Goal: Task Accomplishment & Management: Complete application form

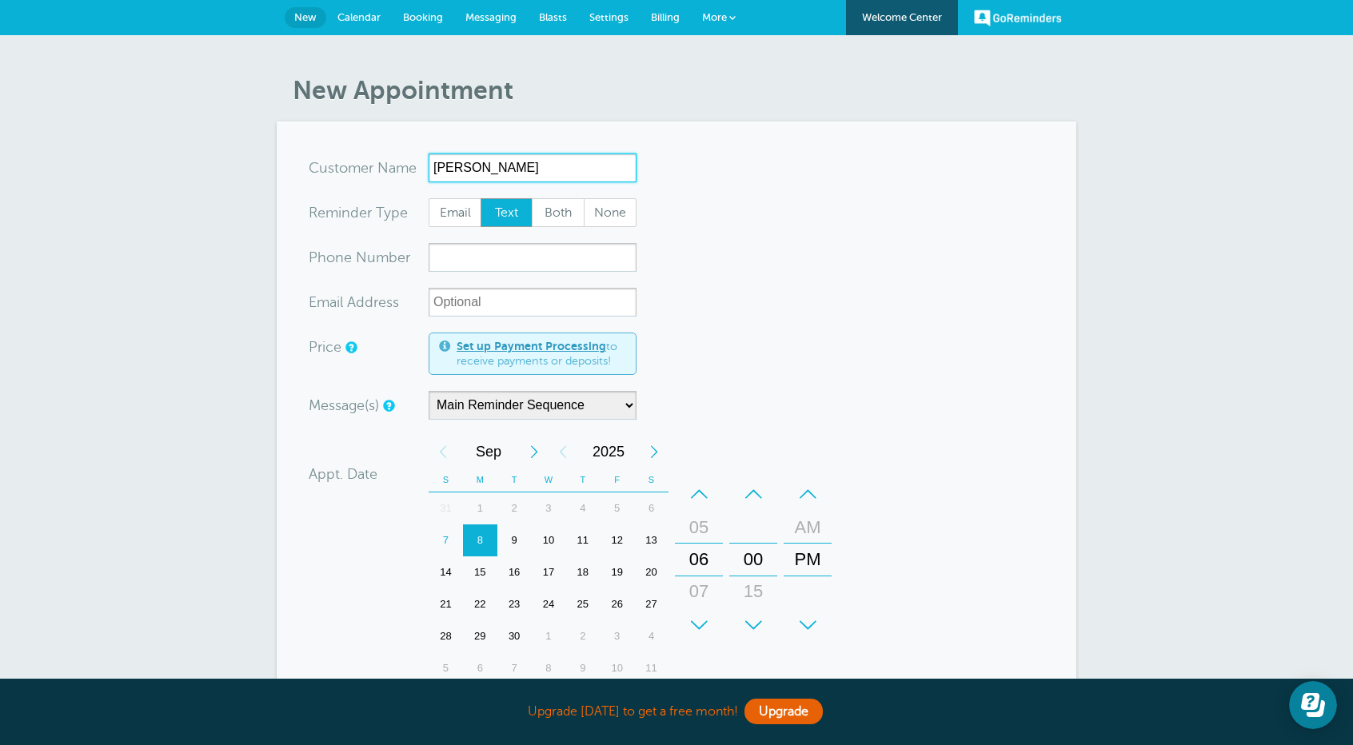
drag, startPoint x: 541, startPoint y: 169, endPoint x: 393, endPoint y: 161, distance: 148.2
click at [393, 161] on div "x-no-autofill Cus tomer N ame Amy Selarn No search results. Edit Remove" at bounding box center [473, 168] width 328 height 29
paste input "alerno"
type input "[PERSON_NAME]"
click at [466, 261] on input "xxx-no-autofill" at bounding box center [533, 257] width 208 height 29
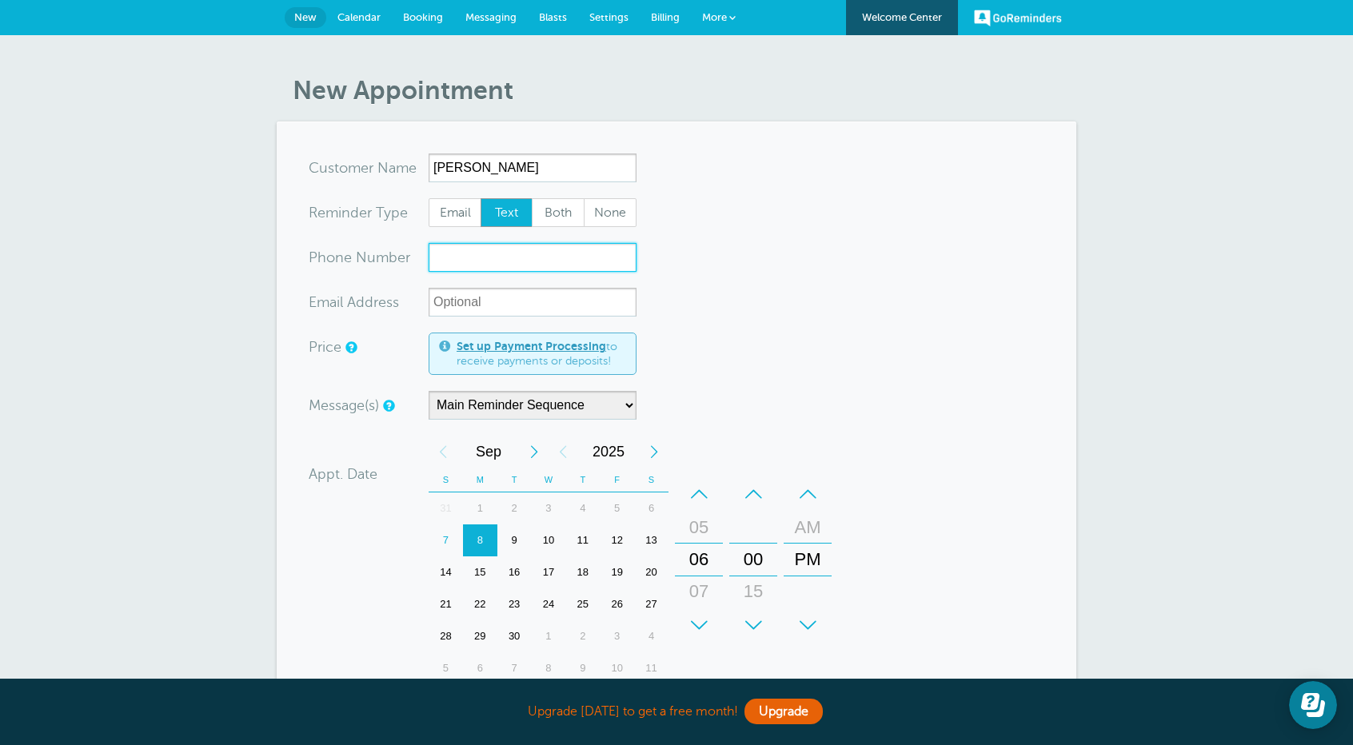
paste input "‪(614) 519-0780‬"
click at [548, 537] on div "10" at bounding box center [549, 541] width 34 height 32
click at [703, 492] on div "–" at bounding box center [699, 494] width 48 height 32
click at [697, 628] on div "+" at bounding box center [699, 625] width 48 height 32
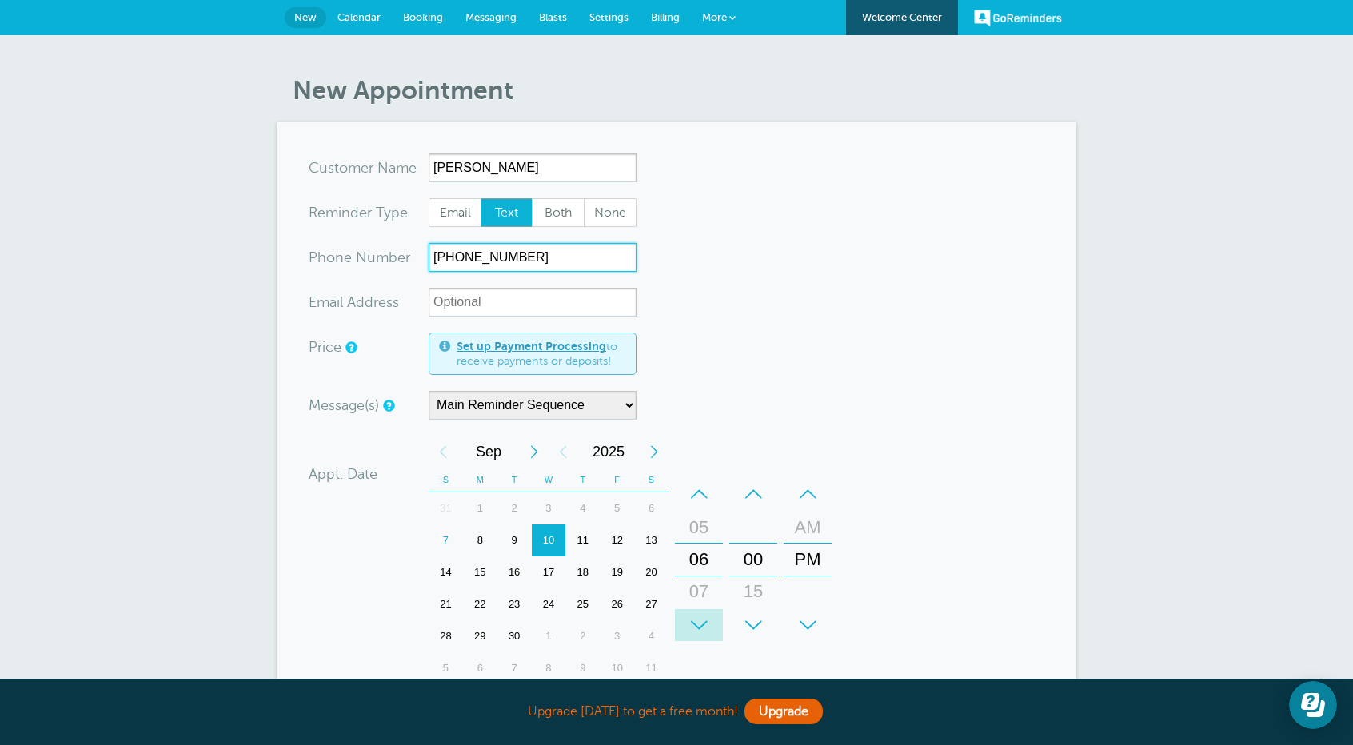
click at [697, 628] on div "+" at bounding box center [699, 625] width 48 height 32
click at [755, 622] on div "+" at bounding box center [753, 625] width 48 height 32
click at [755, 621] on div "+" at bounding box center [753, 625] width 48 height 32
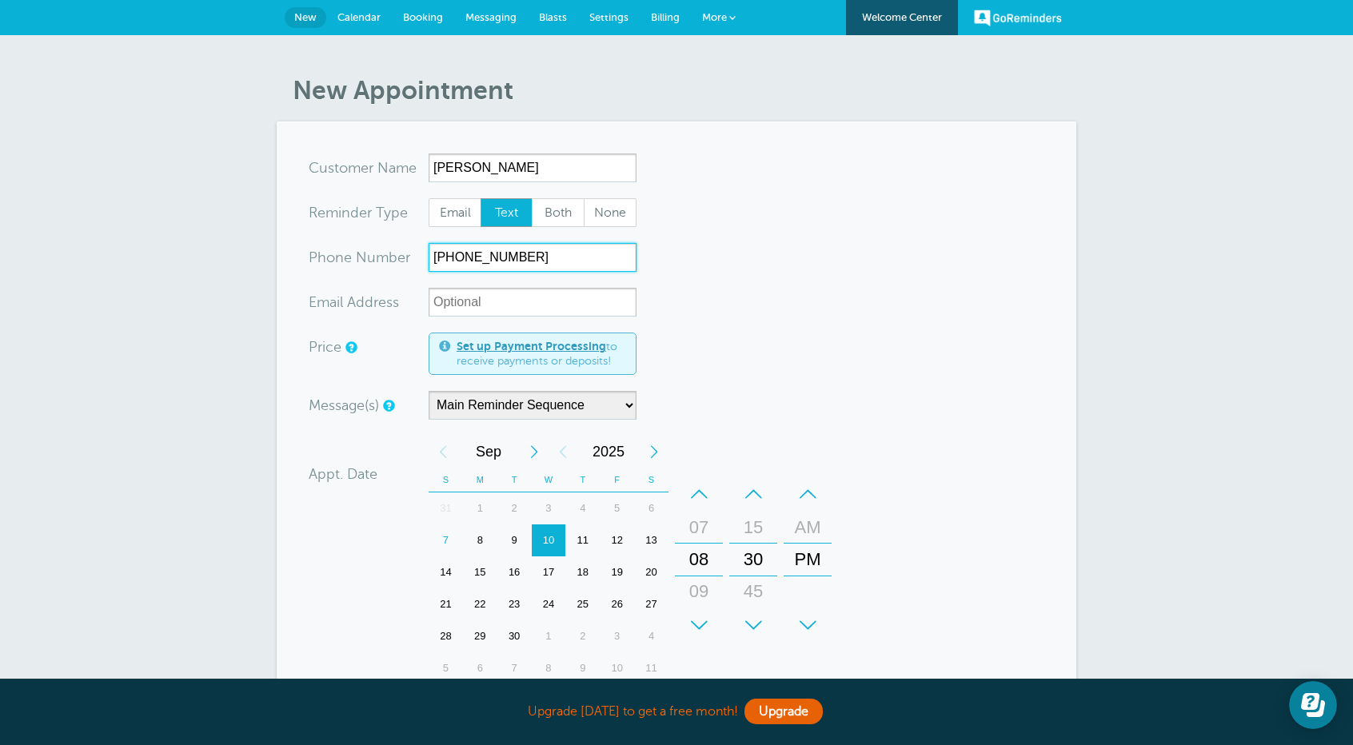
click at [754, 621] on div "+" at bounding box center [753, 625] width 48 height 32
click at [809, 625] on div "+" at bounding box center [808, 625] width 48 height 32
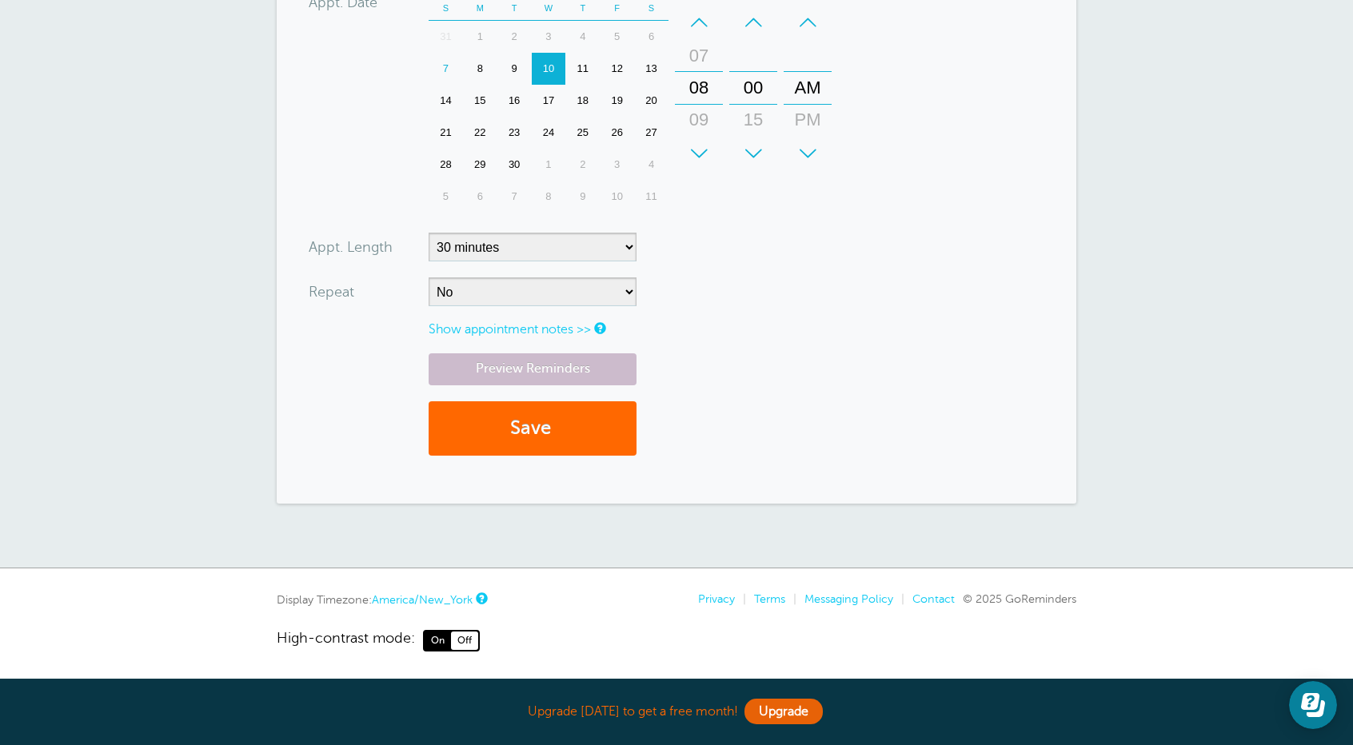
scroll to position [474, 0]
type input "‪(614) 519-0780‬"
click at [550, 435] on button "Save" at bounding box center [533, 426] width 208 height 55
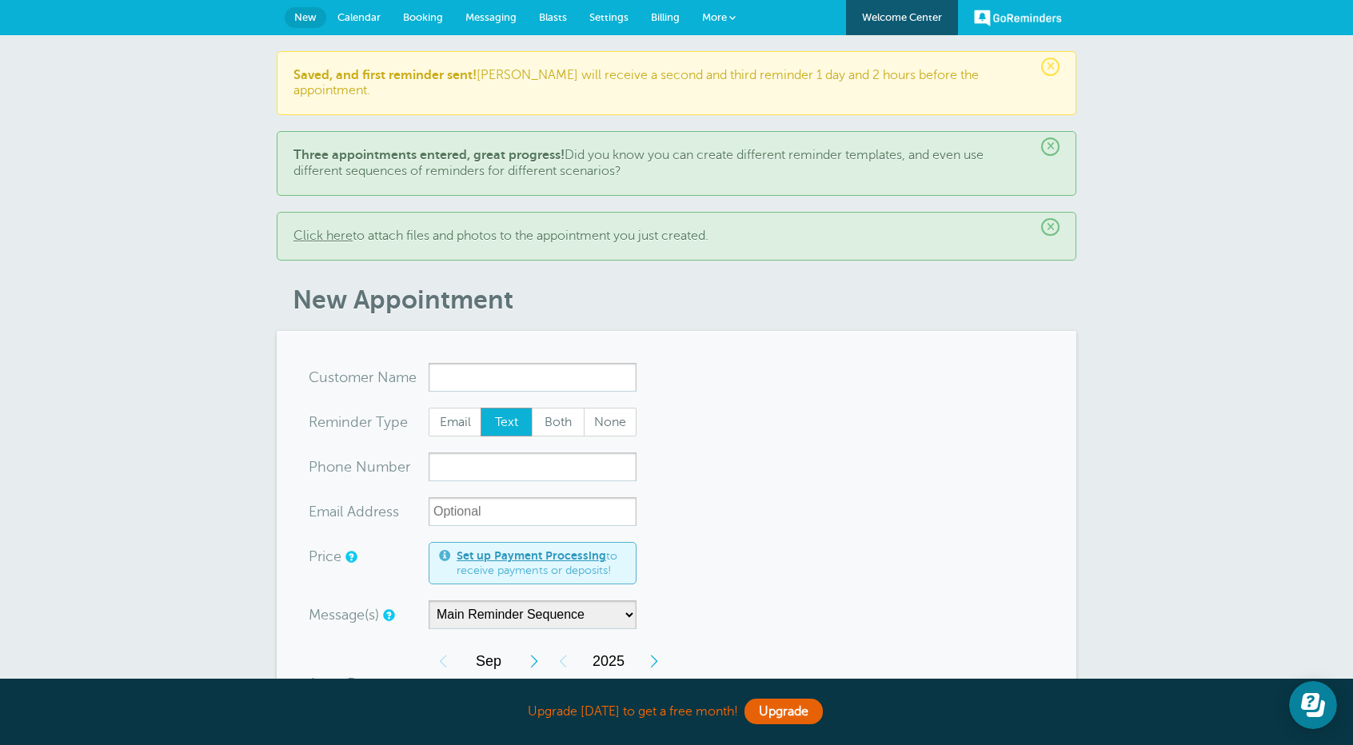
click at [357, 12] on span "Calendar" at bounding box center [358, 17] width 43 height 12
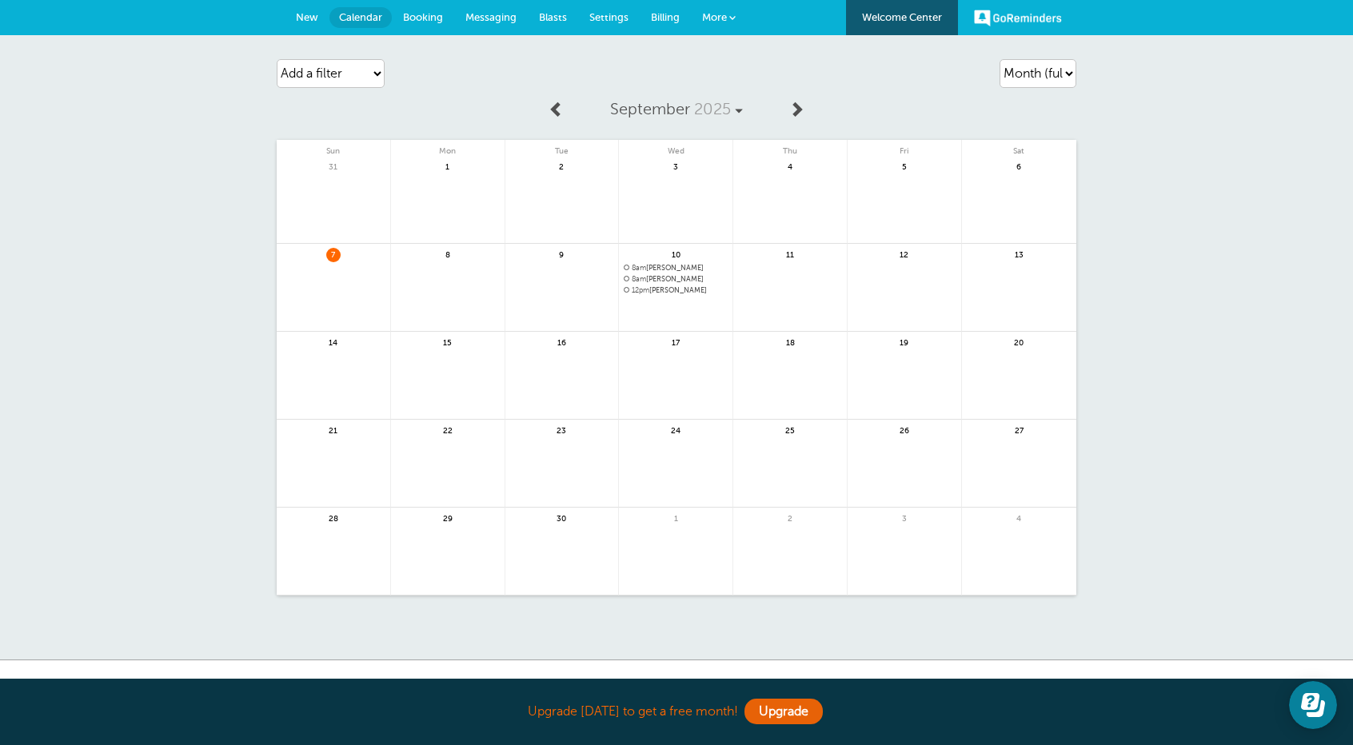
click at [418, 18] on span "Booking" at bounding box center [423, 17] width 40 height 12
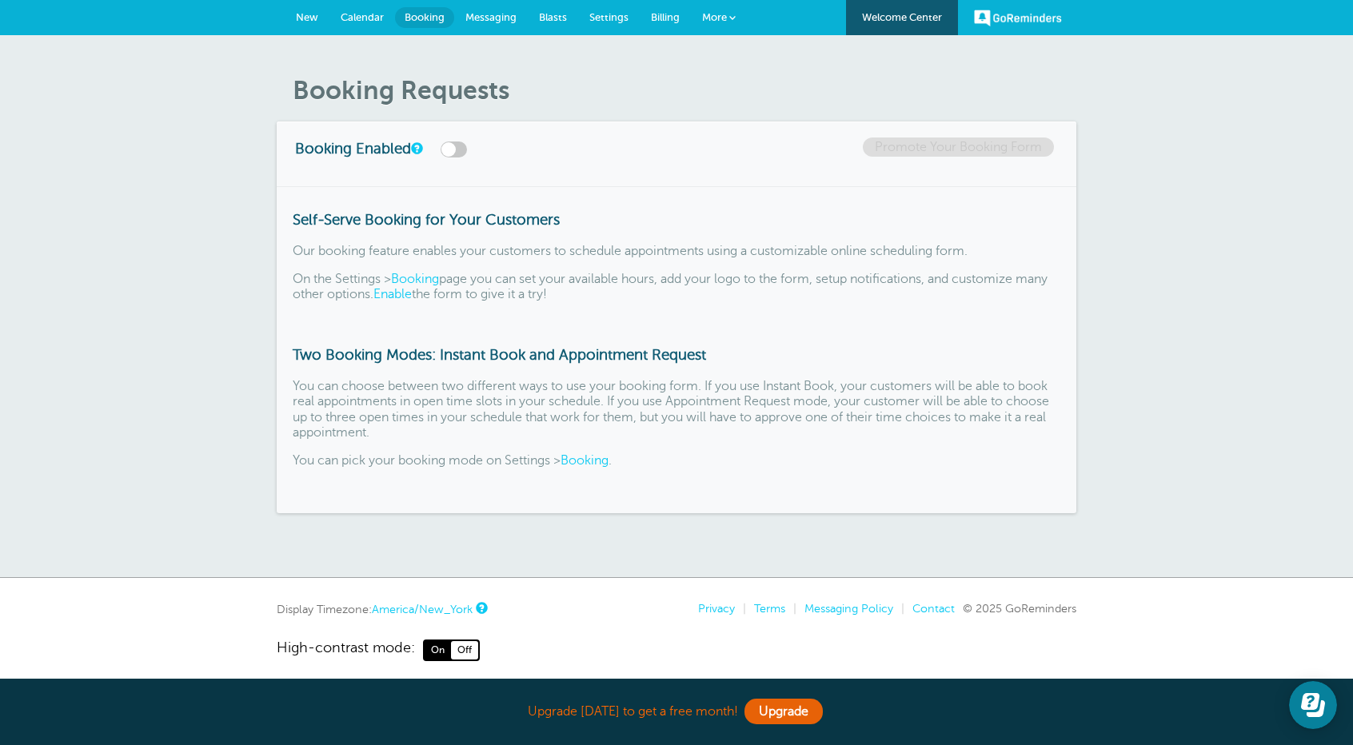
click at [485, 20] on span "Messaging" at bounding box center [490, 17] width 51 height 12
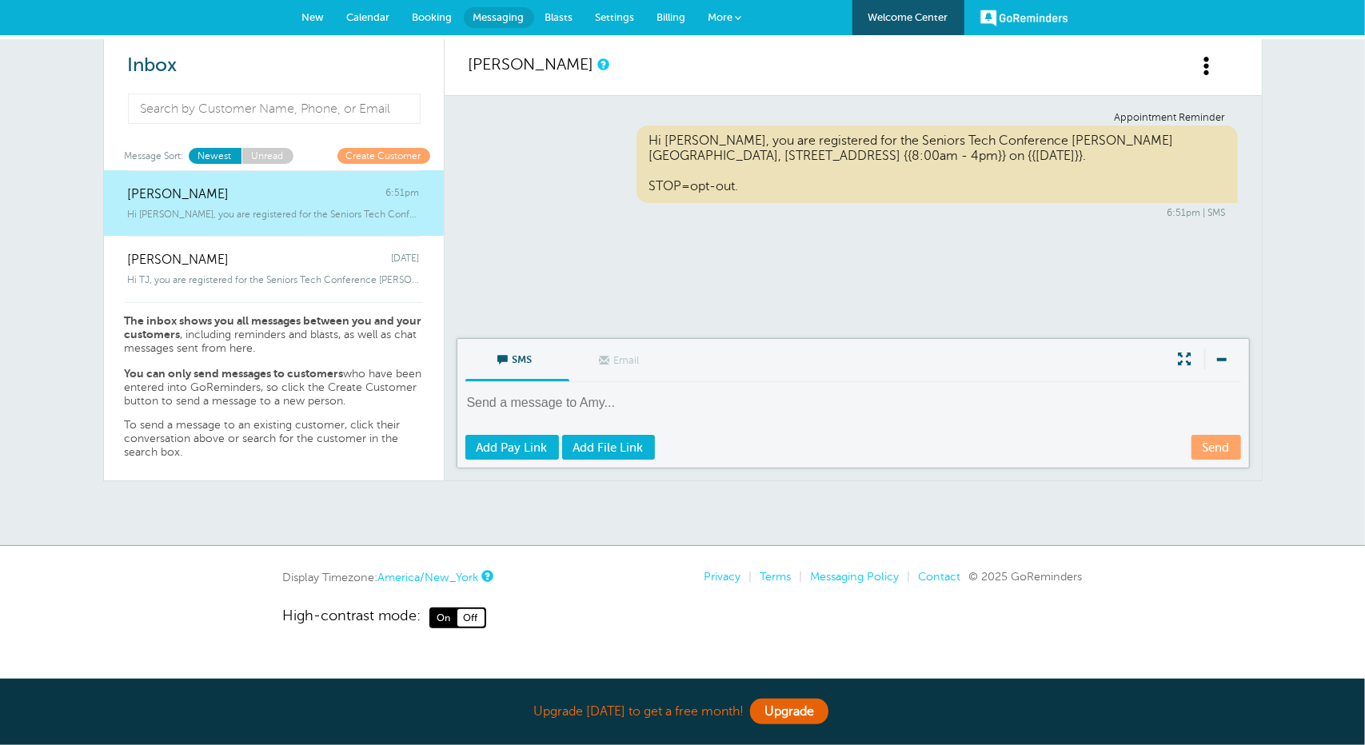
click at [309, 13] on span "New" at bounding box center [313, 17] width 22 height 12
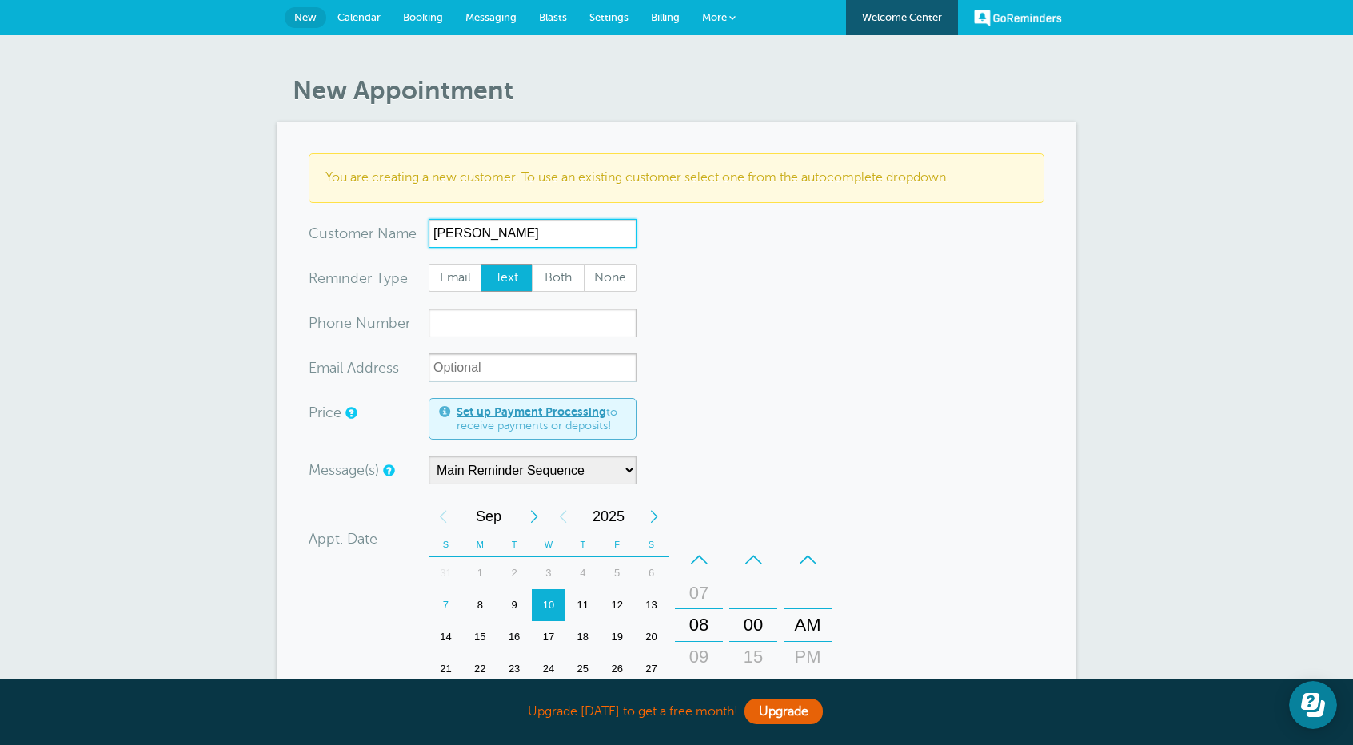
type input "[PERSON_NAME]"
click at [446, 327] on input "xxx-no-autofill" at bounding box center [533, 323] width 208 height 29
paste input "‪(614) 554-2444‬"
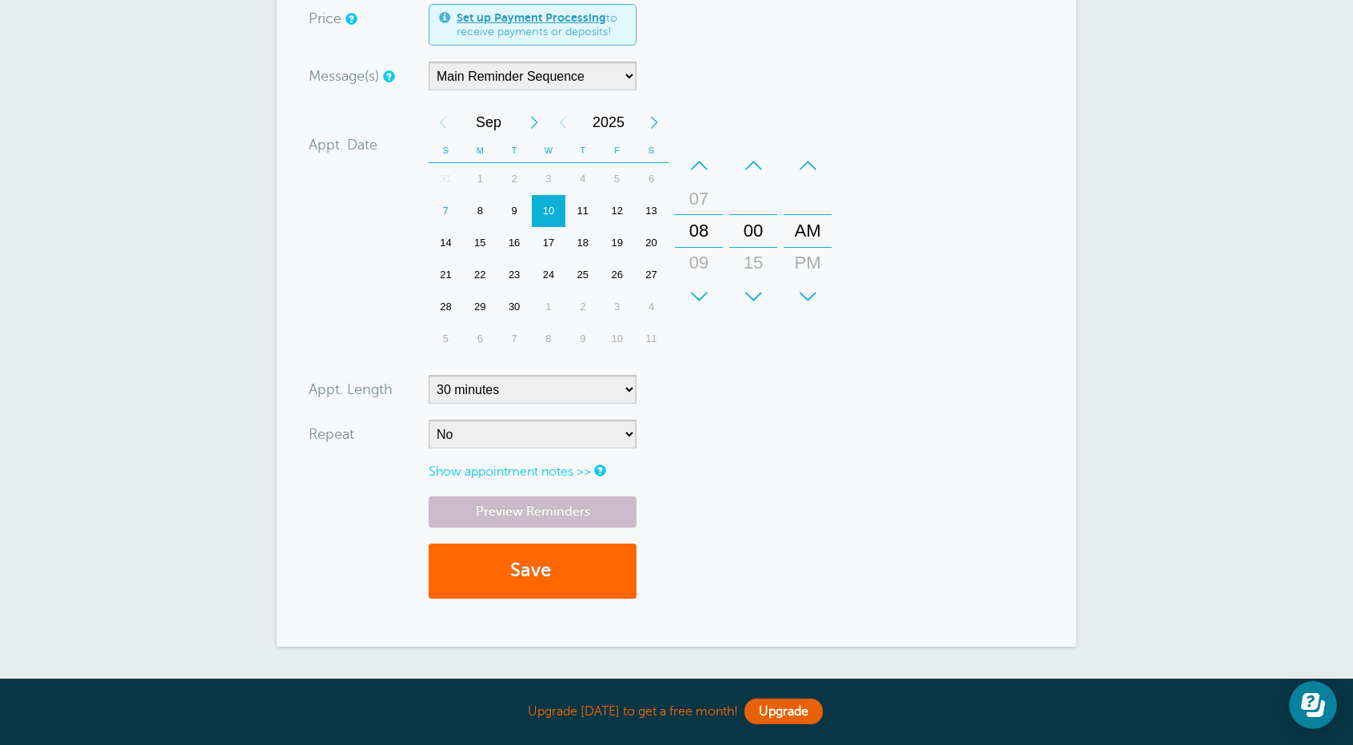
scroll to position [400, 0]
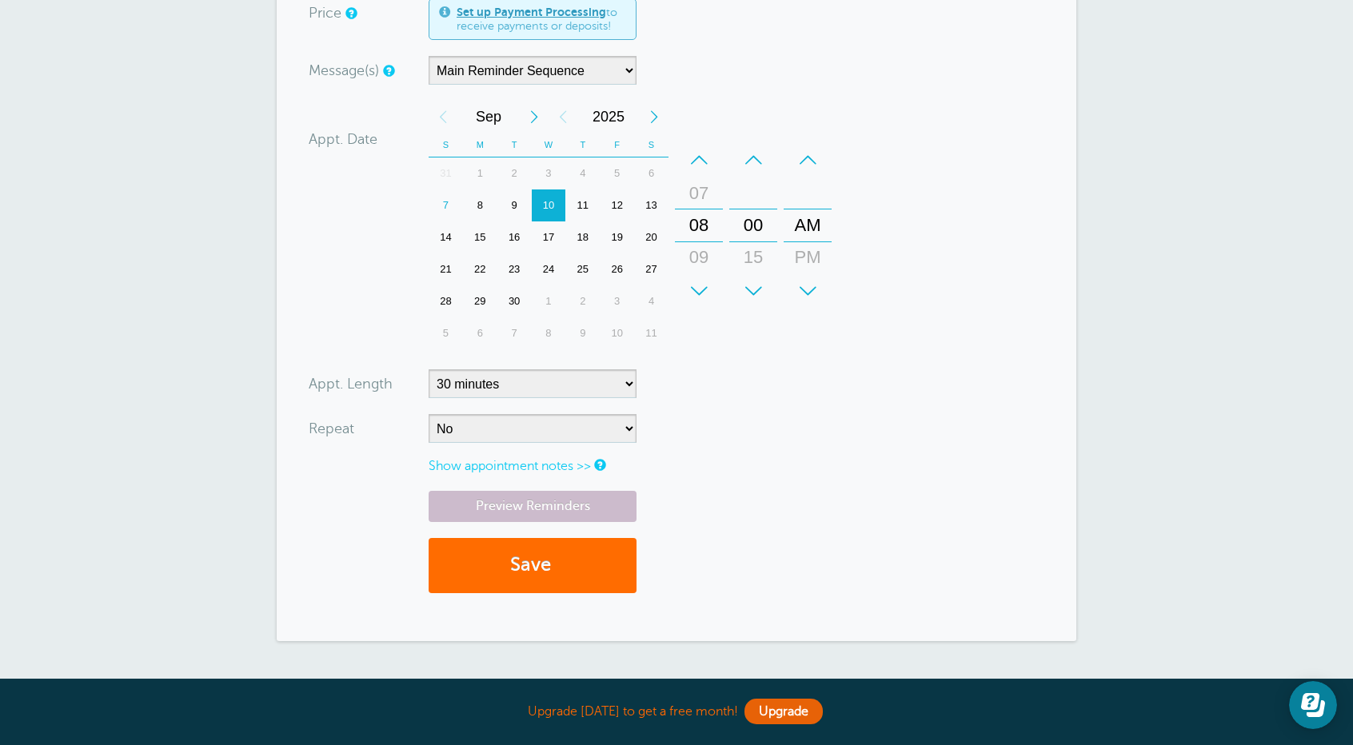
type input "‪(614) 554-2444‬"
click at [541, 571] on button "Save" at bounding box center [533, 565] width 208 height 55
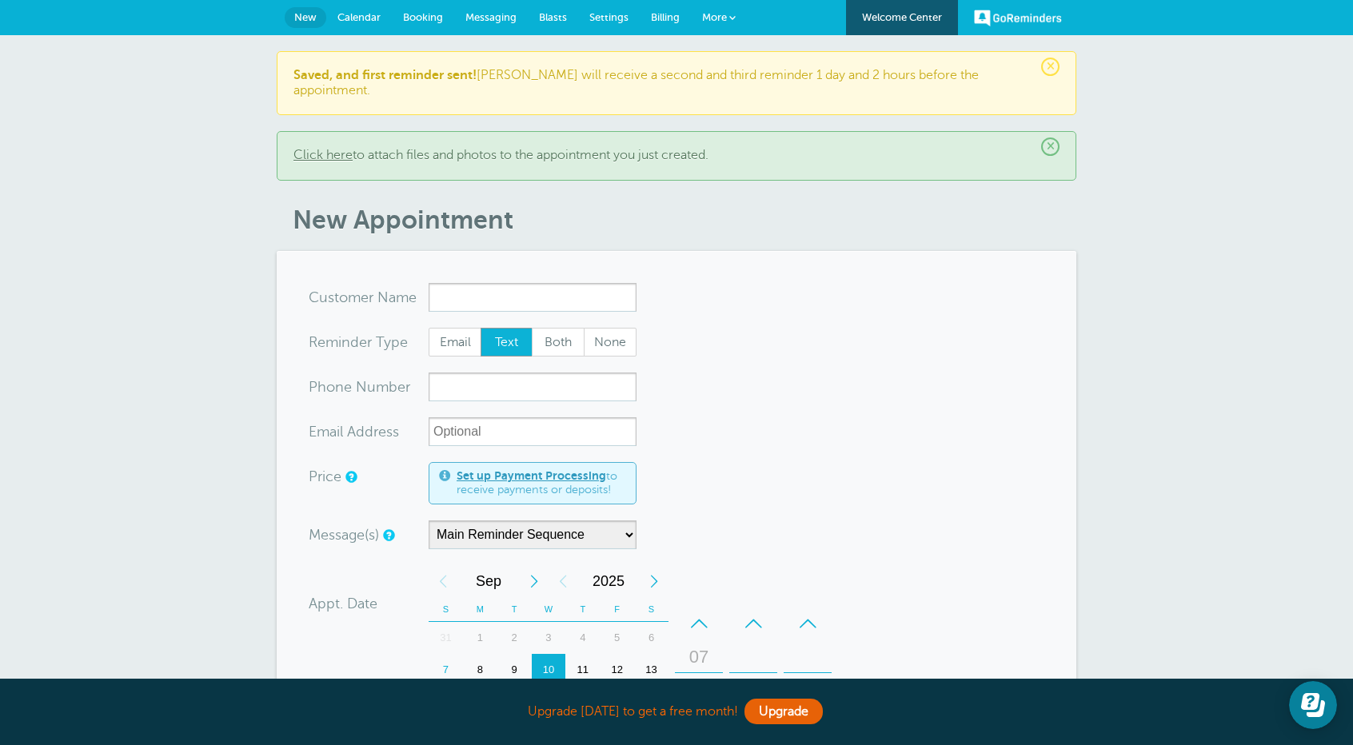
click at [496, 13] on span "Messaging" at bounding box center [490, 17] width 51 height 12
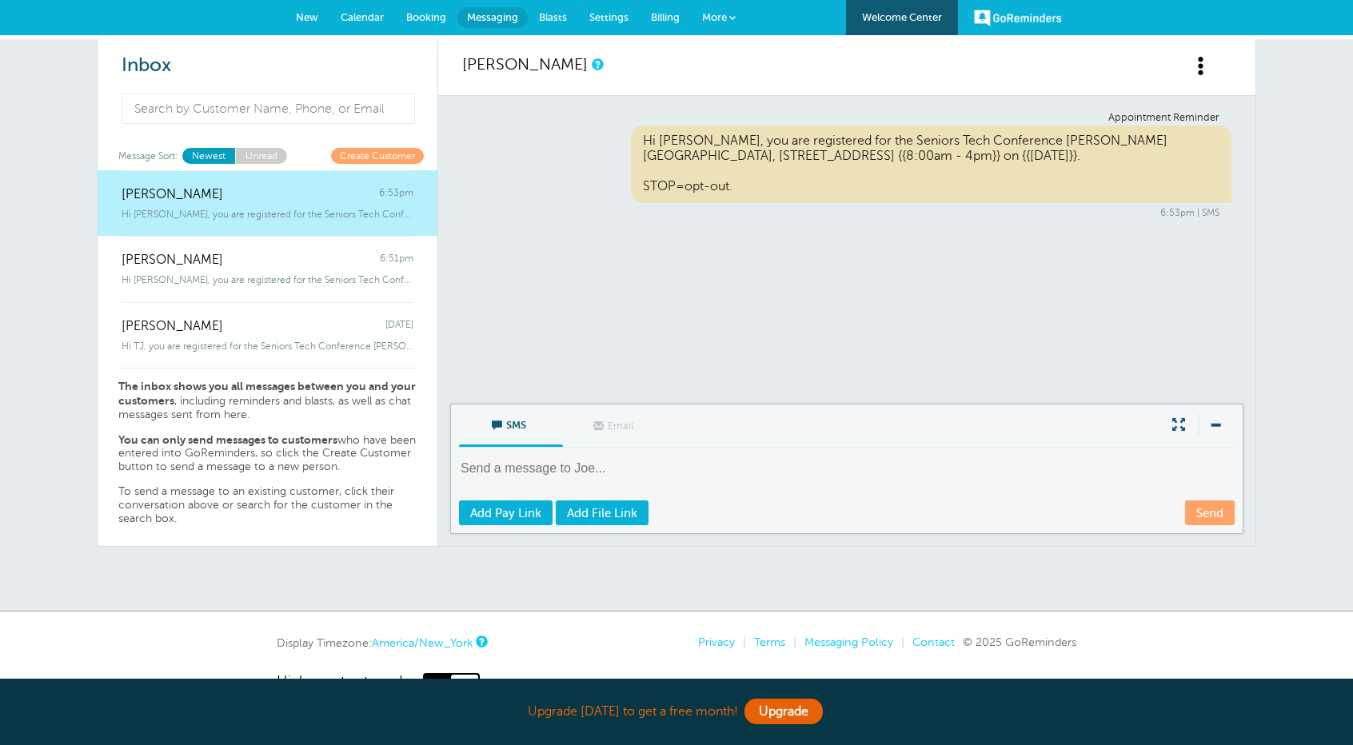
click at [309, 20] on span "New" at bounding box center [307, 17] width 22 height 12
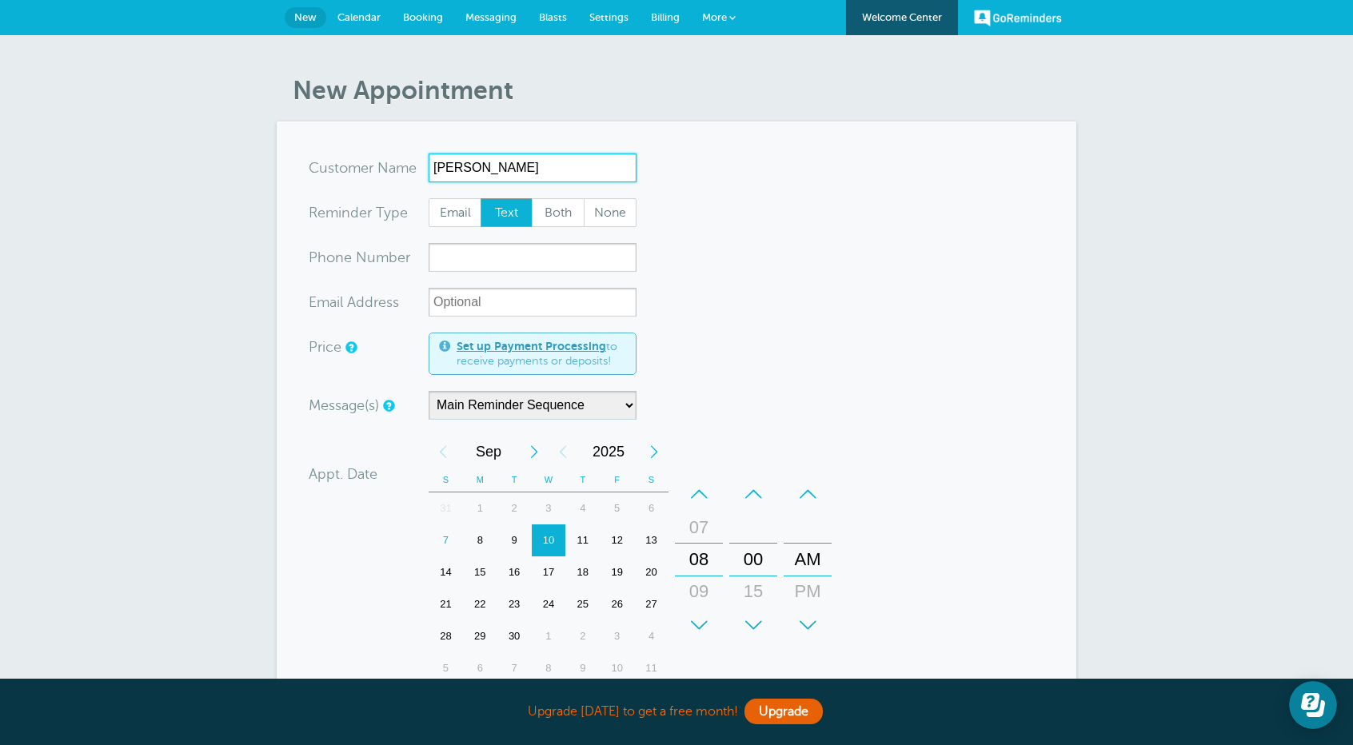
type input "[PERSON_NAME]"
click at [489, 261] on input "xxx-no-autofill" at bounding box center [533, 257] width 208 height 29
paste input "‪(614) 735-9942‬"
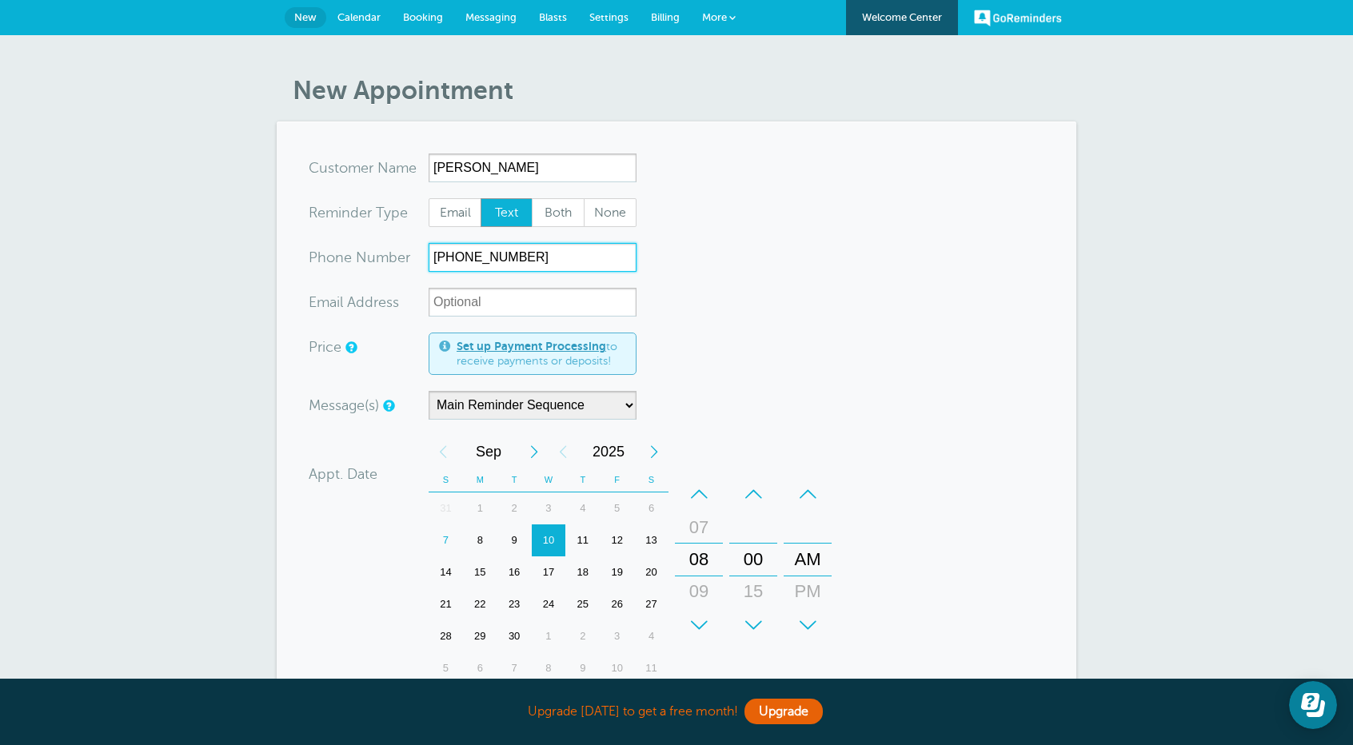
type input "‪(614) 735-9942‬"
click at [496, 14] on span "Messaging" at bounding box center [490, 17] width 51 height 12
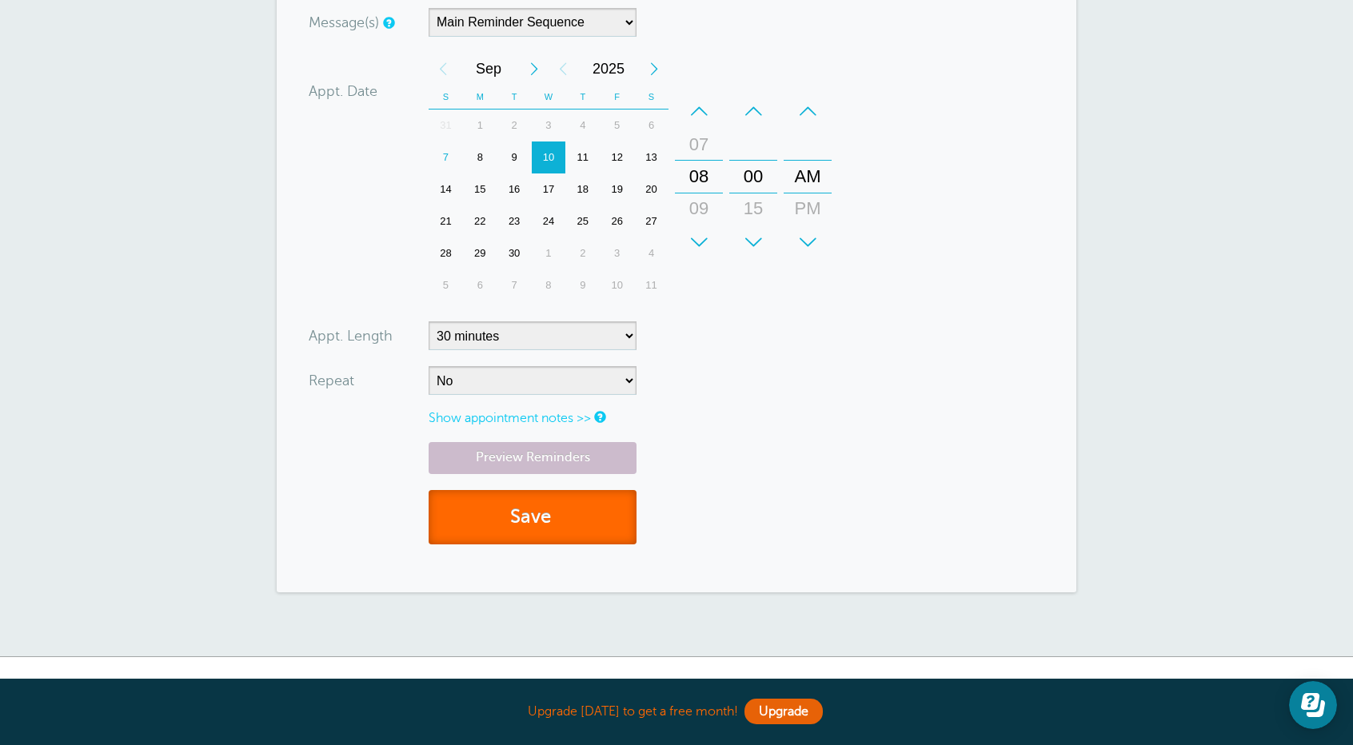
scroll to position [400, 0]
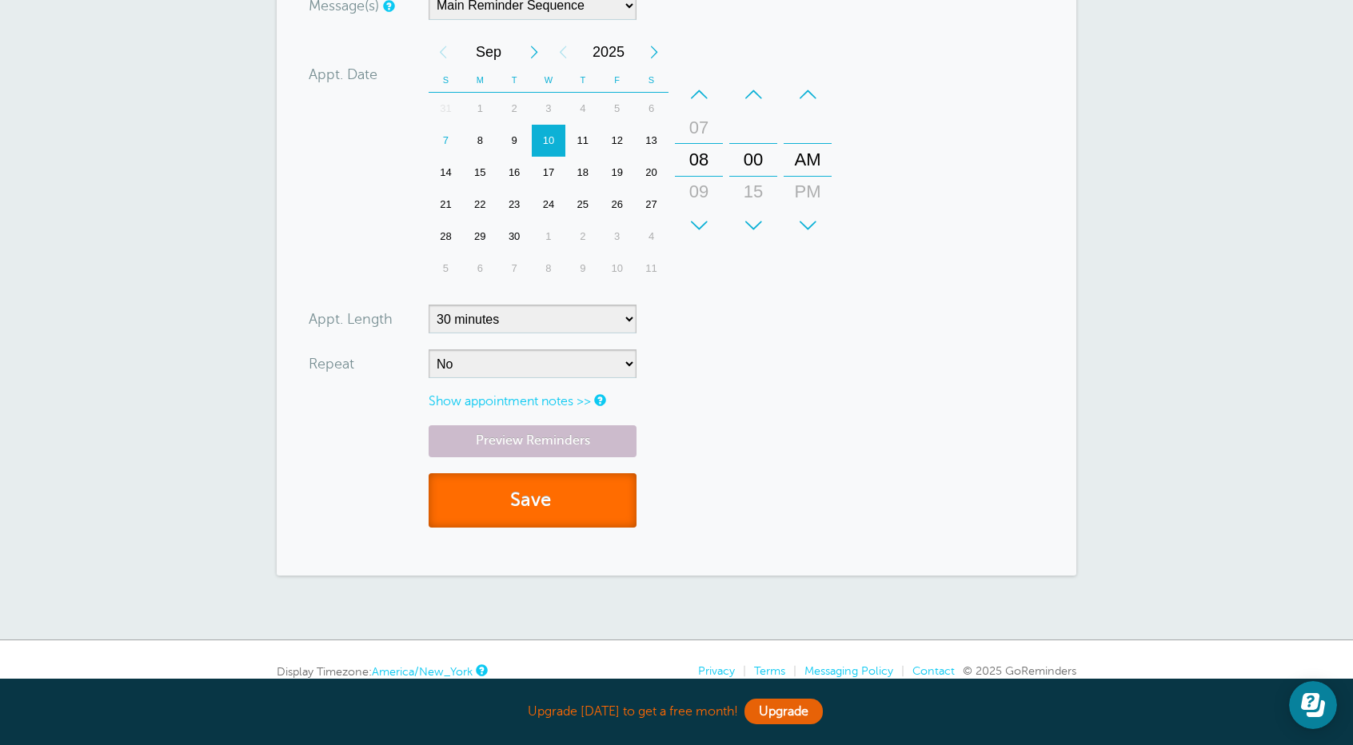
click at [537, 501] on button "Save" at bounding box center [533, 500] width 208 height 55
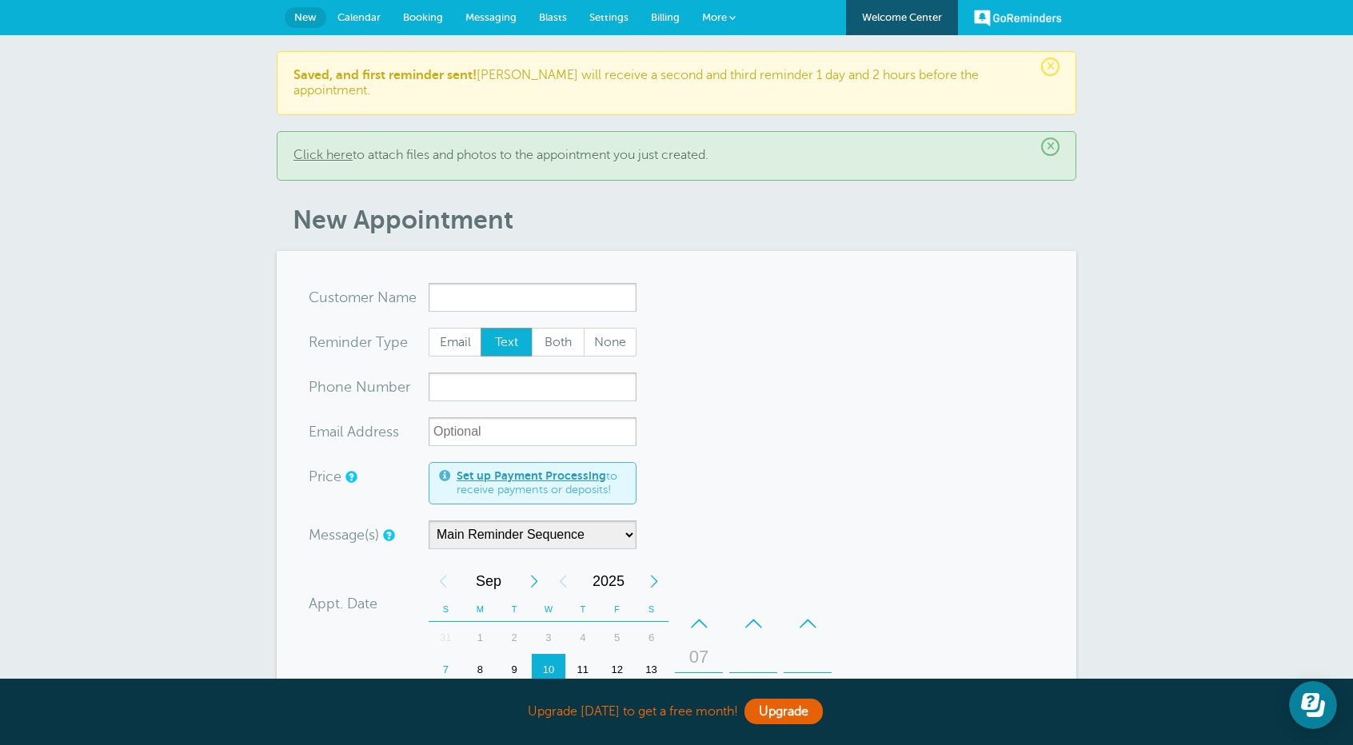
click at [486, 10] on link "Messaging" at bounding box center [491, 17] width 74 height 35
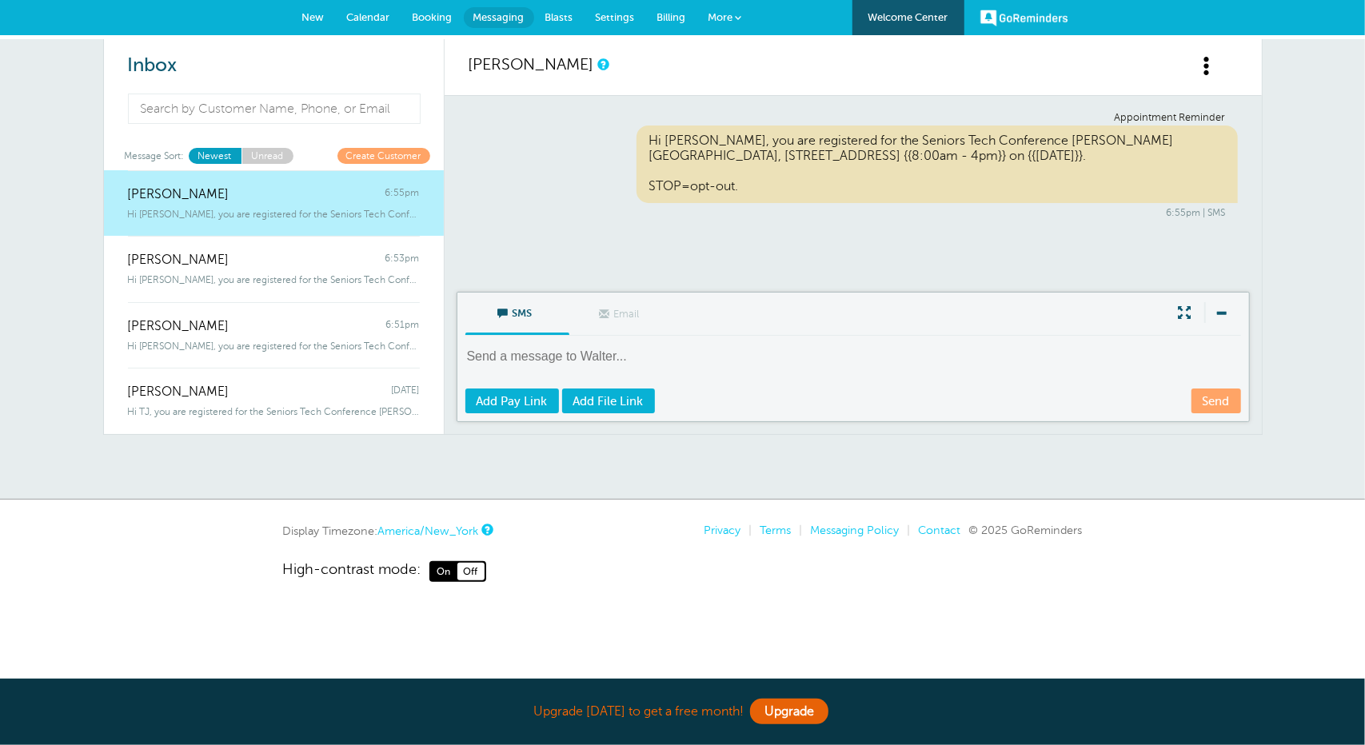
drag, startPoint x: 315, startPoint y: 14, endPoint x: 310, endPoint y: 22, distance: 9.3
click at [314, 14] on span "New" at bounding box center [313, 17] width 22 height 12
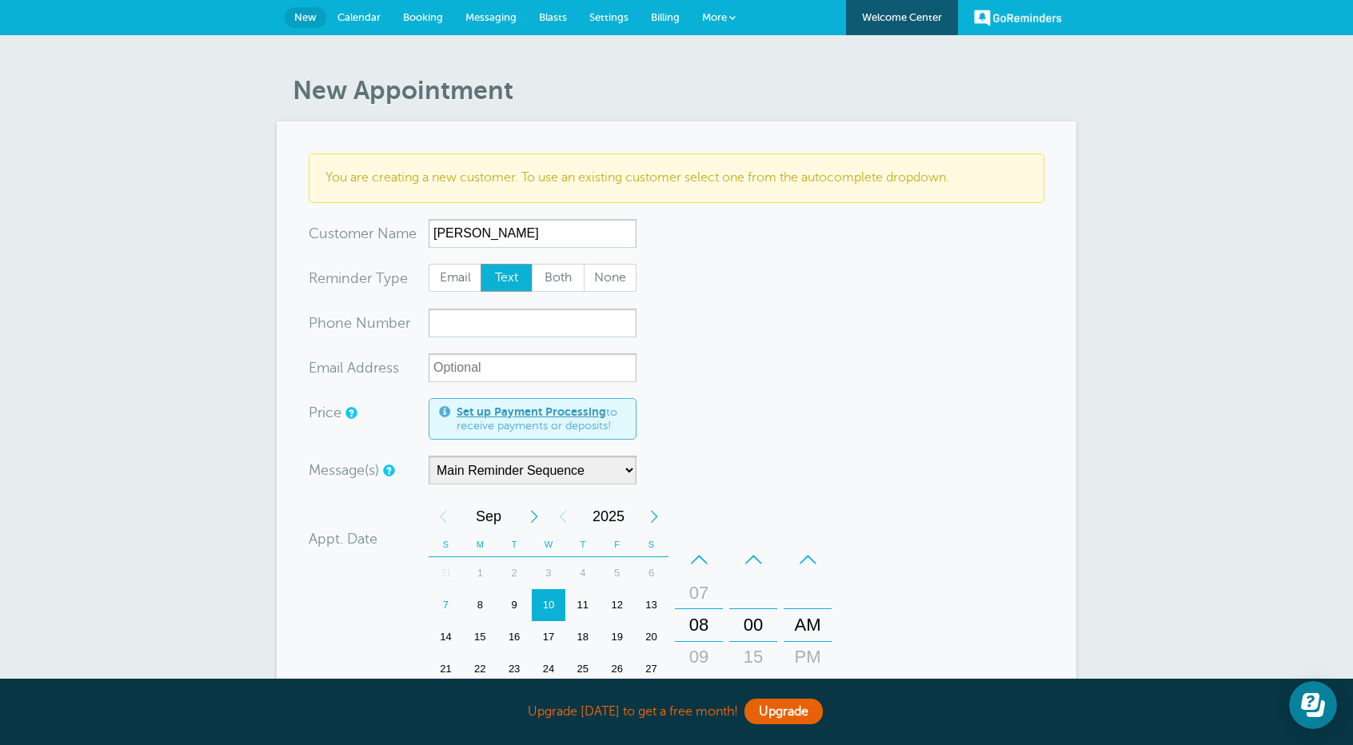
type input "[PERSON_NAME]"
click at [455, 326] on input "xxx-no-autofill" at bounding box center [533, 323] width 208 height 29
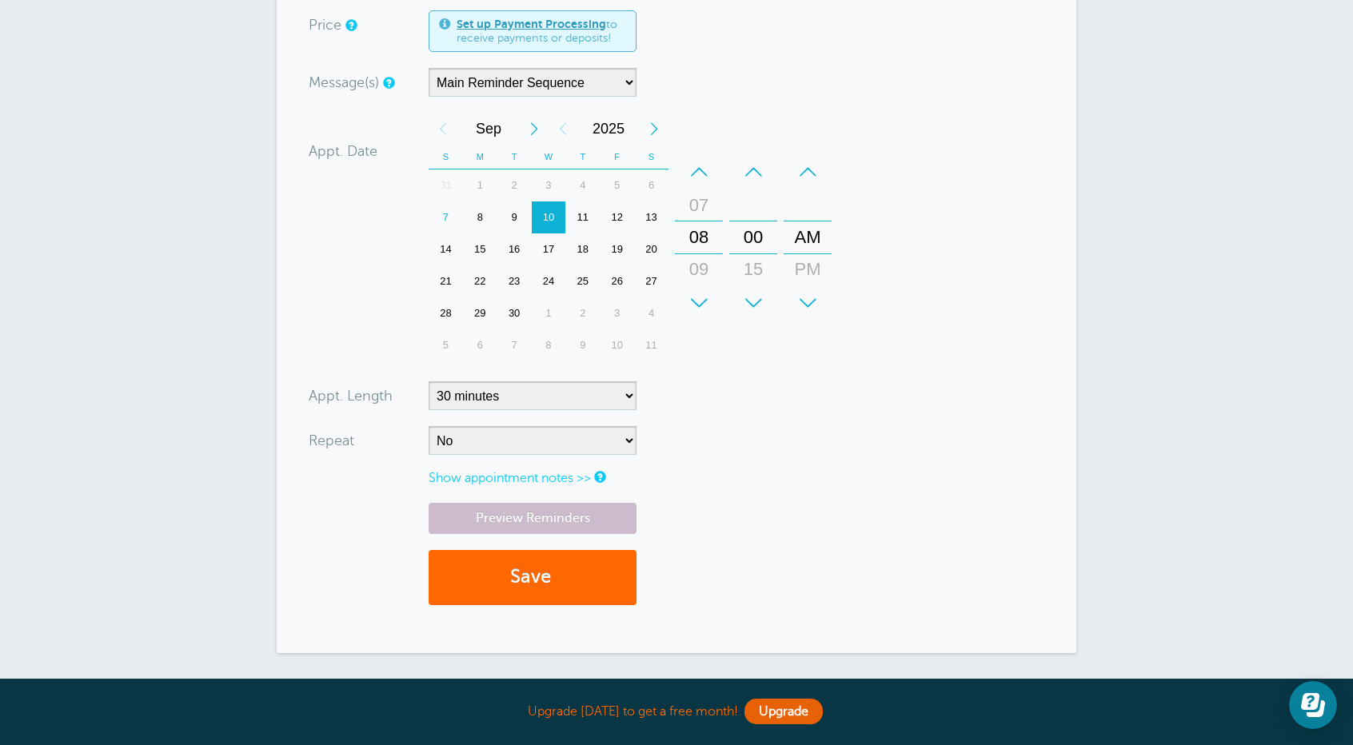
scroll to position [400, 0]
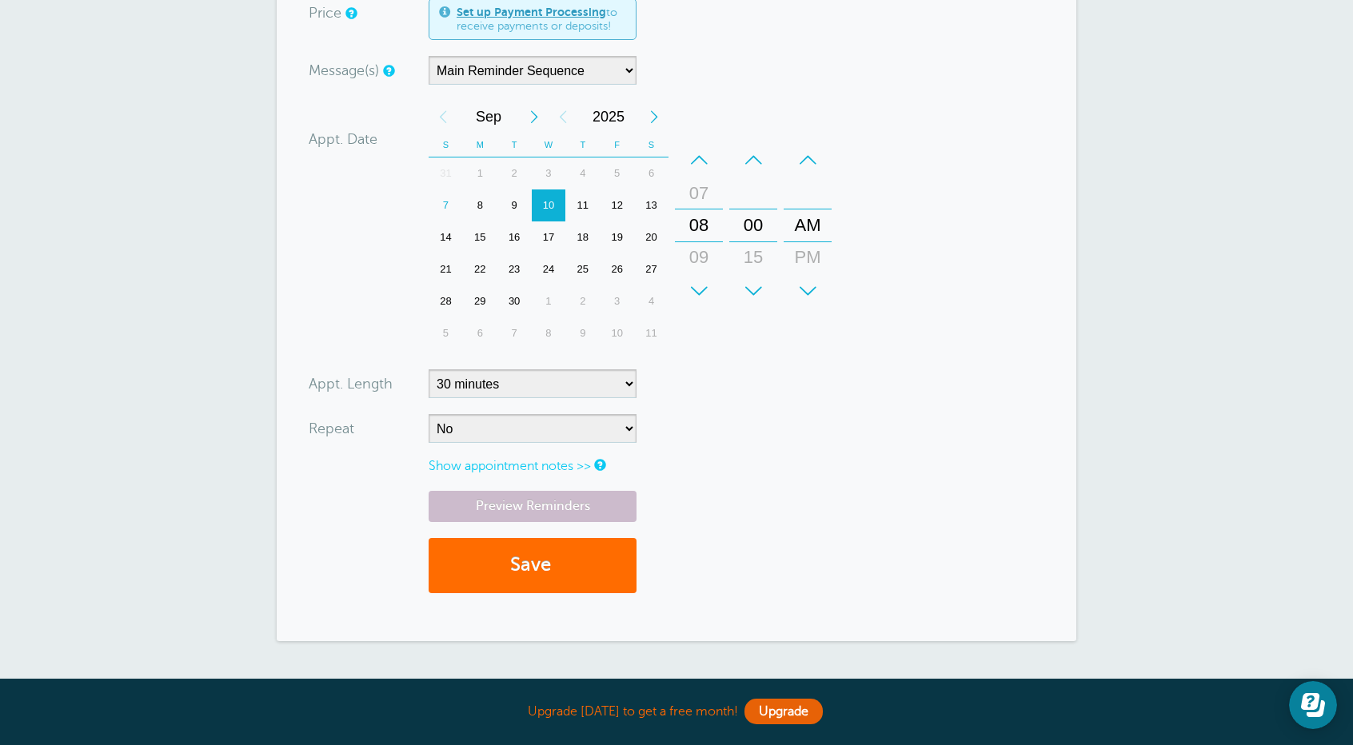
type input "[PHONE_NUMBER]"
click at [535, 569] on button "Save" at bounding box center [533, 565] width 208 height 55
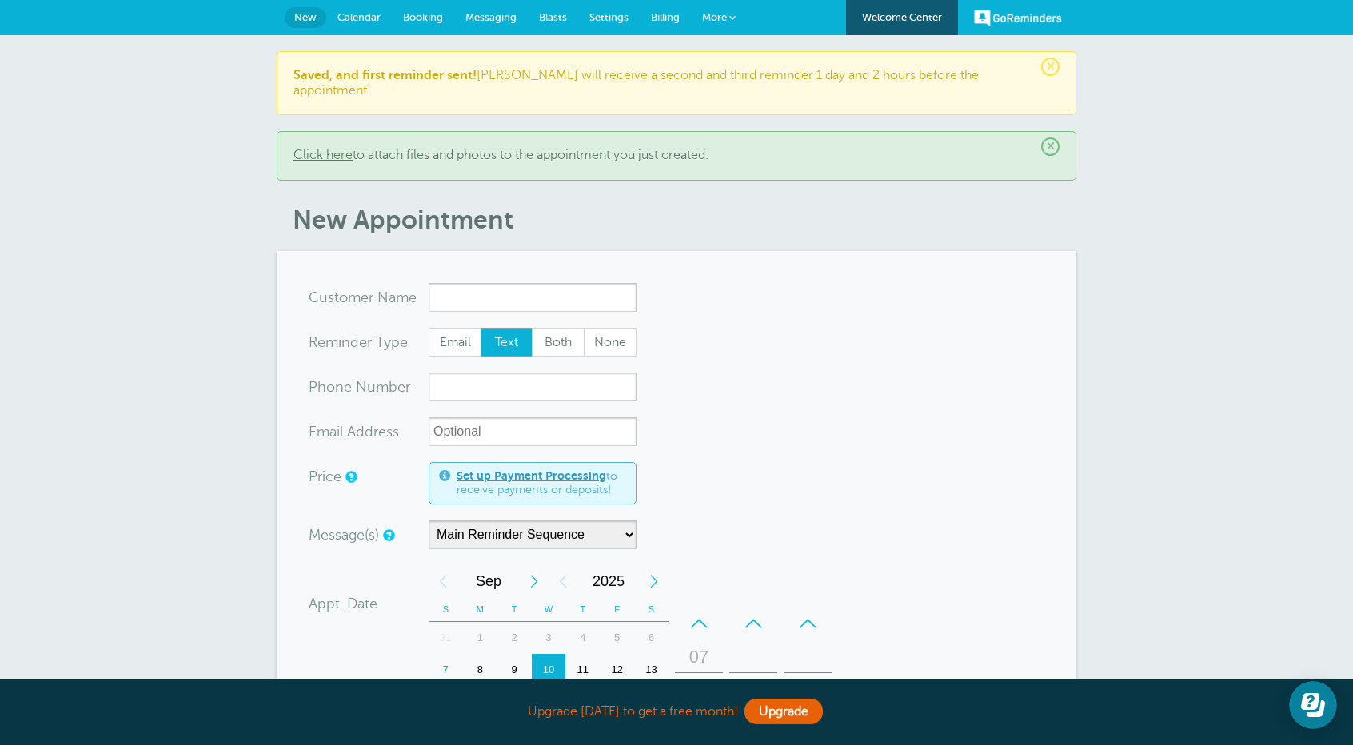
click at [488, 18] on span "Messaging" at bounding box center [490, 17] width 51 height 12
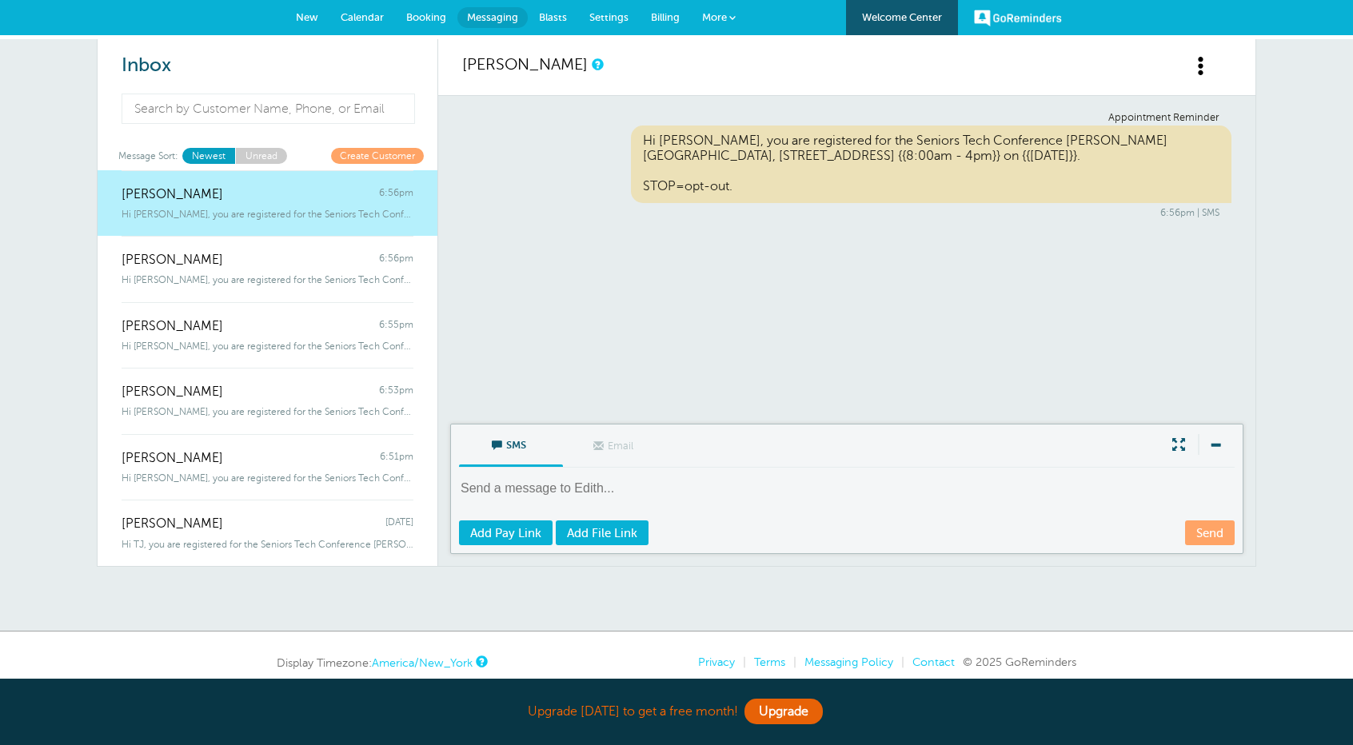
click at [297, 16] on span "New" at bounding box center [307, 17] width 22 height 12
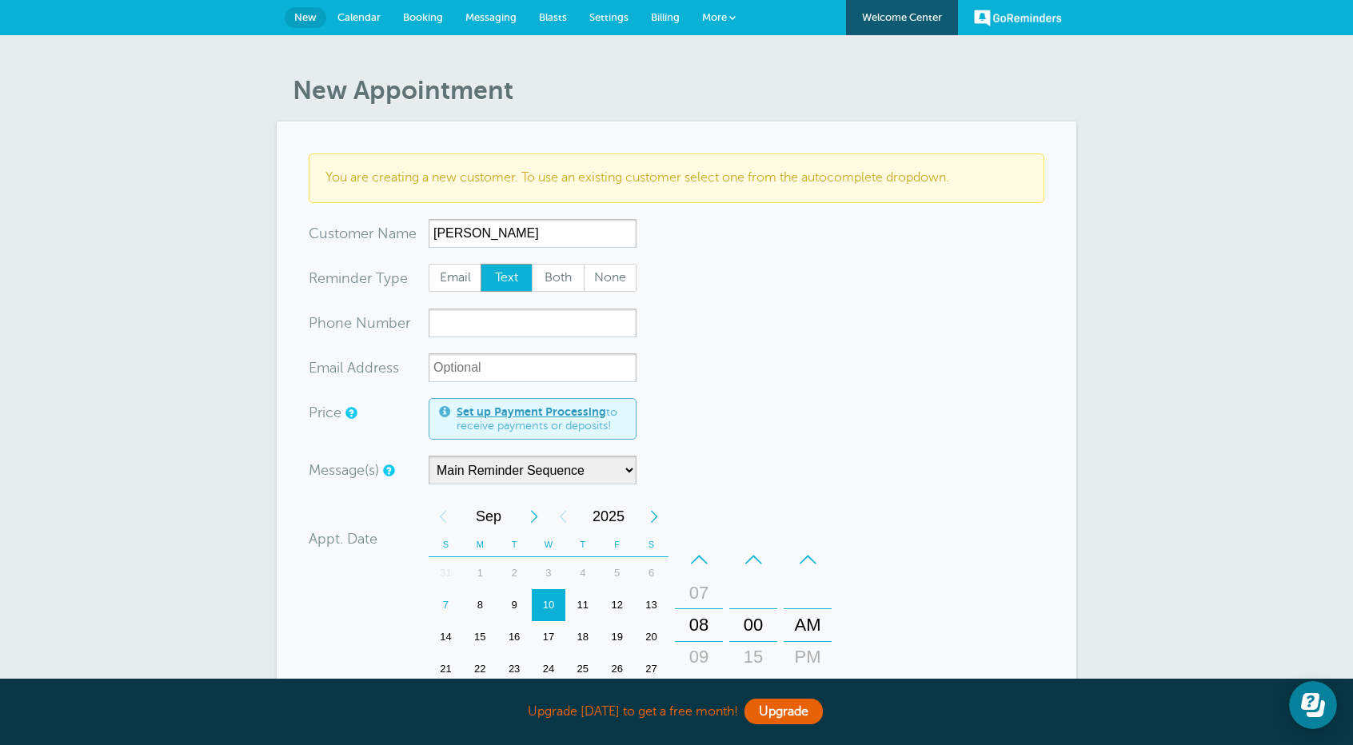
type input "[PERSON_NAME]"
click at [471, 318] on input "xxx-no-autofill" at bounding box center [533, 323] width 208 height 29
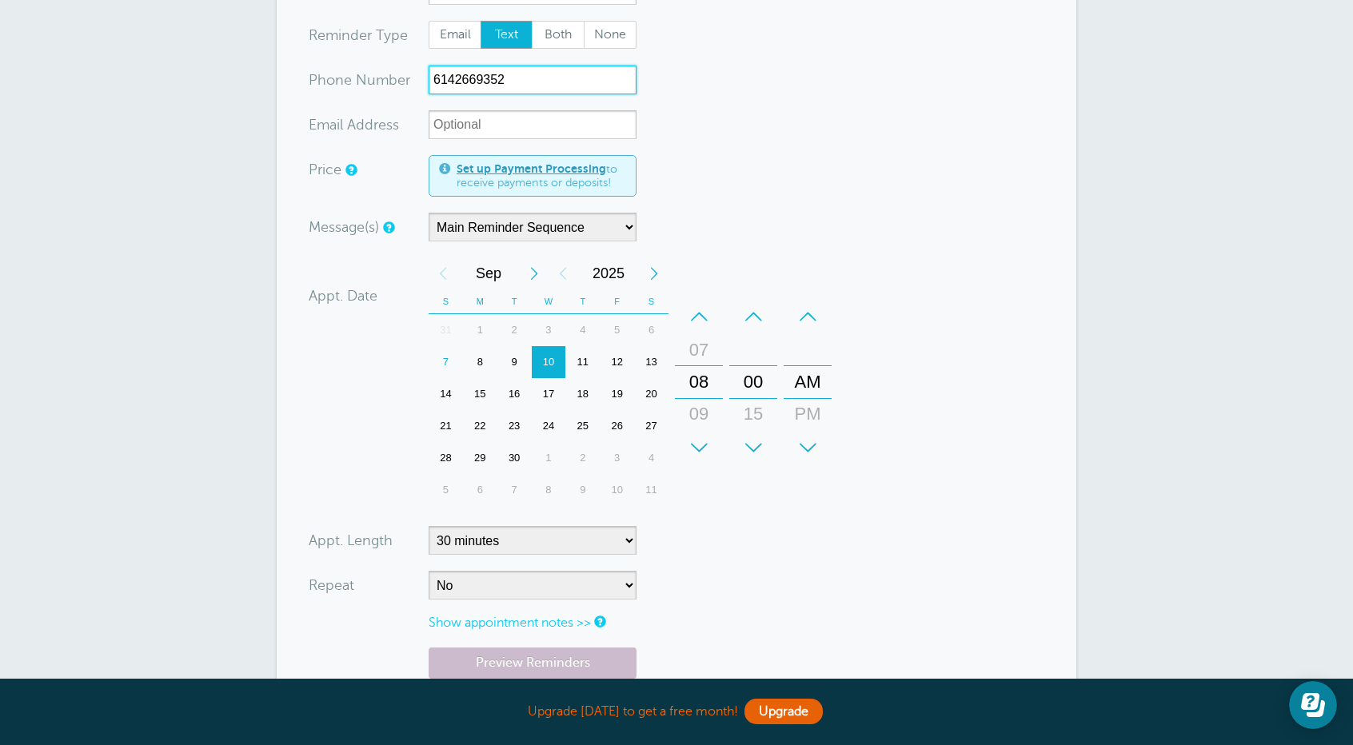
scroll to position [320, 0]
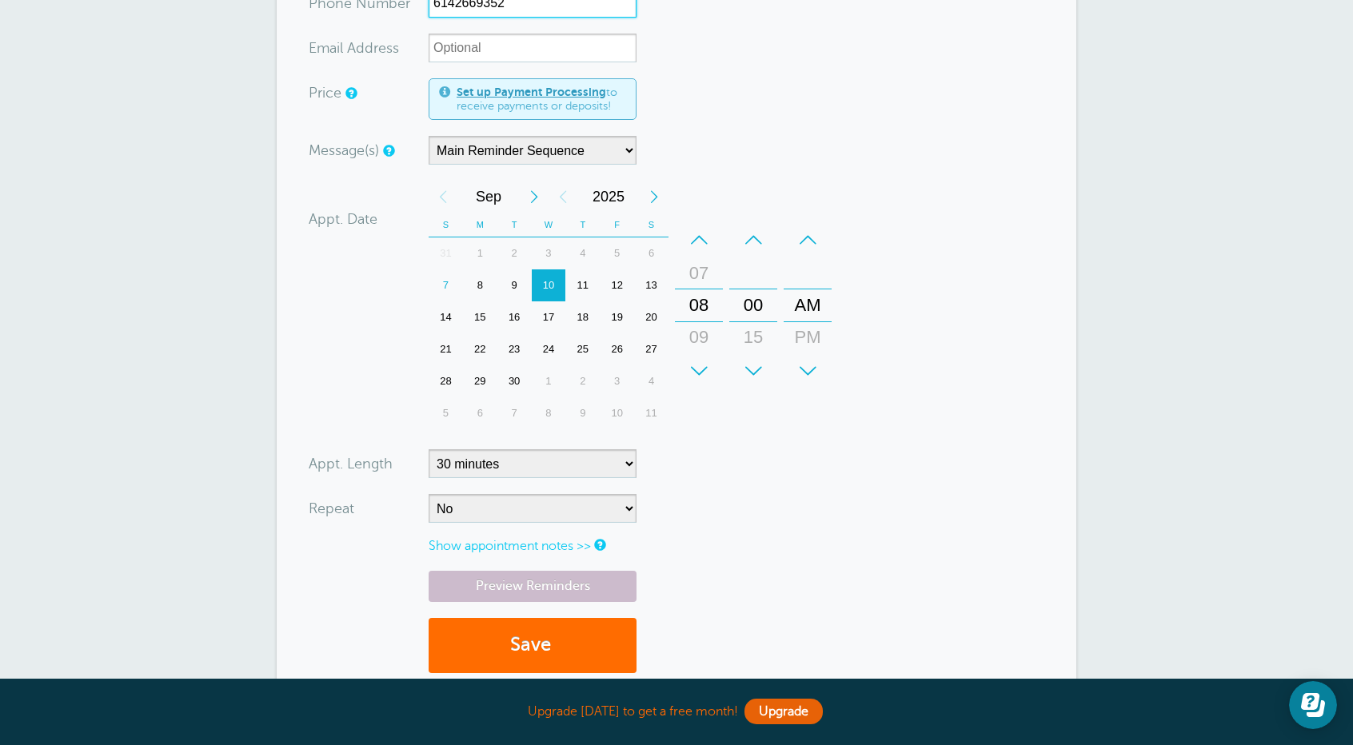
type input "6142669352"
click at [566, 652] on button "Save" at bounding box center [533, 645] width 208 height 55
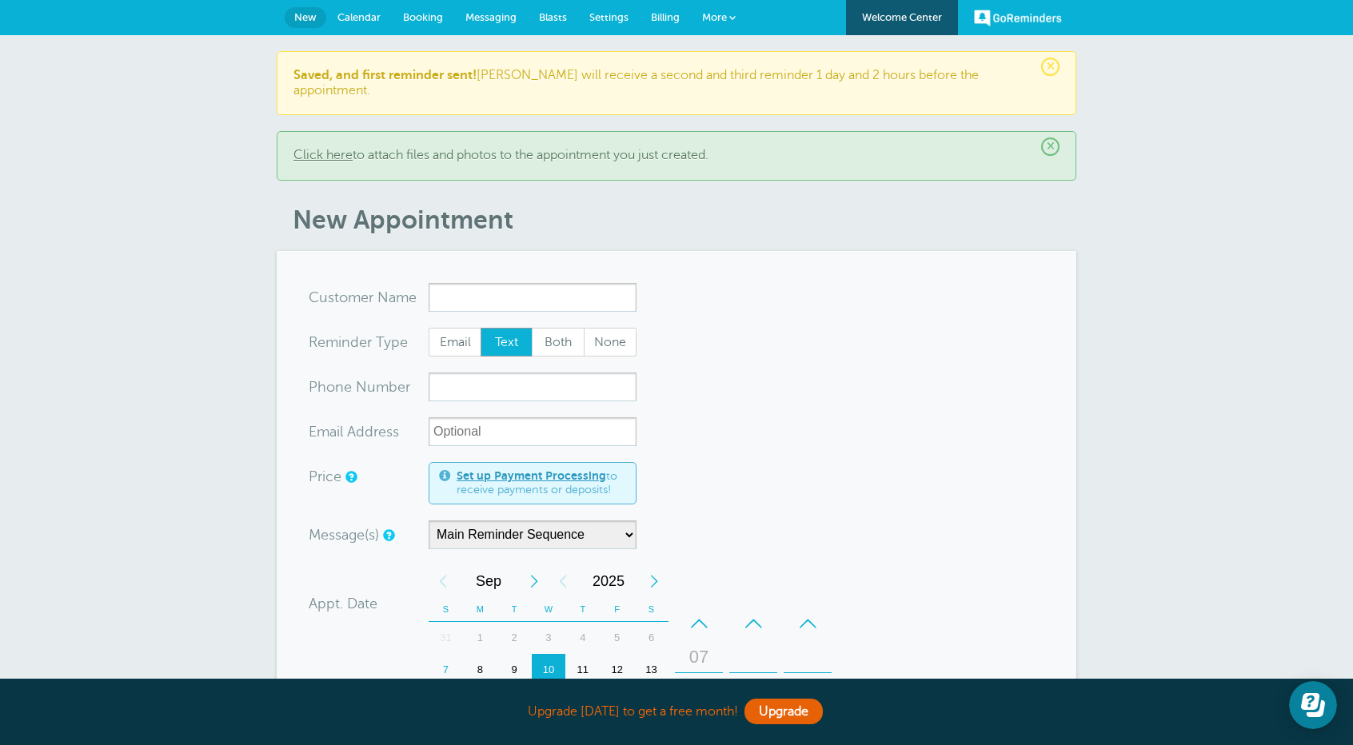
click at [505, 14] on span "Messaging" at bounding box center [490, 17] width 51 height 12
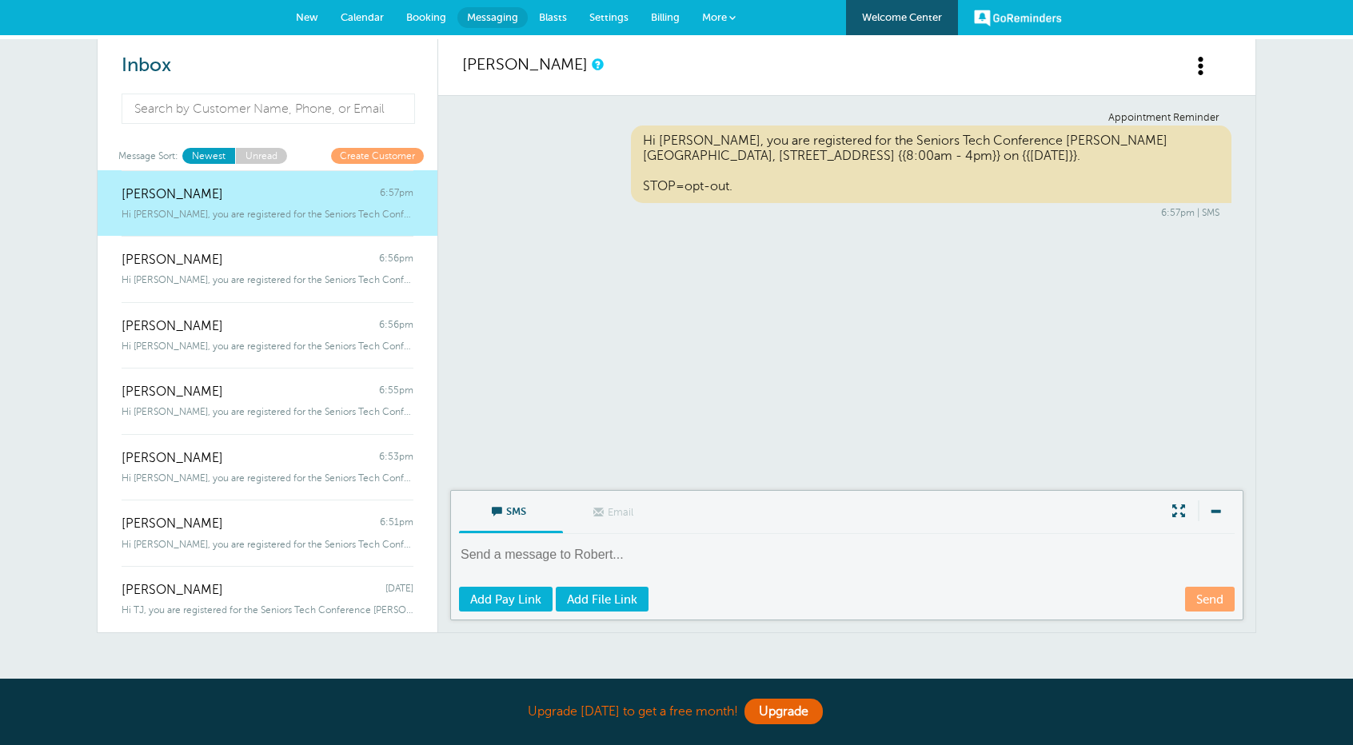
click at [311, 12] on span "New" at bounding box center [307, 17] width 22 height 12
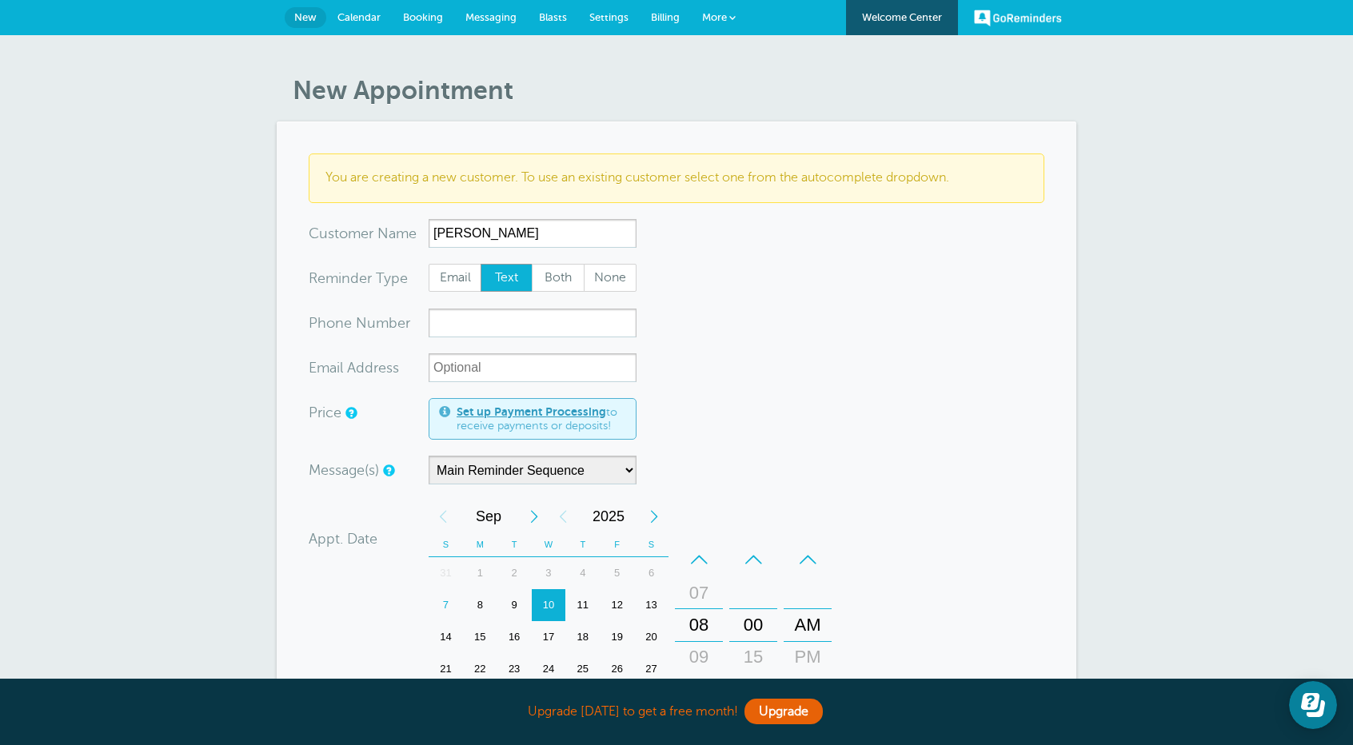
type input "[PERSON_NAME]"
click at [486, 317] on input "xxx-no-autofill" at bounding box center [533, 323] width 208 height 29
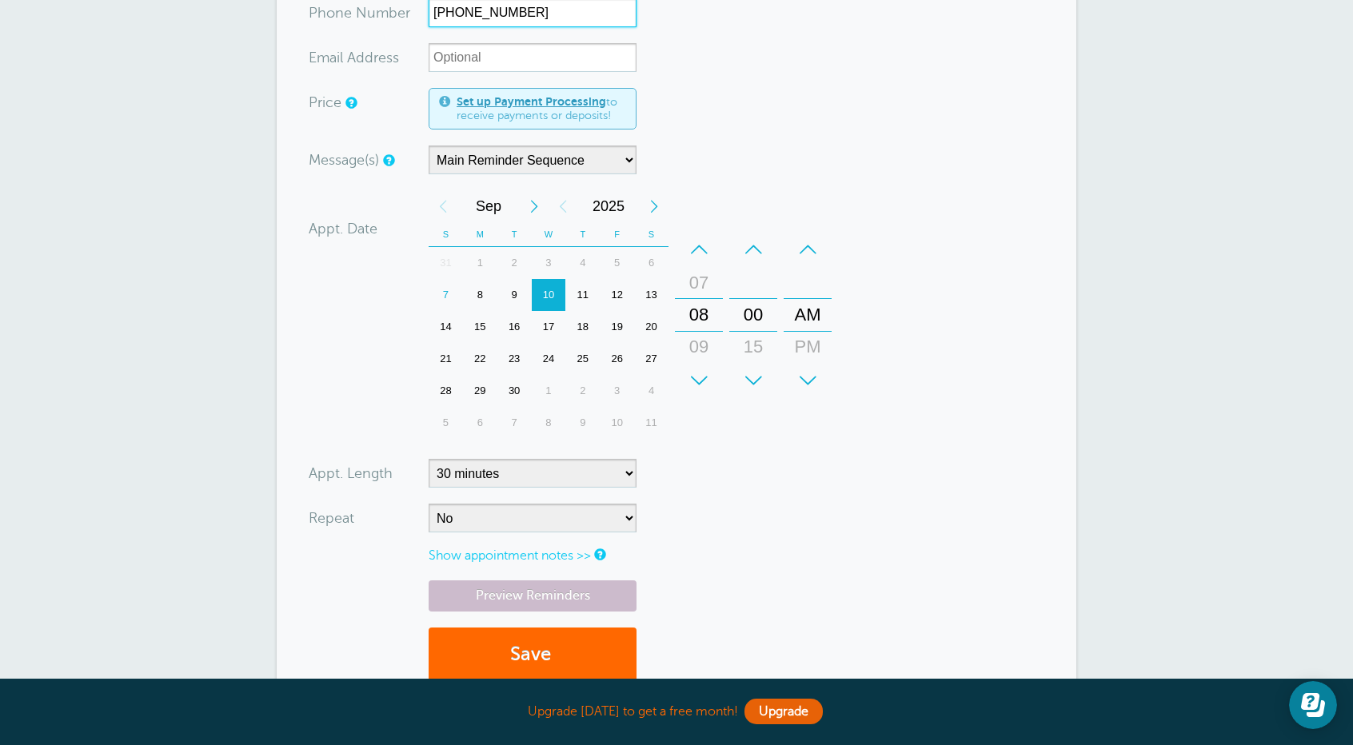
scroll to position [320, 0]
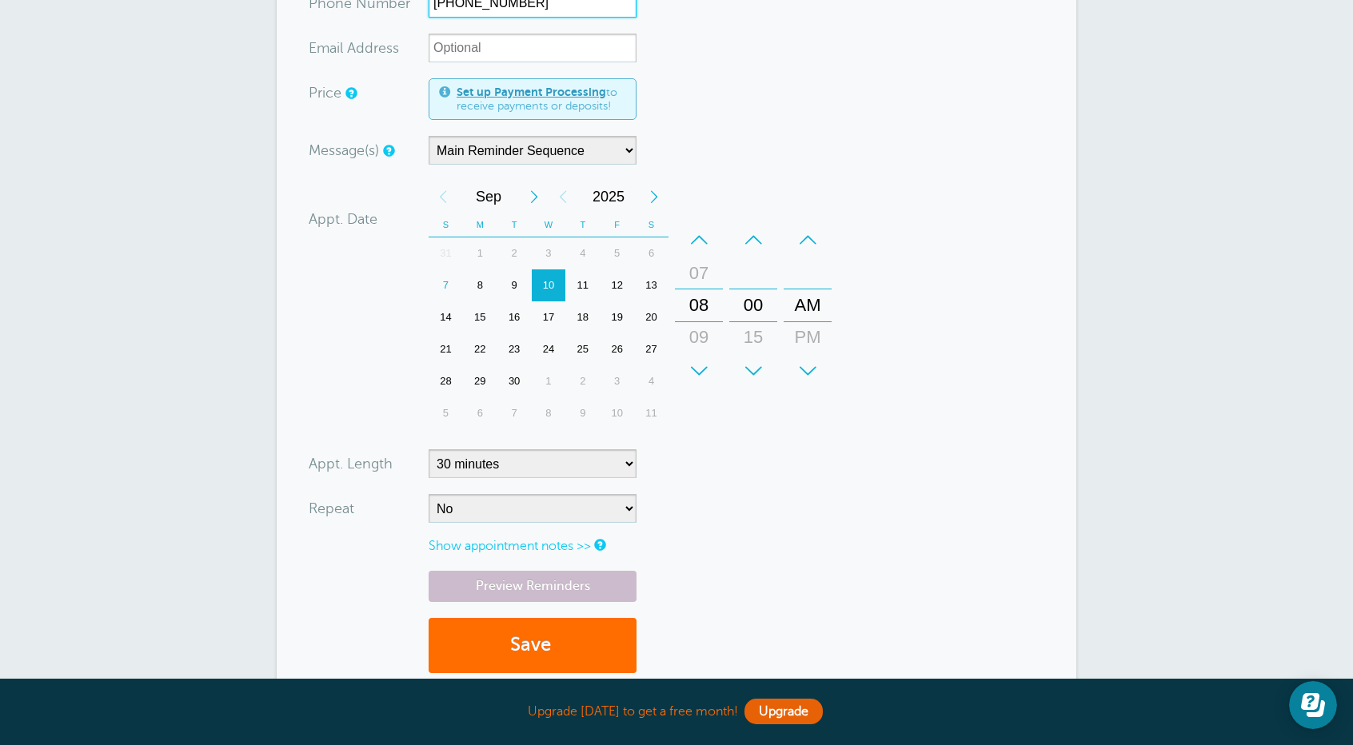
type input "614-824-7229"
click at [517, 641] on button "Save" at bounding box center [533, 645] width 208 height 55
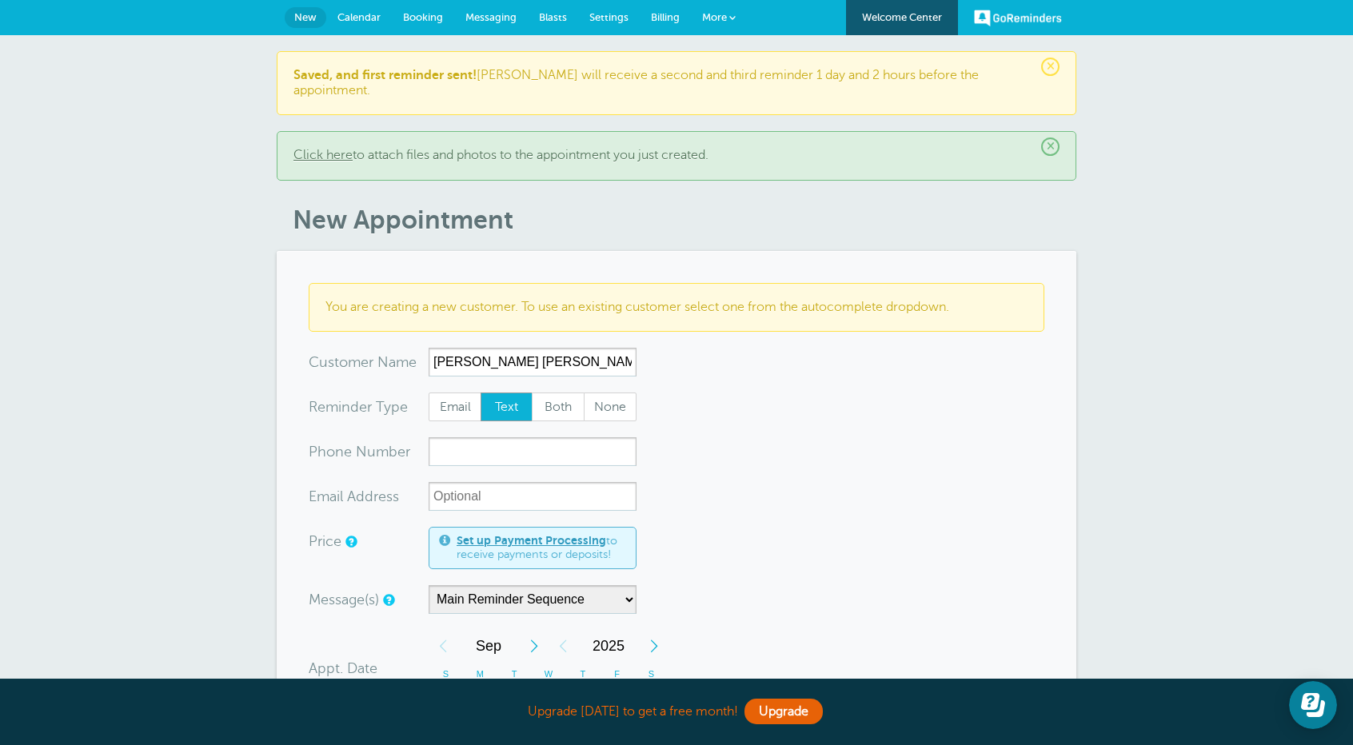
type input "Regina Ernie"
click at [438, 437] on input "xxx-no-autofill" at bounding box center [533, 451] width 208 height 29
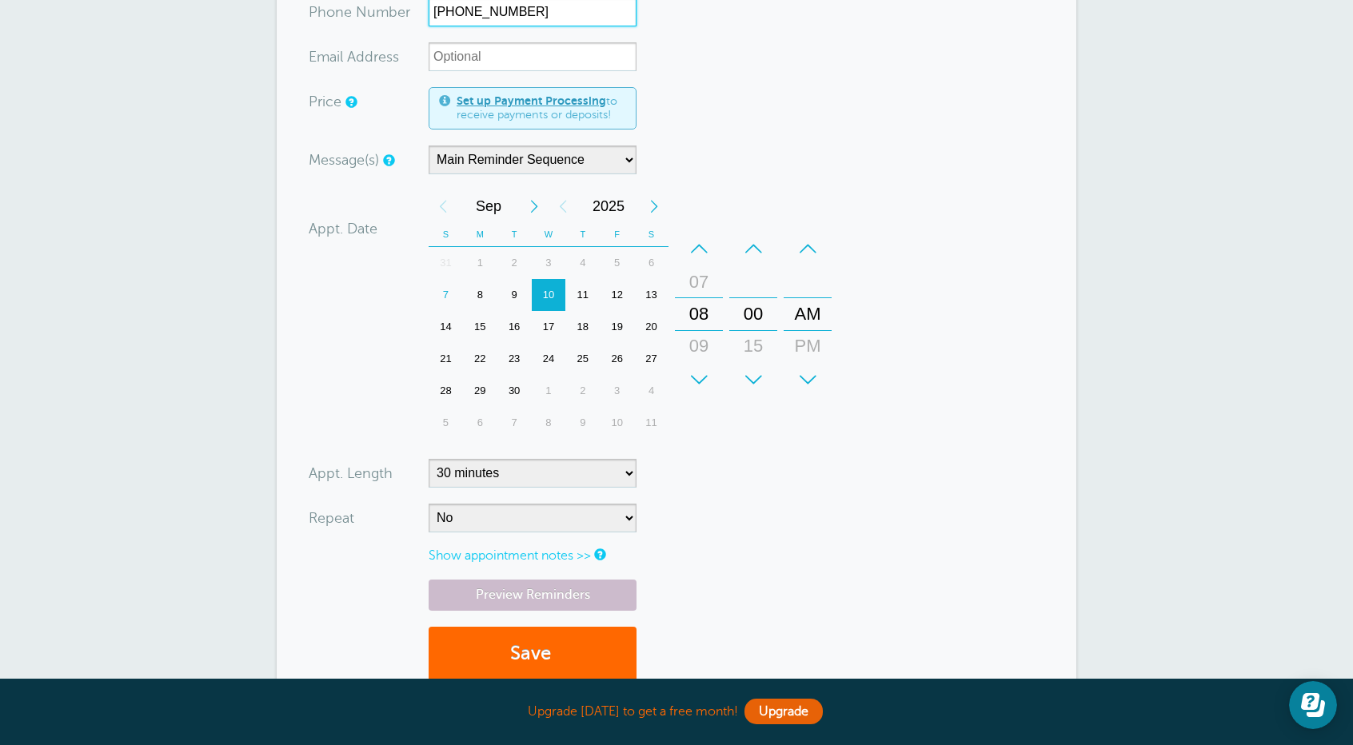
scroll to position [480, 0]
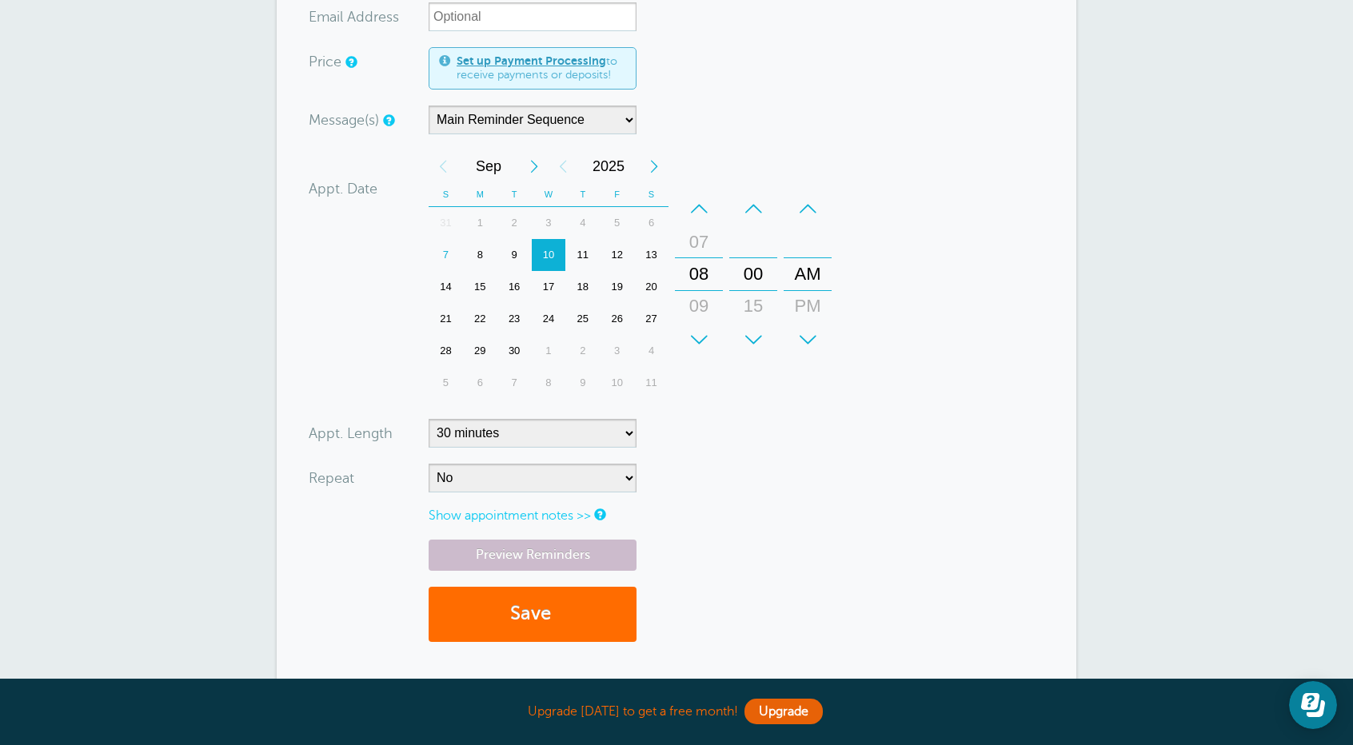
type input "614-477-3962"
click at [521, 597] on button "Save" at bounding box center [533, 614] width 208 height 55
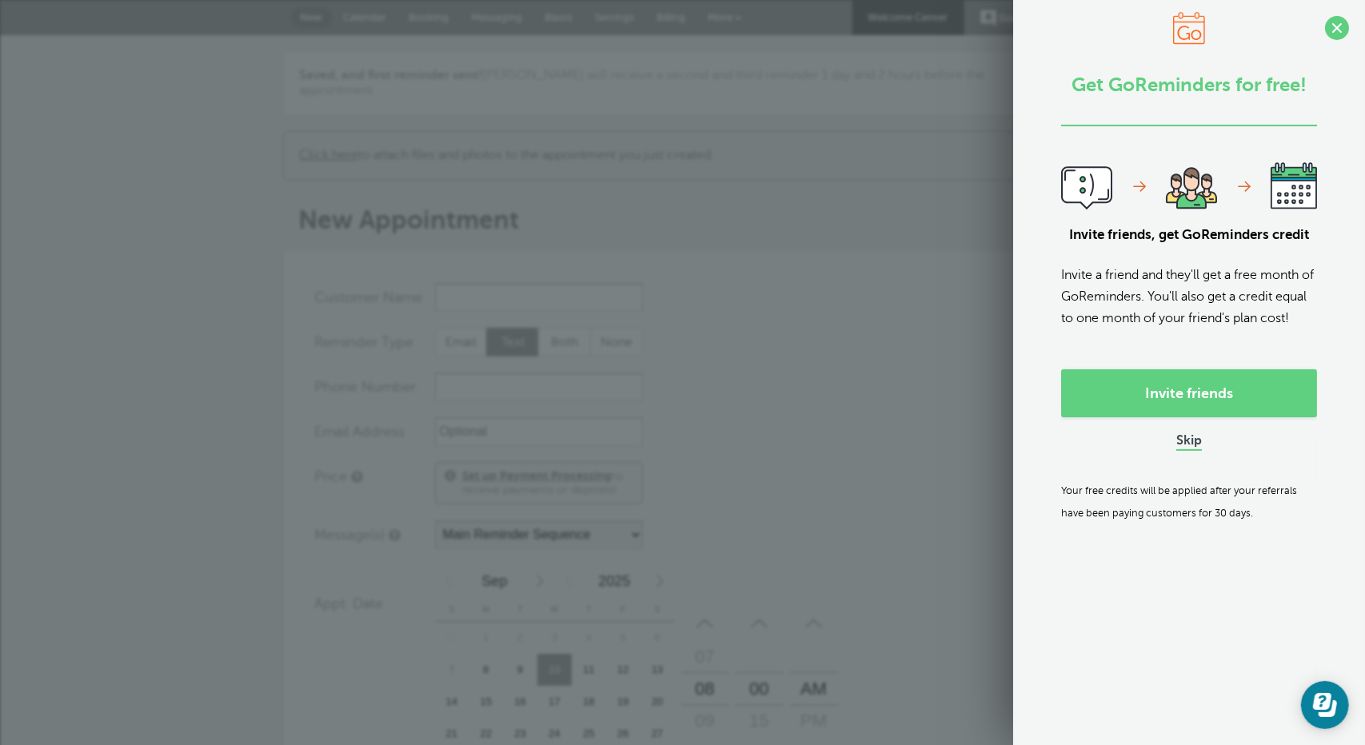
click at [1180, 450] on link "Skip" at bounding box center [1189, 441] width 26 height 17
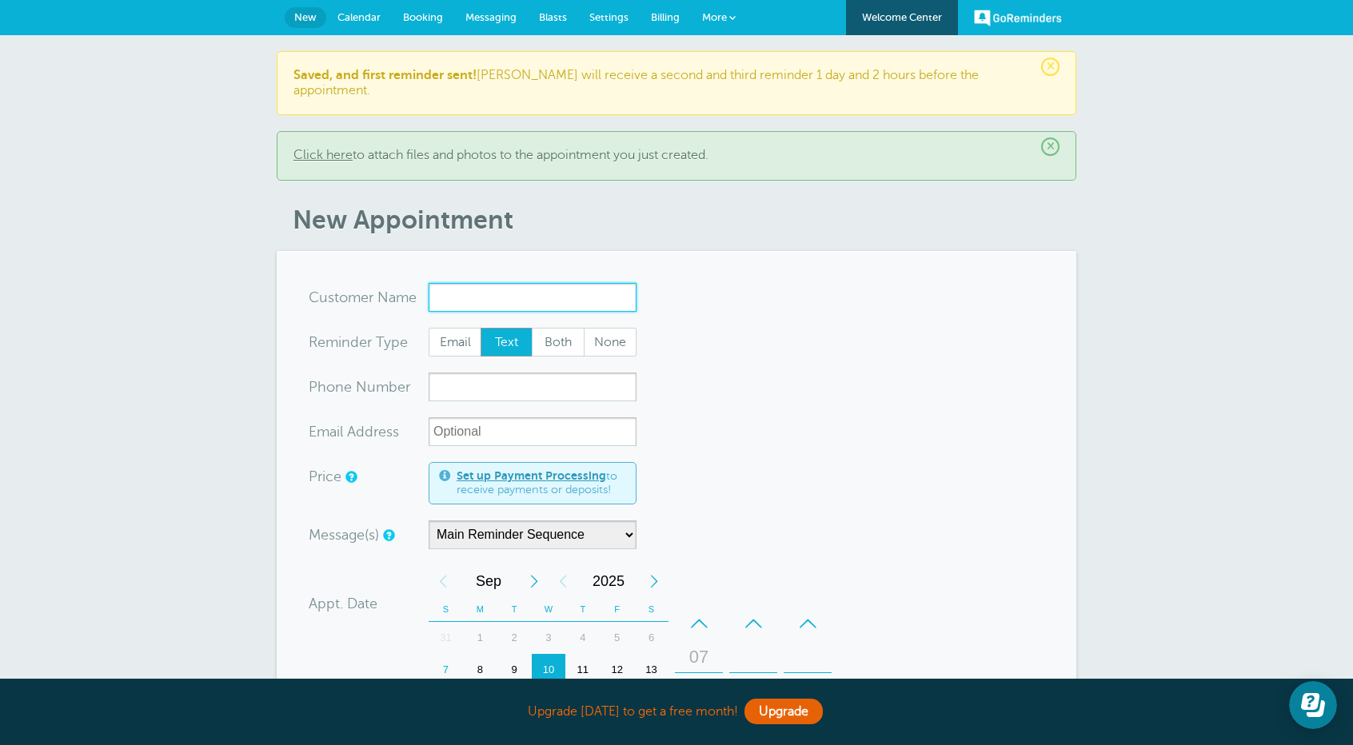
click at [472, 283] on input "x-no-autofill" at bounding box center [533, 297] width 208 height 29
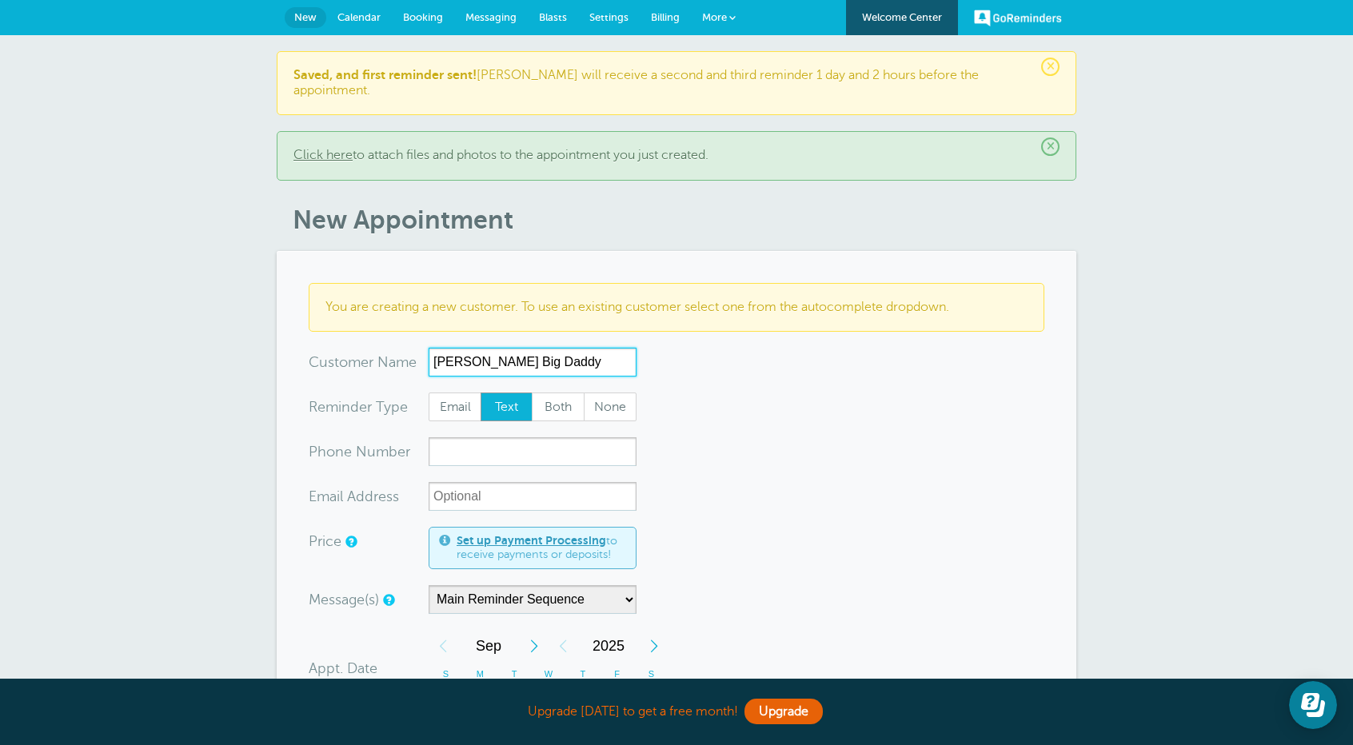
type input "[PERSON_NAME] Big Daddy"
click at [486, 437] on input "xxx-no-autofill" at bounding box center [533, 451] width 208 height 29
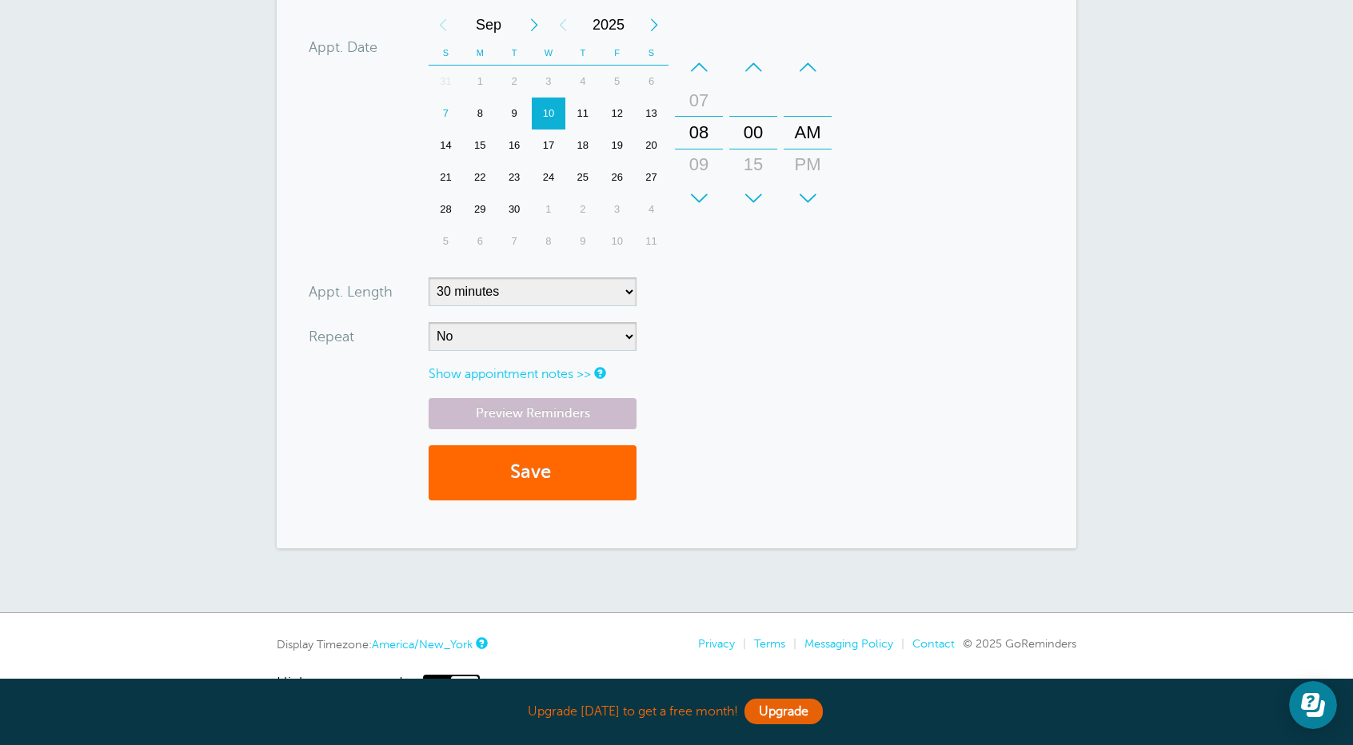
scroll to position [640, 0]
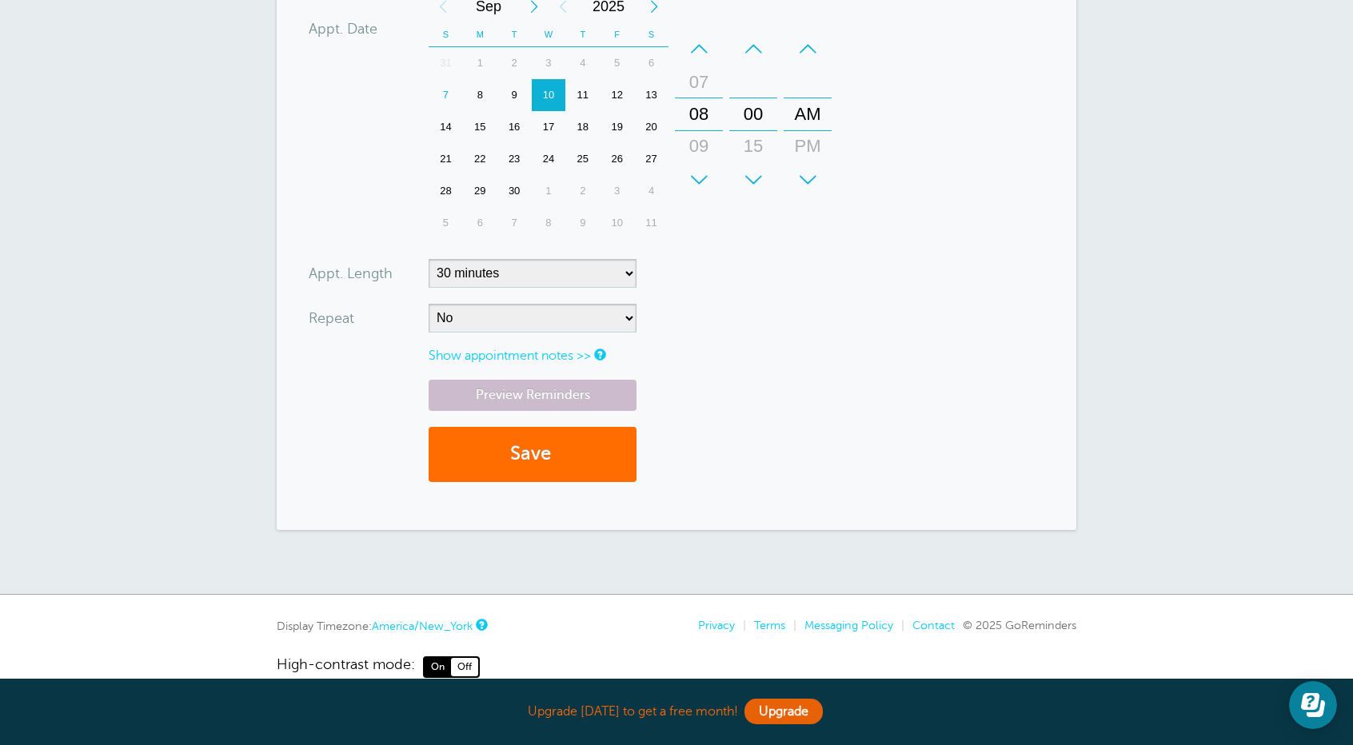
type input "215-459-2279"
click at [527, 433] on button "Save" at bounding box center [533, 454] width 208 height 55
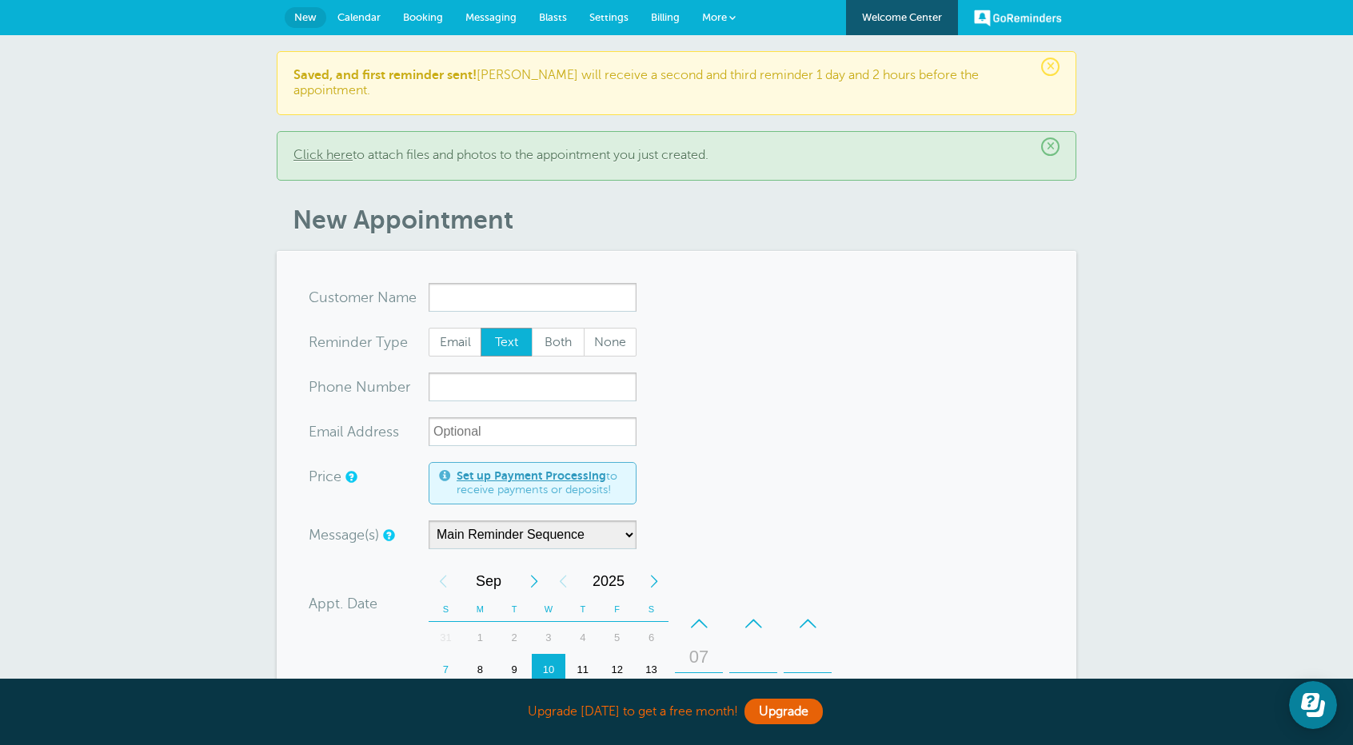
click at [503, 16] on span "Messaging" at bounding box center [490, 17] width 51 height 12
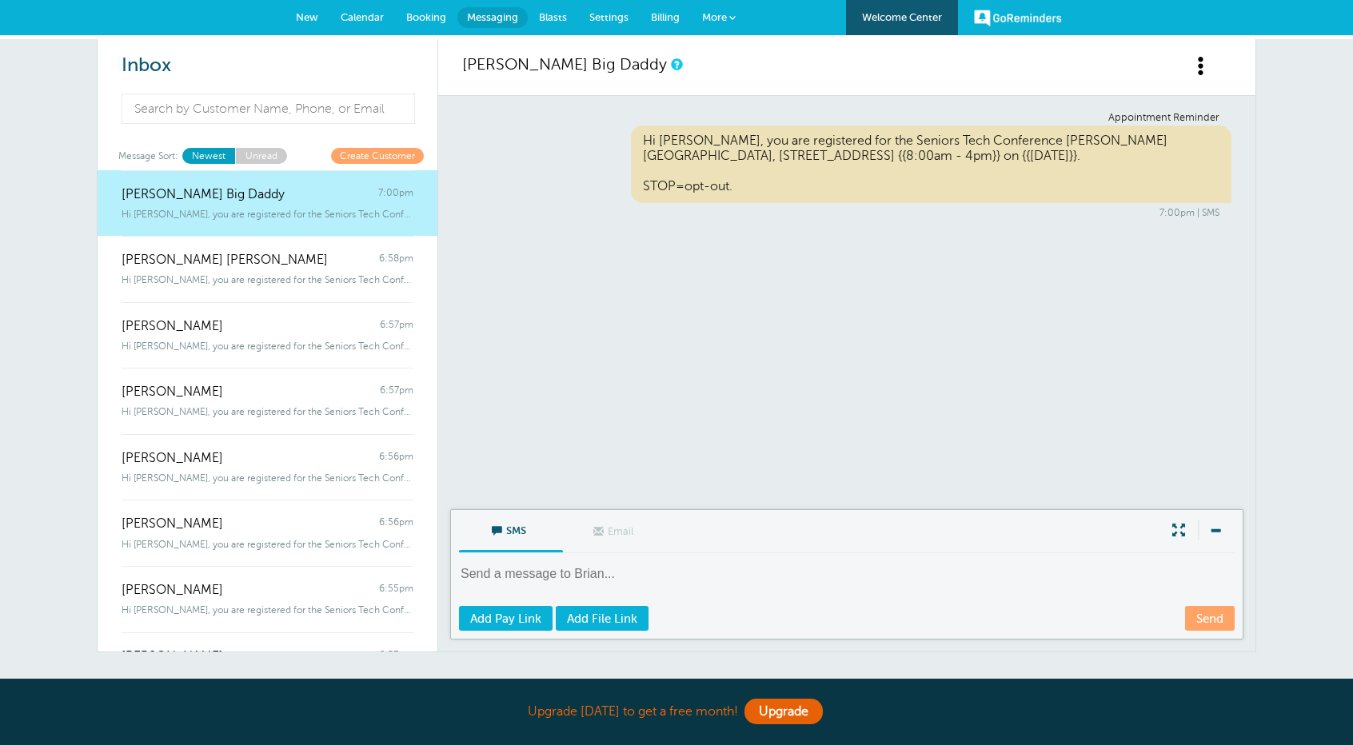
click at [308, 11] on span "New" at bounding box center [307, 17] width 22 height 12
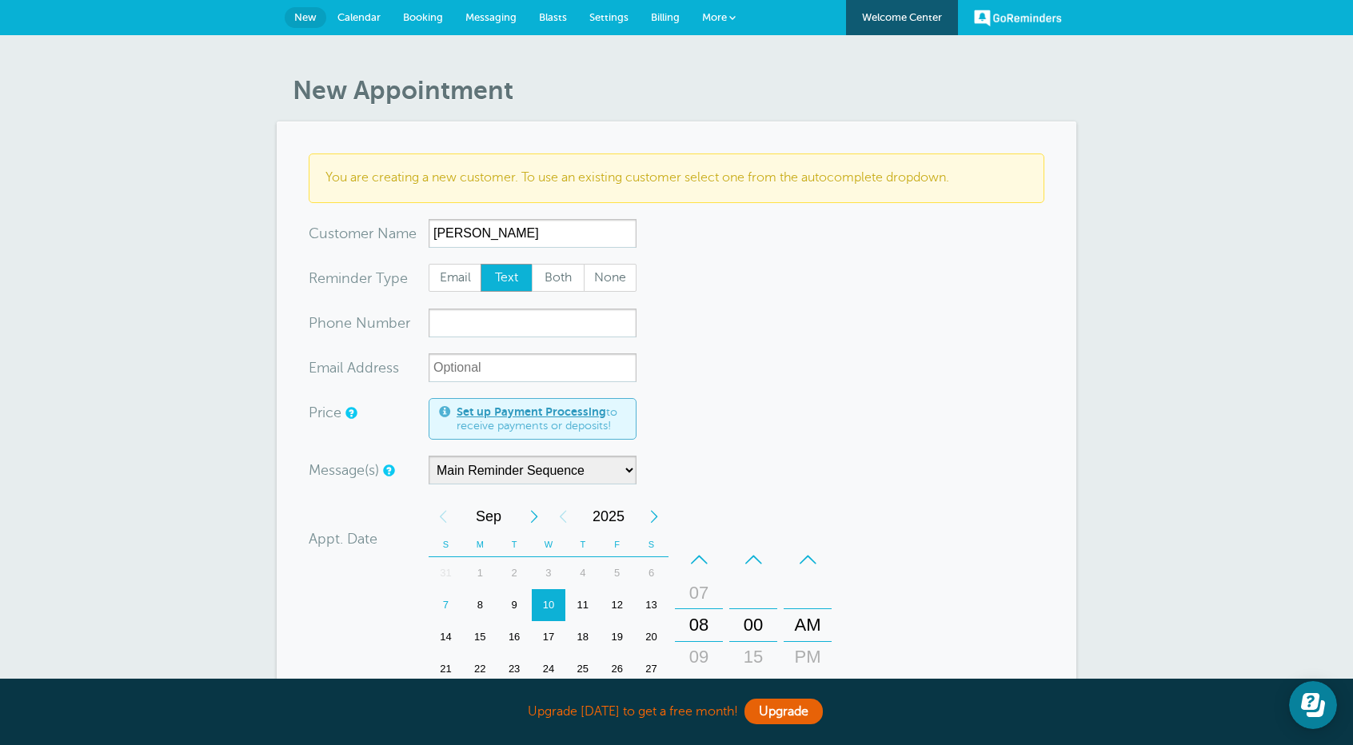
type input "Emily Talley"
click at [454, 332] on input "xxx-no-autofill" at bounding box center [533, 323] width 208 height 29
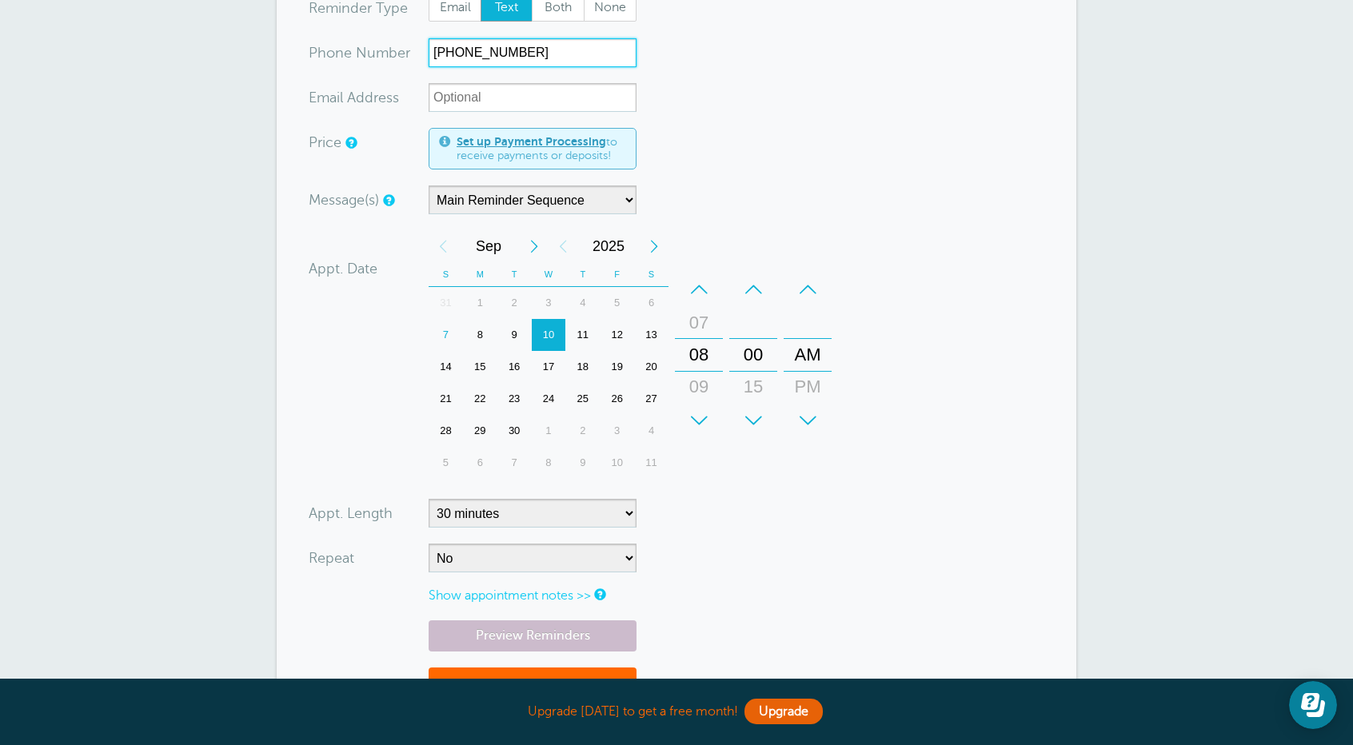
scroll to position [320, 0]
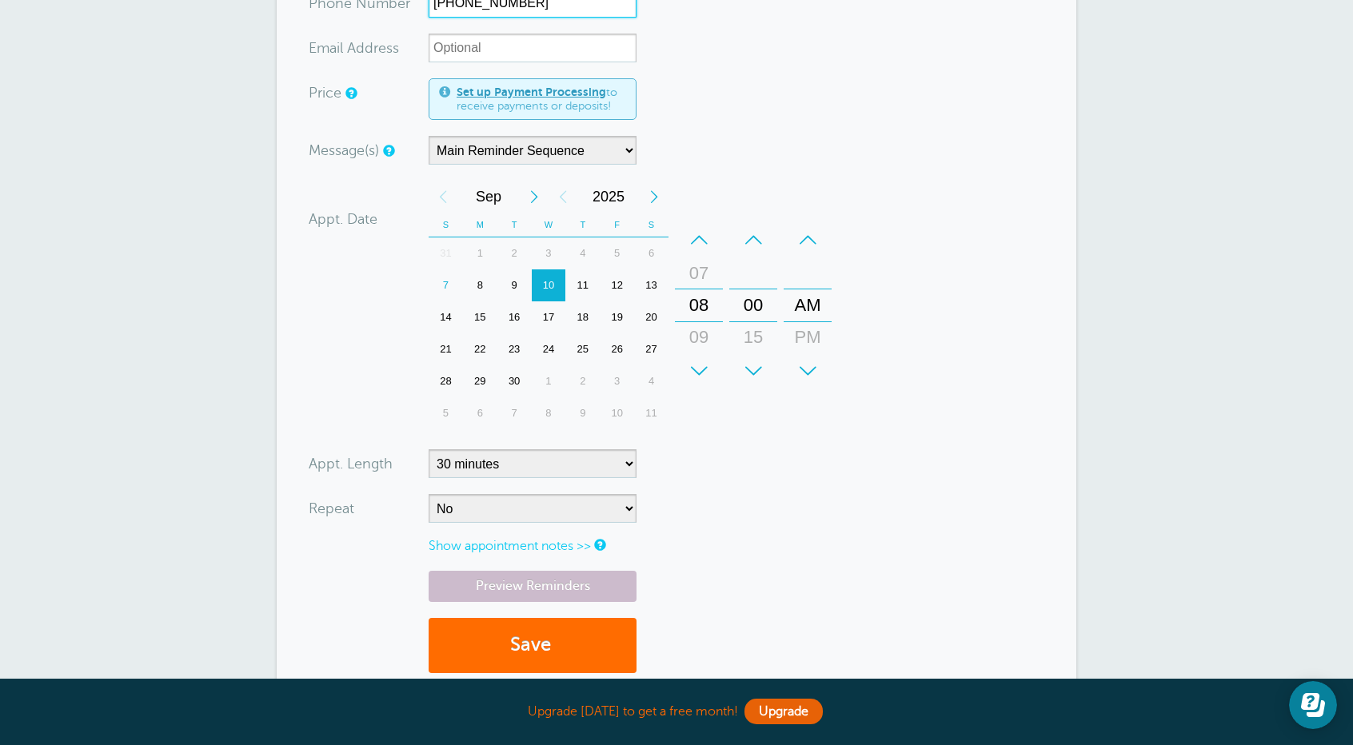
type input "614-746-7984"
click at [520, 653] on button "Save" at bounding box center [533, 645] width 208 height 55
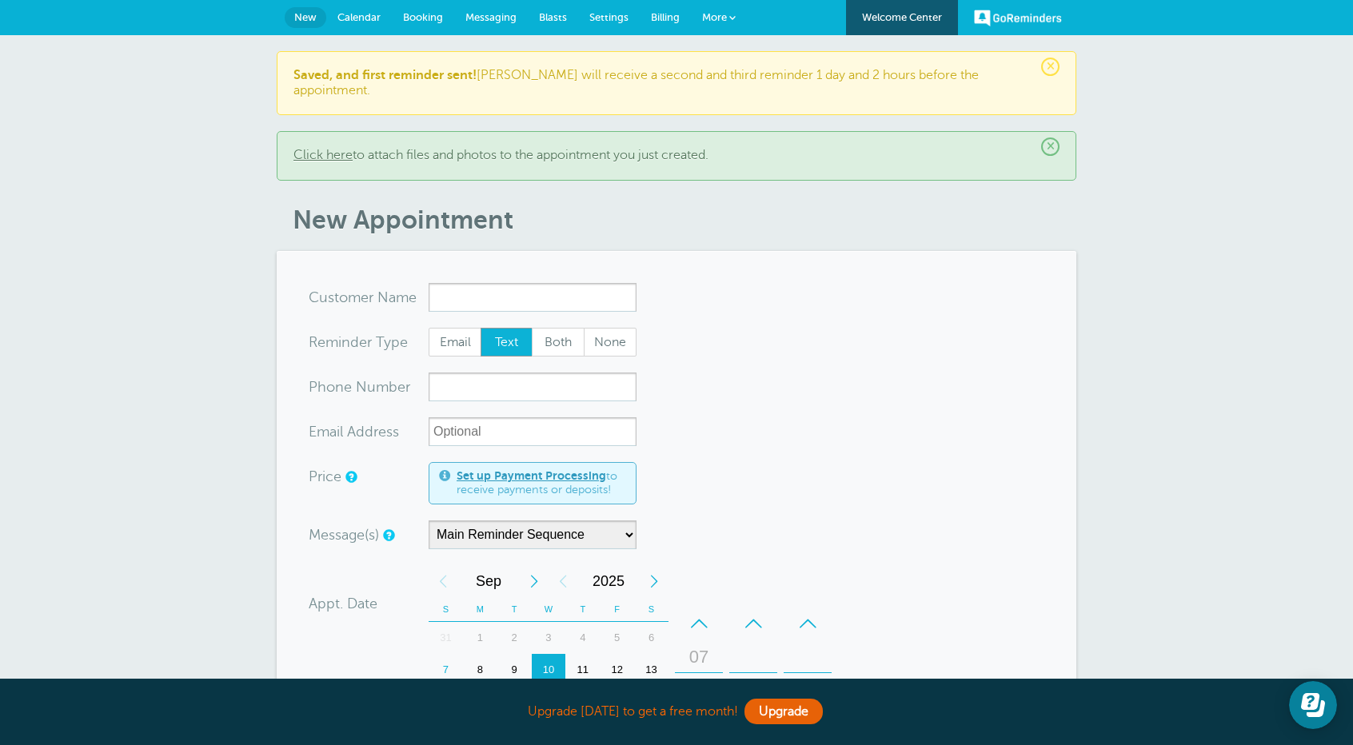
type input "H"
type input "[PERSON_NAME]"
click at [504, 378] on input "xxx-no-autofill" at bounding box center [533, 387] width 208 height 29
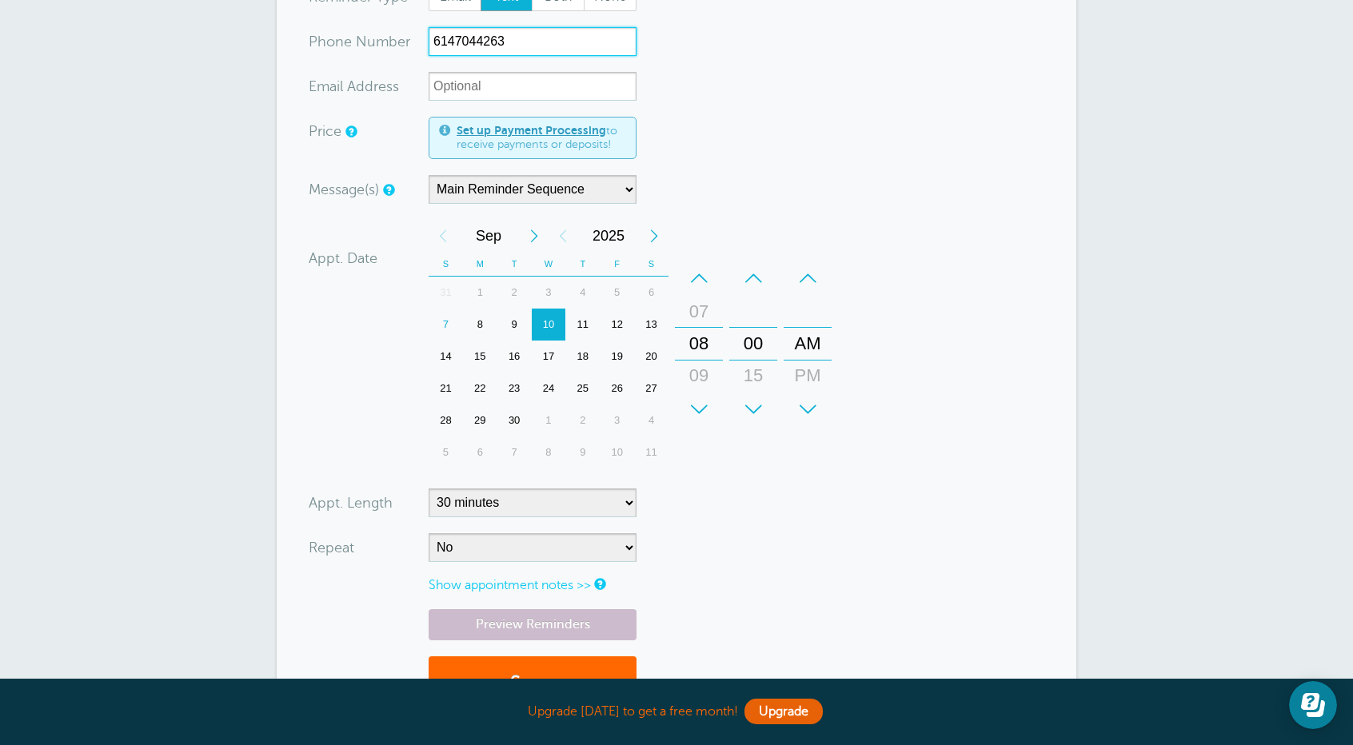
scroll to position [400, 0]
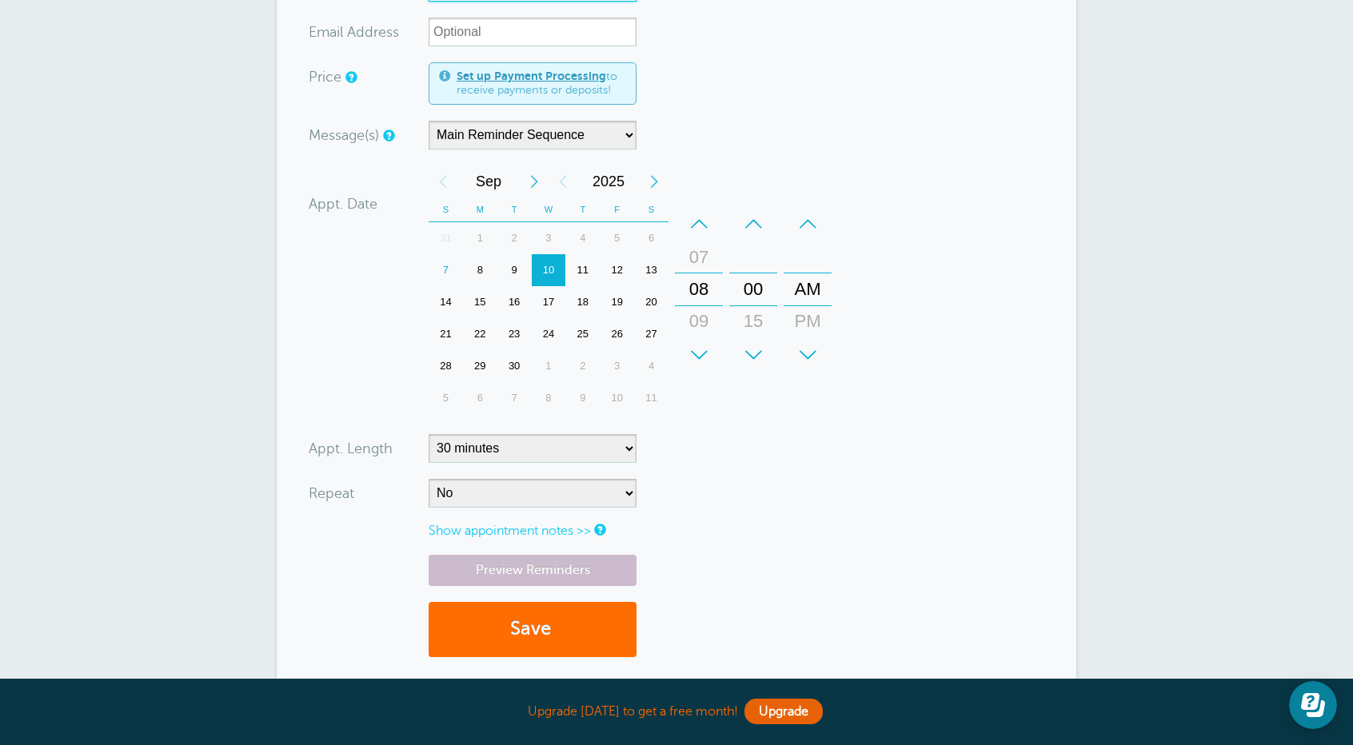
type input "6147044263"
click at [537, 623] on button "Save" at bounding box center [533, 629] width 208 height 55
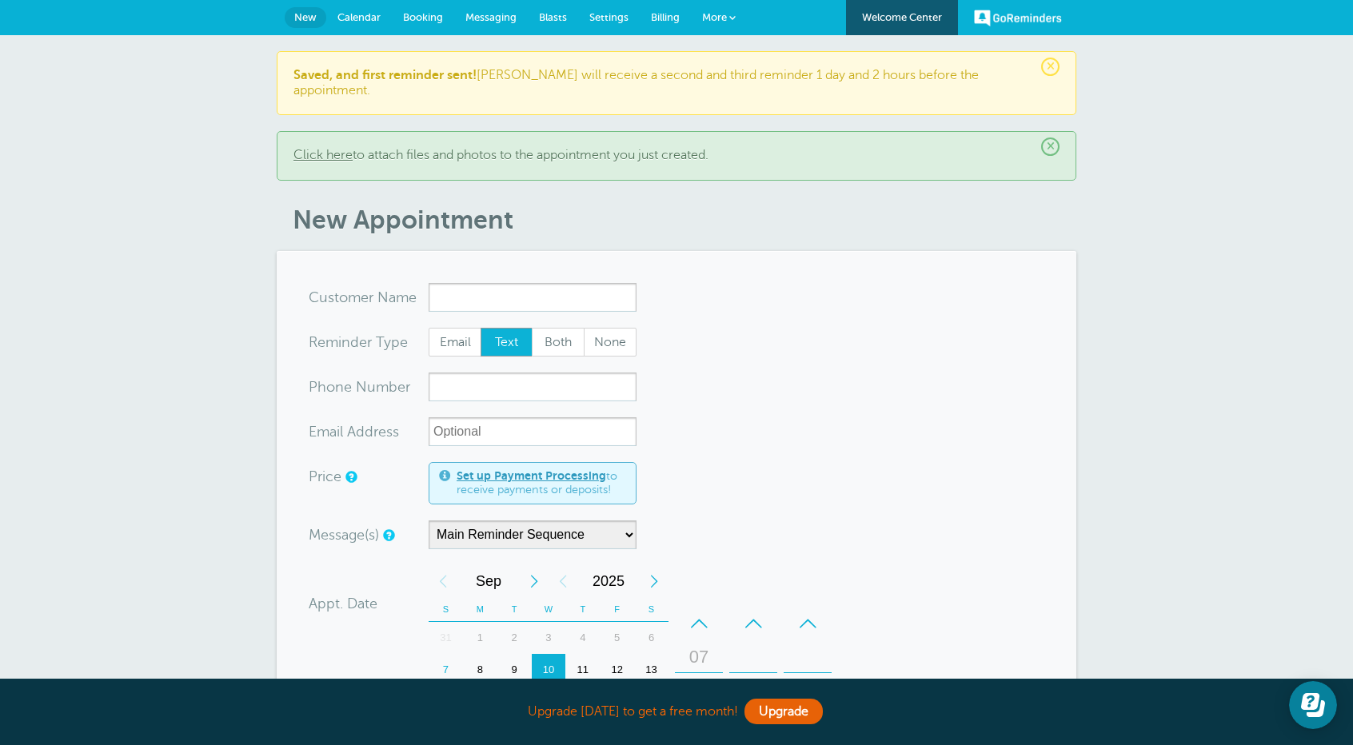
click at [491, 14] on span "Messaging" at bounding box center [490, 17] width 51 height 12
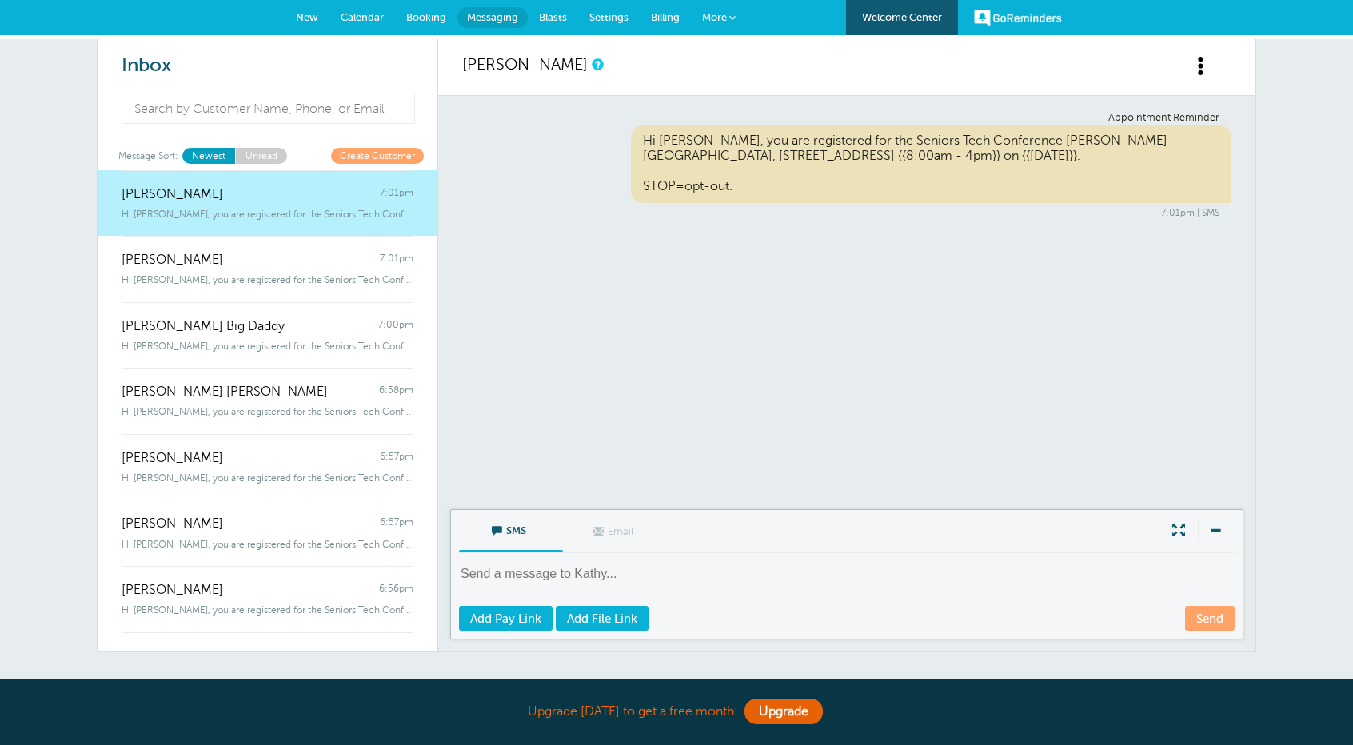
click at [301, 15] on span "New" at bounding box center [307, 17] width 22 height 12
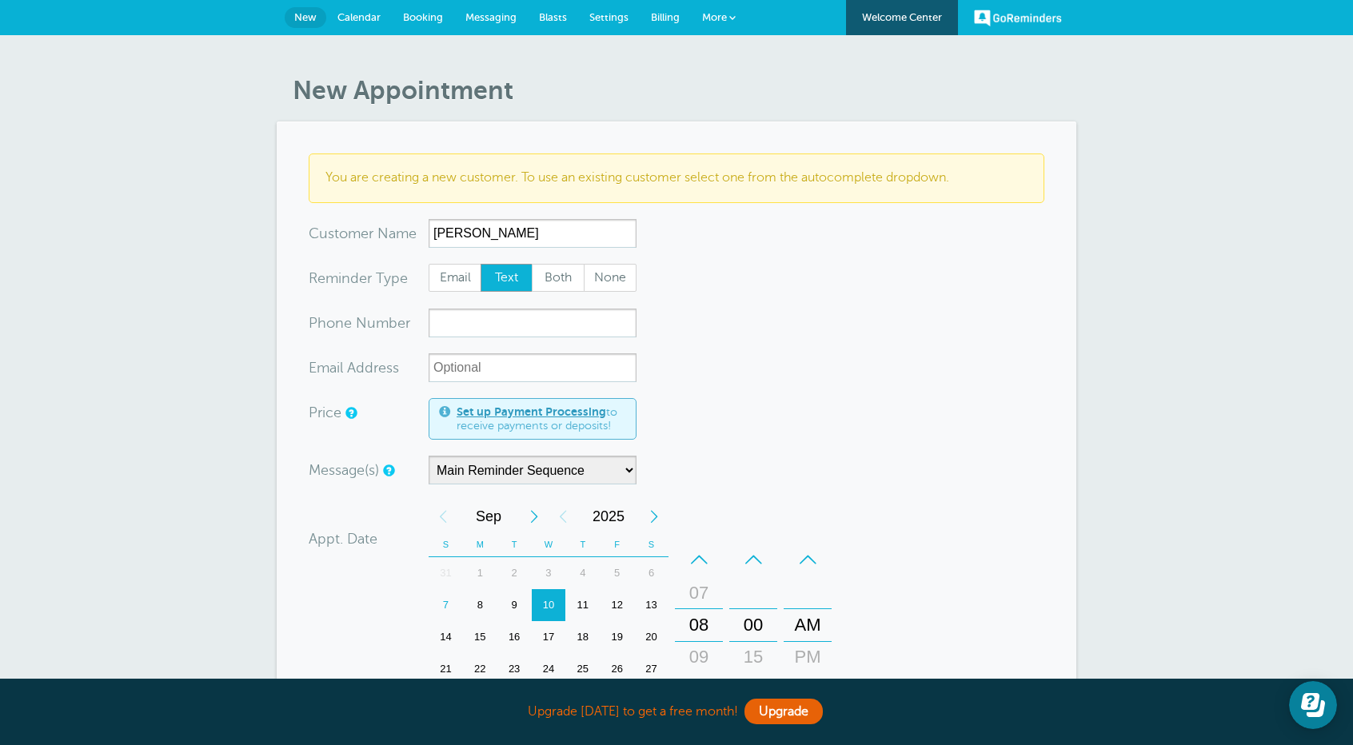
type input "[PERSON_NAME]"
click at [470, 317] on input "xxx-no-autofill" at bounding box center [533, 323] width 208 height 29
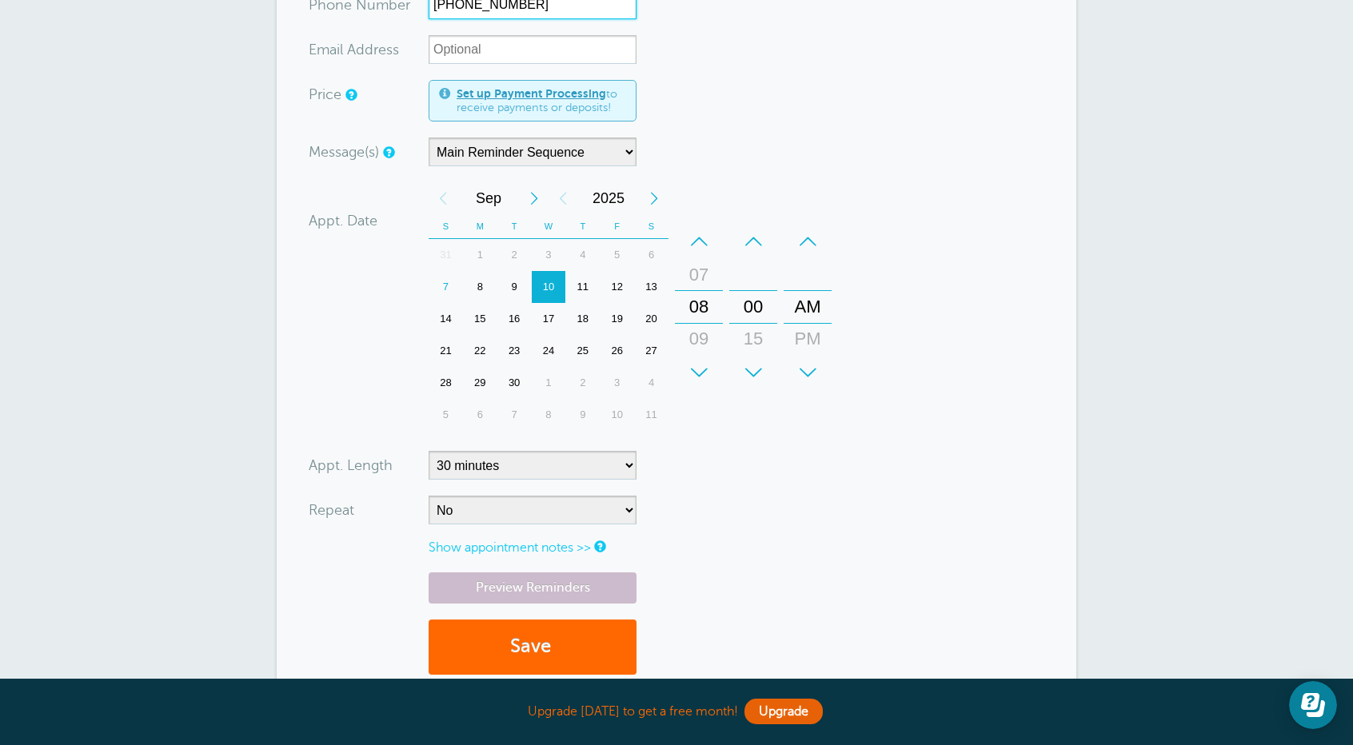
scroll to position [320, 0]
type input "614-619-6005"
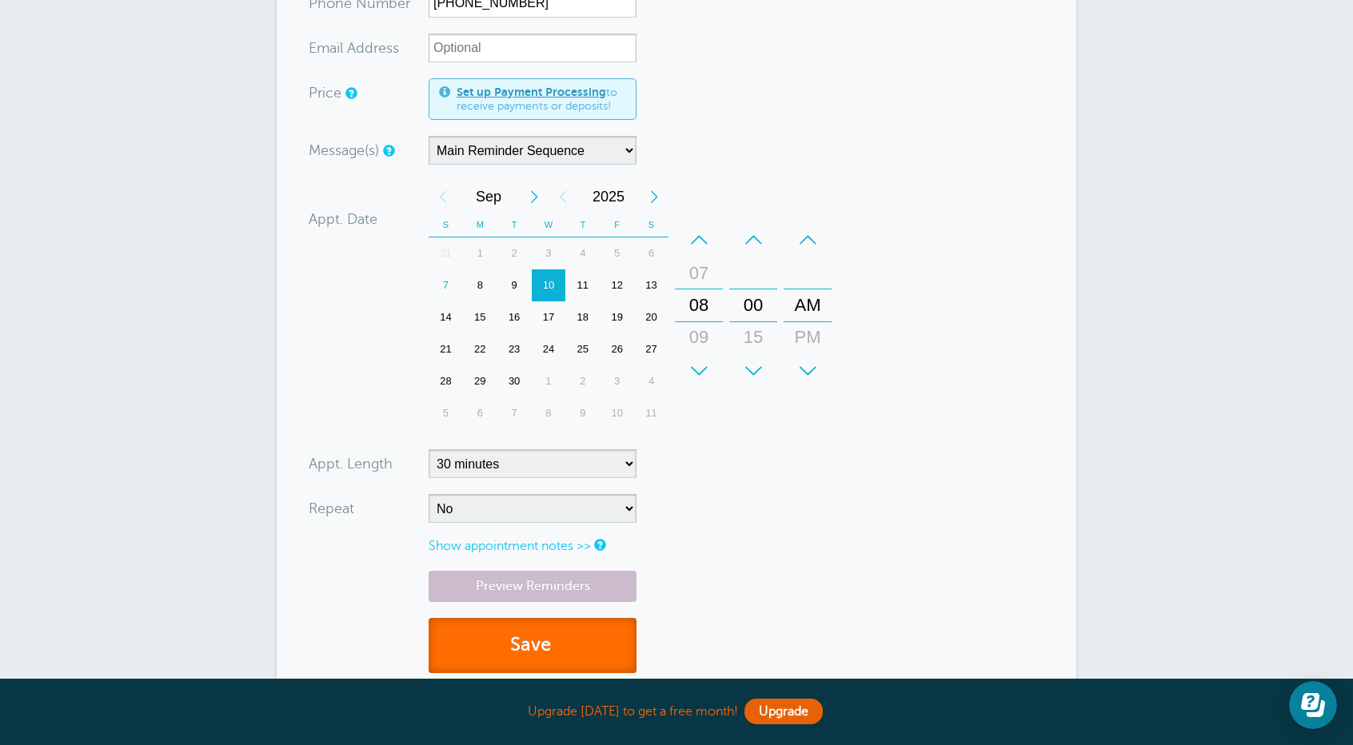
drag, startPoint x: 498, startPoint y: 638, endPoint x: 504, endPoint y: 632, distance: 8.5
click at [501, 637] on button "Save" at bounding box center [533, 645] width 208 height 55
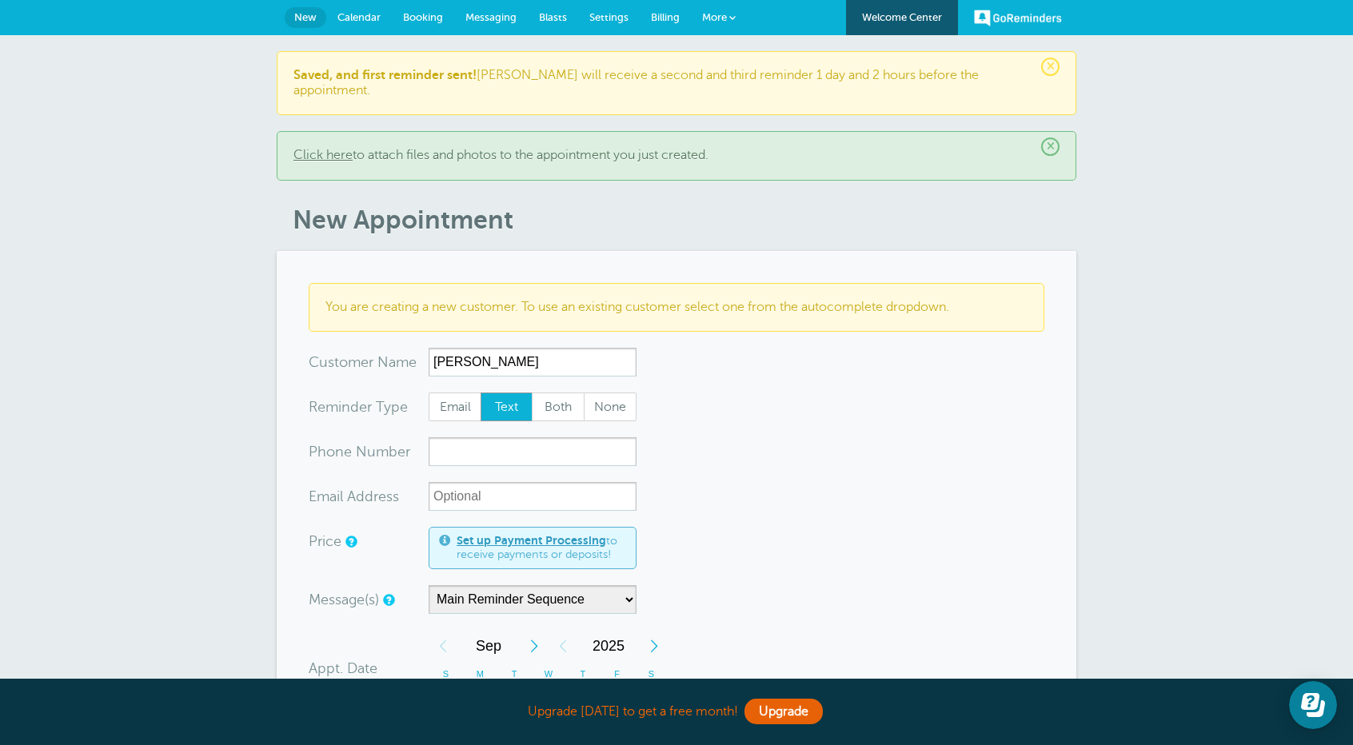
type input "[PERSON_NAME]"
click at [469, 437] on input "xxx-no-autofill" at bounding box center [533, 451] width 208 height 29
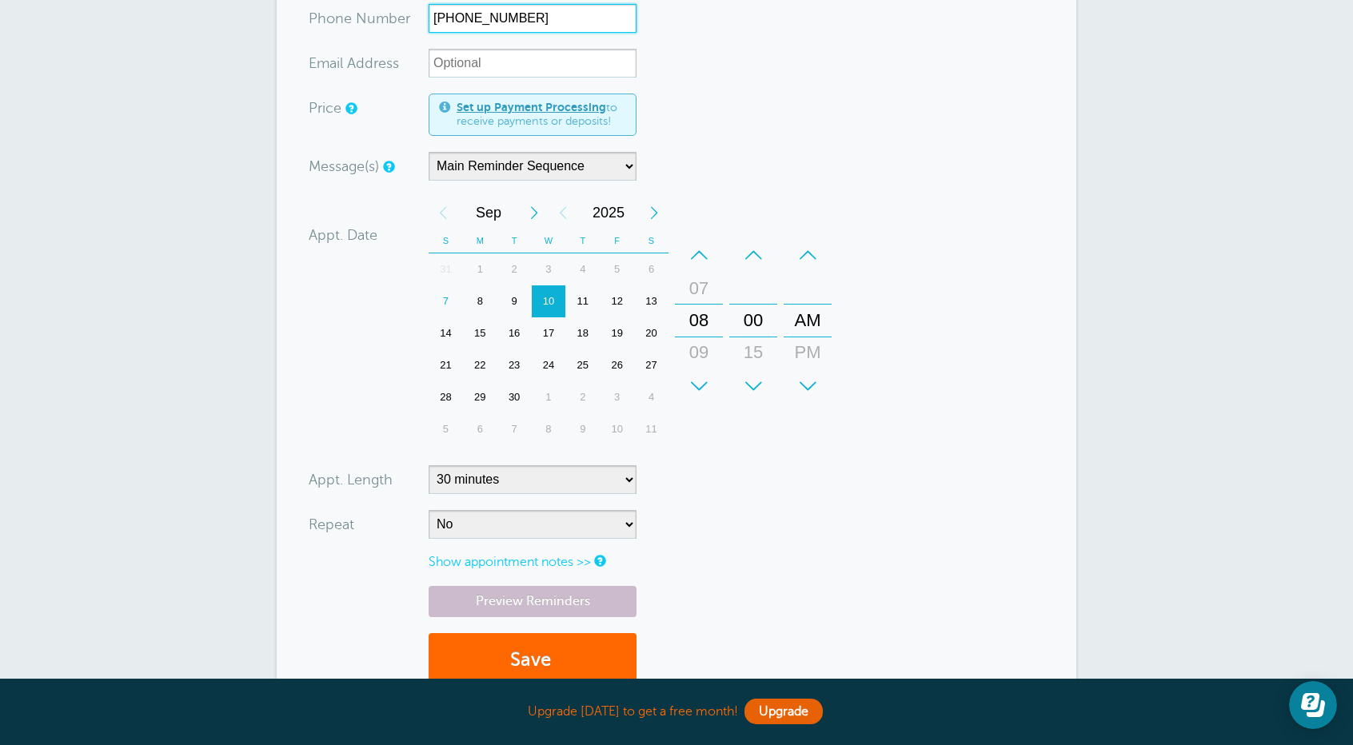
scroll to position [640, 0]
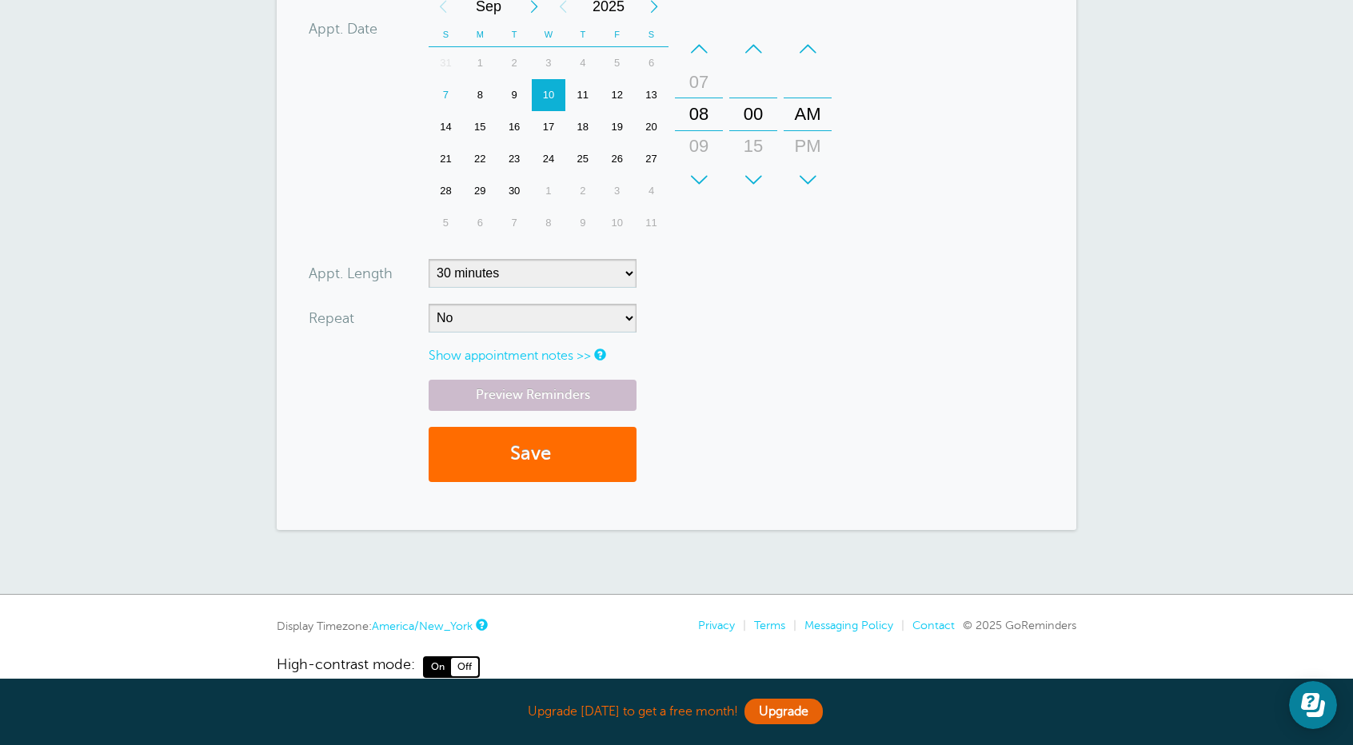
type input "614-348-5318"
click at [517, 449] on button "Save" at bounding box center [533, 454] width 208 height 55
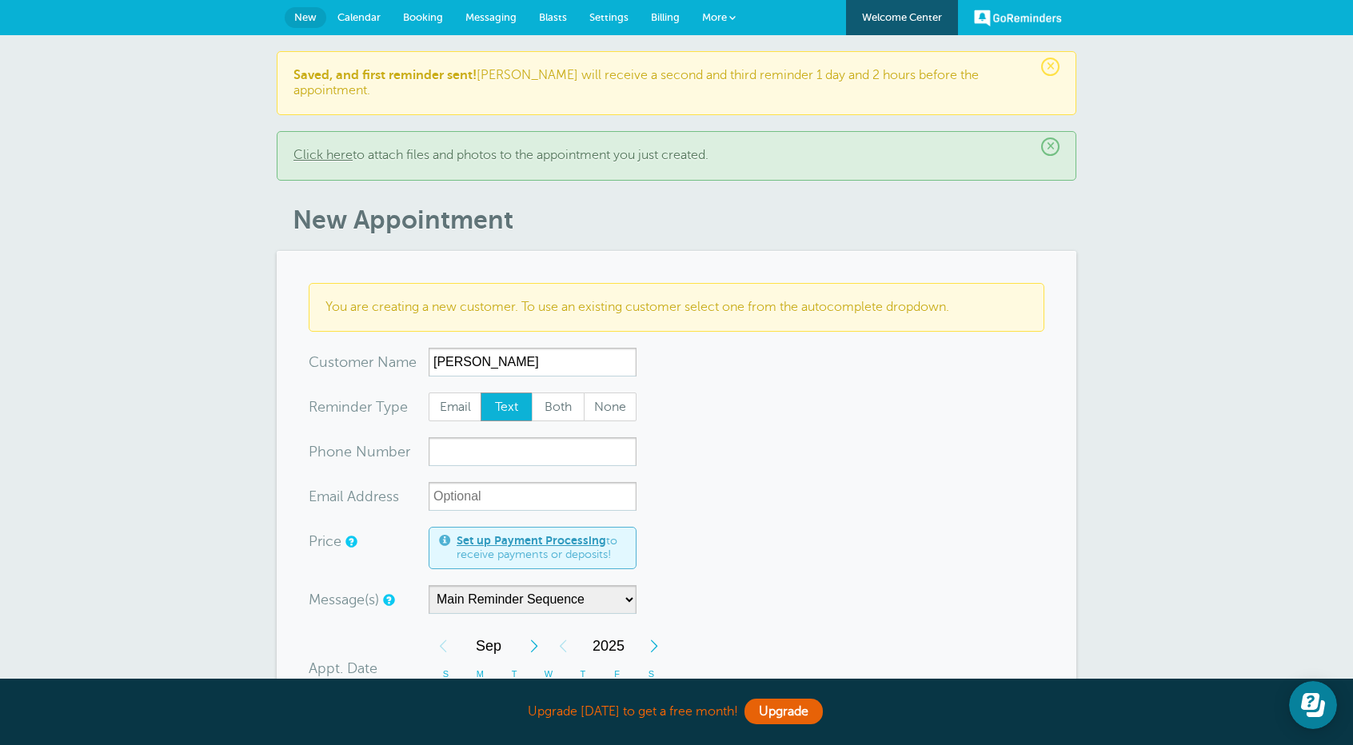
type input "[PERSON_NAME]"
click at [531, 440] on input "xxx-no-autofill" at bounding box center [533, 451] width 208 height 29
drag, startPoint x: 478, startPoint y: 437, endPoint x: 491, endPoint y: 427, distance: 16.0
click at [478, 437] on input "614-3953099" at bounding box center [533, 451] width 208 height 29
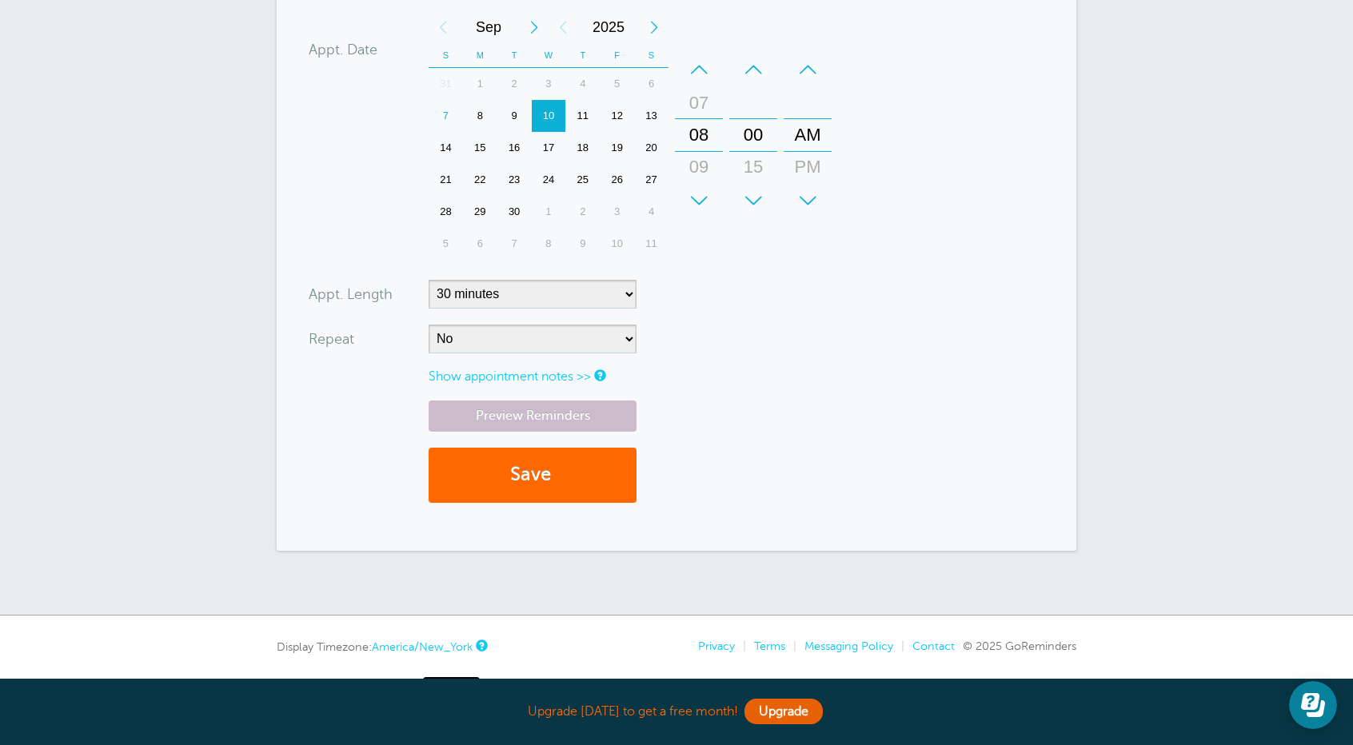
scroll to position [652, 0]
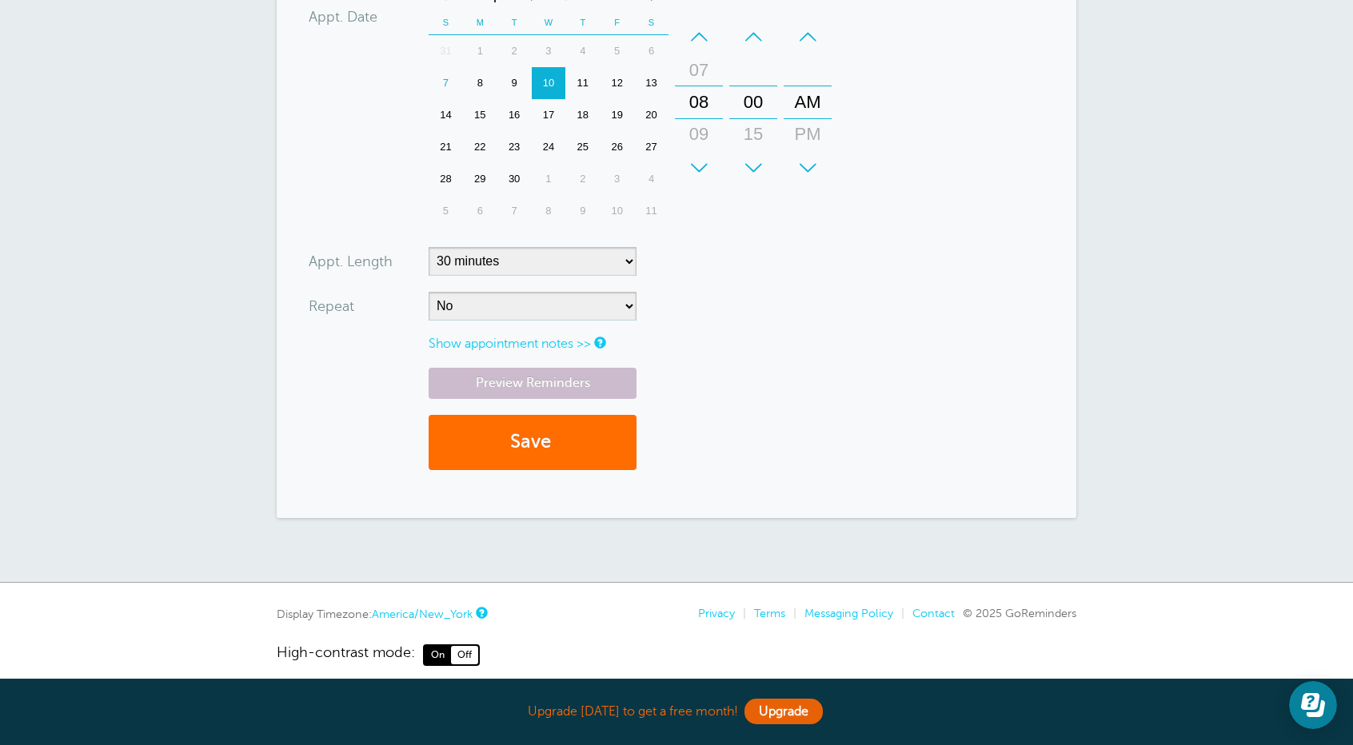
type input "614-395-3099"
click at [512, 431] on button "Save" at bounding box center [533, 442] width 208 height 55
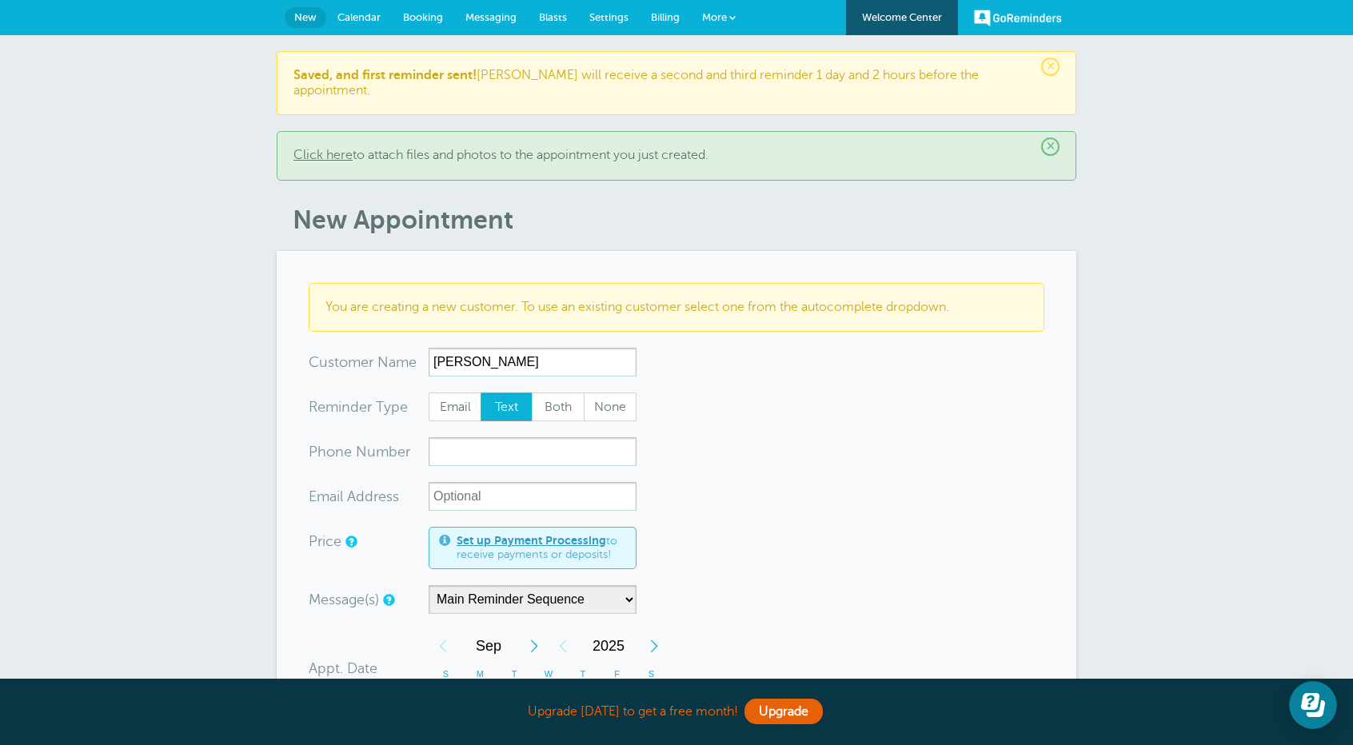
type input "Robert Lynch"
click at [474, 437] on input "xxx-no-autofill" at bounding box center [533, 451] width 208 height 29
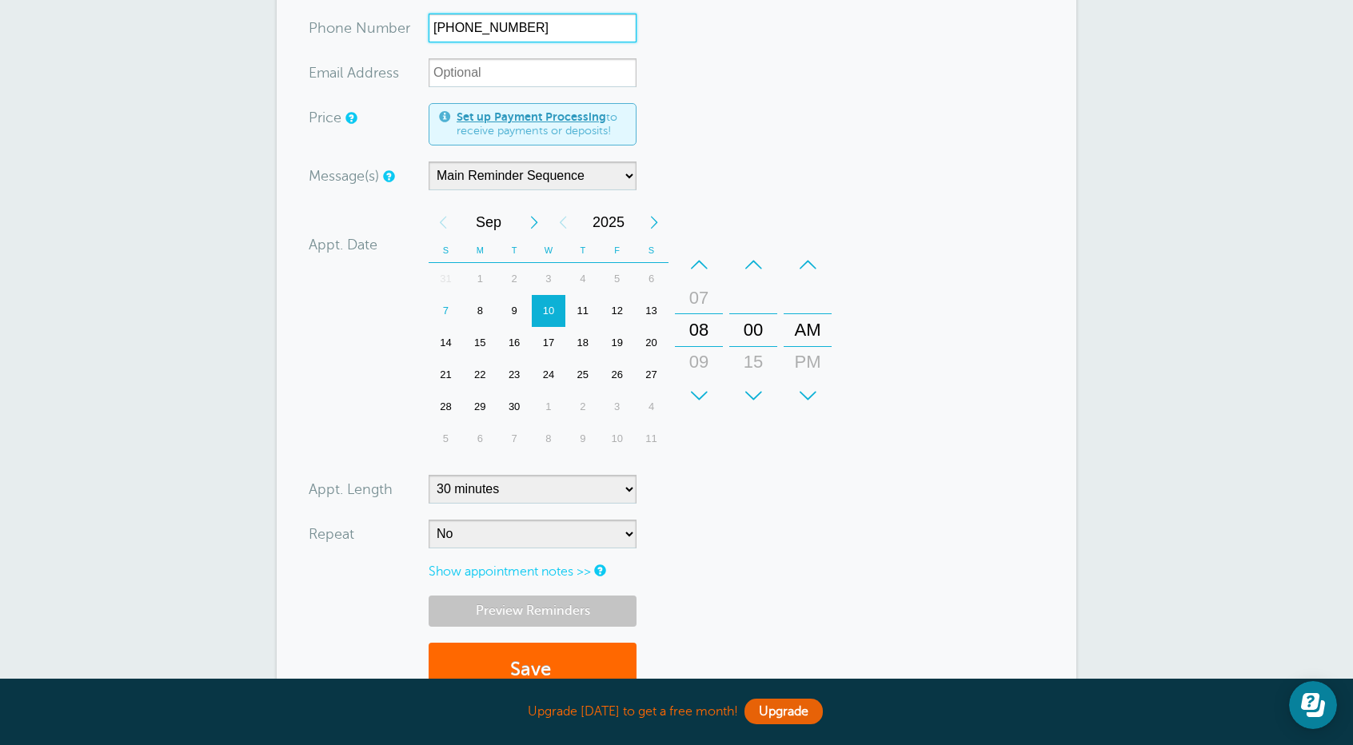
scroll to position [480, 0]
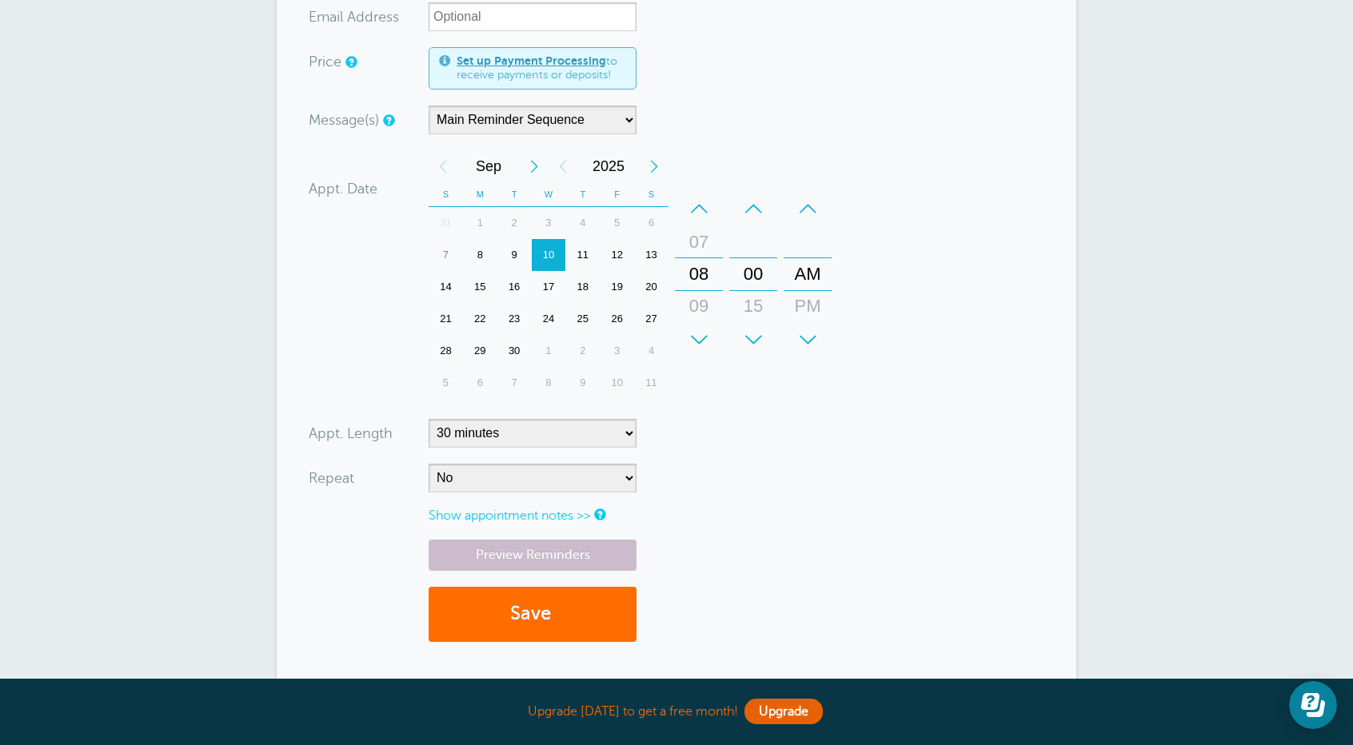
type input "614-570-6384"
click at [526, 598] on button "Save" at bounding box center [533, 614] width 208 height 55
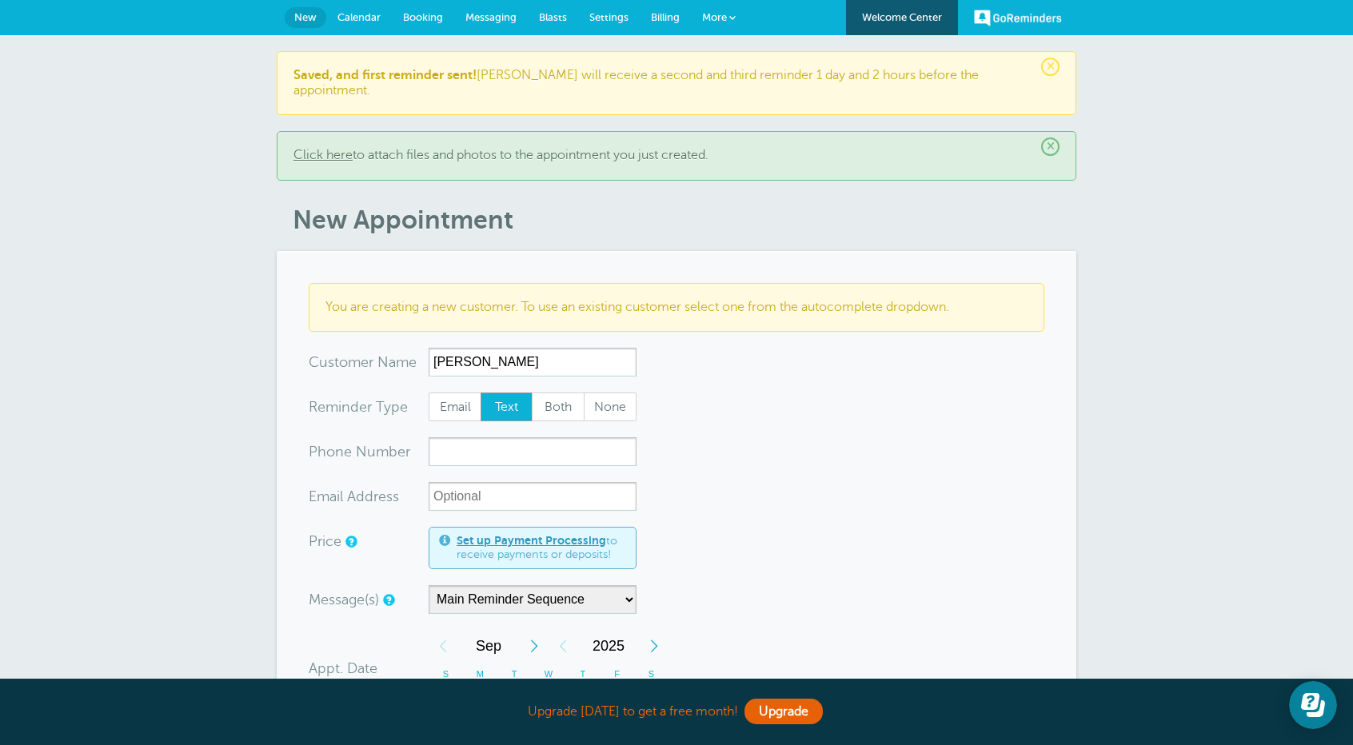
type input "[PERSON_NAME]"
click at [468, 443] on input "xxx-no-autofill" at bounding box center [533, 451] width 208 height 29
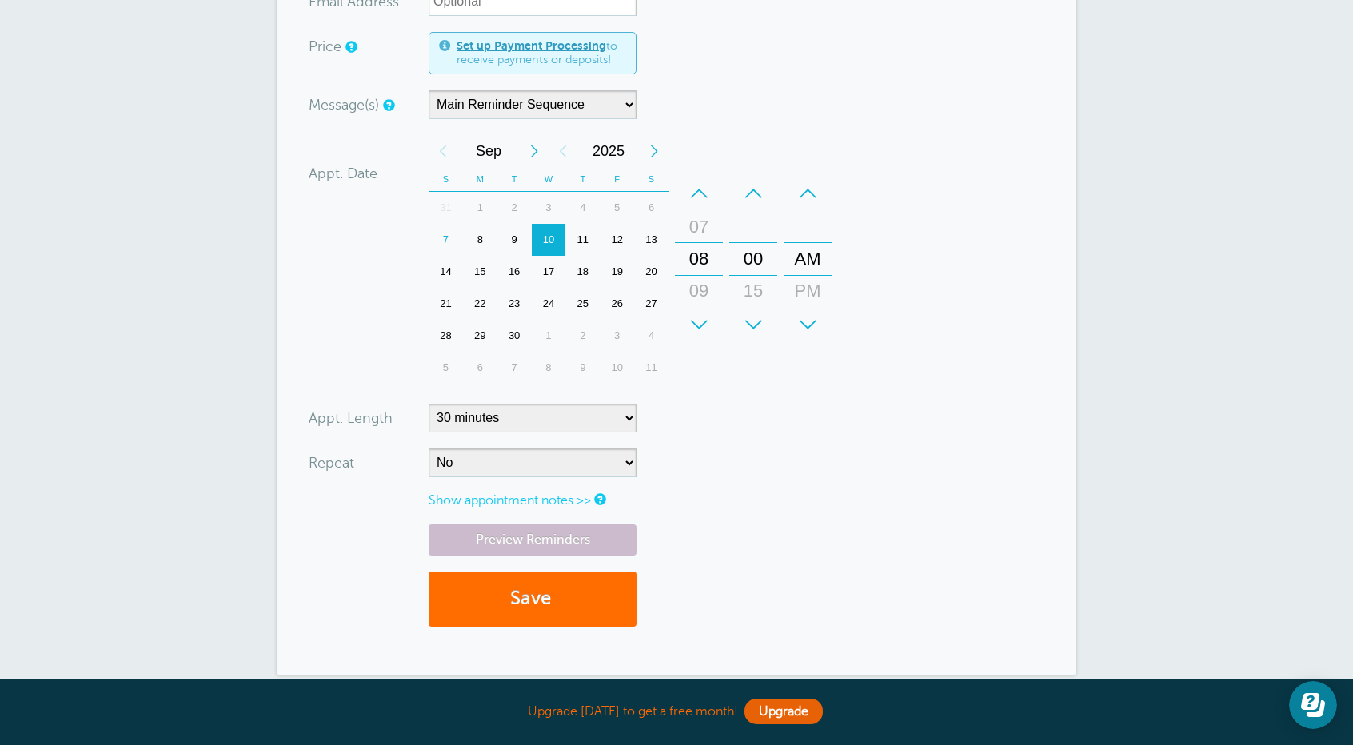
scroll to position [560, 0]
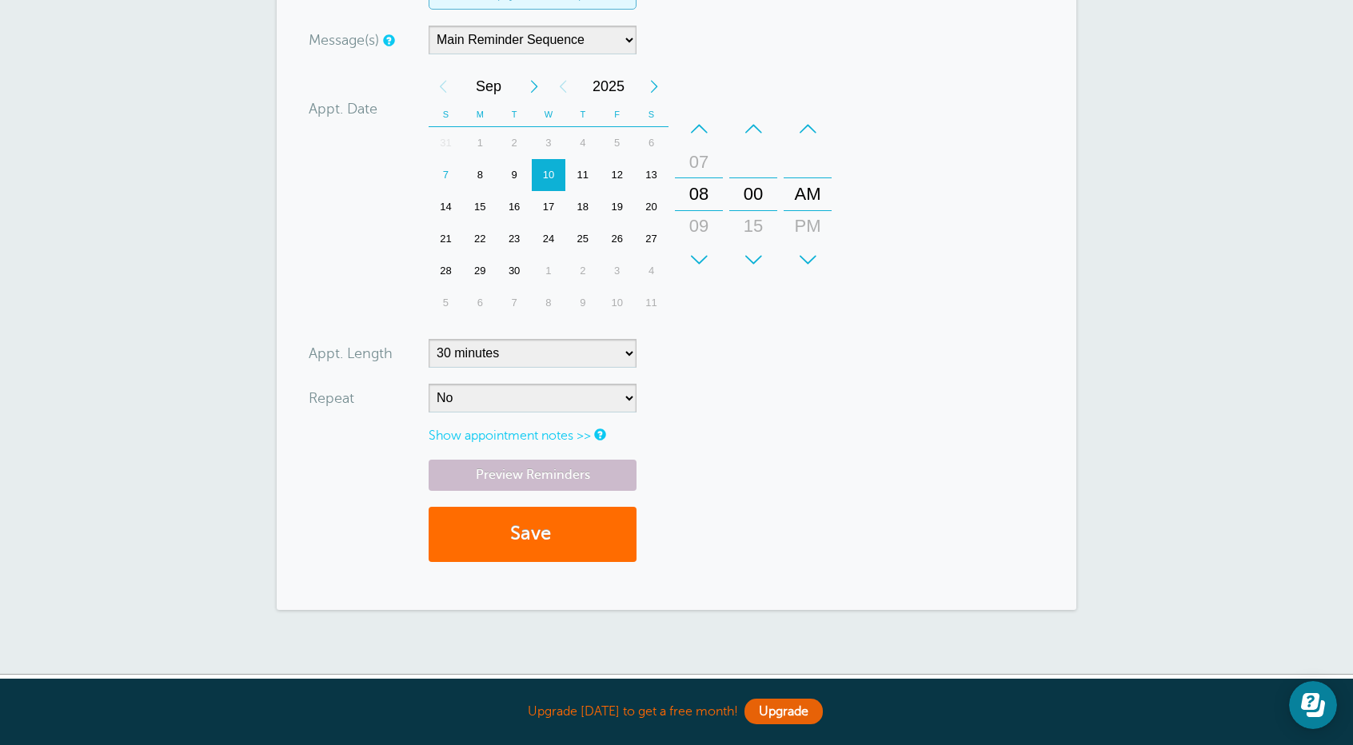
type input "[PHONE_NUMBER]"
click at [512, 519] on button "Save" at bounding box center [533, 534] width 208 height 55
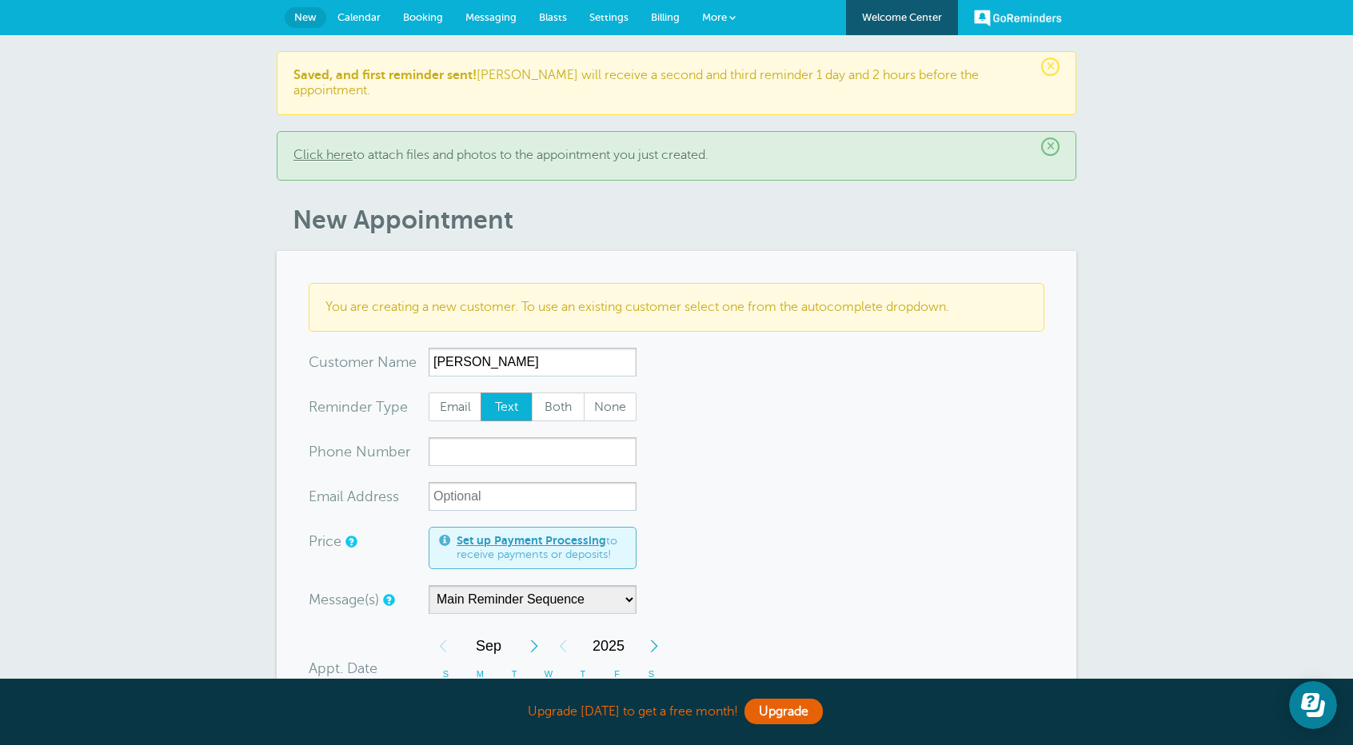
click at [465, 283] on div "You are creating a new customer. To use an existing customer select one from th…" at bounding box center [677, 307] width 736 height 49
click at [510, 349] on input "Jack Krik" at bounding box center [533, 362] width 208 height 29
type input "Jack Krikpatrick"
click at [475, 437] on input "xxx-no-autofill" at bounding box center [533, 451] width 208 height 29
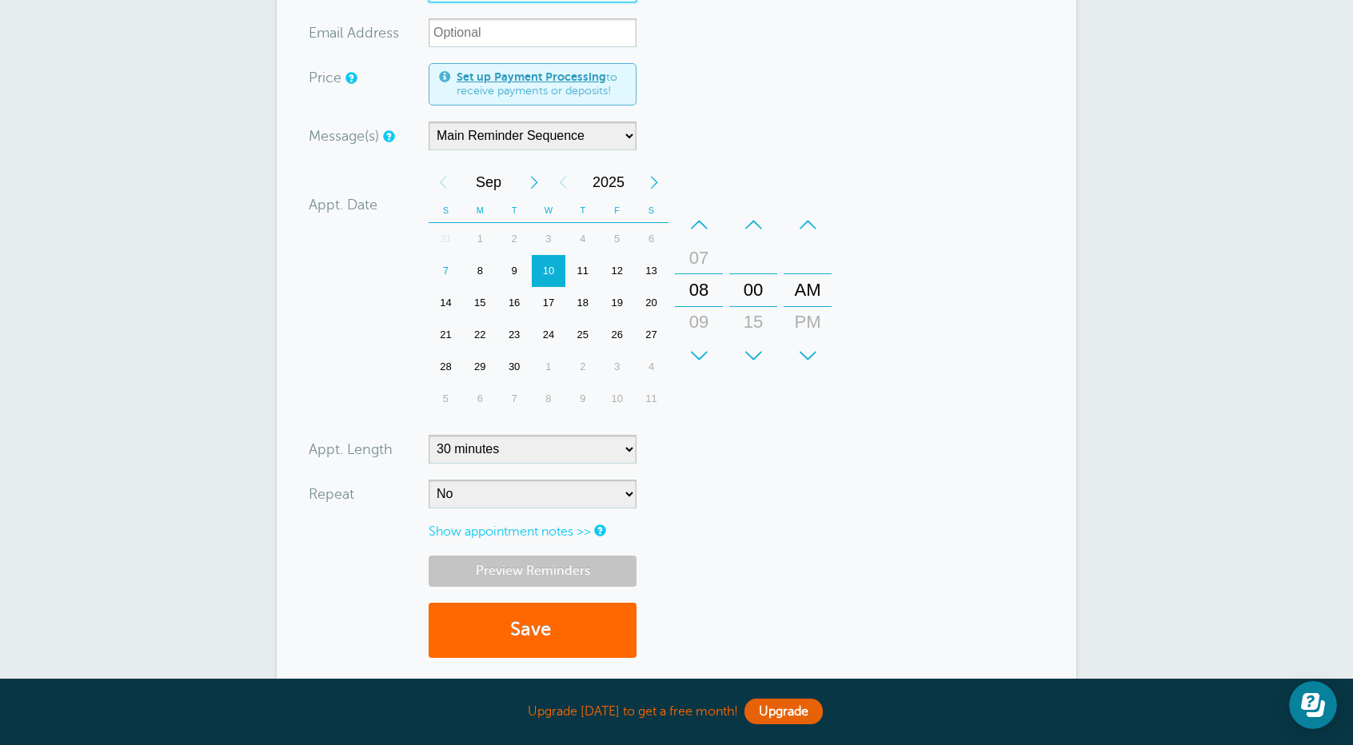
scroll to position [480, 0]
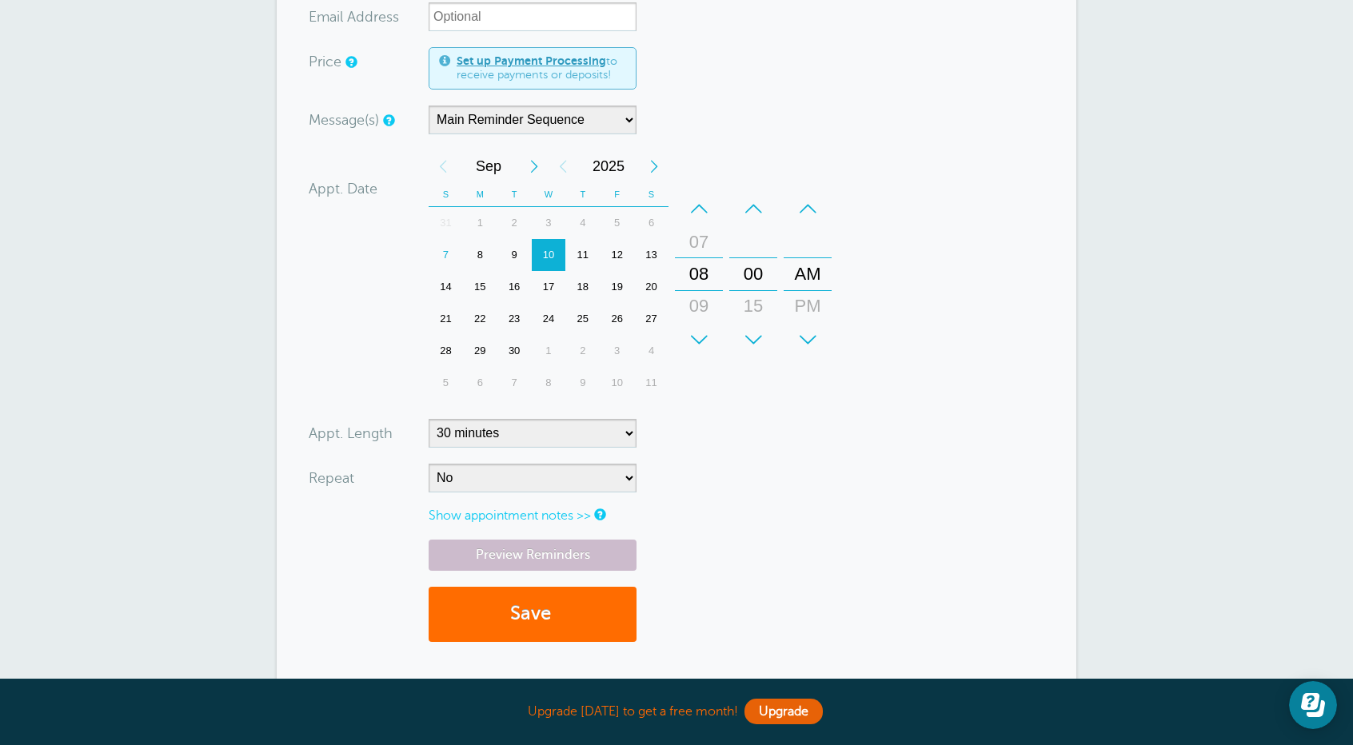
type input "614-886-6574"
click at [518, 591] on button "Save" at bounding box center [533, 614] width 208 height 55
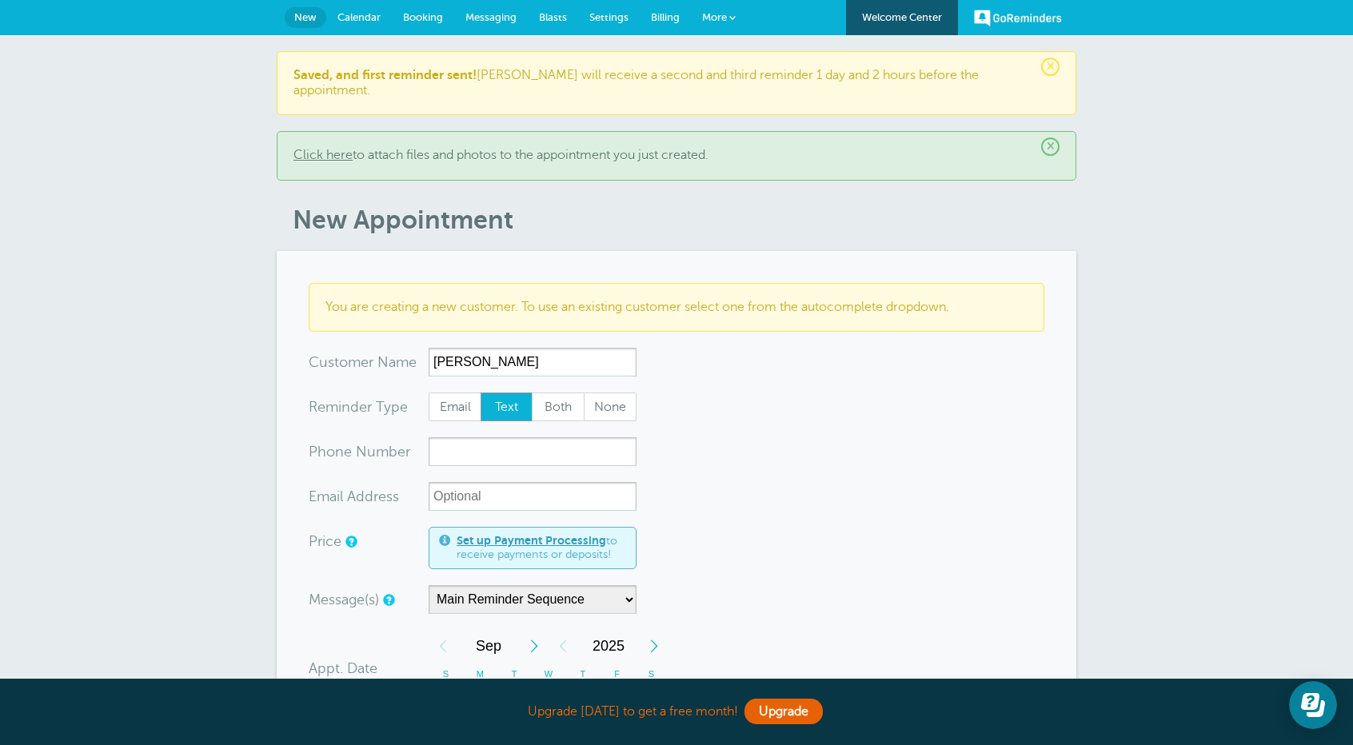
type input "[PERSON_NAME]"
click at [478, 437] on input "xxx-no-autofill" at bounding box center [533, 451] width 208 height 29
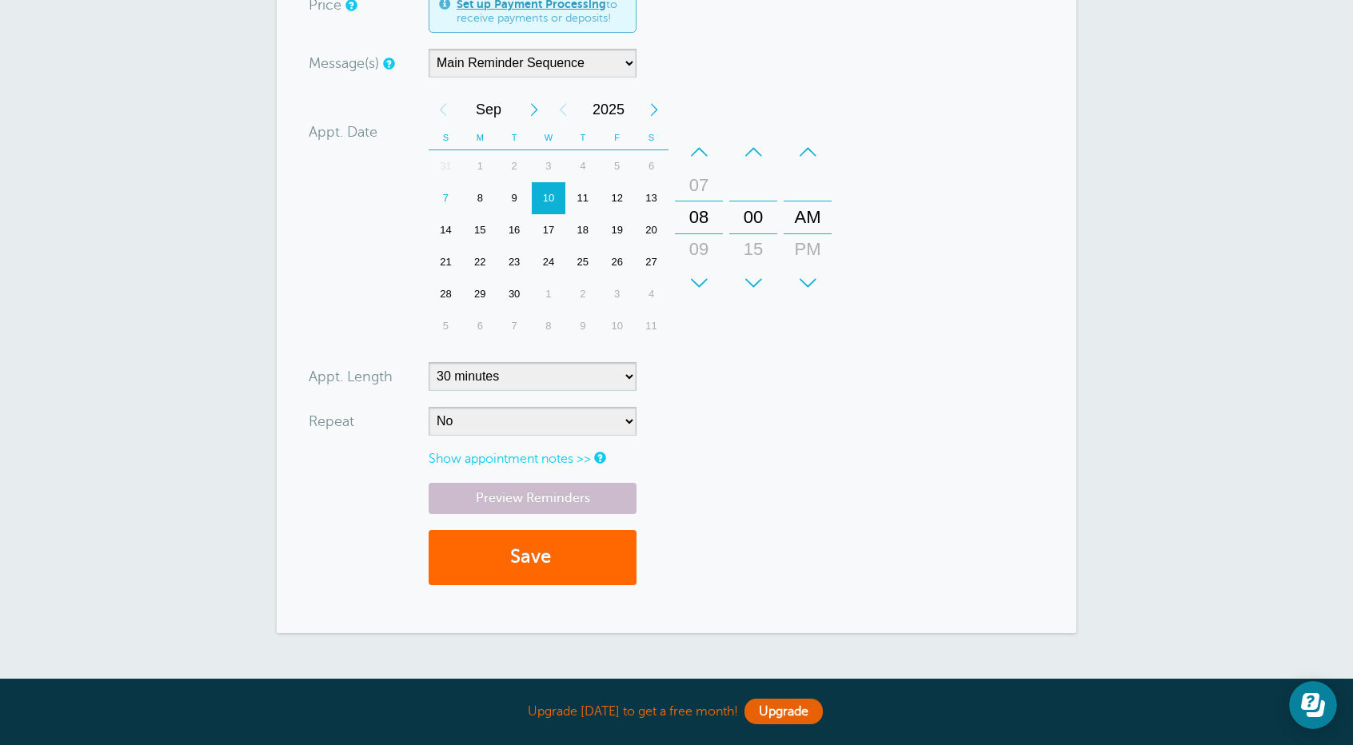
scroll to position [560, 0]
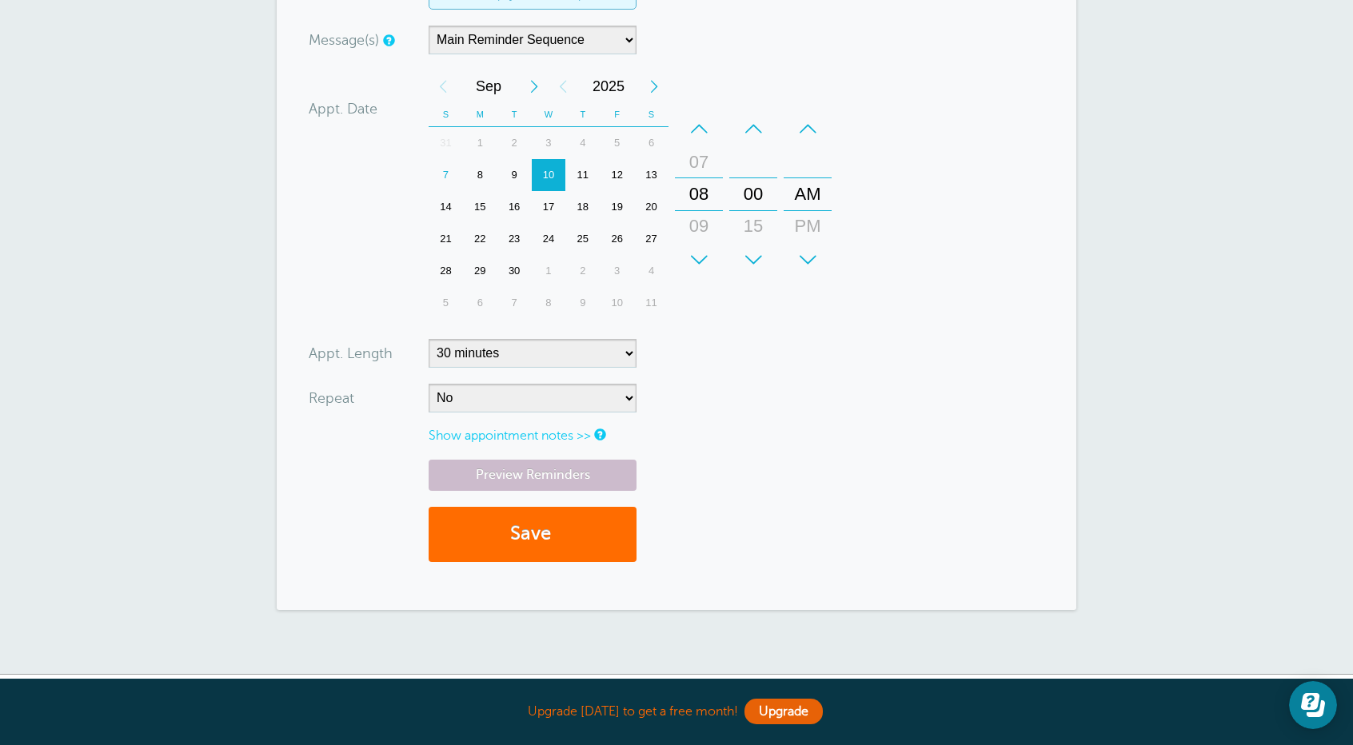
type input "[PHONE_NUMBER]"
click at [498, 533] on button "Save" at bounding box center [533, 534] width 208 height 55
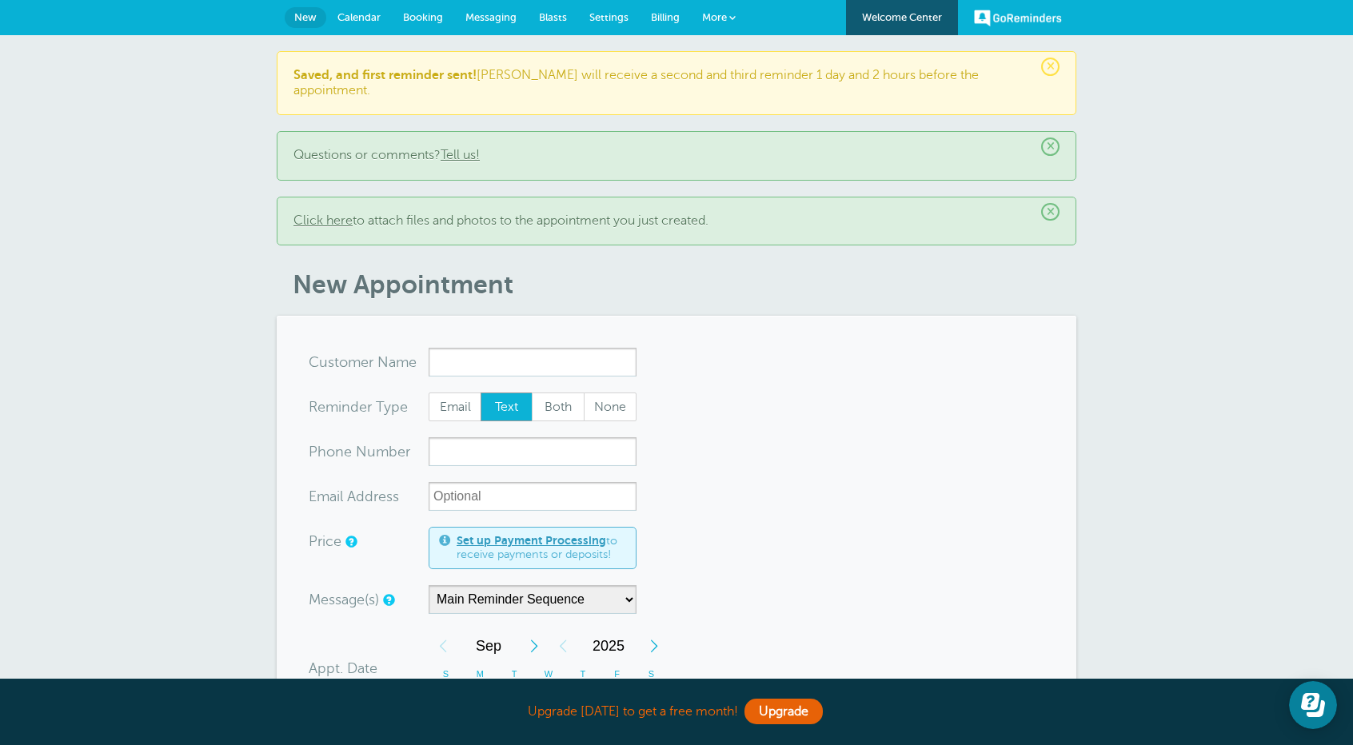
click at [502, 21] on span "Messaging" at bounding box center [490, 17] width 51 height 12
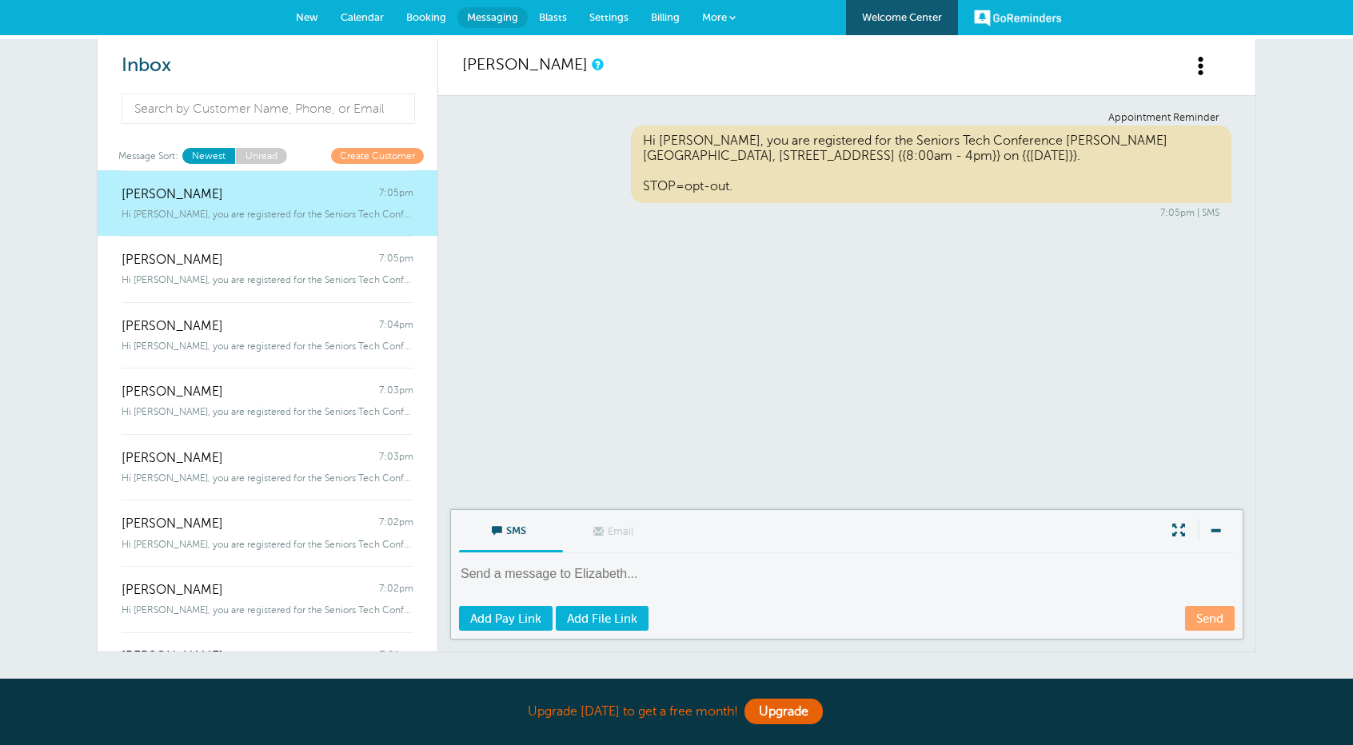
click at [297, 10] on link "New" at bounding box center [307, 17] width 45 height 35
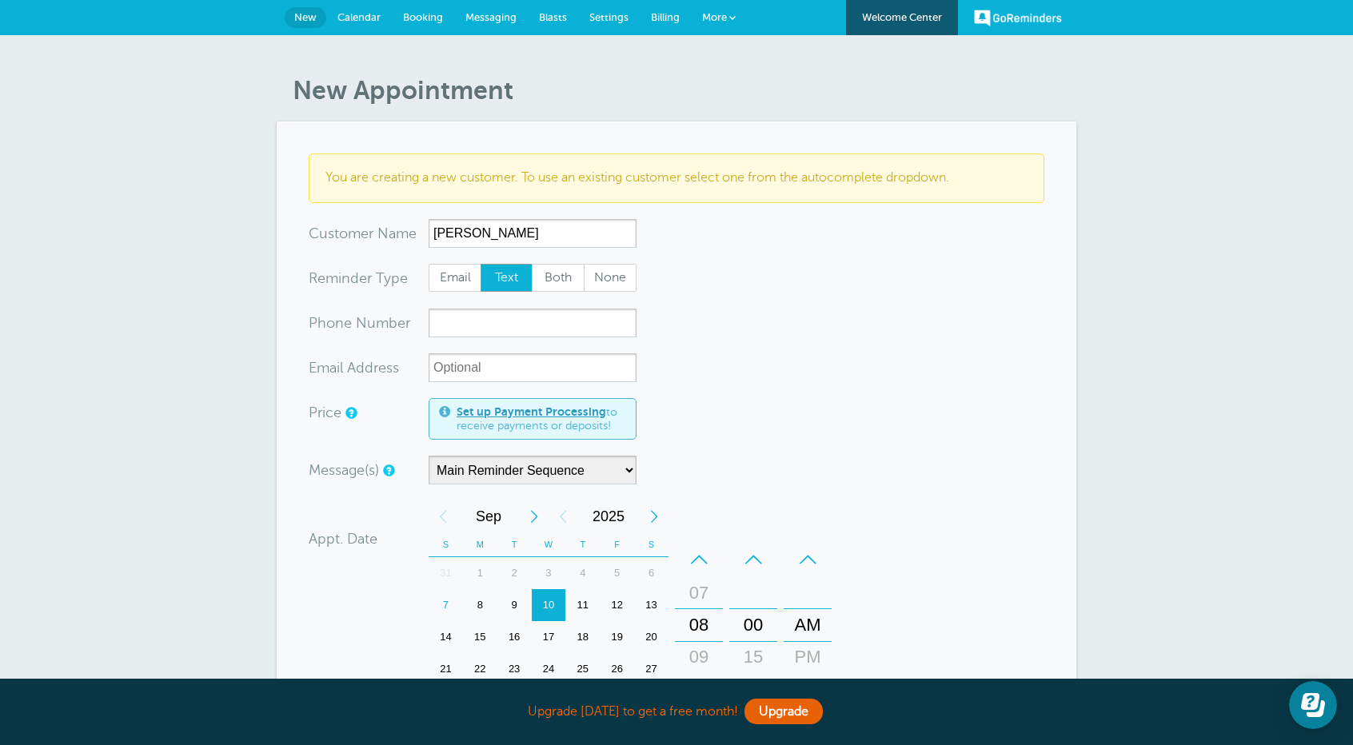
type input "[PERSON_NAME]"
click at [467, 330] on input "xxx-no-autofill" at bounding box center [533, 323] width 208 height 29
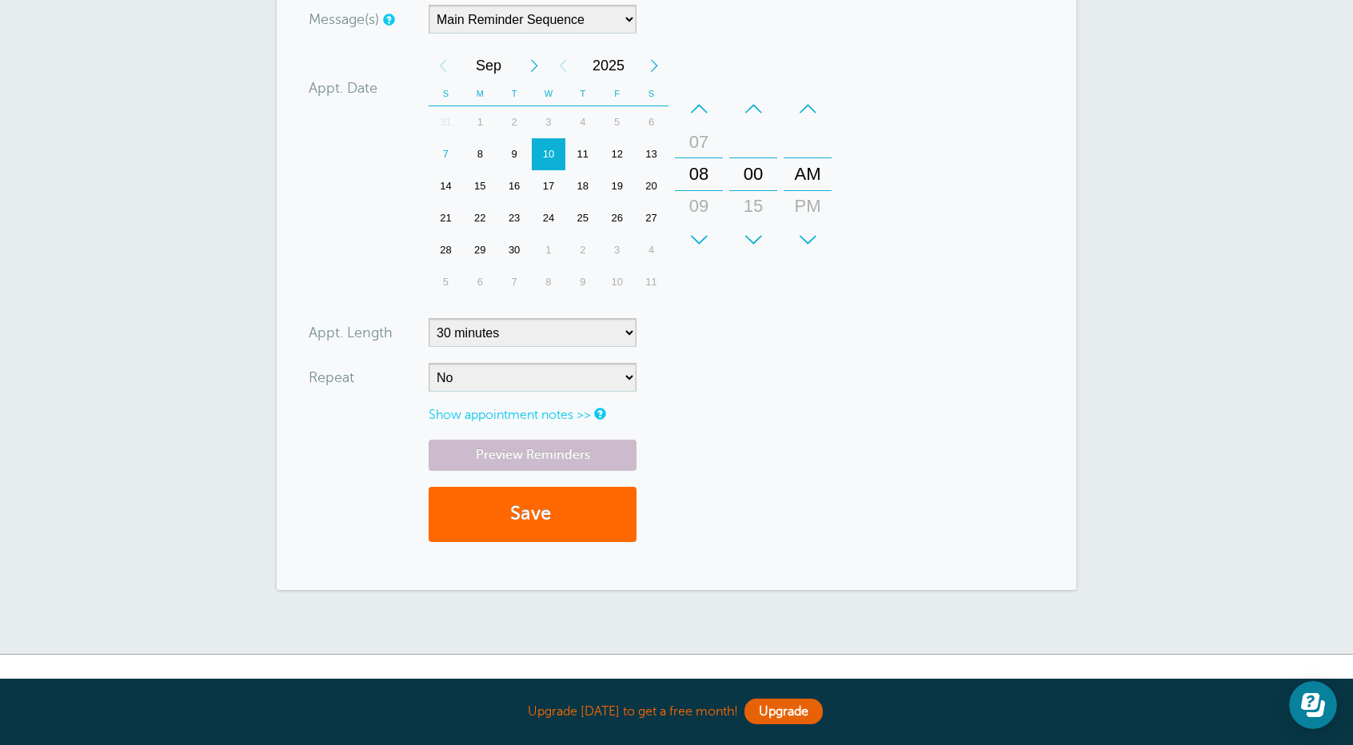
scroll to position [480, 0]
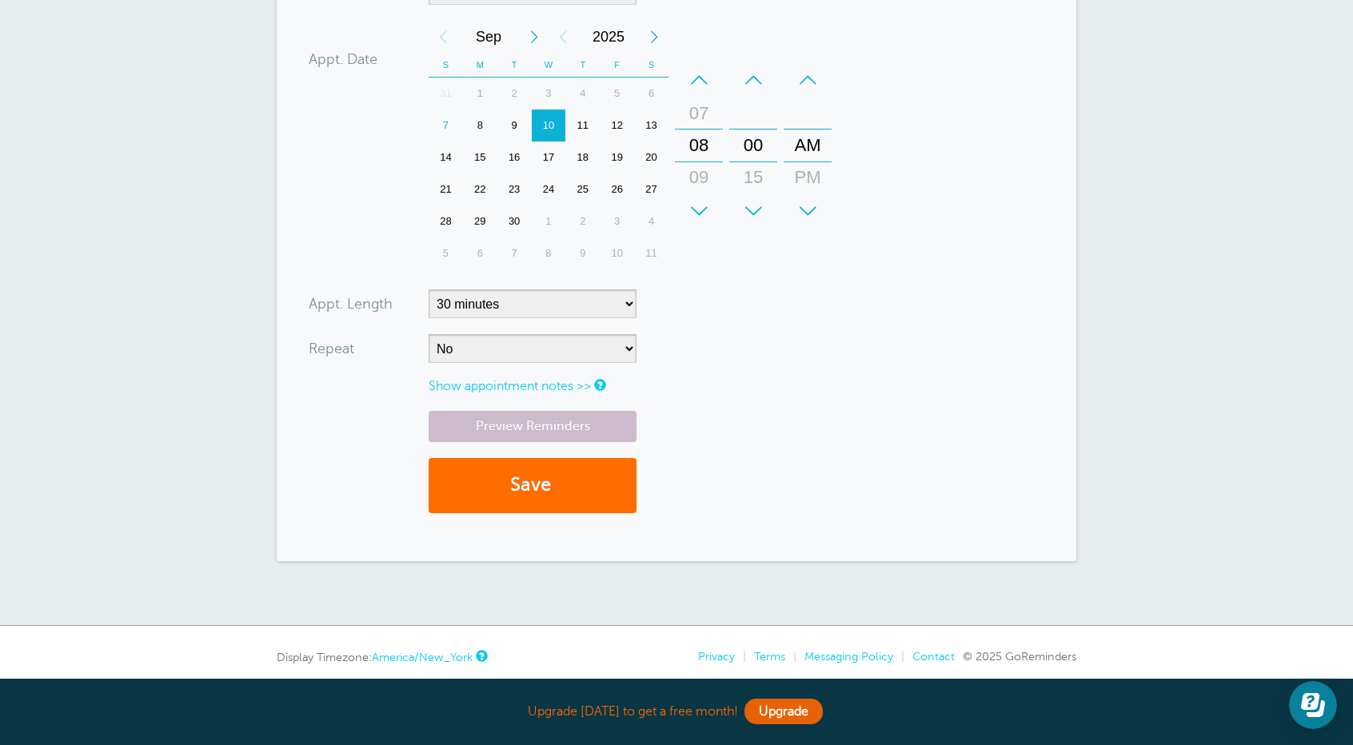
type input "614-8046835"
click at [544, 489] on button "Save" at bounding box center [533, 485] width 208 height 55
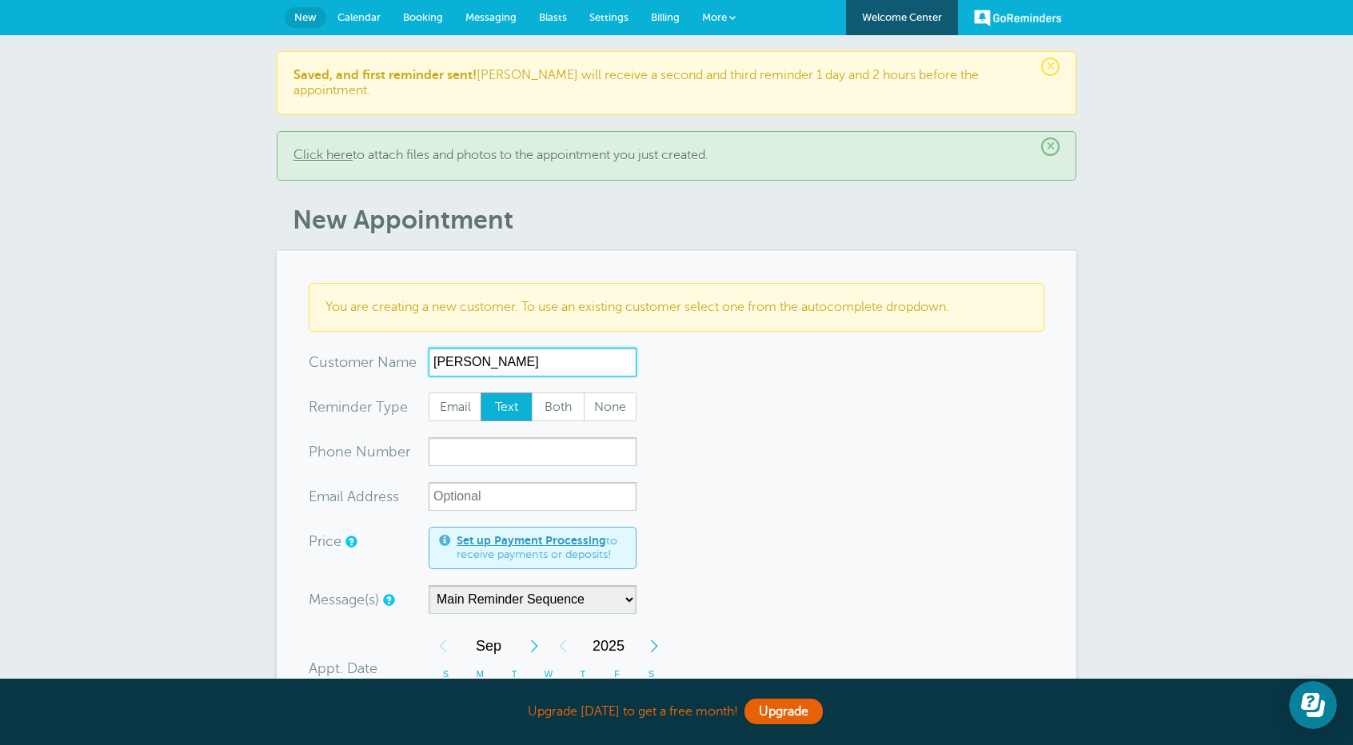
type input "Leonia Hunt"
click at [465, 441] on input "xxx-no-autofill" at bounding box center [533, 451] width 208 height 29
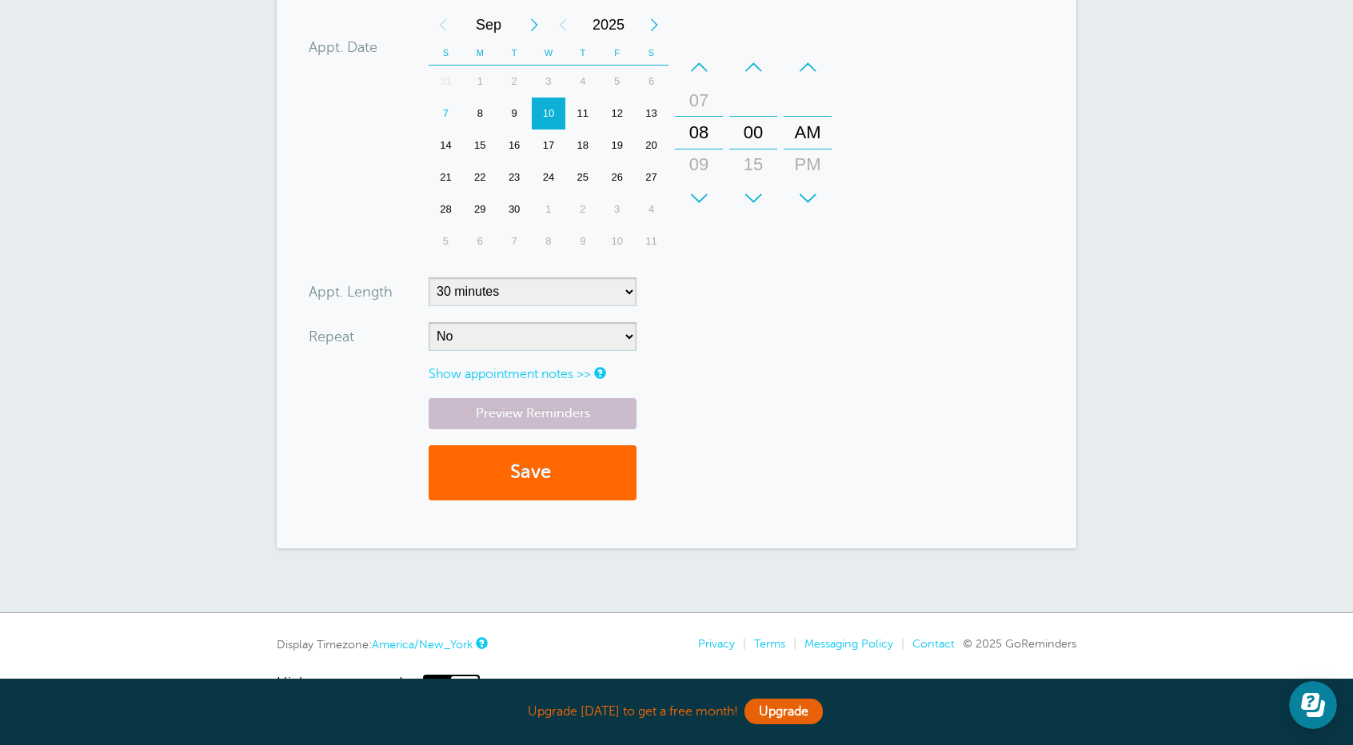
scroll to position [640, 0]
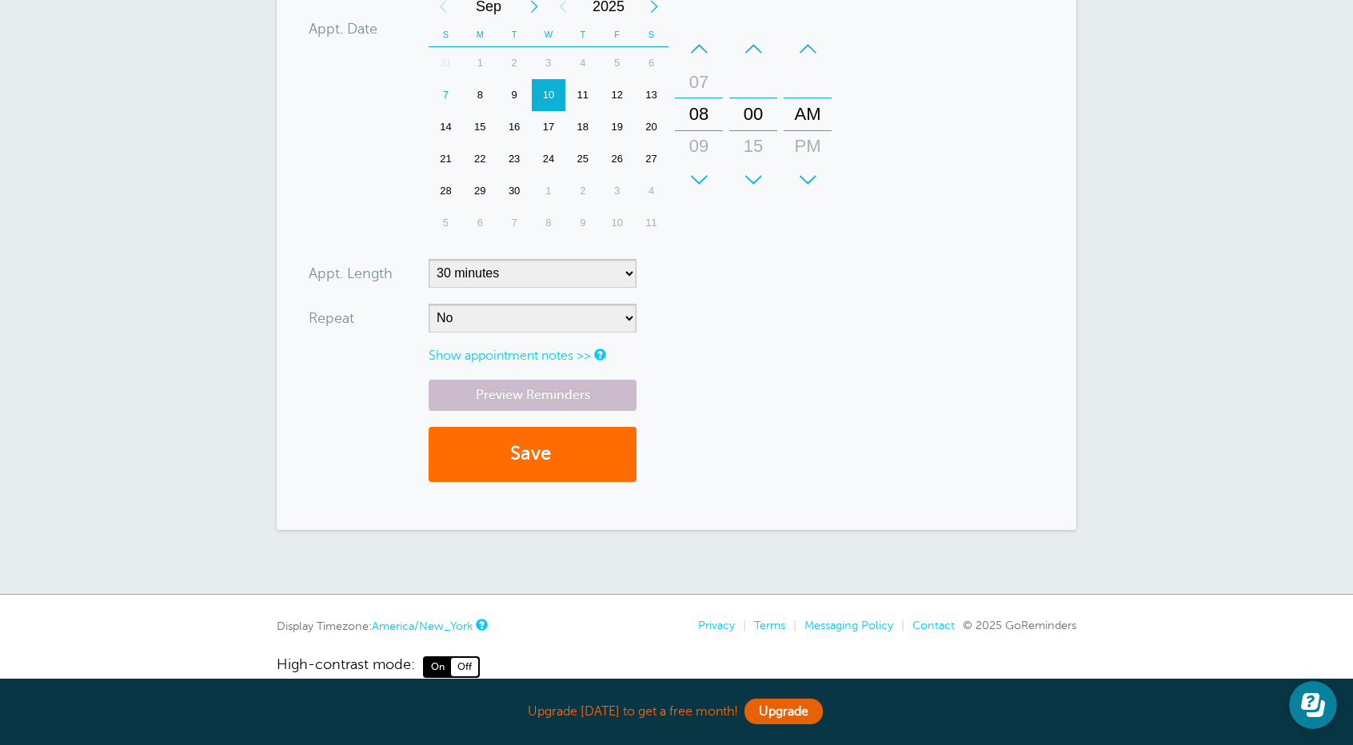
type input "614-353-6227"
click at [528, 442] on button "Save" at bounding box center [533, 454] width 208 height 55
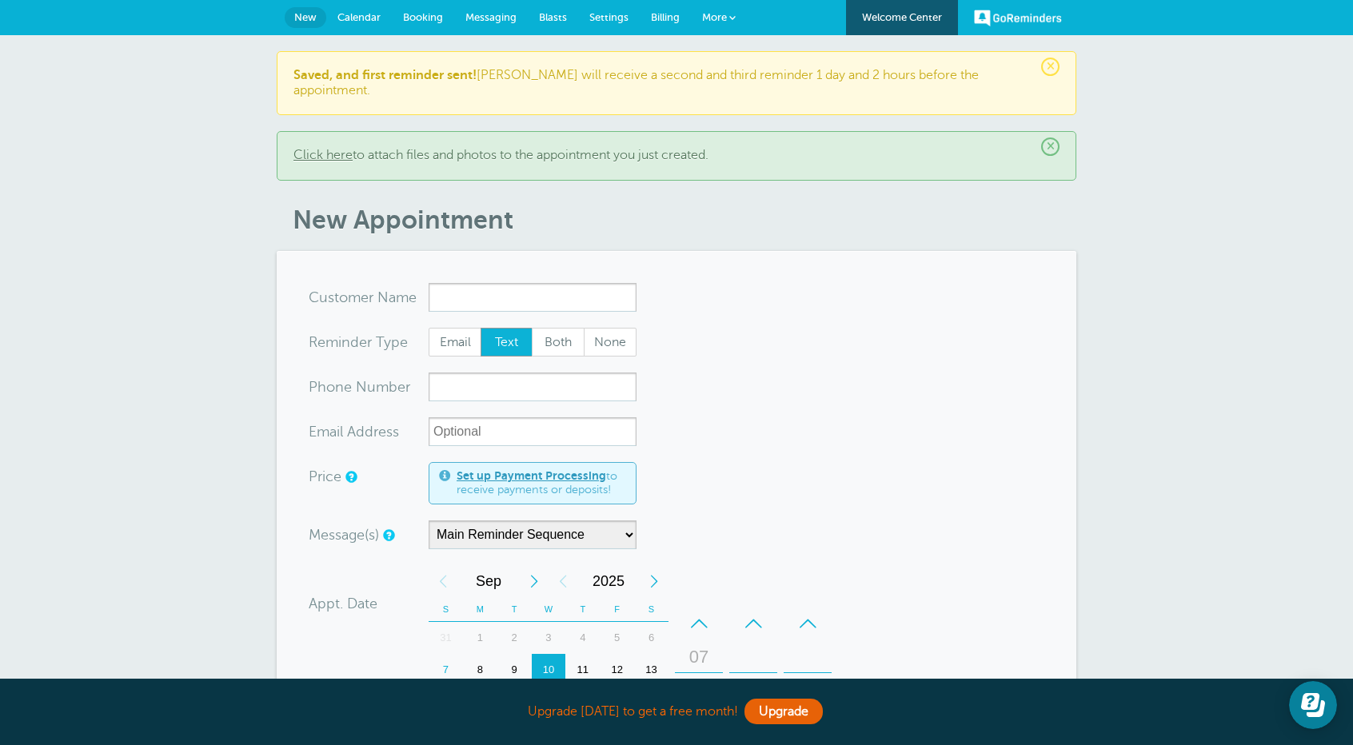
click at [496, 19] on span "Messaging" at bounding box center [490, 17] width 51 height 12
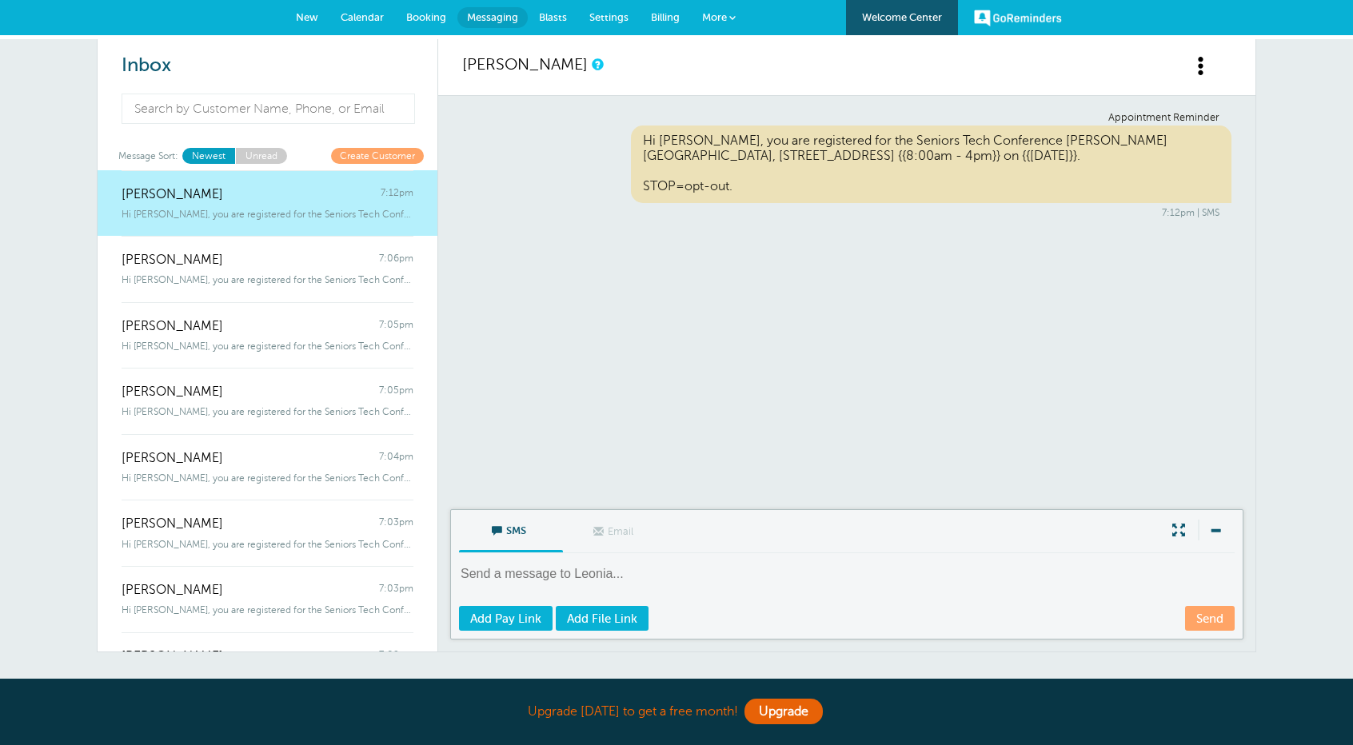
click at [307, 14] on span "New" at bounding box center [307, 17] width 22 height 12
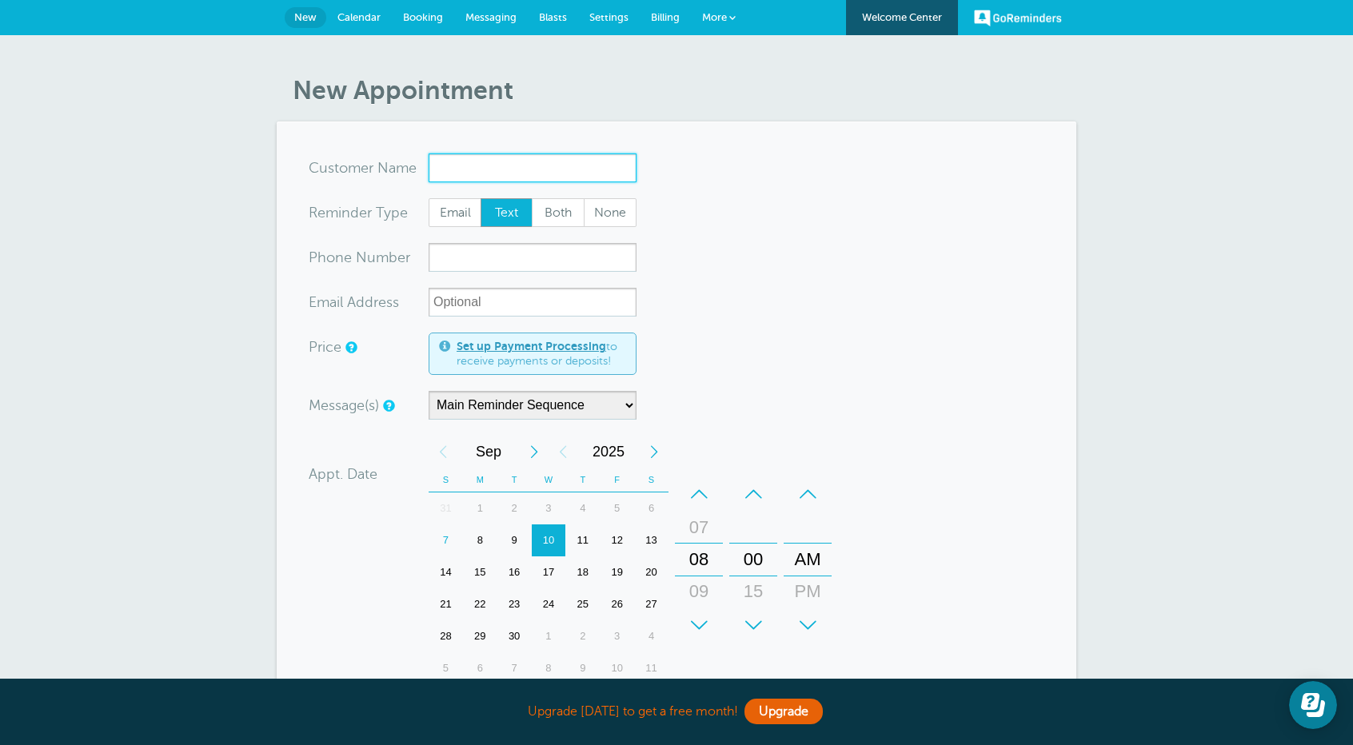
click at [452, 170] on input "x-no-autofill" at bounding box center [533, 168] width 208 height 29
paste input "Marcella Gibbs"
type input "Marcella Gibbs"
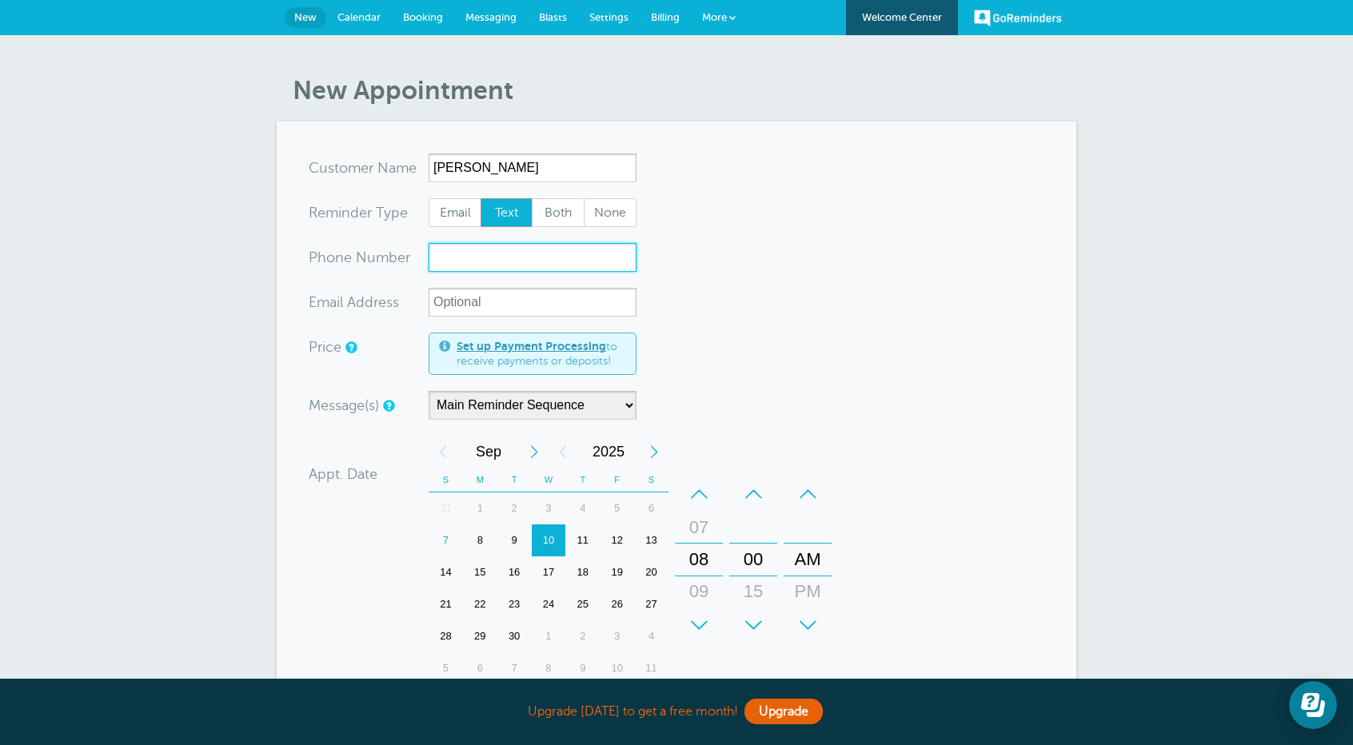
click at [481, 263] on input "xxx-no-autofill" at bounding box center [533, 257] width 208 height 29
paste input "‪(614) 477-4132‬"
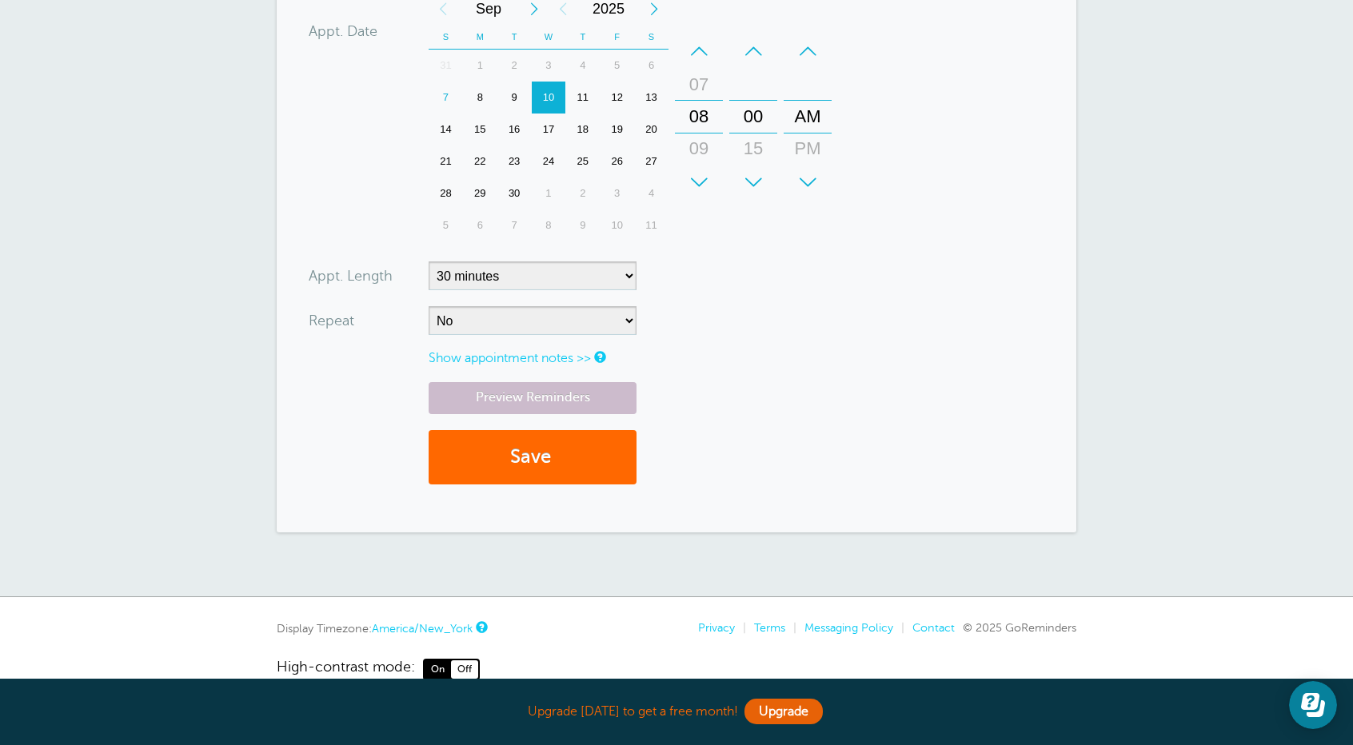
scroll to position [474, 0]
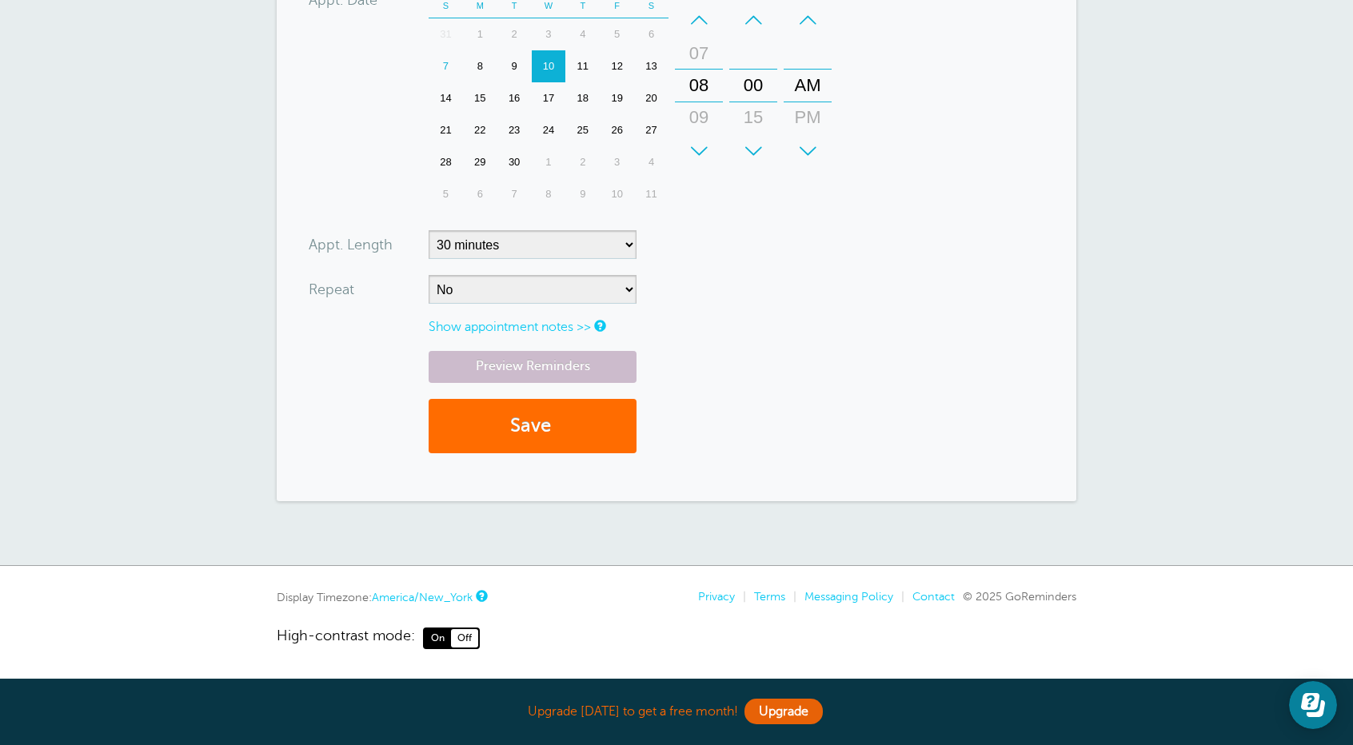
type input "‪(614) 477-4132‬"
click at [563, 425] on button "Save" at bounding box center [533, 426] width 208 height 55
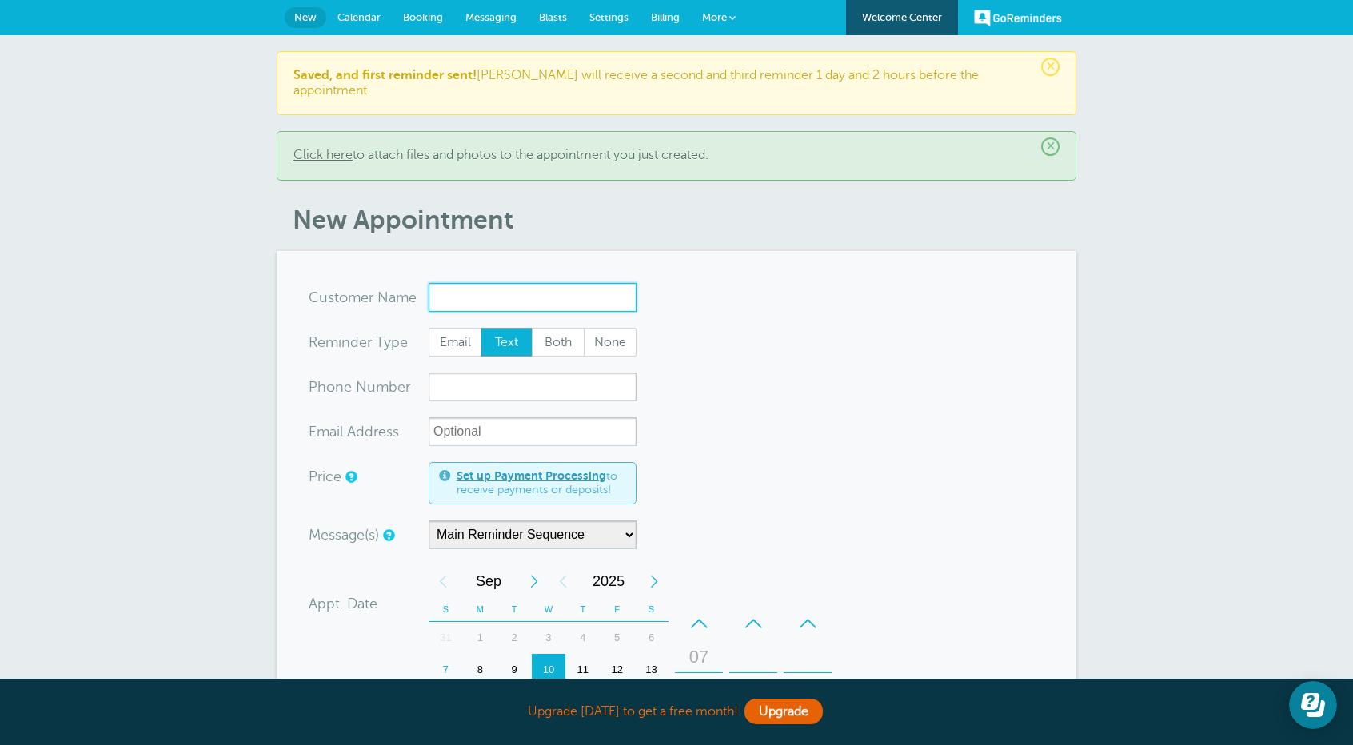
click at [454, 305] on input "x-no-autofill" at bounding box center [533, 297] width 208 height 29
paste input "Arlene Hawkins"
type input "Arlene Hawkins"
click at [472, 381] on input "xxx-no-autofill" at bounding box center [533, 387] width 208 height 29
paste input "Voicemail from 6 1 4 8 6 3 1 2 8 1 ‪(614) 863-1281‬"
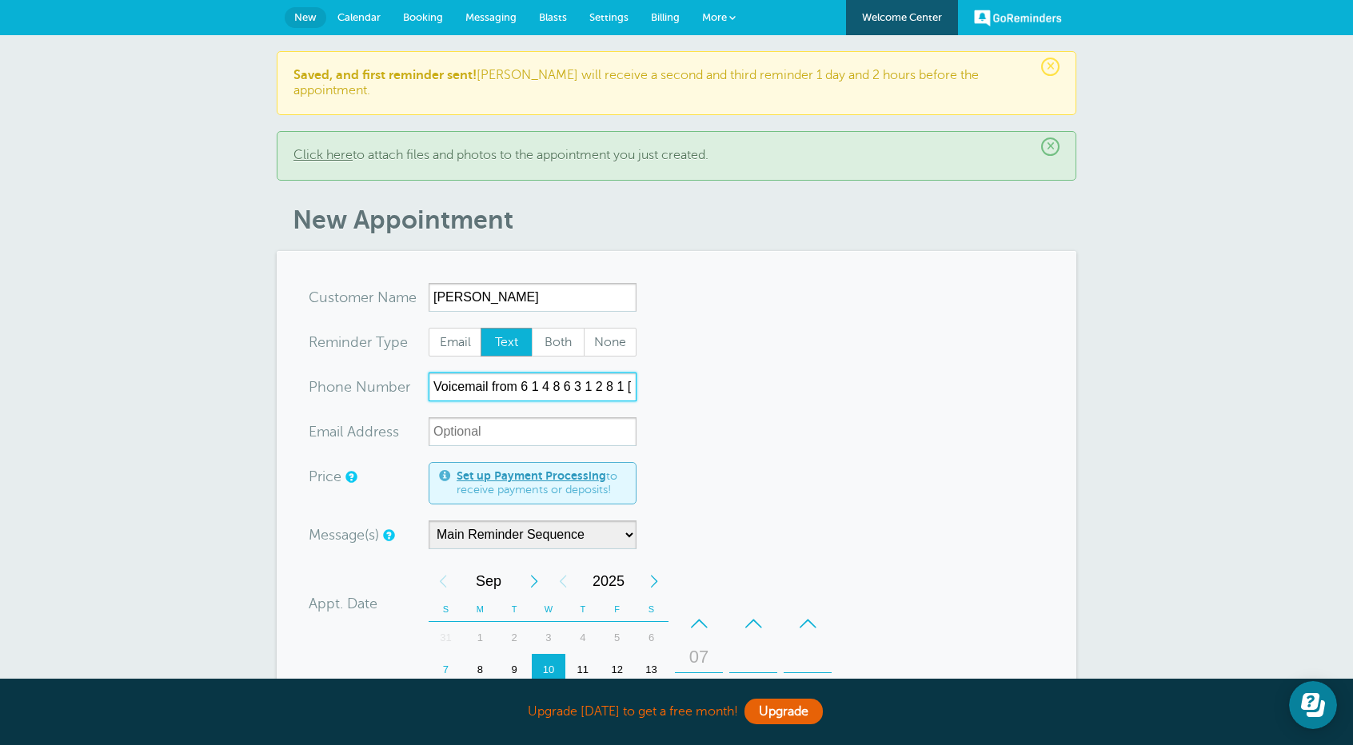
drag, startPoint x: 545, startPoint y: 385, endPoint x: 361, endPoint y: 370, distance: 184.6
click at [362, 370] on form "You are creating a new customer. To use an existing customer select one from th…" at bounding box center [677, 678] width 736 height 790
drag, startPoint x: 556, startPoint y: 391, endPoint x: 553, endPoint y: 379, distance: 12.2
click at [555, 391] on input "Voicemail from 6 1 4 8 6 3 1 2 8 1 ‪(614) 863-1281‬" at bounding box center [533, 387] width 208 height 29
click at [451, 385] on input "Voicemail from 6 1 4 8 6 3 1 2 8 1 ‪(614) 863-1281‬" at bounding box center [533, 387] width 208 height 29
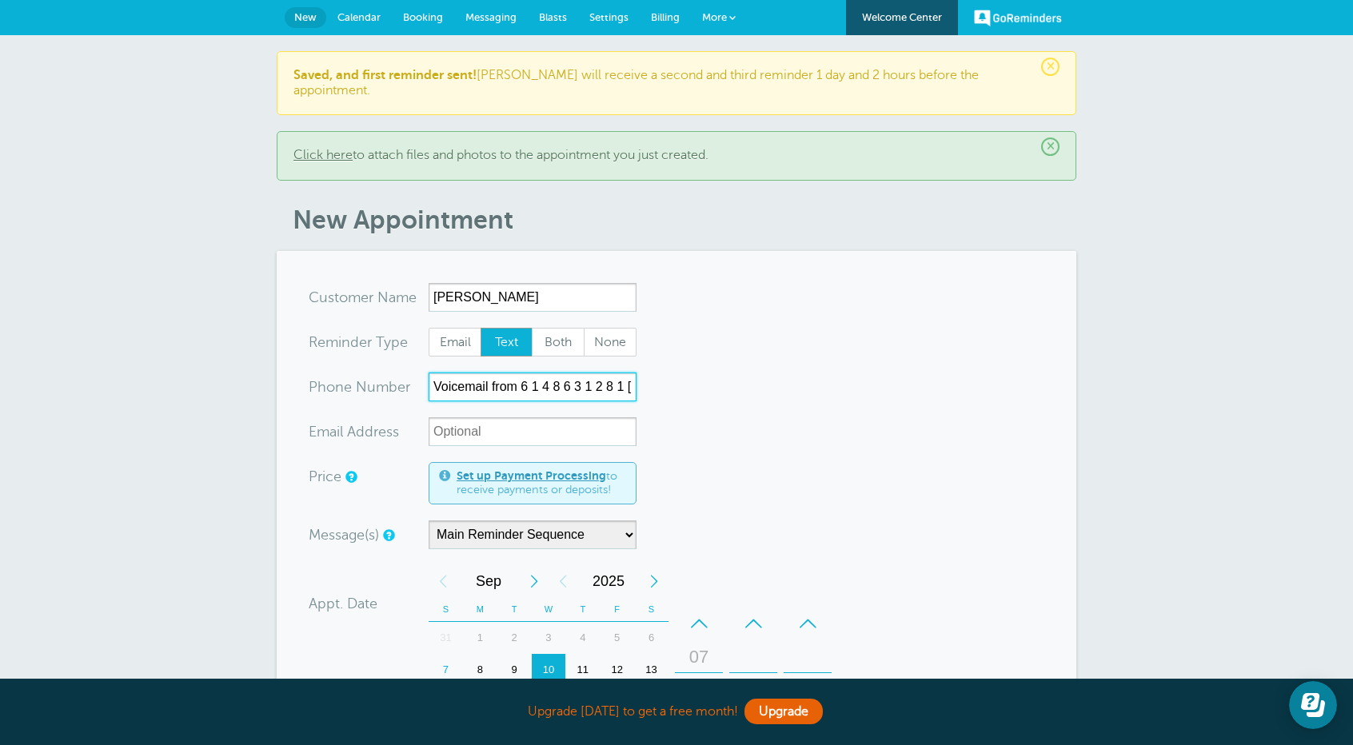
drag, startPoint x: 526, startPoint y: 386, endPoint x: 392, endPoint y: 377, distance: 134.7
click at [392, 377] on div "xxx-no-autofill Pho ne Nu mber Voicemail from 6 1 4 8 6 3 1 2 8 1 ‪(614) 863-12…" at bounding box center [473, 387] width 328 height 29
drag, startPoint x: 532, startPoint y: 387, endPoint x: 377, endPoint y: 373, distance: 154.9
click at [377, 373] on div "xxx-no-autofill Pho ne Nu mber 6 1 4 8 6 3 1 2 8 1 ‪(614) 863-1281‬" at bounding box center [473, 387] width 328 height 29
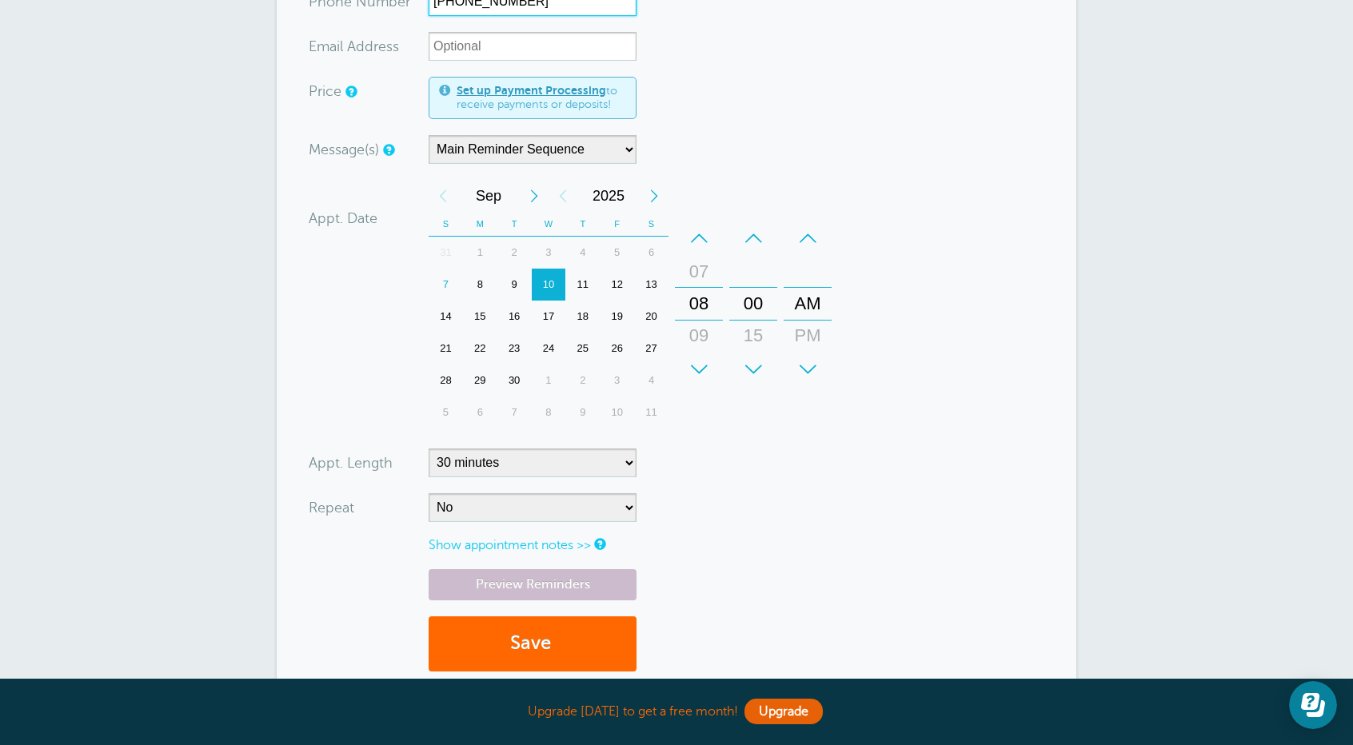
scroll to position [400, 0]
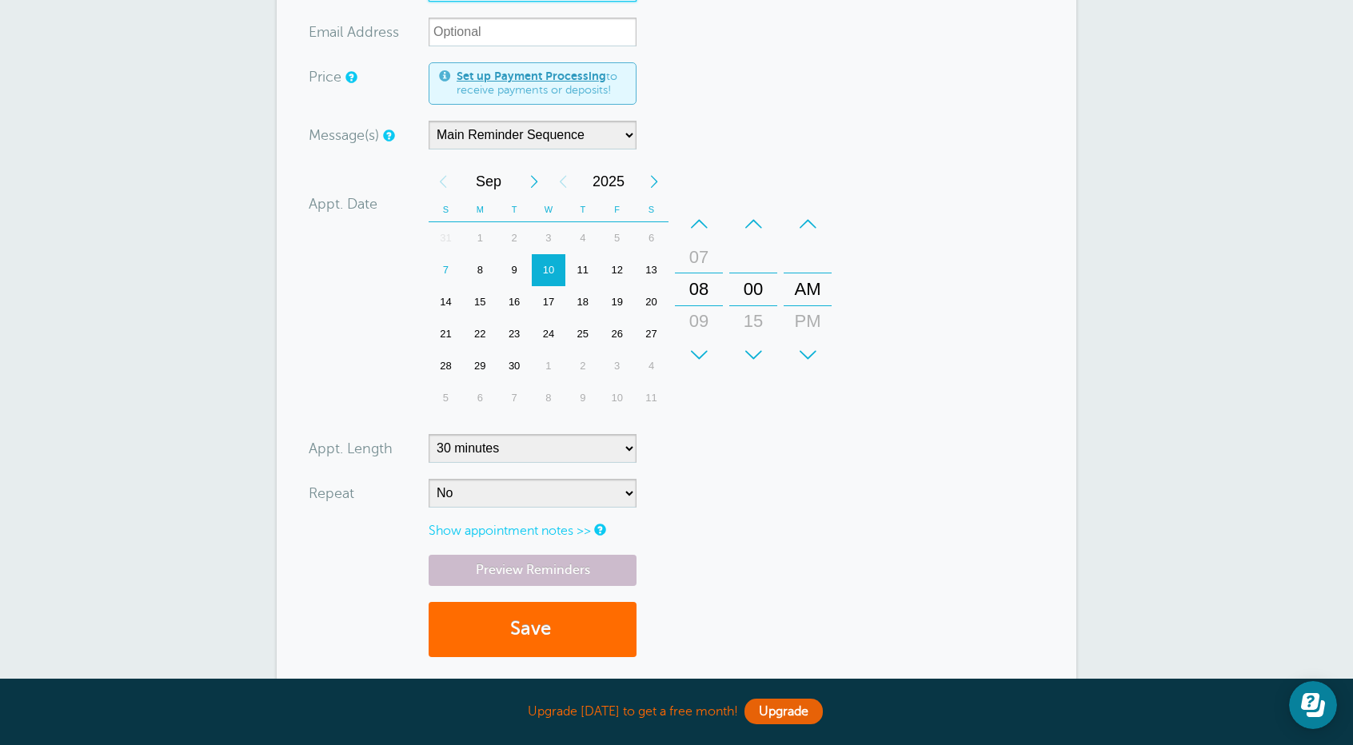
type input "(614) 863-1281‬"
click at [533, 631] on button "Save" at bounding box center [533, 629] width 208 height 55
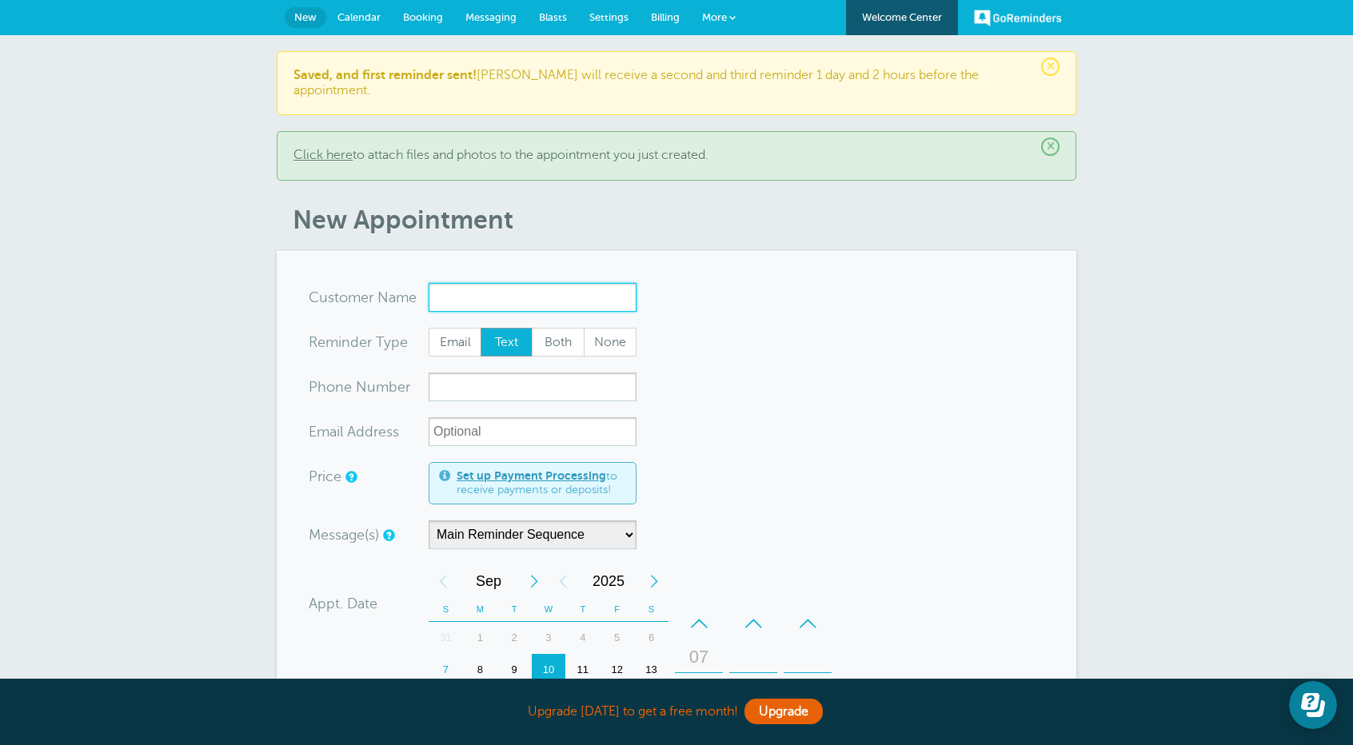
click at [447, 283] on input "x-no-autofill" at bounding box center [533, 297] width 208 height 29
paste input "Bernadine Davis"
type input "Bernadine Davis"
click at [447, 373] on input "xxx-no-autofill" at bounding box center [533, 387] width 208 height 29
paste input "Voicemail from 6 1 4 9 0 2 6 7 6 0 ‪(614) 902-6760‬"
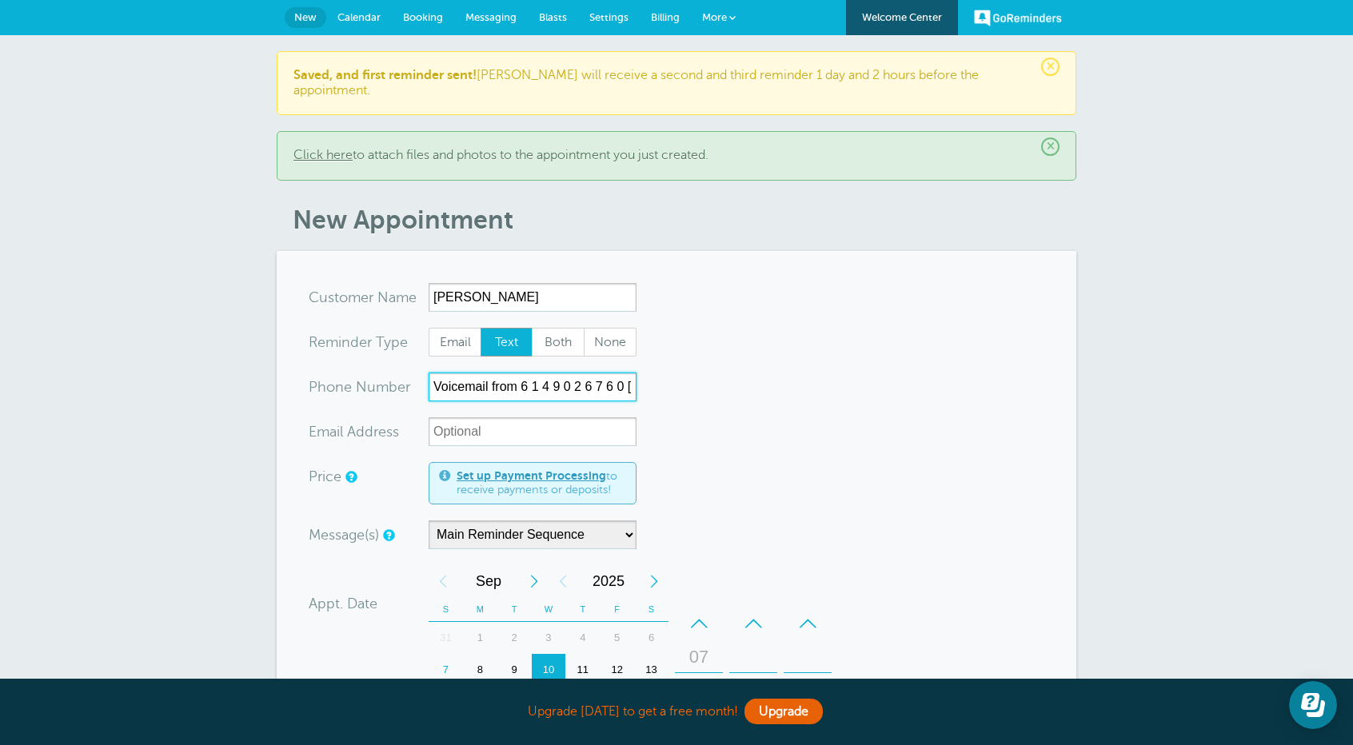
drag, startPoint x: 544, startPoint y: 372, endPoint x: 348, endPoint y: 362, distance: 196.2
click at [348, 373] on div "xxx-no-autofill Pho ne Nu mber Voicemail from 6 1 4 9 0 2 6 7 6 0 ‪(614) 902-67…" at bounding box center [473, 387] width 328 height 29
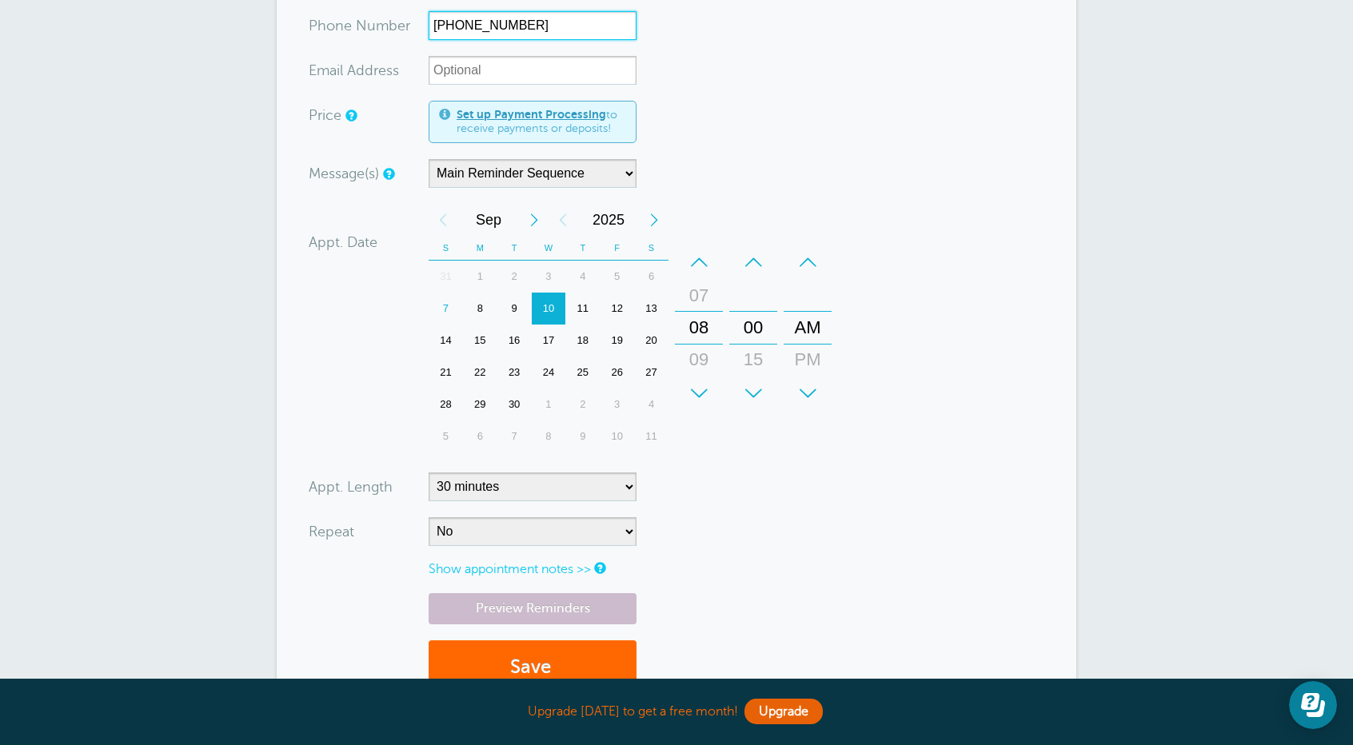
scroll to position [560, 0]
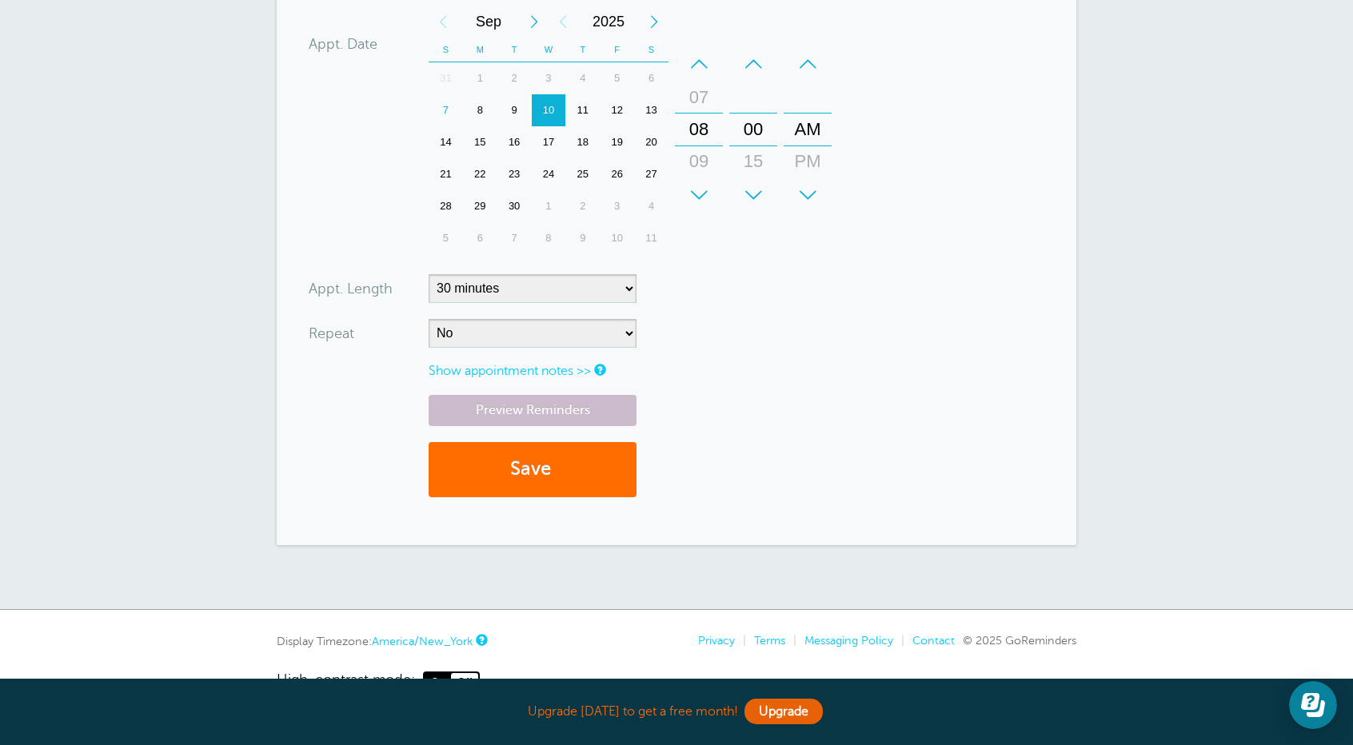
type input "‪(614) 902-6760‬"
click at [499, 459] on button "Save" at bounding box center [533, 469] width 208 height 55
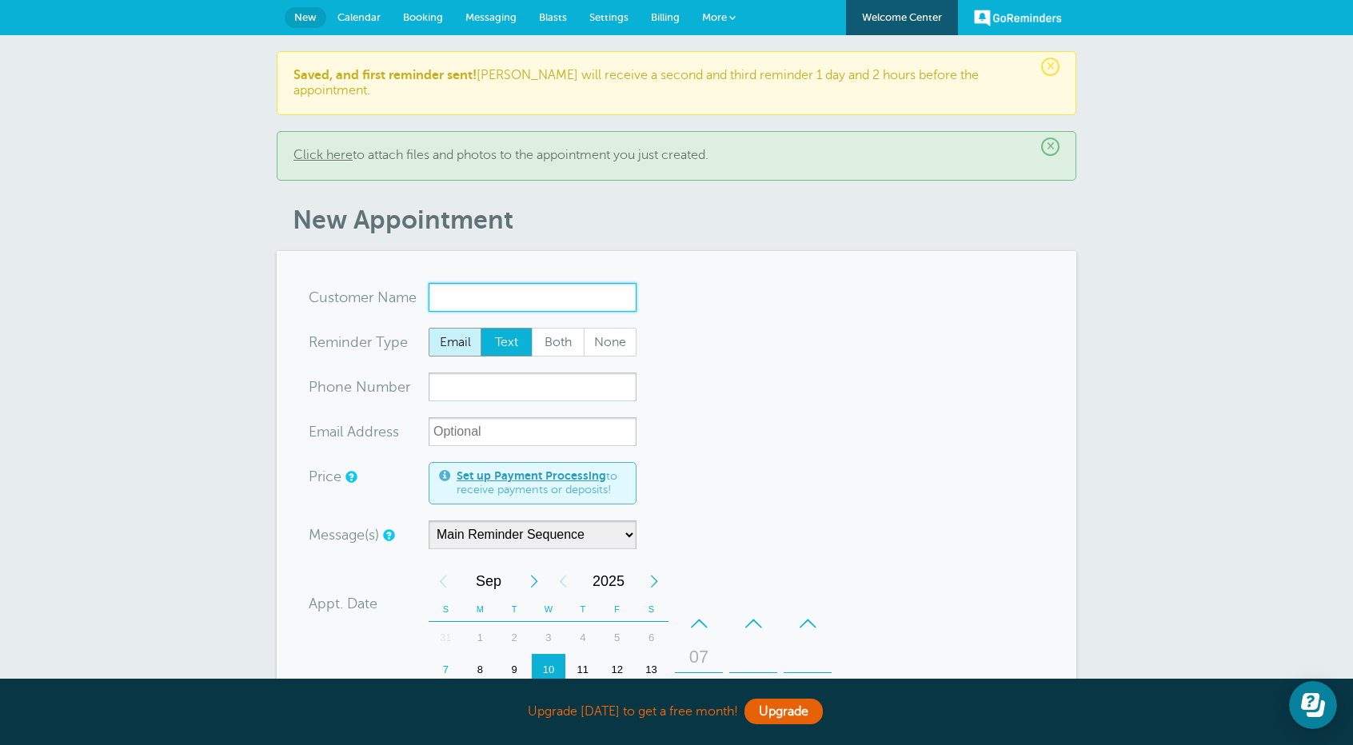
paste input "[PERSON_NAME]"
type input "[PERSON_NAME]"
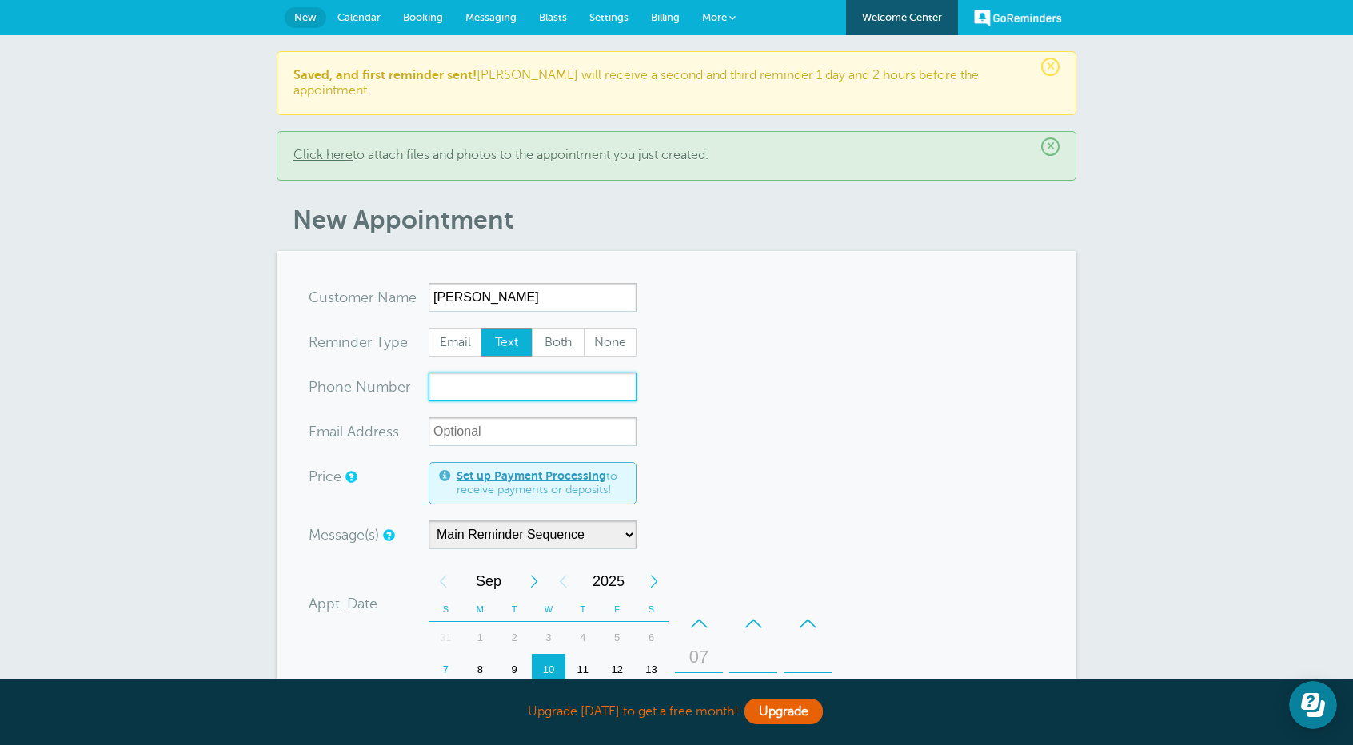
click at [465, 373] on input "xxx-no-autofill" at bounding box center [533, 387] width 208 height 29
paste input "‪[PHONE_NUMBER]‬"
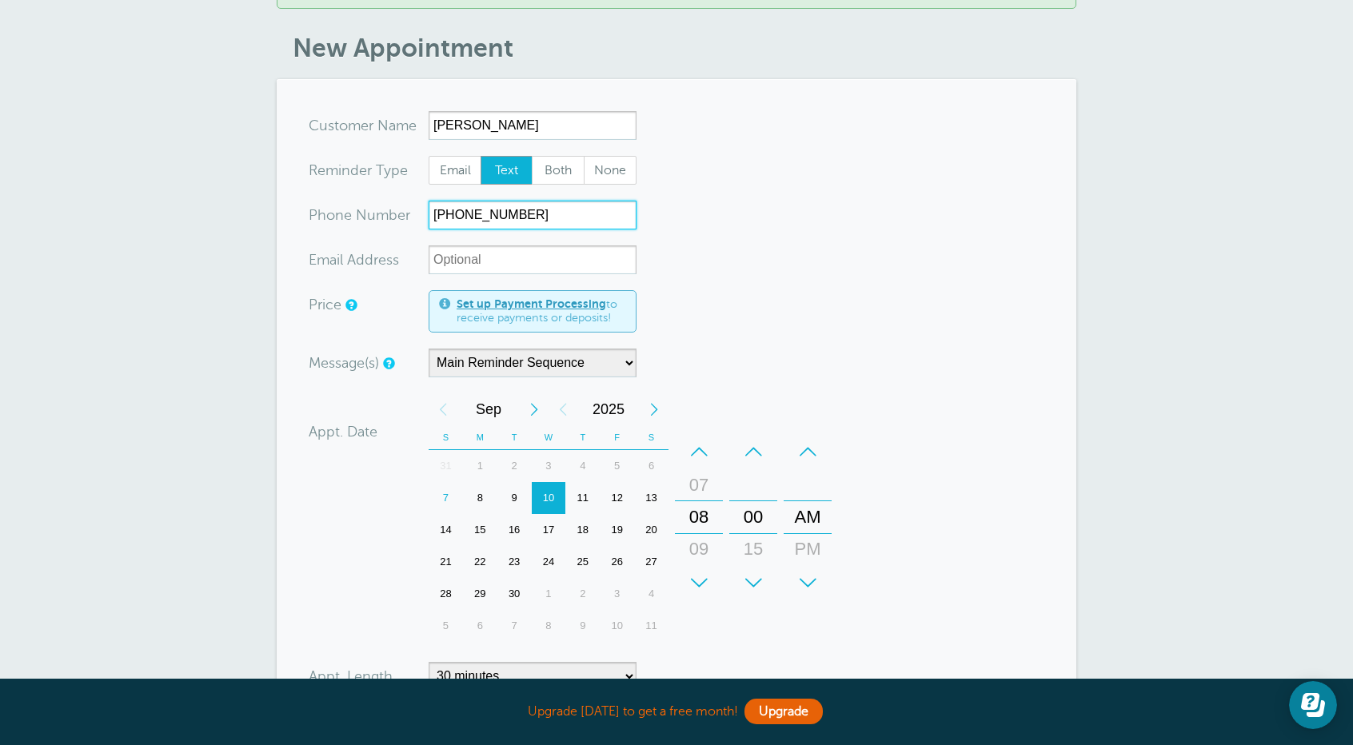
scroll to position [400, 0]
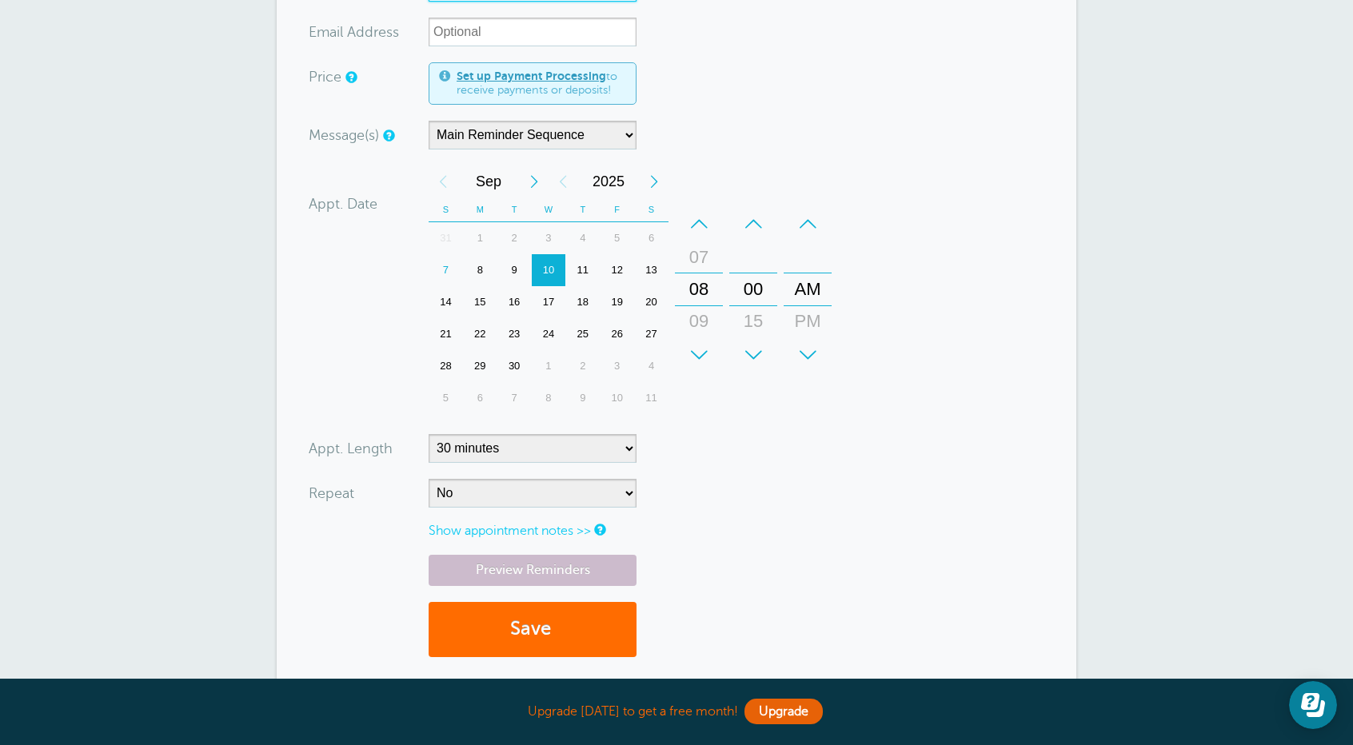
type input "‪[PHONE_NUMBER]‬"
click at [529, 614] on button "Save" at bounding box center [533, 629] width 208 height 55
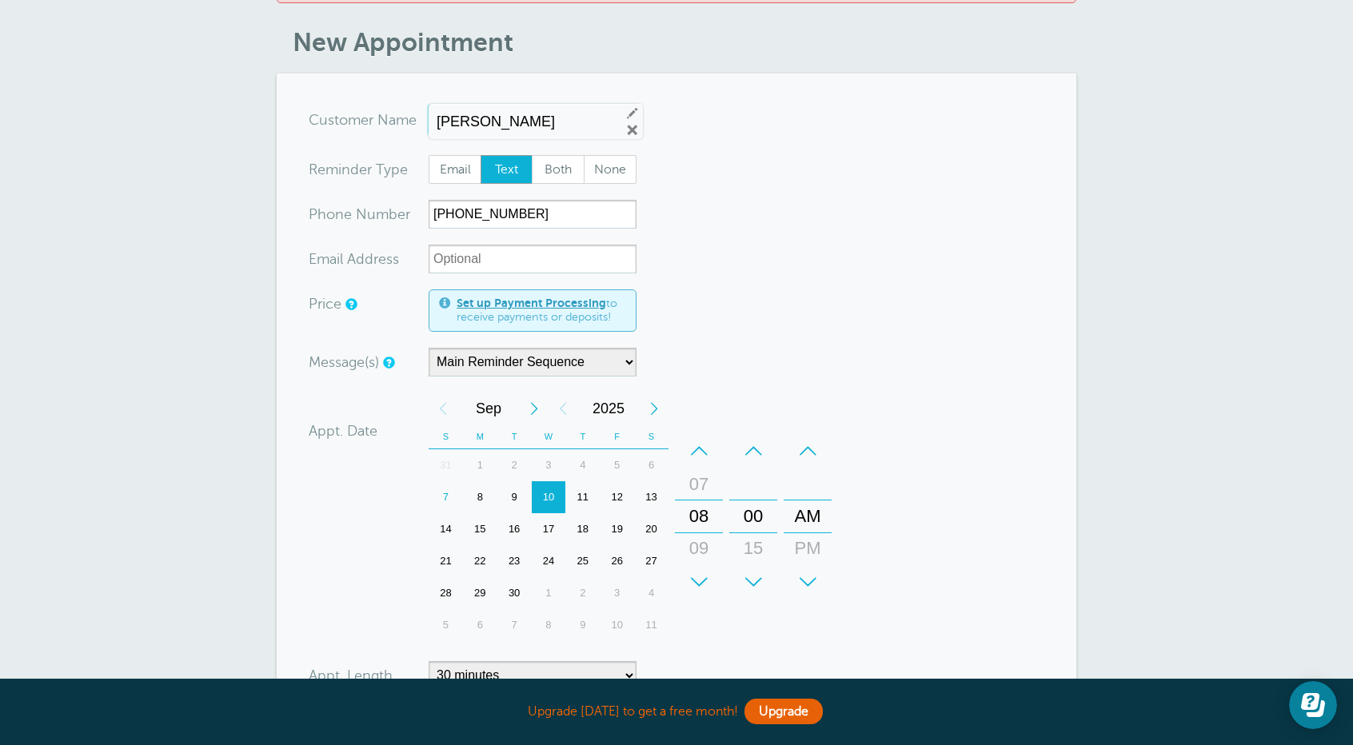
scroll to position [400, 0]
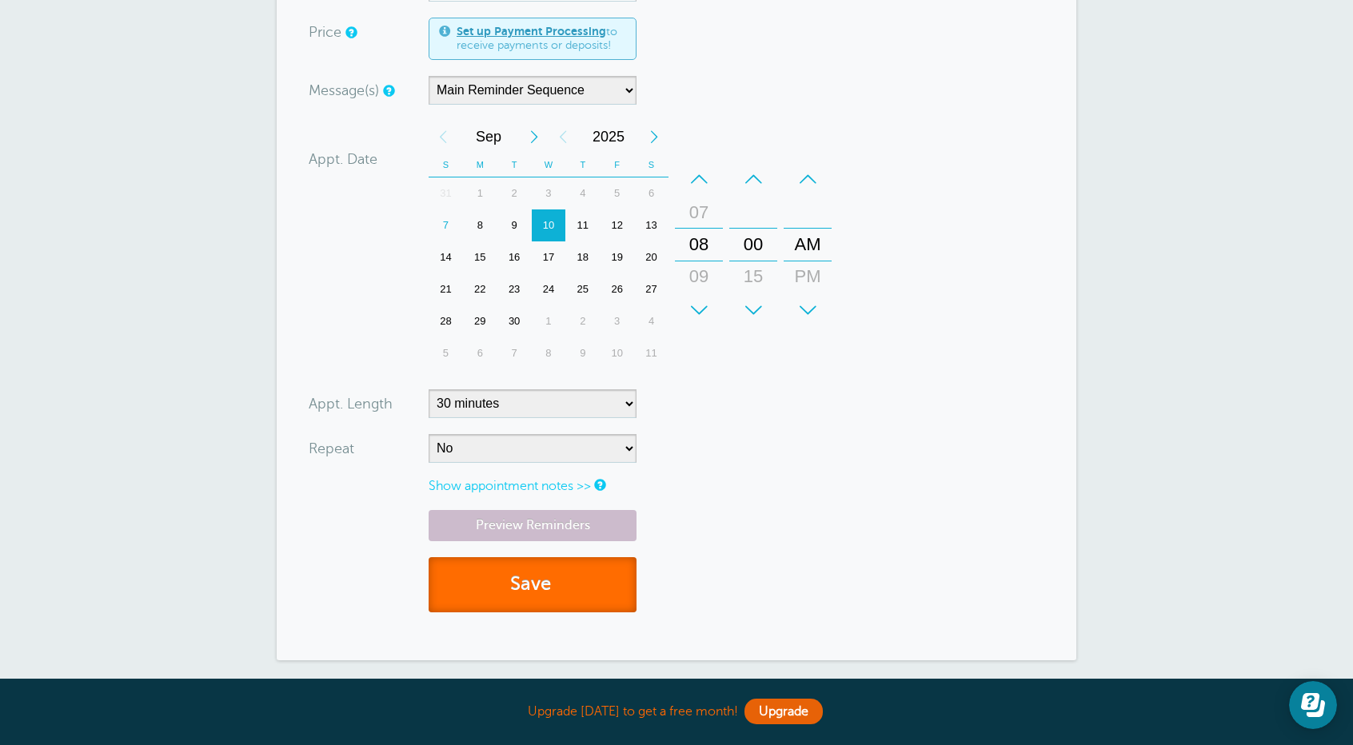
click at [529, 584] on button "Save" at bounding box center [533, 584] width 208 height 55
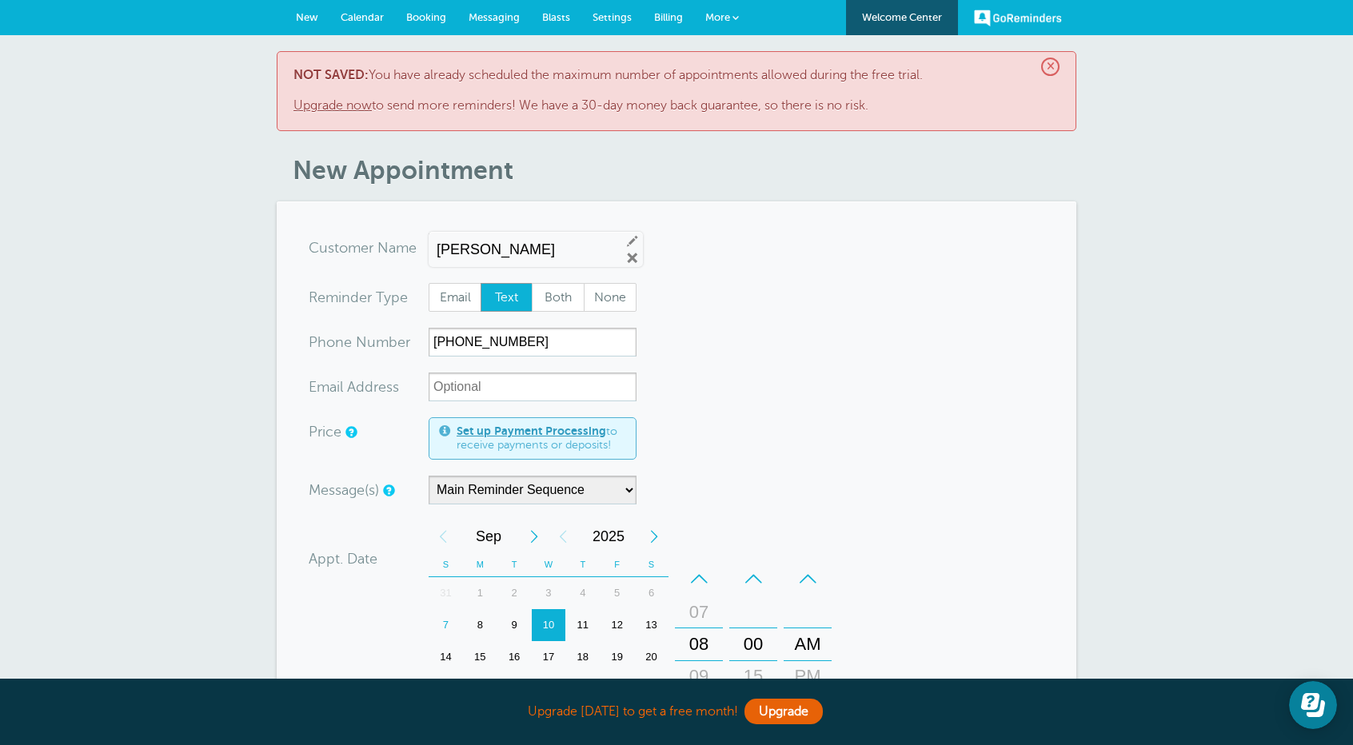
click at [338, 105] on link "Upgrade now" at bounding box center [332, 105] width 78 height 14
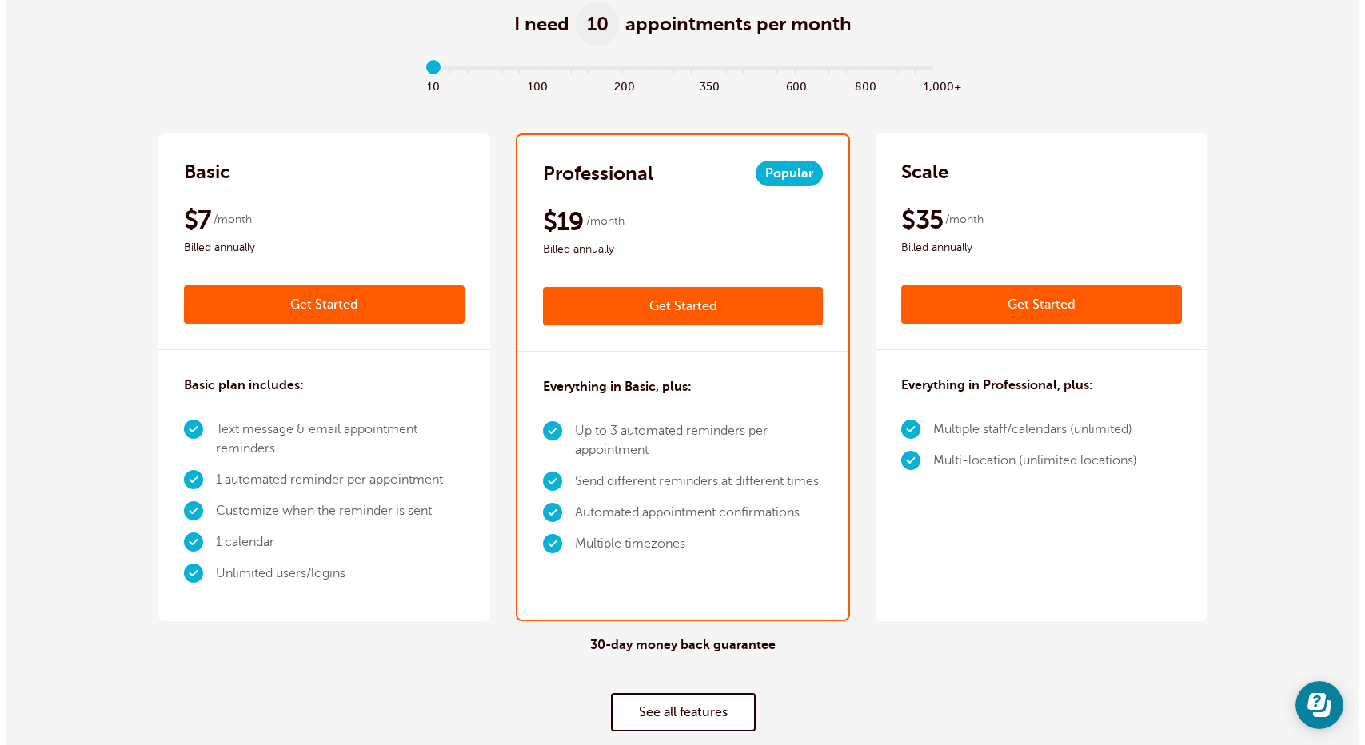
scroll to position [240, 0]
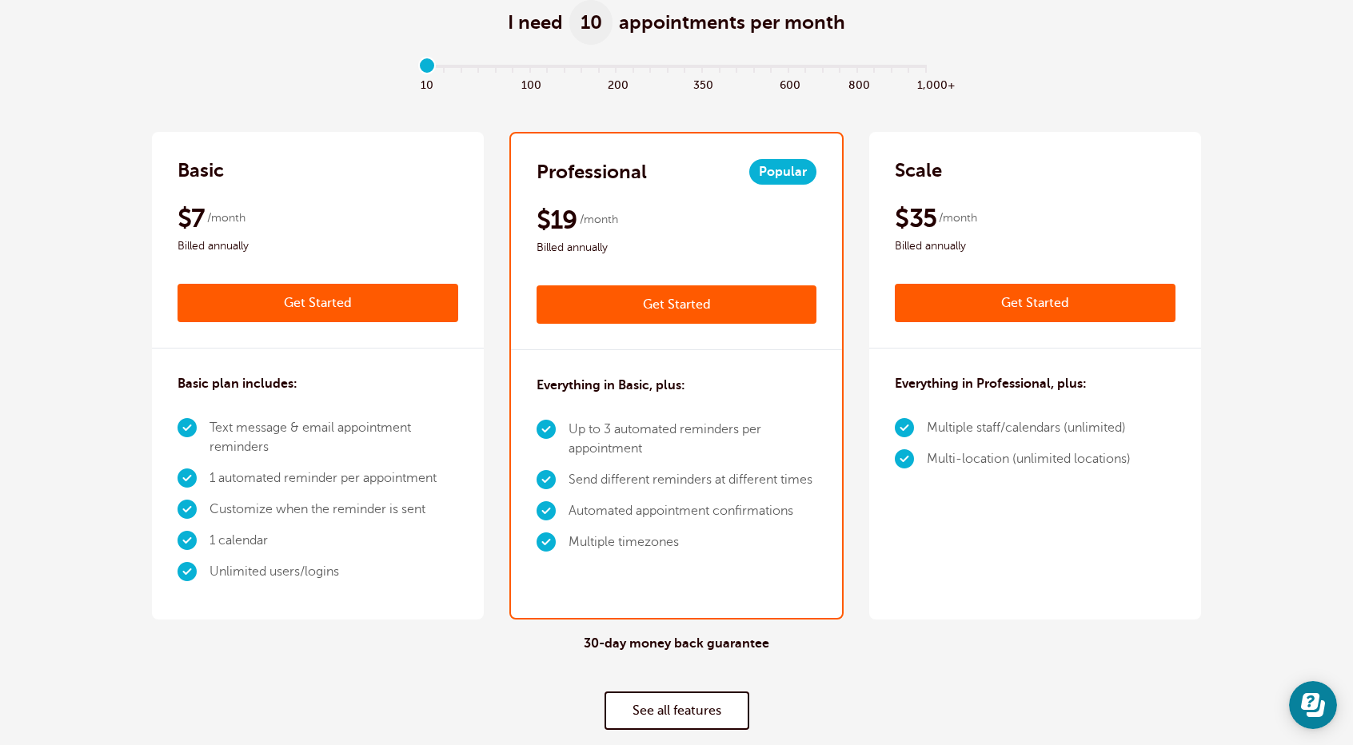
click at [312, 303] on link "Get Started" at bounding box center [318, 303] width 281 height 38
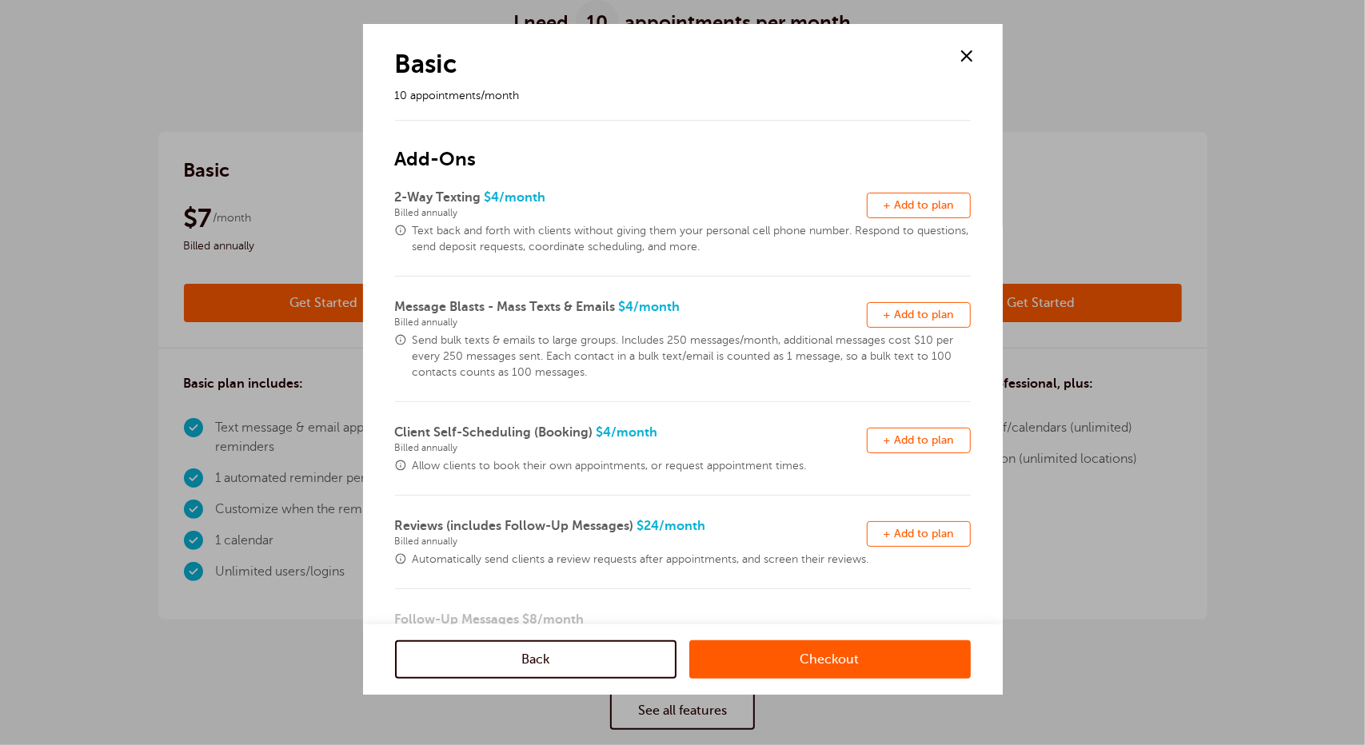
click at [790, 657] on link "Checkout" at bounding box center [829, 660] width 281 height 38
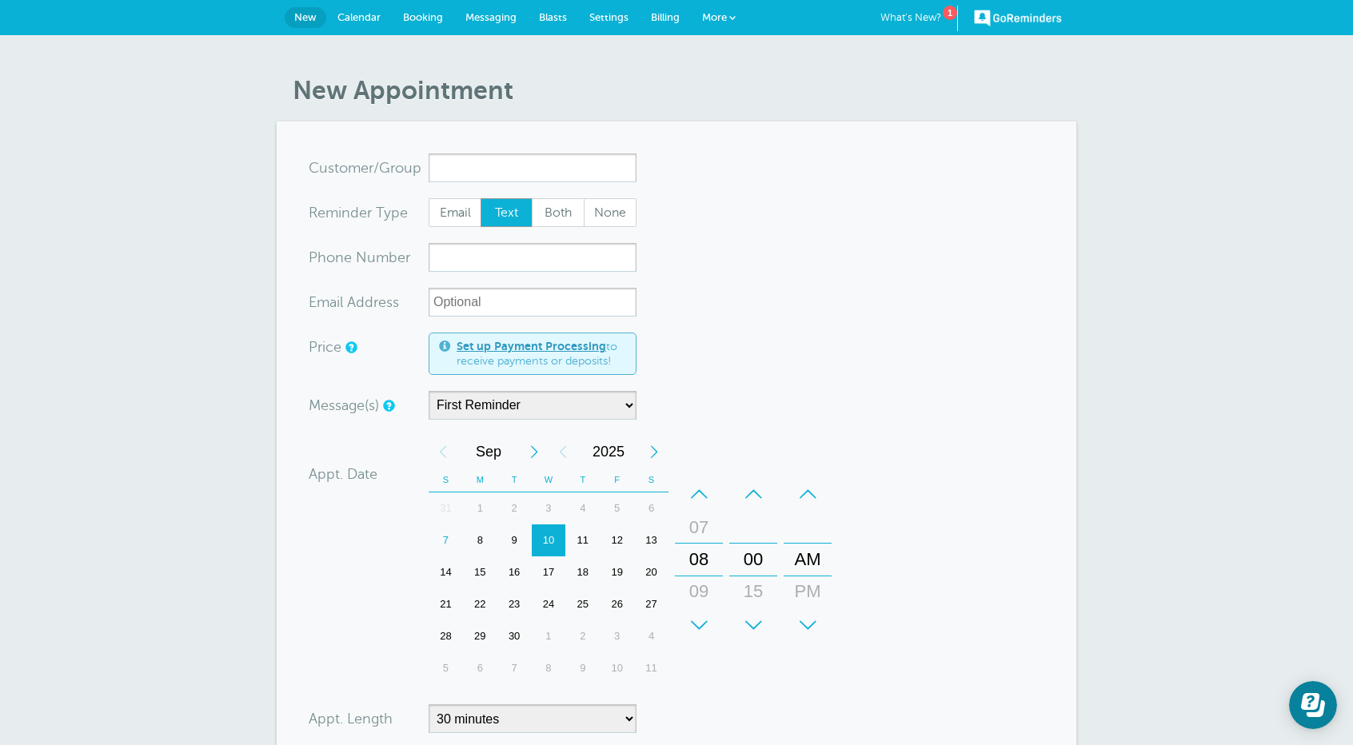
click at [494, 14] on span "Messaging" at bounding box center [490, 17] width 51 height 12
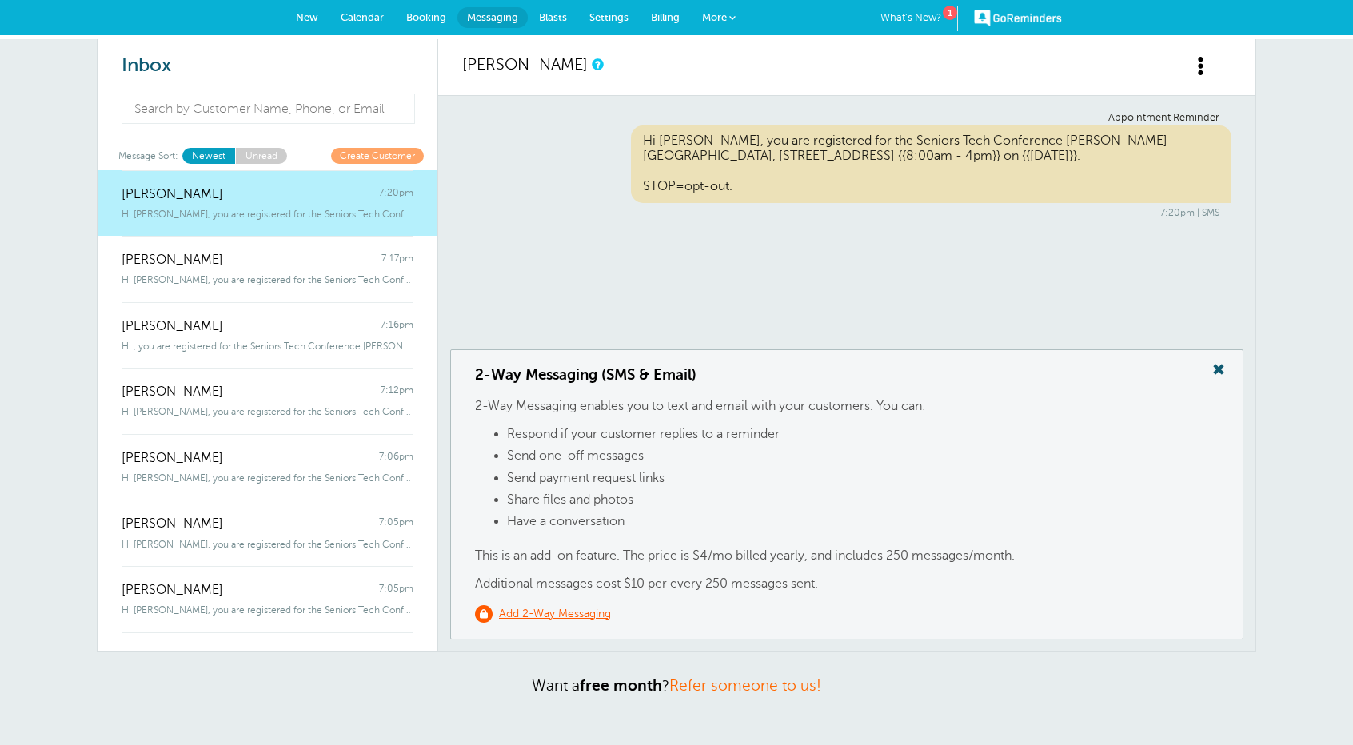
click at [297, 16] on span "New" at bounding box center [307, 17] width 22 height 12
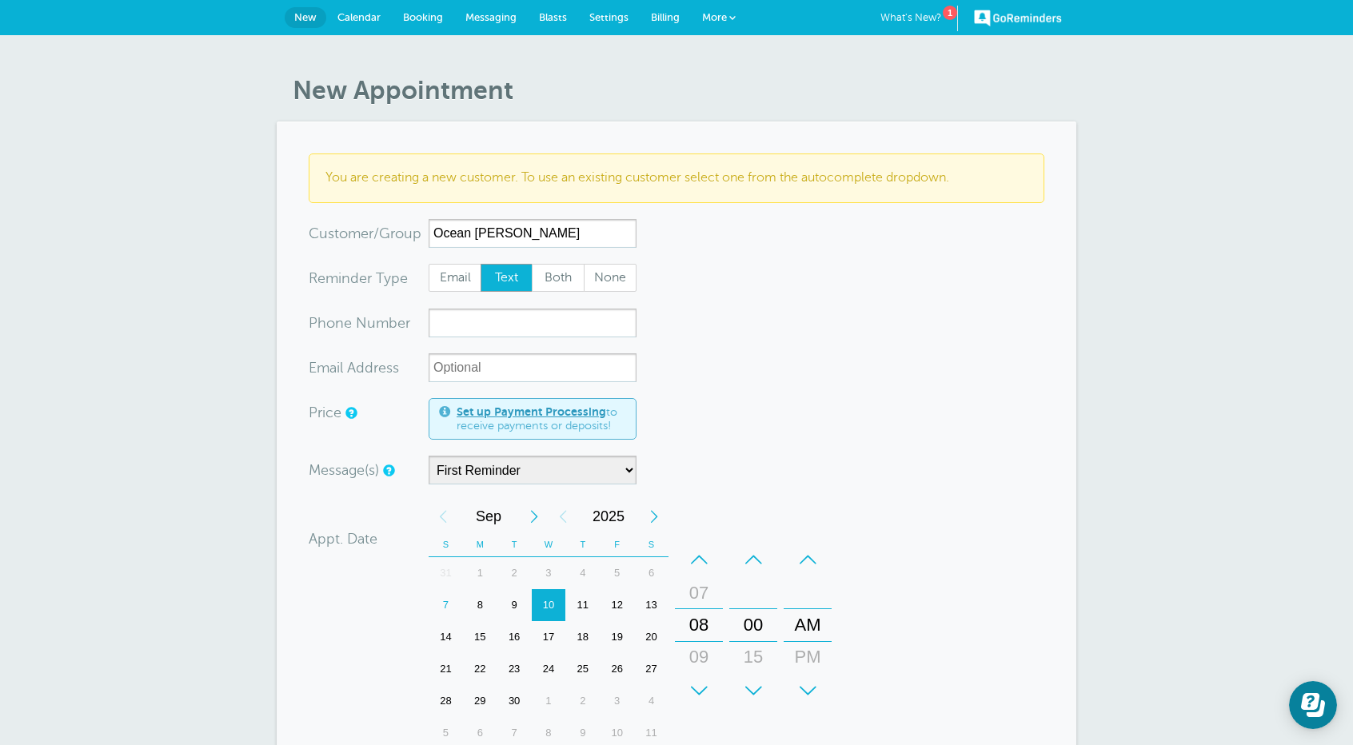
type input "Ocean [PERSON_NAME]"
click at [444, 322] on input "xxx-no-autofill" at bounding box center [533, 323] width 208 height 29
type input "[PHONE_NUMBER]"
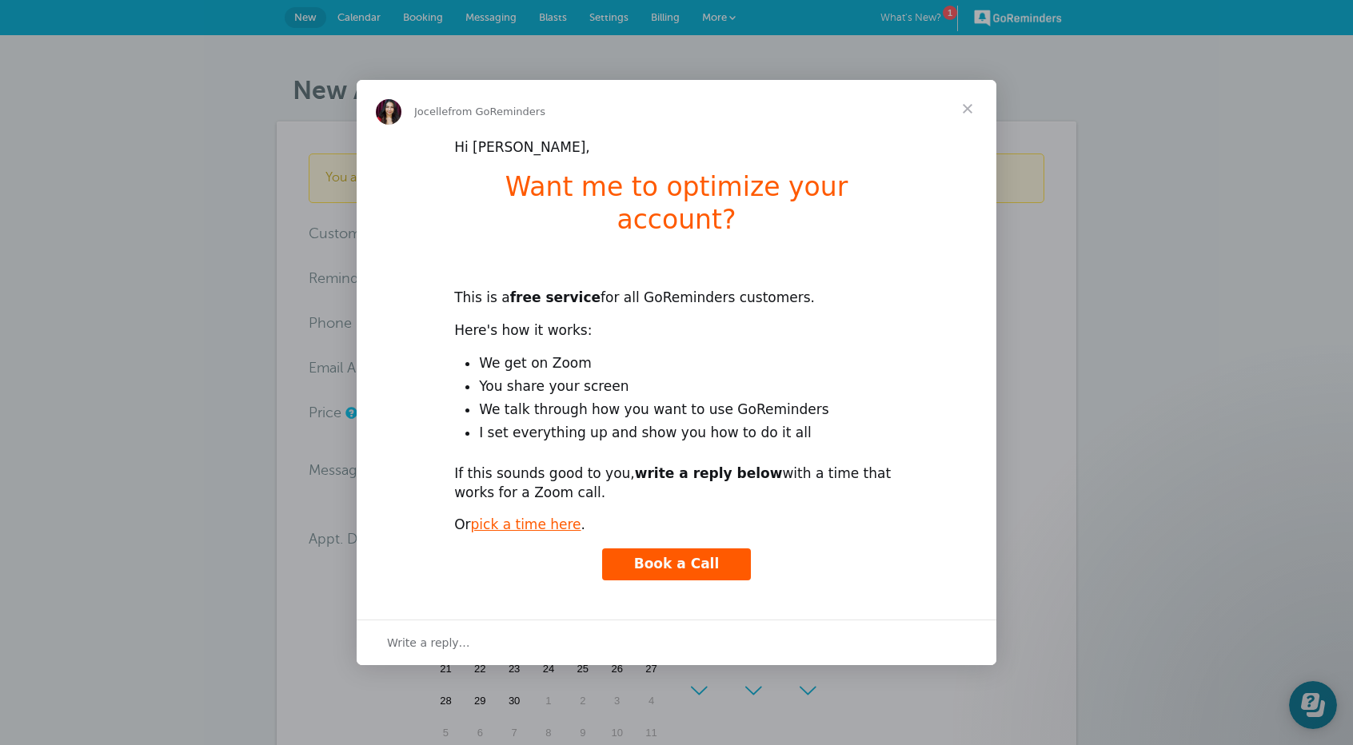
click at [976, 117] on span "Close" at bounding box center [968, 109] width 58 height 58
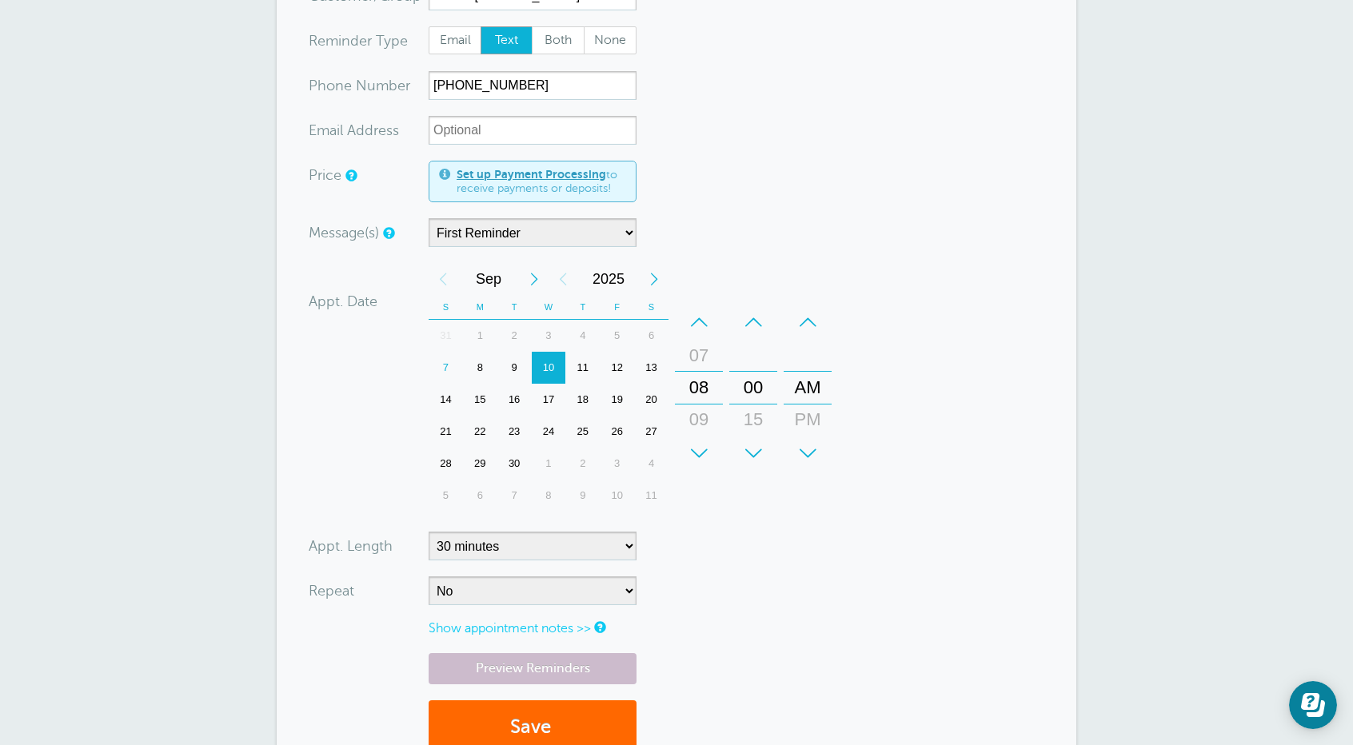
scroll to position [320, 0]
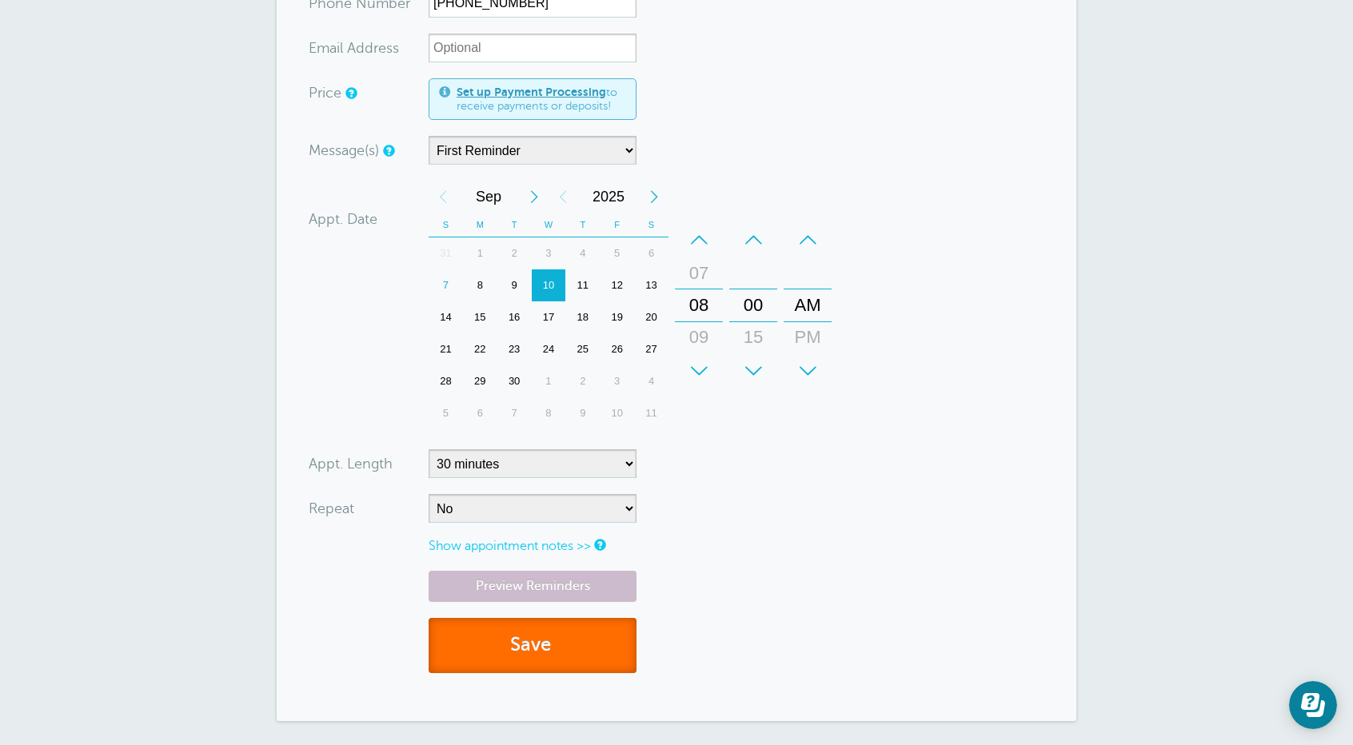
click at [533, 668] on button "Save" at bounding box center [533, 645] width 208 height 55
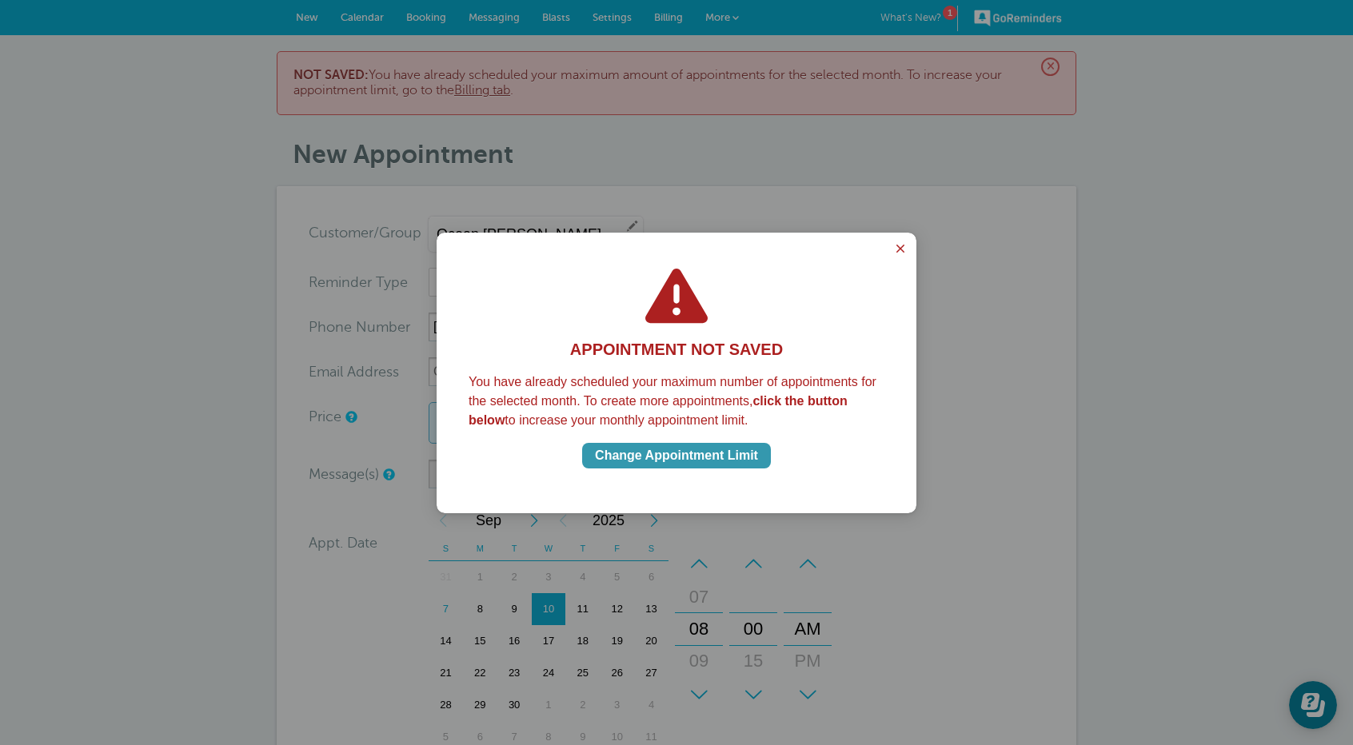
click at [651, 455] on div "Change Appointment Limit" at bounding box center [676, 455] width 163 height 19
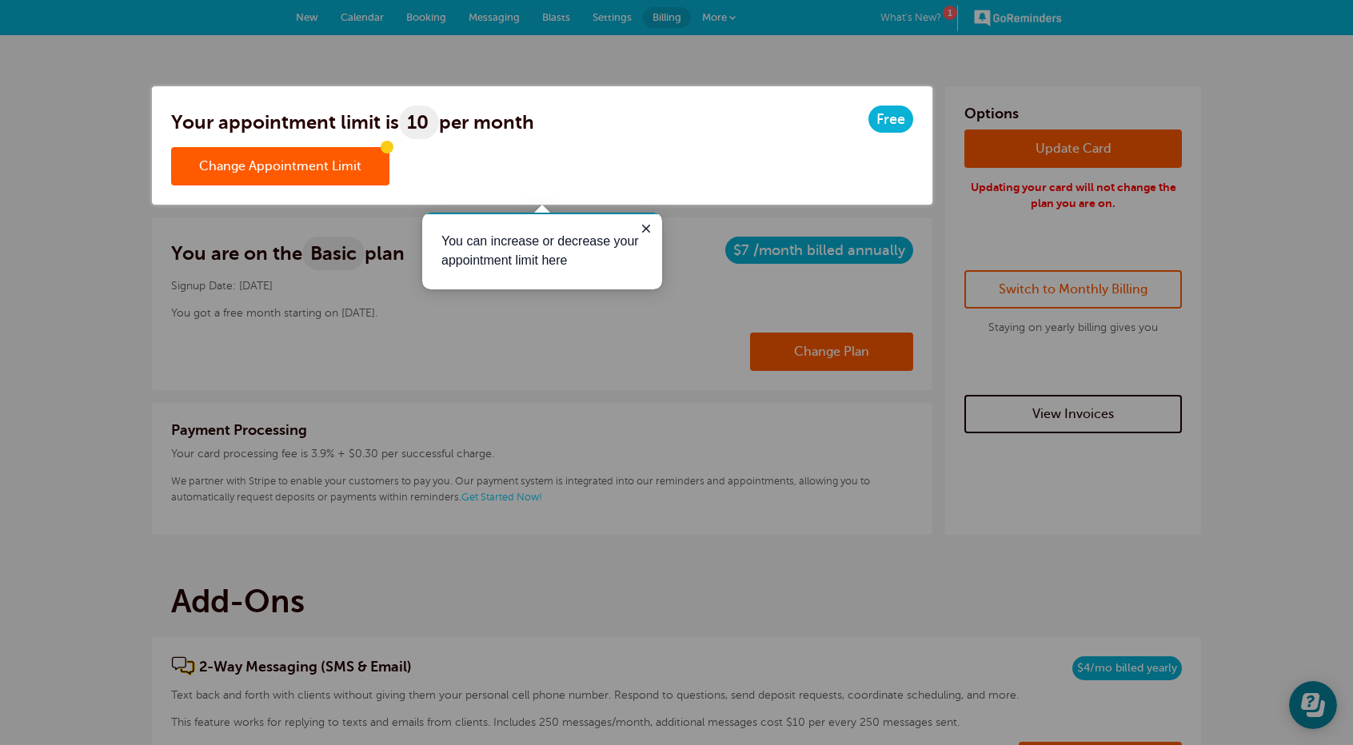
click at [344, 169] on link "Change Appointment Limit" at bounding box center [280, 166] width 218 height 38
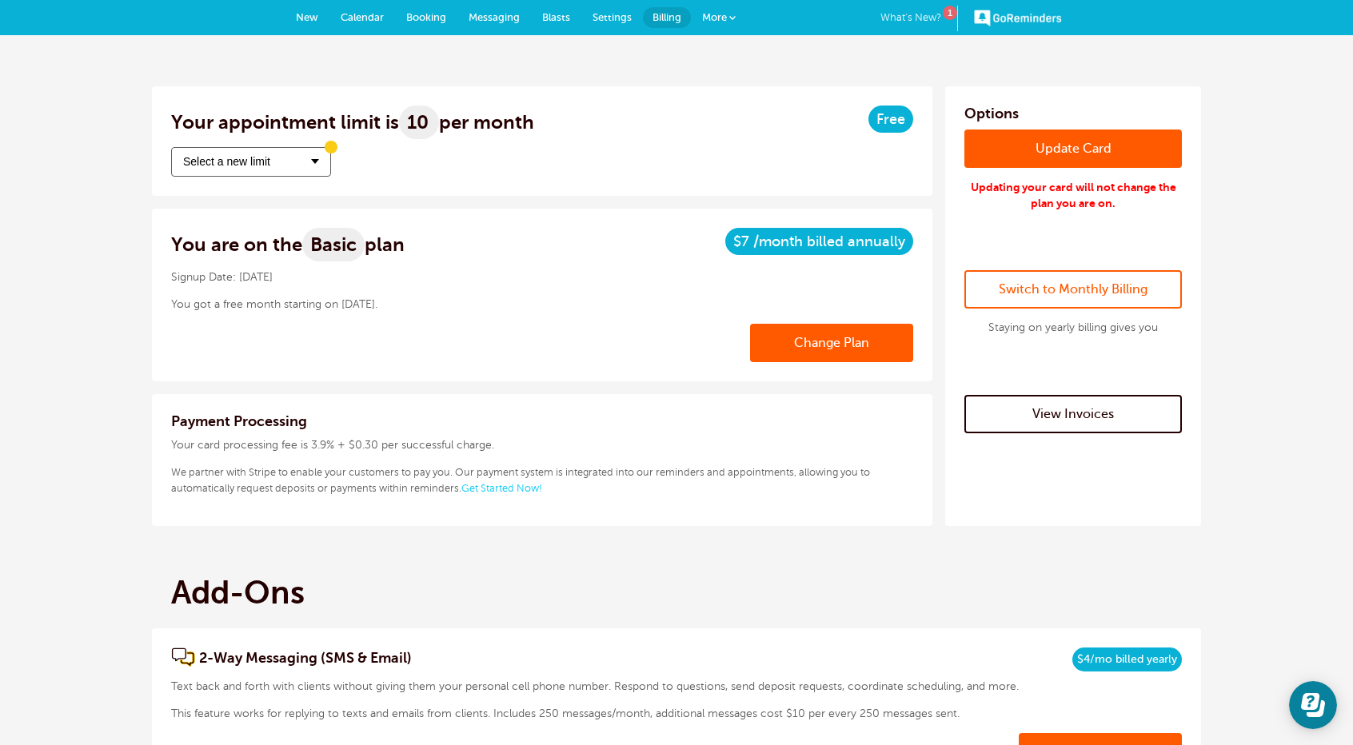
click at [907, 16] on link "What's New? 1" at bounding box center [919, 19] width 78 height 26
click at [315, 161] on span at bounding box center [315, 161] width 8 height 5
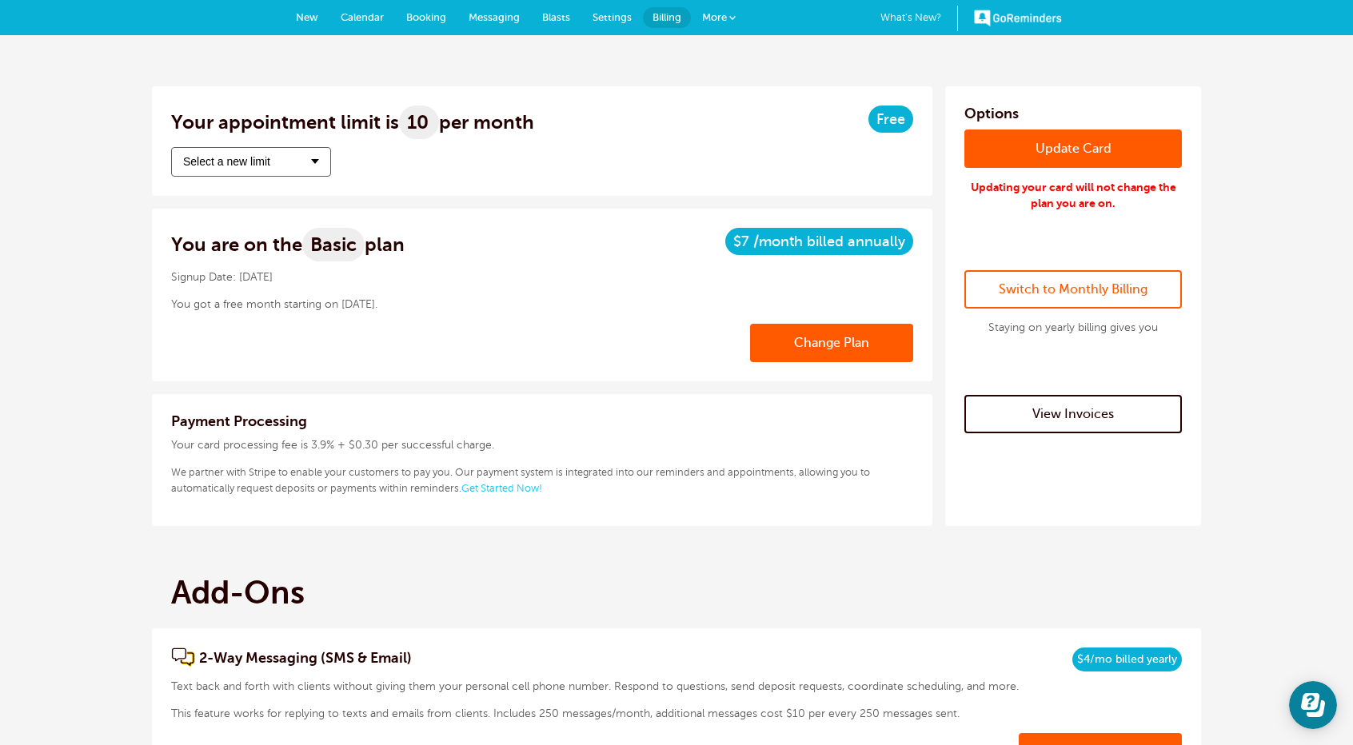
click at [304, 17] on span "New" at bounding box center [307, 17] width 22 height 12
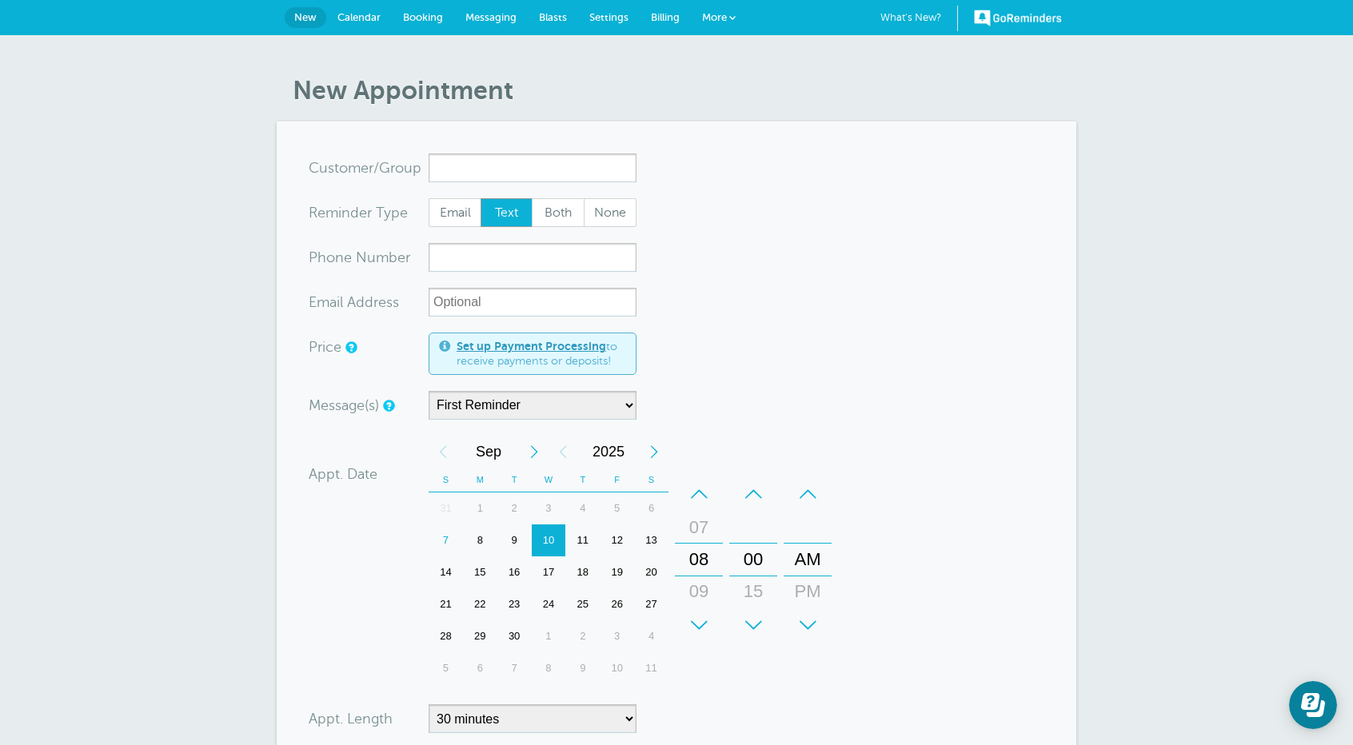
click at [499, 13] on span "Messaging" at bounding box center [490, 17] width 51 height 12
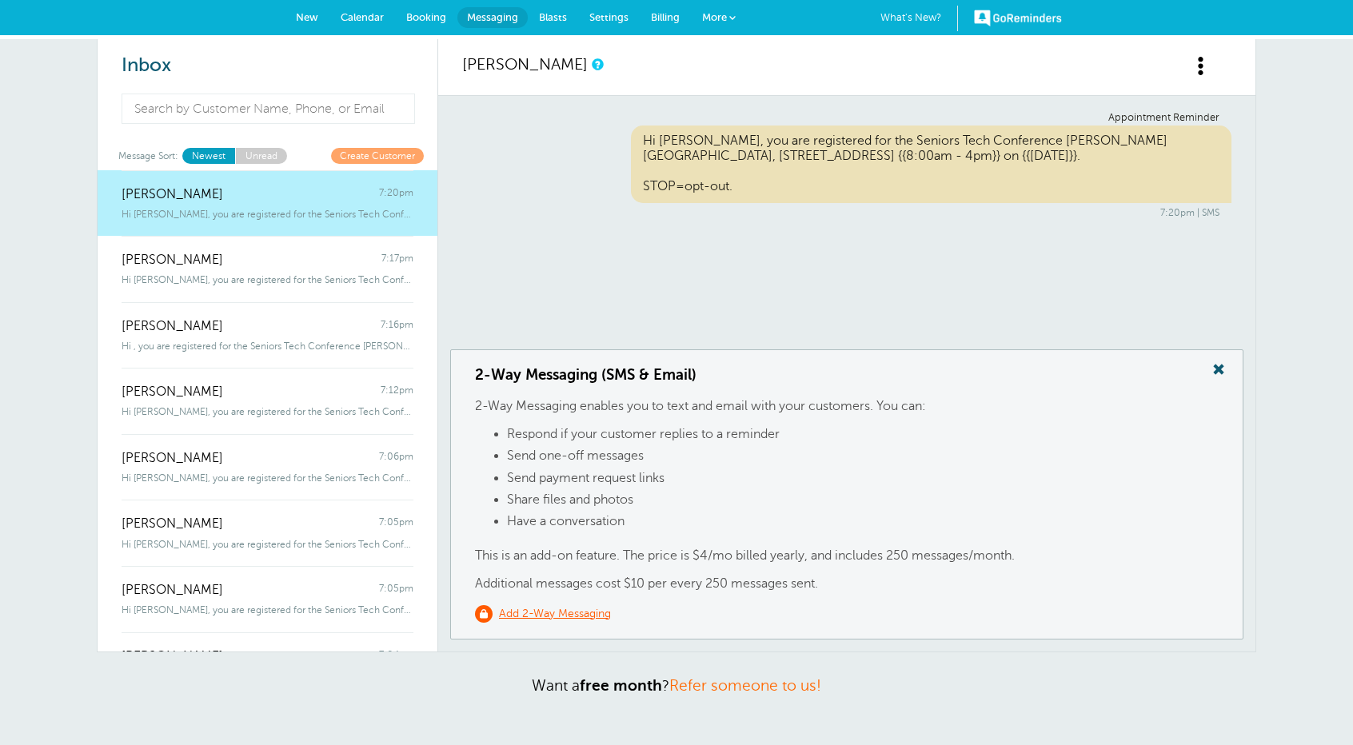
click at [303, 16] on span "New" at bounding box center [307, 17] width 22 height 12
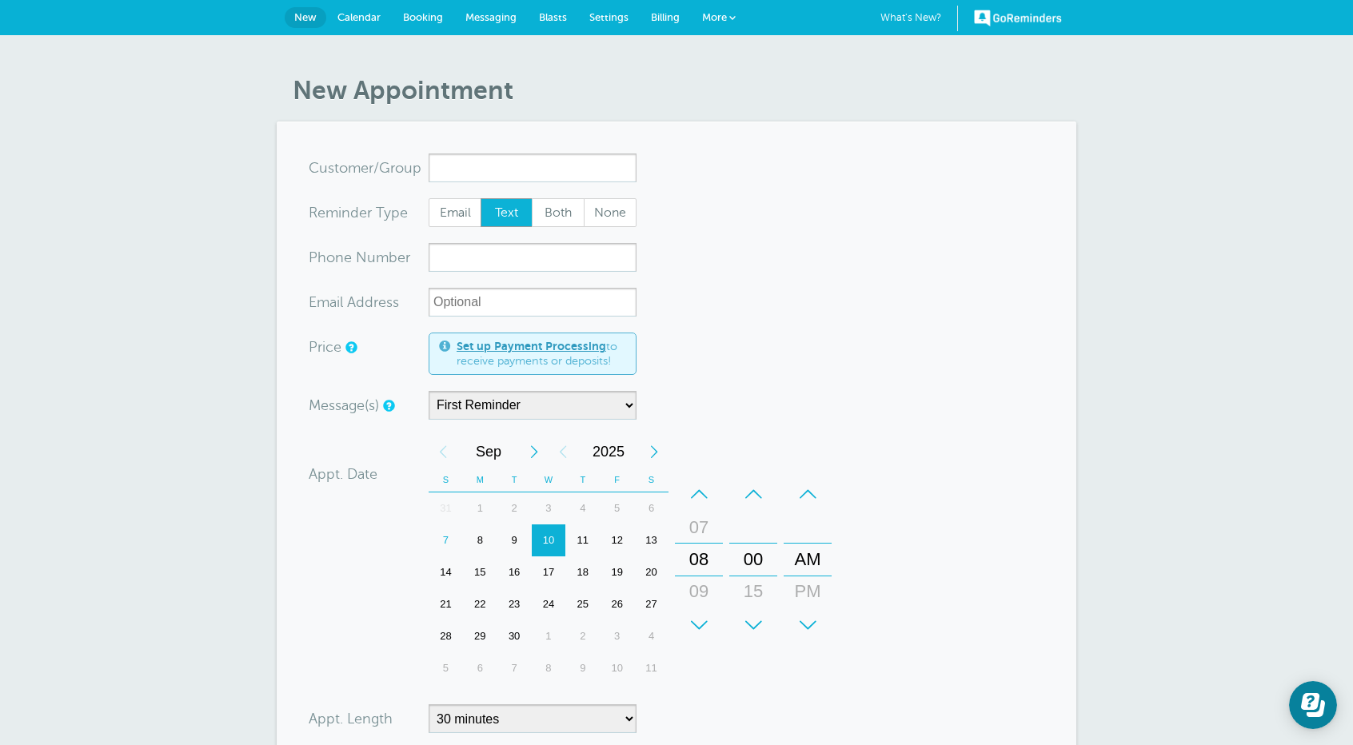
click at [462, 172] on input "x-no-autofill" at bounding box center [533, 168] width 208 height 29
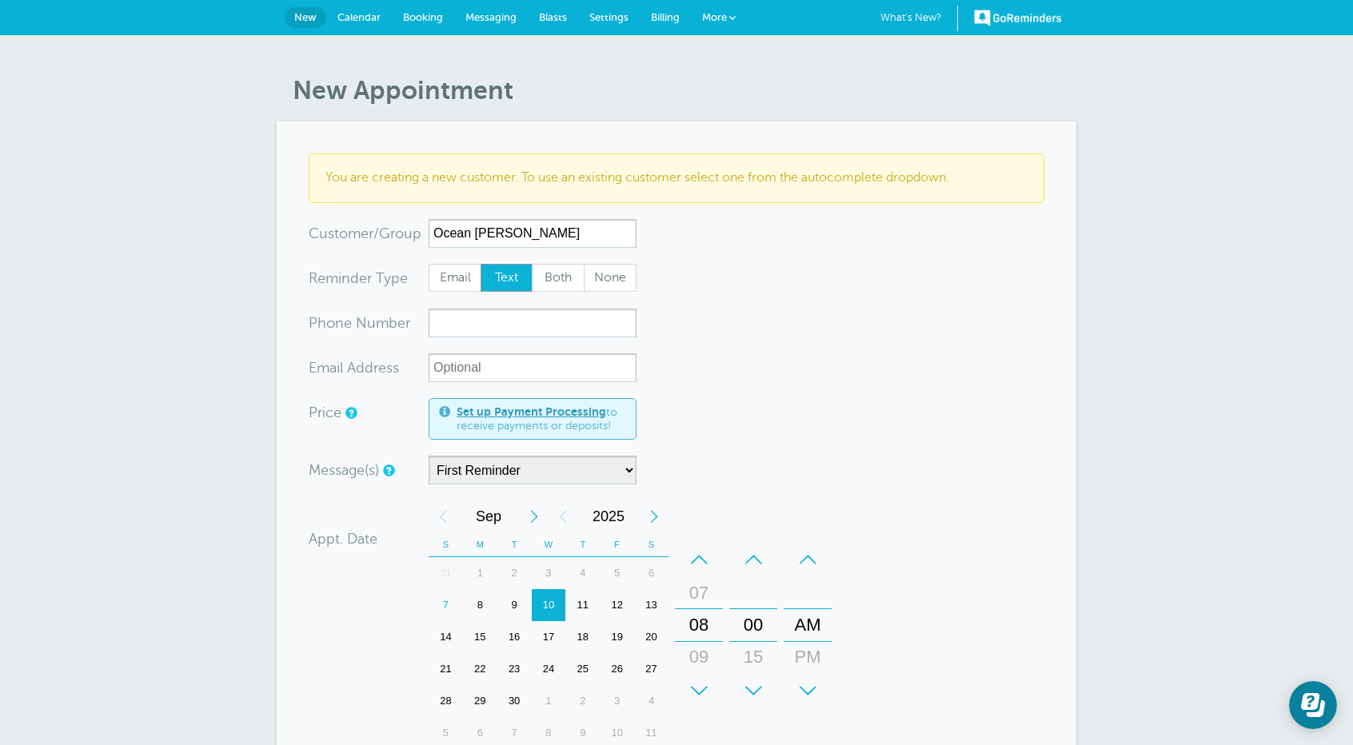
type input "Ocean Kim"
click at [460, 324] on input "xxx-no-autofill" at bounding box center [533, 323] width 208 height 29
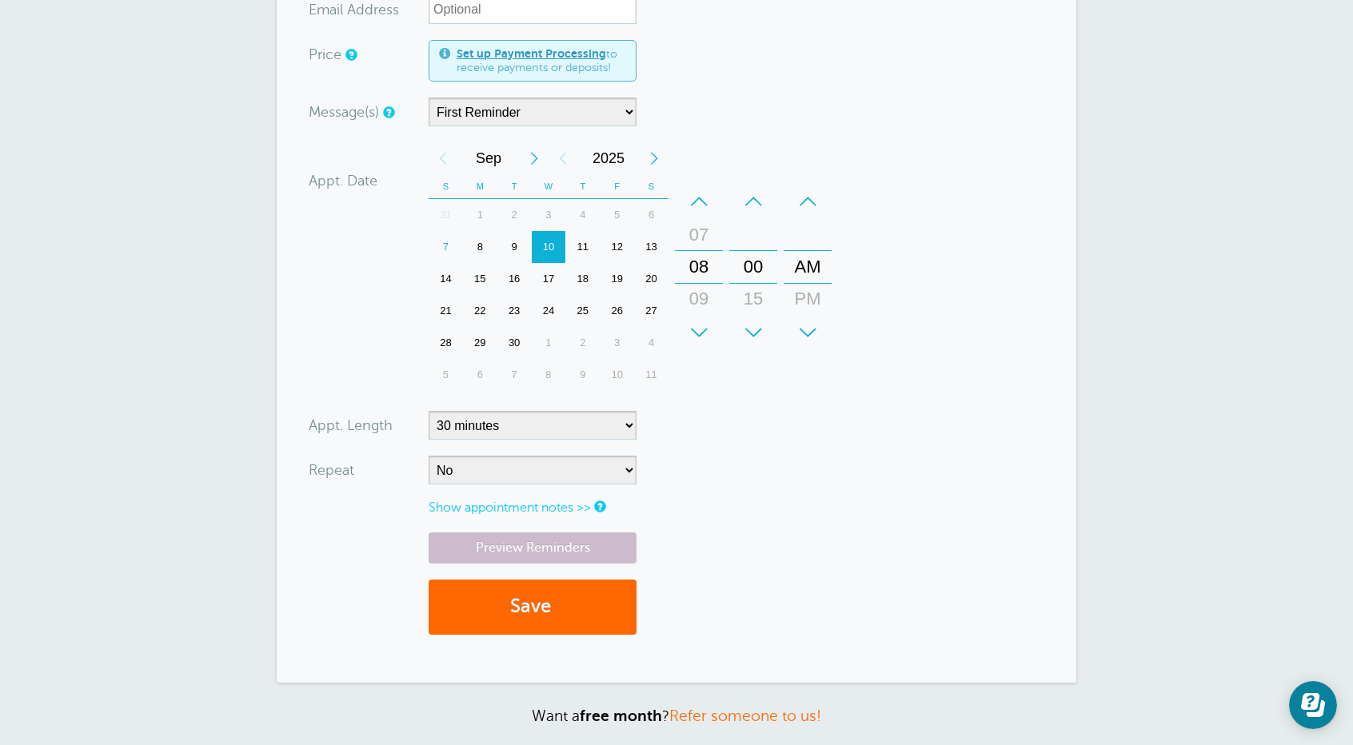
scroll to position [400, 0]
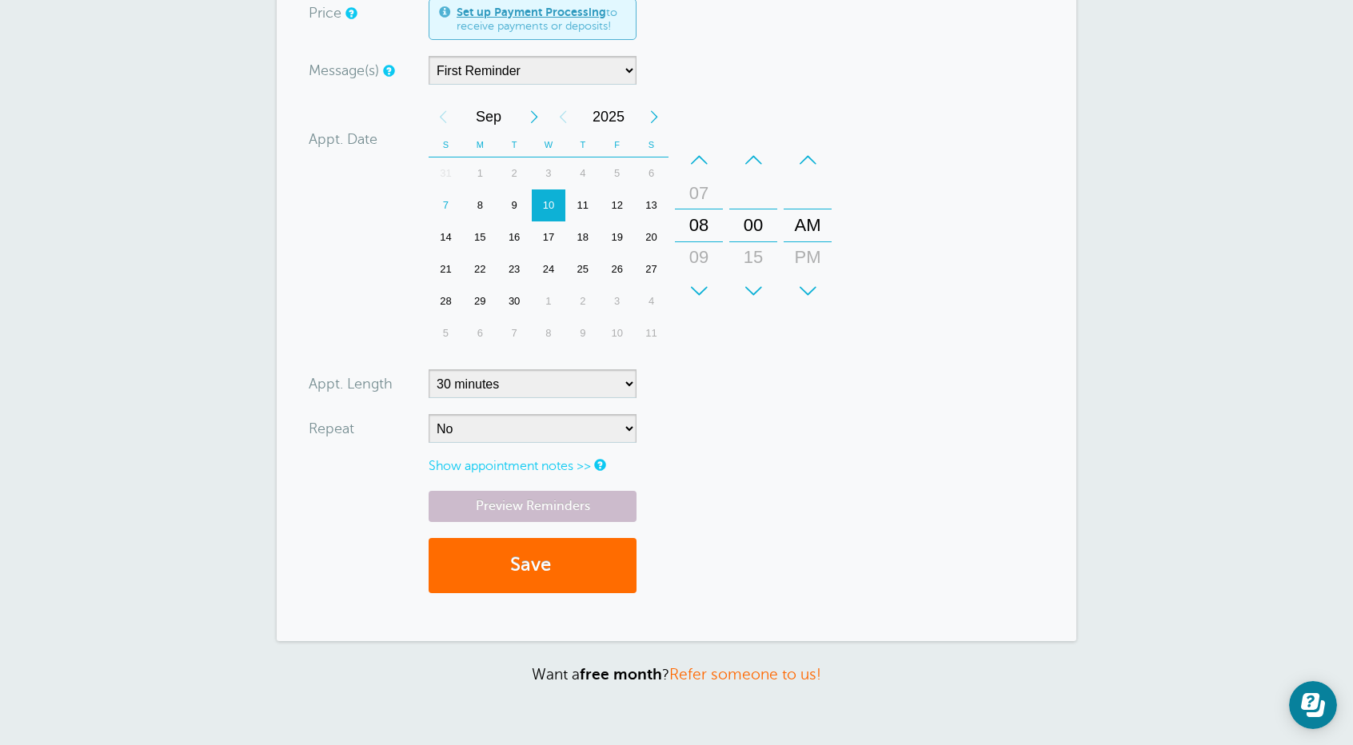
type input "614-204-9401"
click at [542, 561] on button "Save" at bounding box center [533, 565] width 208 height 55
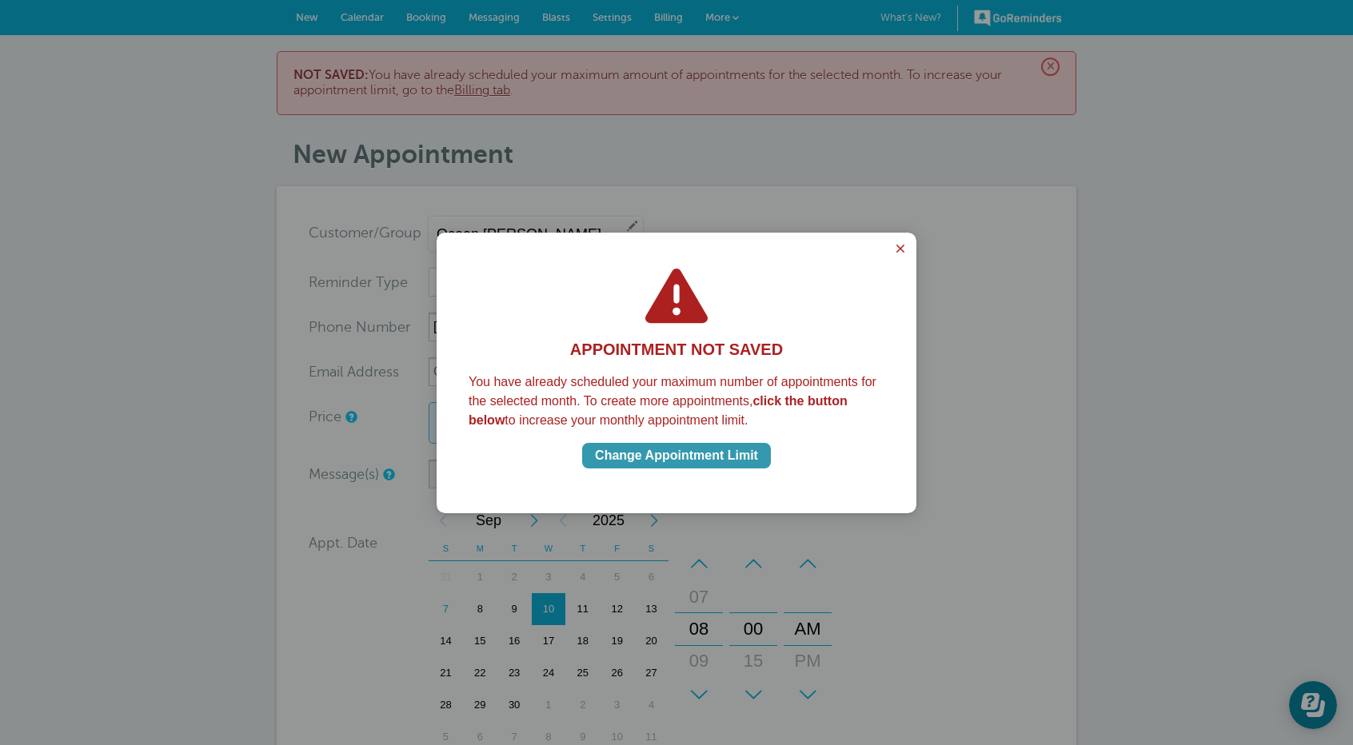
click at [689, 455] on div "Change Appointment Limit" at bounding box center [676, 455] width 163 height 19
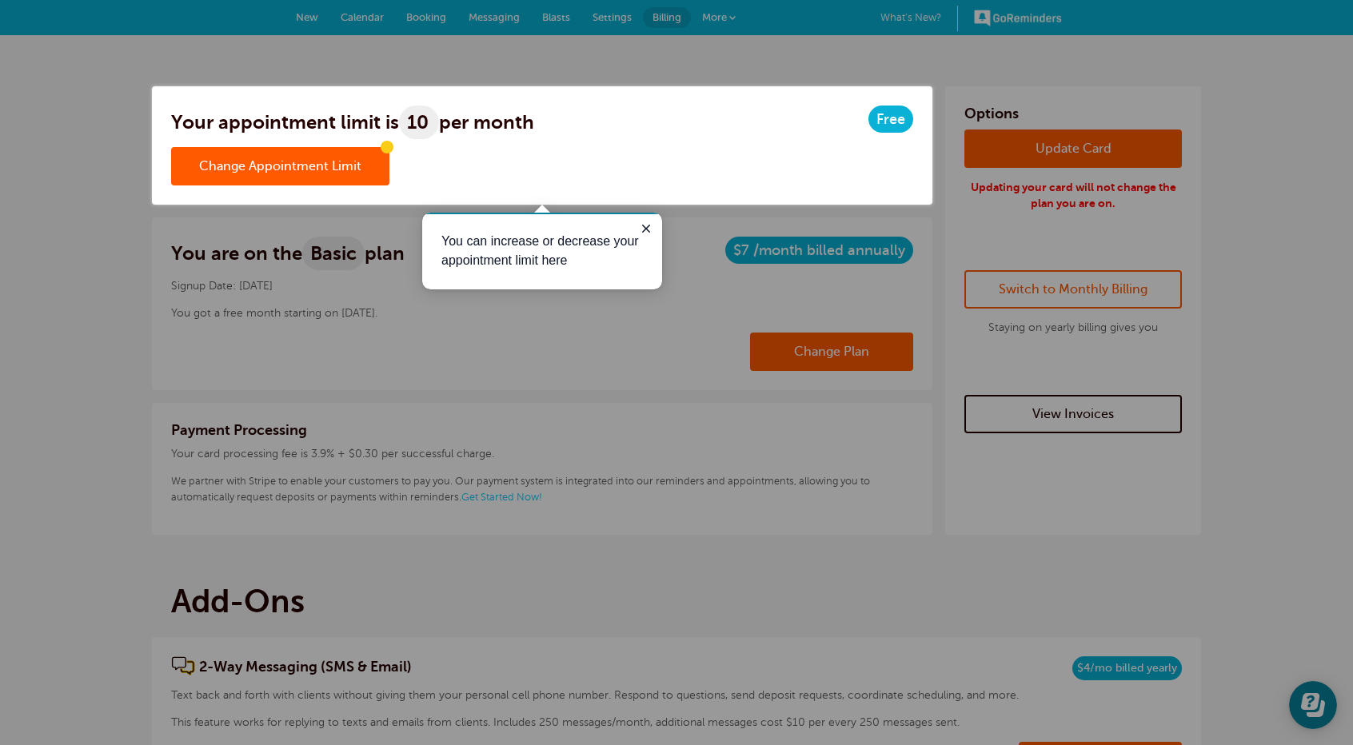
click at [297, 167] on link "Change Appointment Limit" at bounding box center [280, 166] width 218 height 38
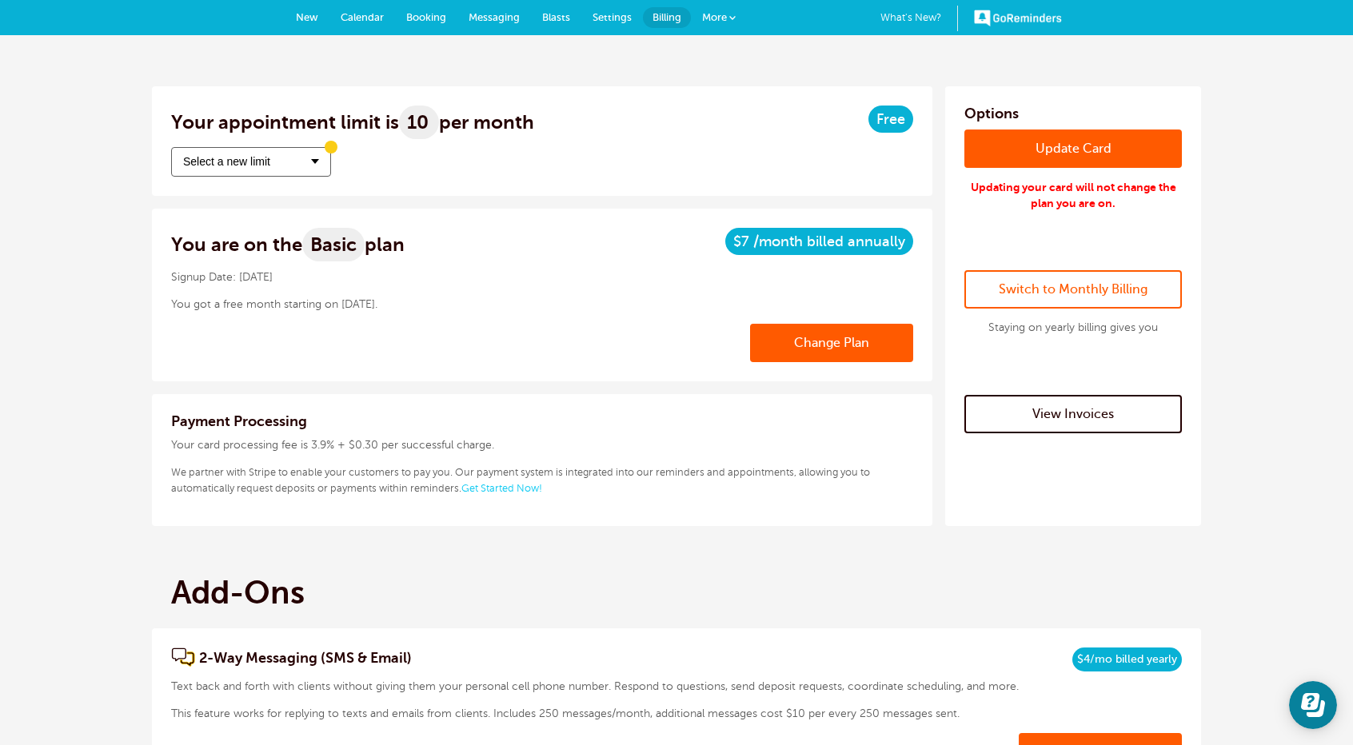
click at [312, 169] on button "Select a new limit" at bounding box center [251, 162] width 160 height 30
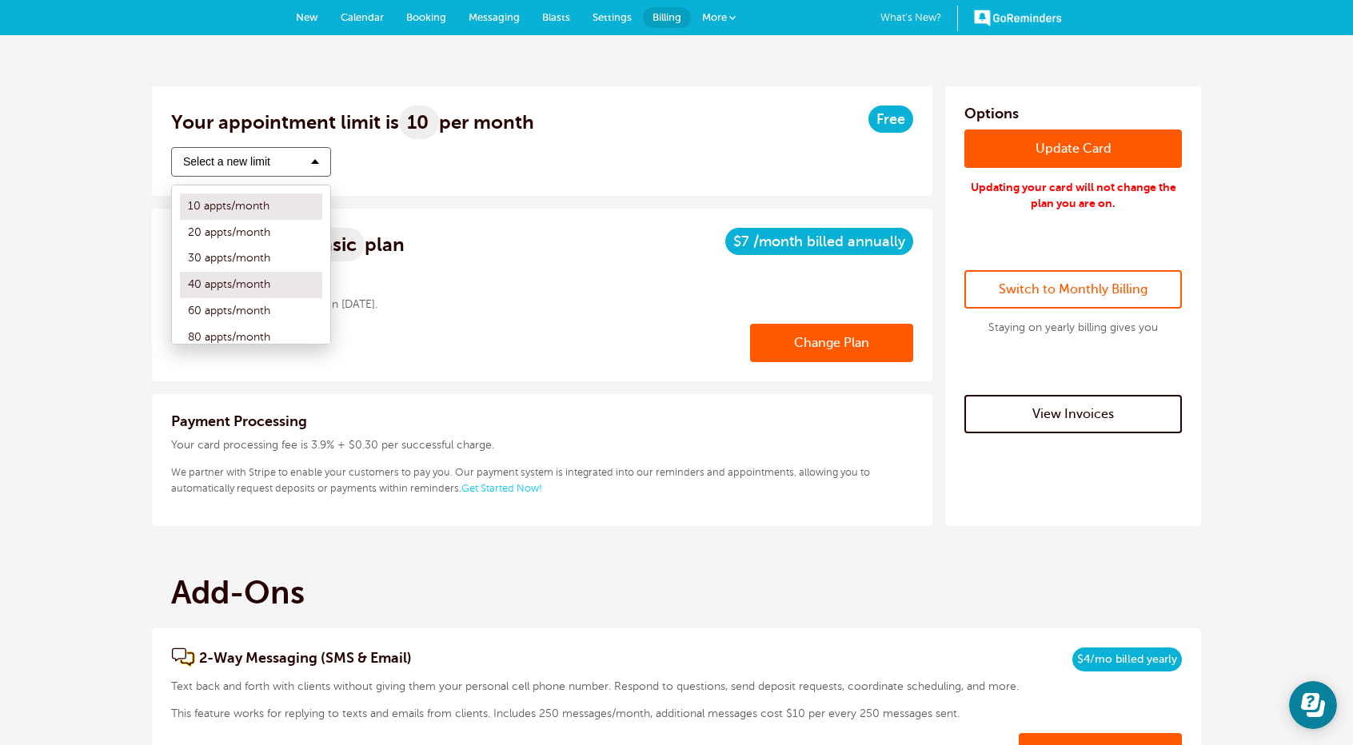
click at [263, 289] on label "40 appts/month" at bounding box center [251, 285] width 142 height 26
click at [180, 289] on input "40 appts/month" at bounding box center [180, 285] width 0 height 10
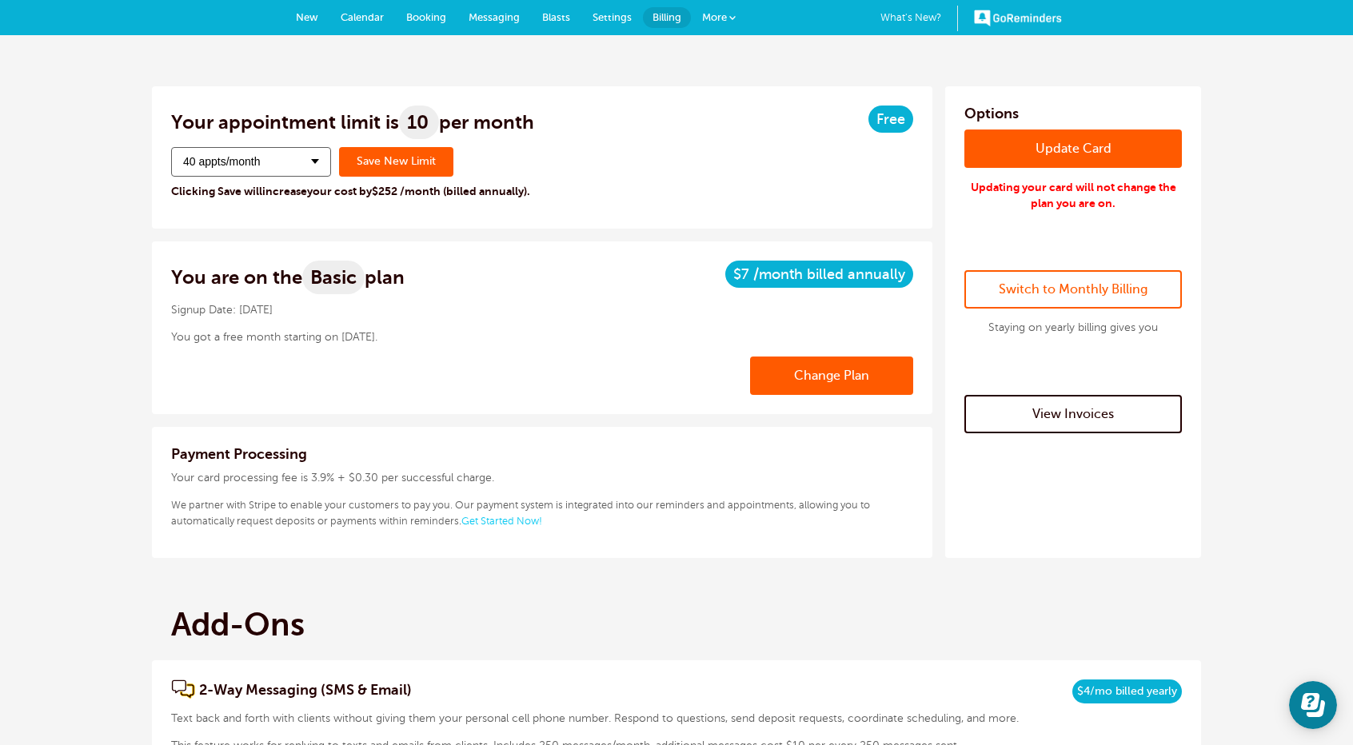
click at [316, 161] on span at bounding box center [315, 161] width 8 height 5
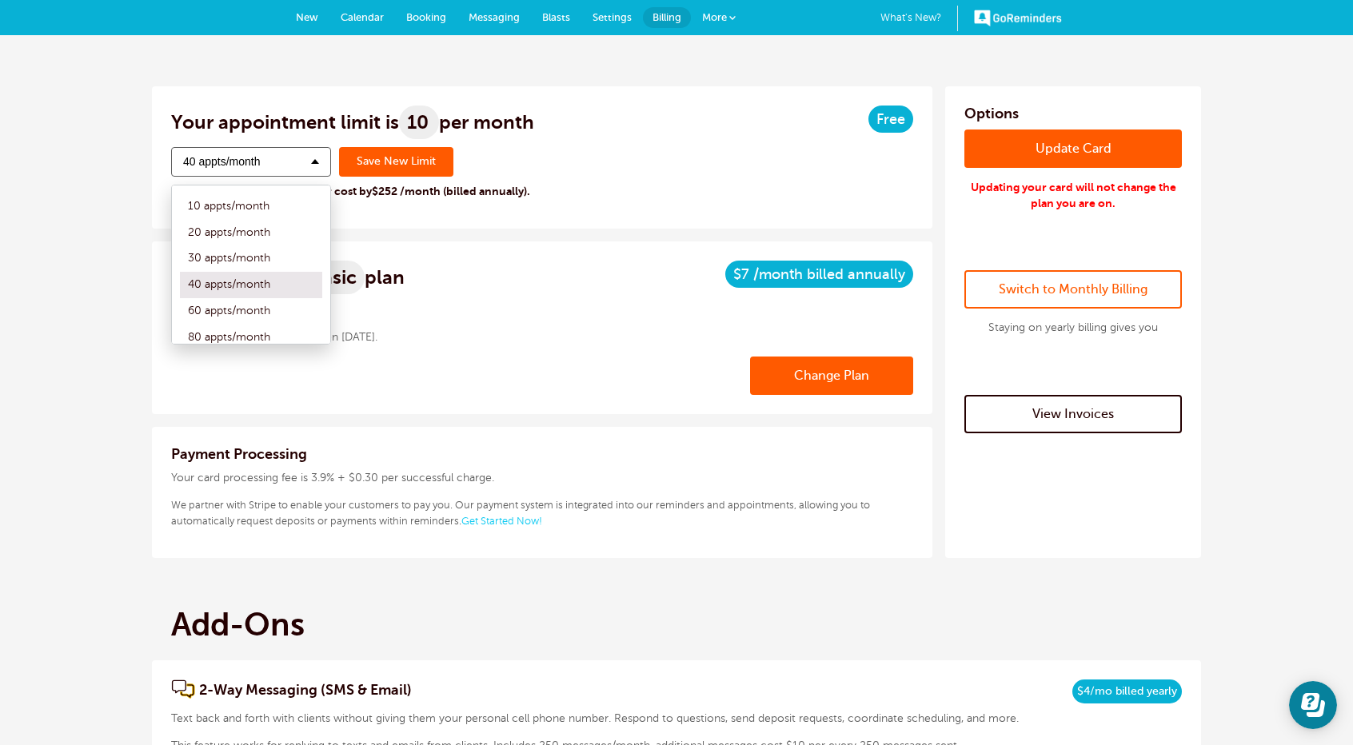
click at [371, 212] on div "Your appointment limit is 10 per month Free Change Appointment Limit 40 appts/m…" at bounding box center [542, 157] width 781 height 142
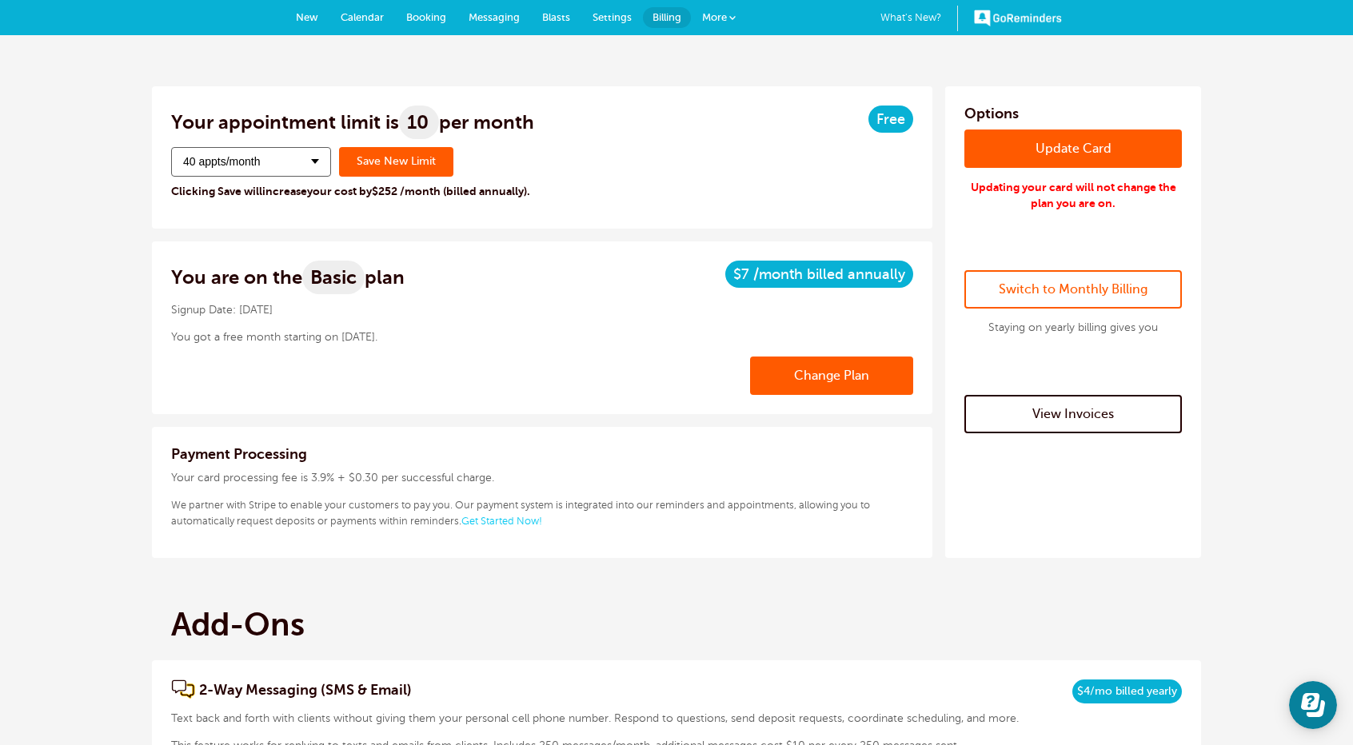
click at [312, 159] on span at bounding box center [315, 161] width 8 height 5
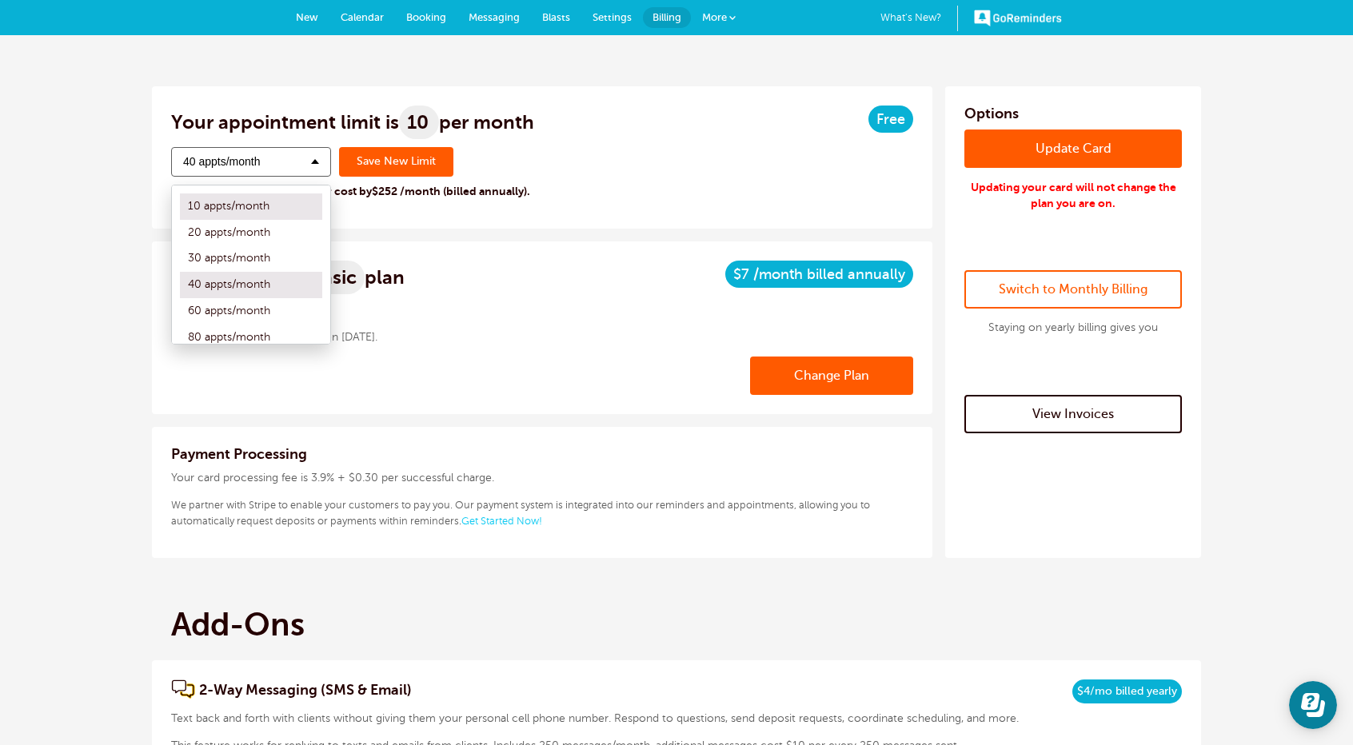
click at [251, 199] on label "10 appts/month" at bounding box center [251, 207] width 142 height 26
click at [180, 202] on input "10 appts/month" at bounding box center [180, 207] width 0 height 10
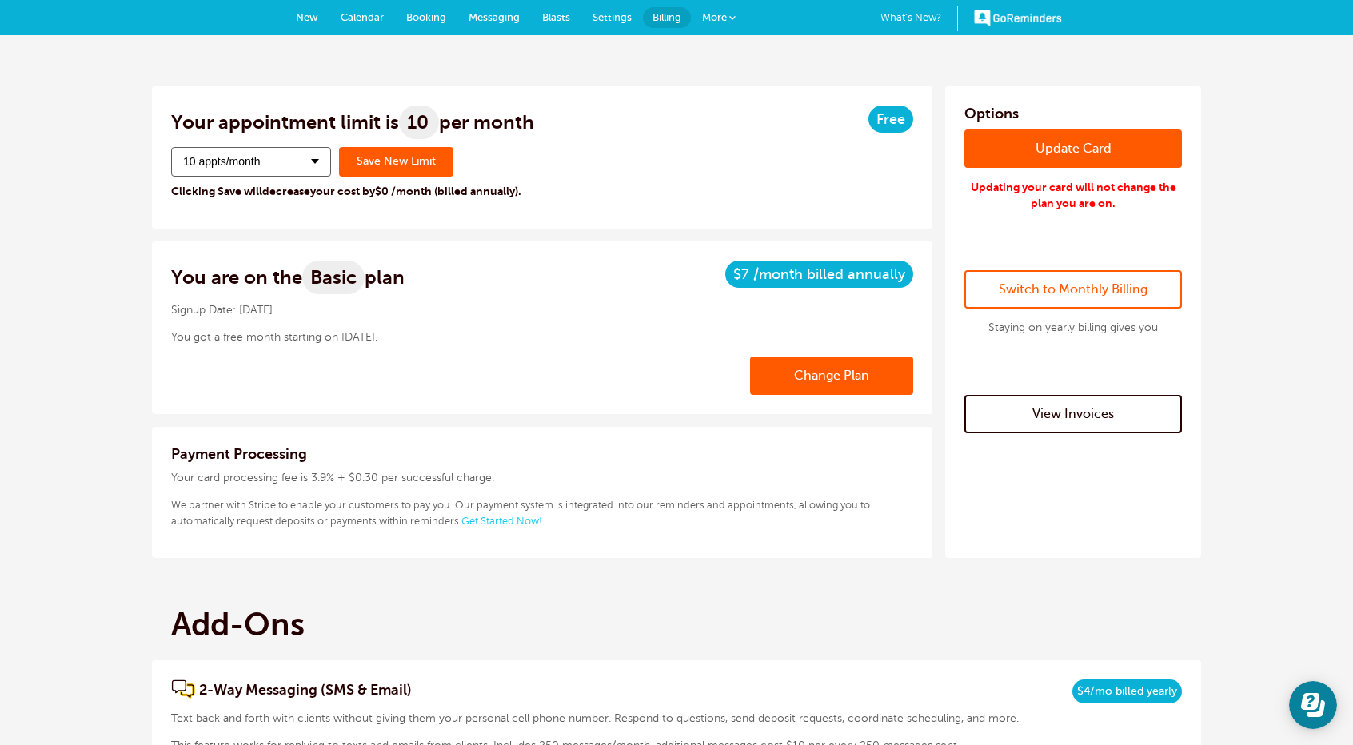
click at [313, 162] on span at bounding box center [315, 161] width 8 height 5
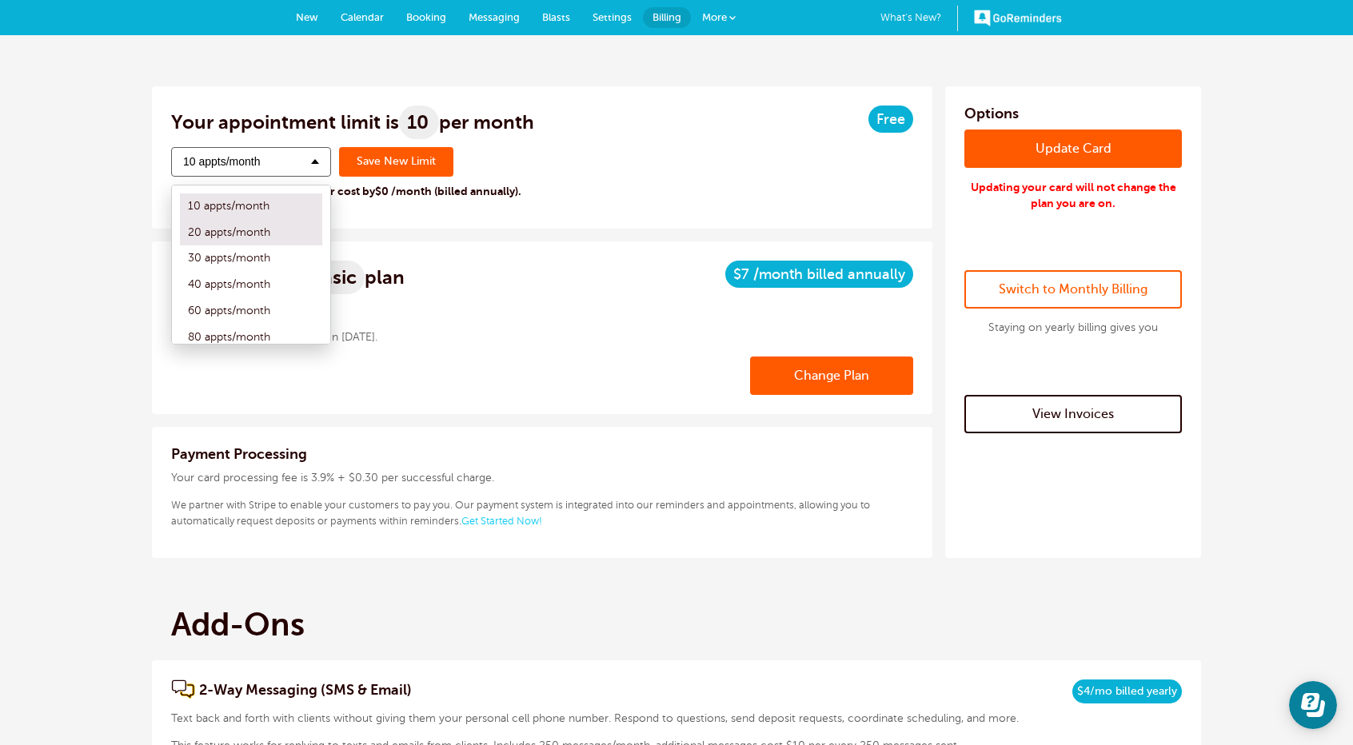
click at [258, 229] on label "20 appts/month" at bounding box center [251, 233] width 142 height 26
click at [180, 229] on input "20 appts/month" at bounding box center [180, 233] width 0 height 10
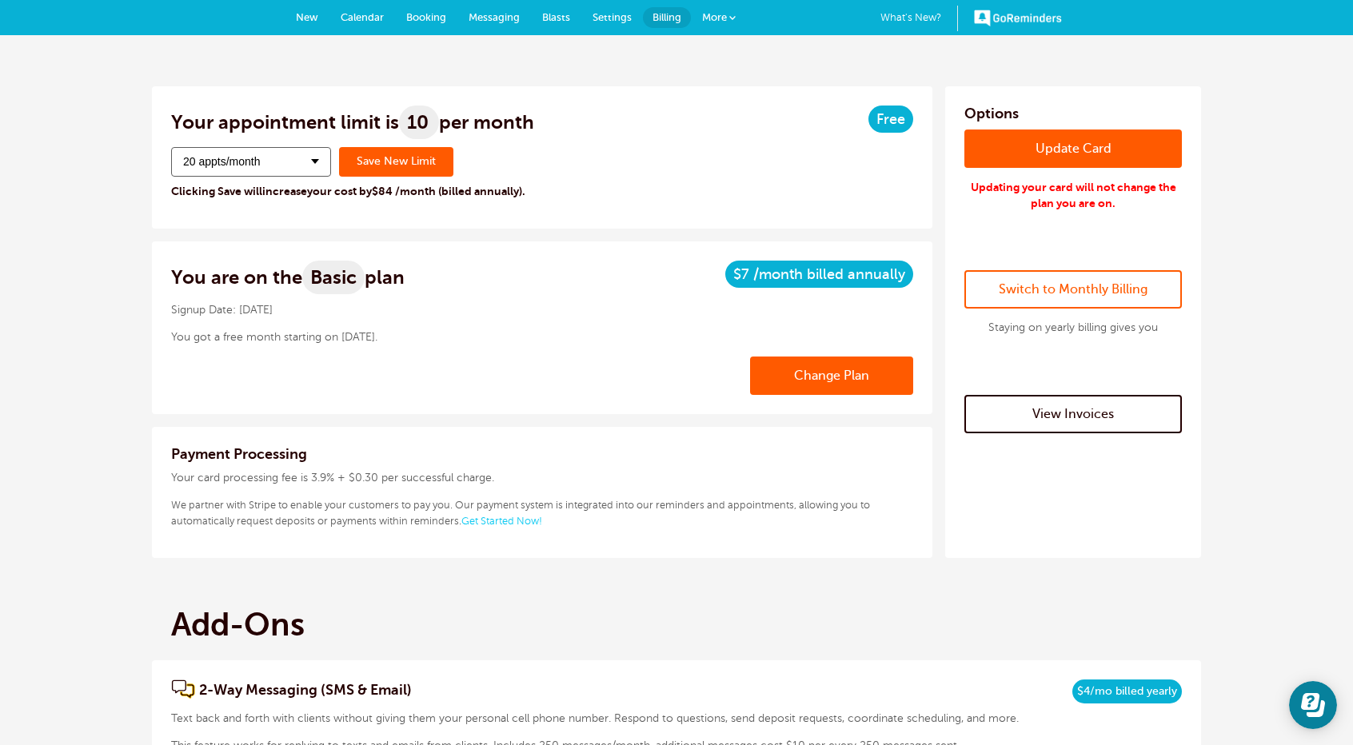
click at [317, 164] on span at bounding box center [315, 161] width 8 height 5
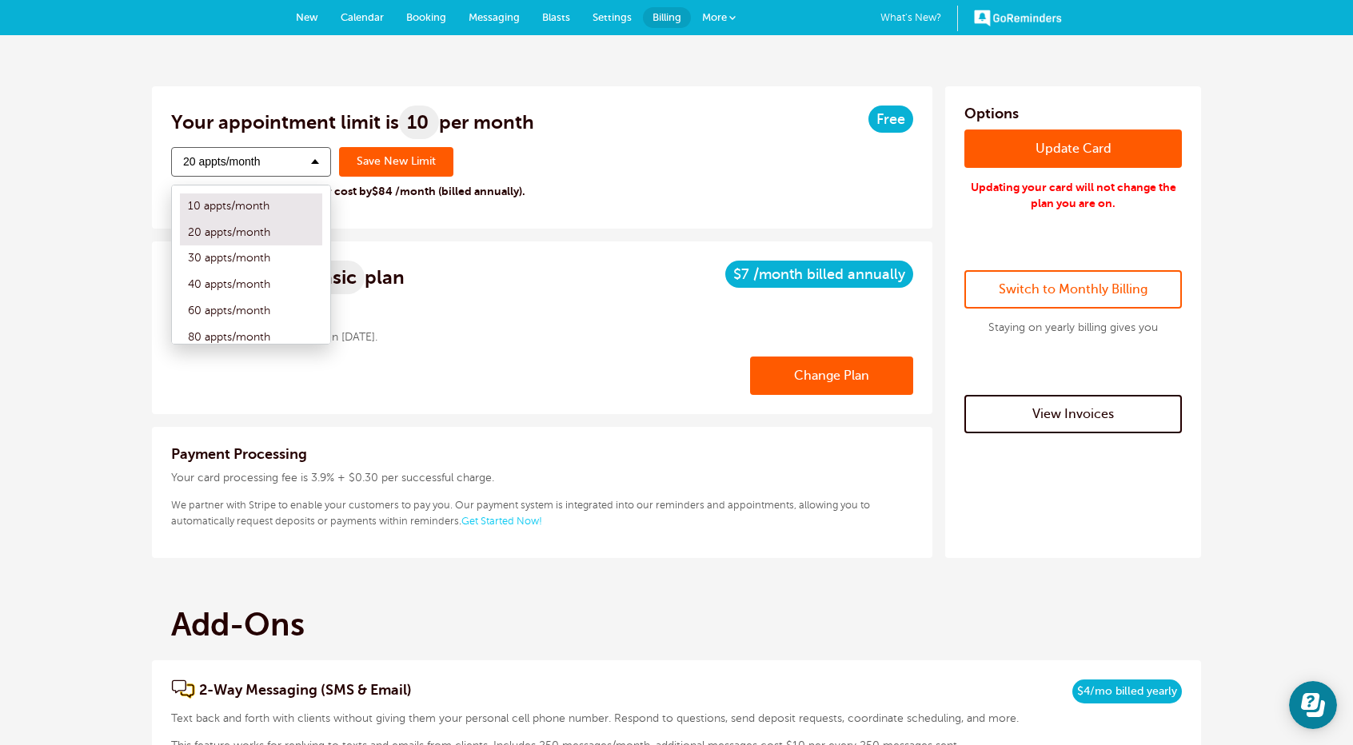
click at [246, 204] on label "10 appts/month" at bounding box center [251, 207] width 142 height 26
click at [180, 204] on input "10 appts/month" at bounding box center [180, 207] width 0 height 10
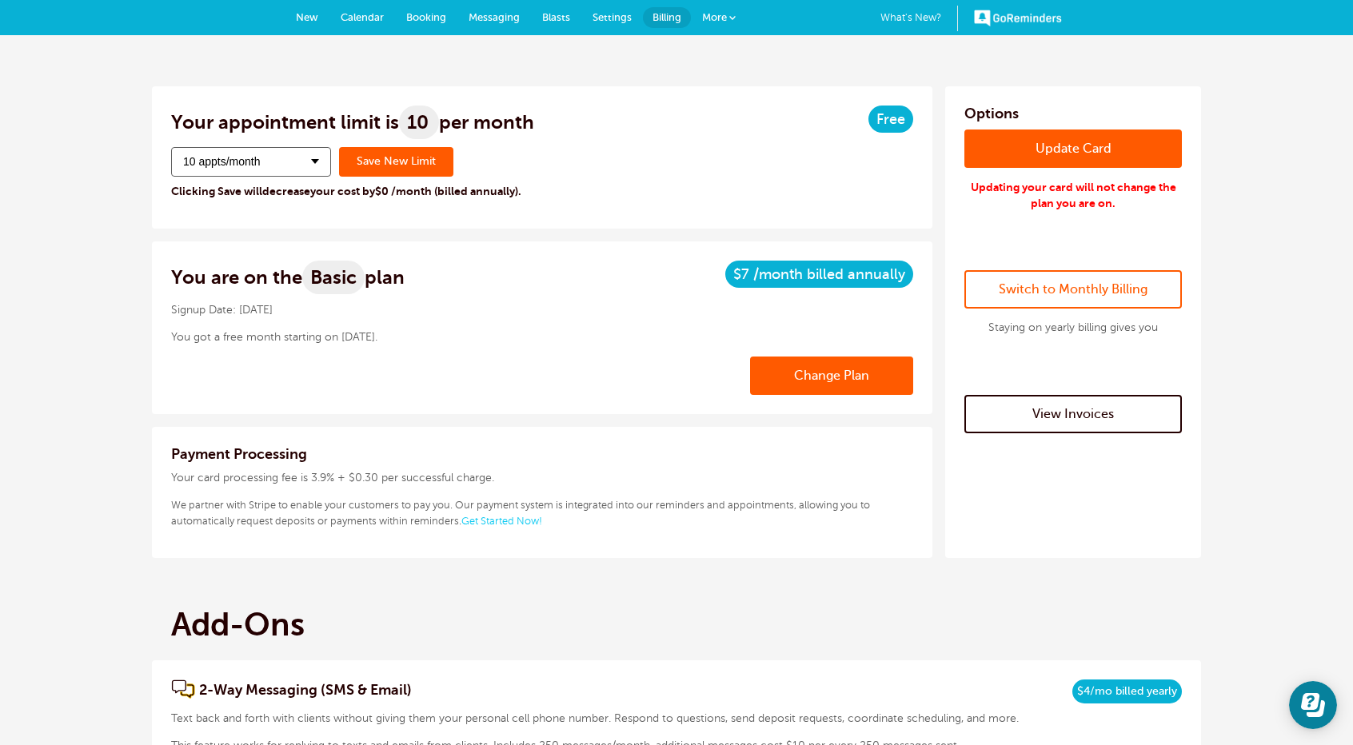
click at [360, 18] on span "Calendar" at bounding box center [362, 17] width 43 height 12
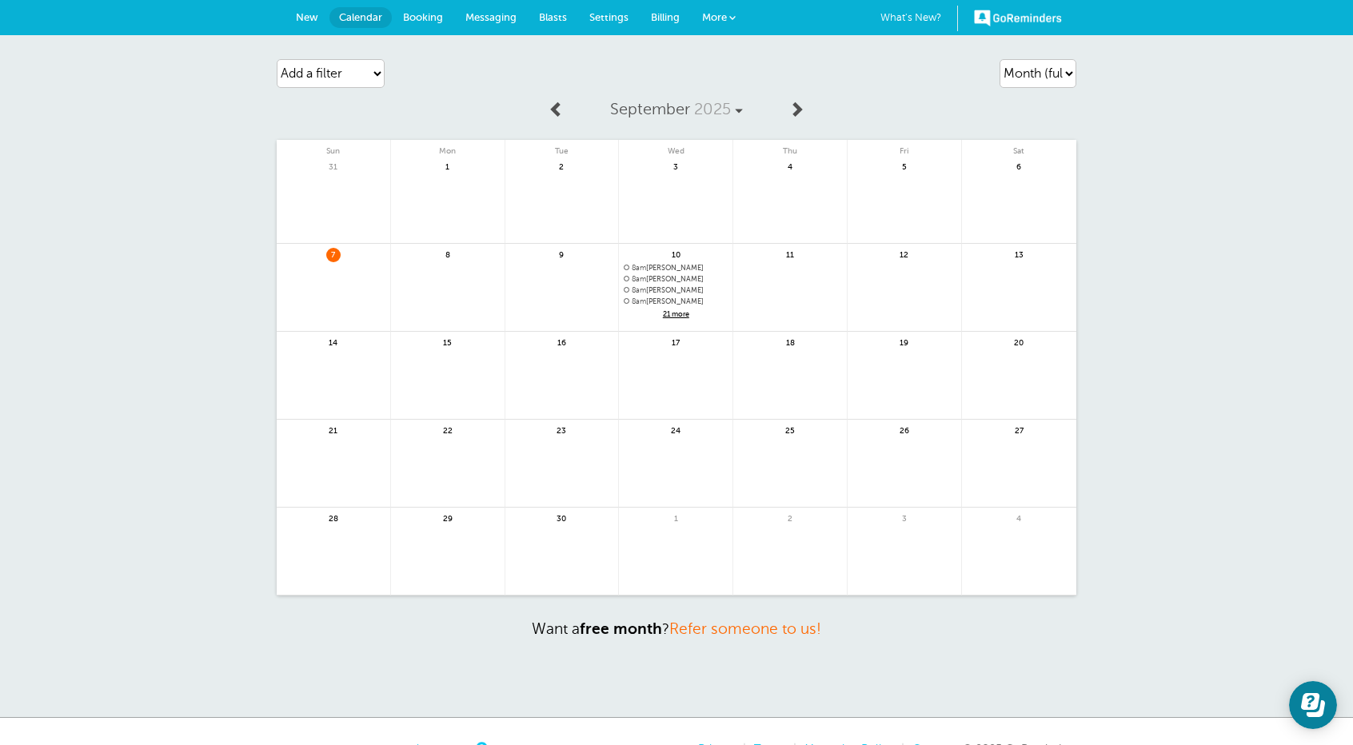
click at [307, 19] on span "New" at bounding box center [307, 17] width 22 height 12
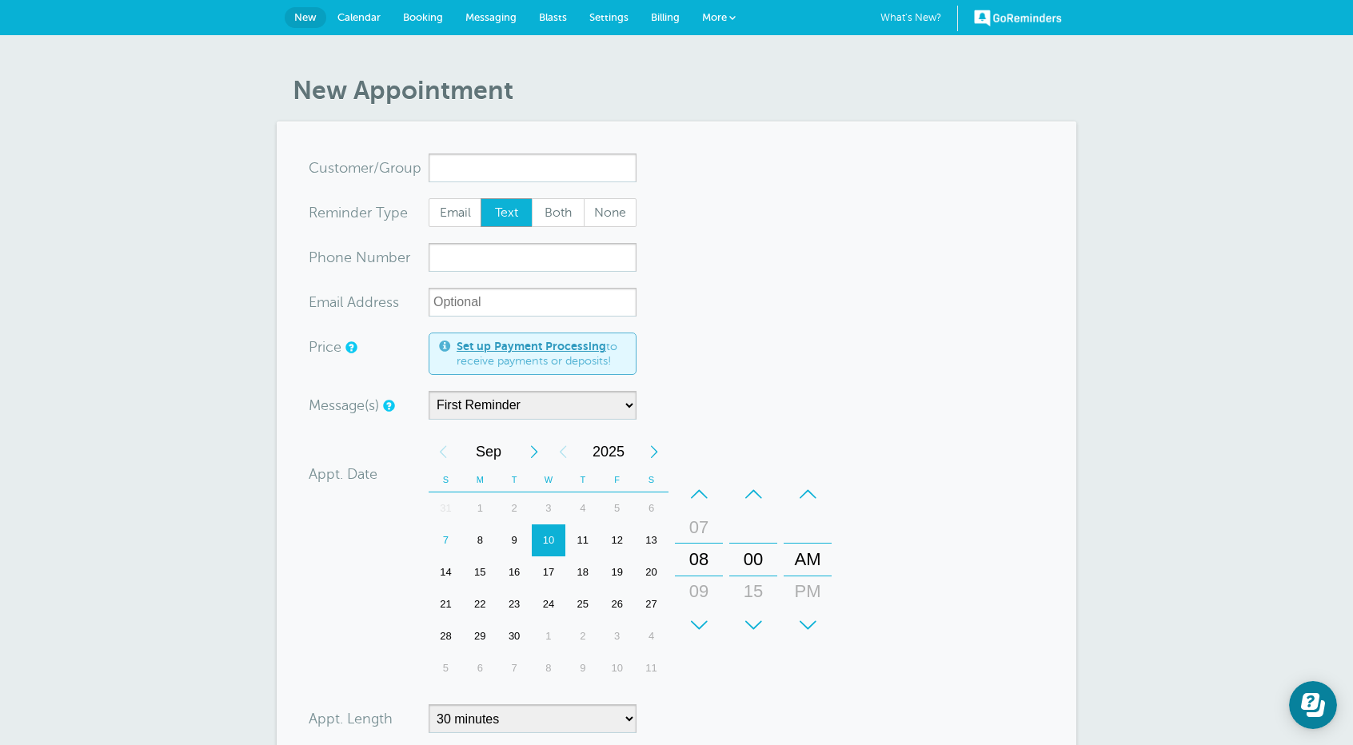
click at [307, 14] on span "New" at bounding box center [305, 17] width 22 height 12
click at [503, 14] on span "Messaging" at bounding box center [490, 17] width 51 height 12
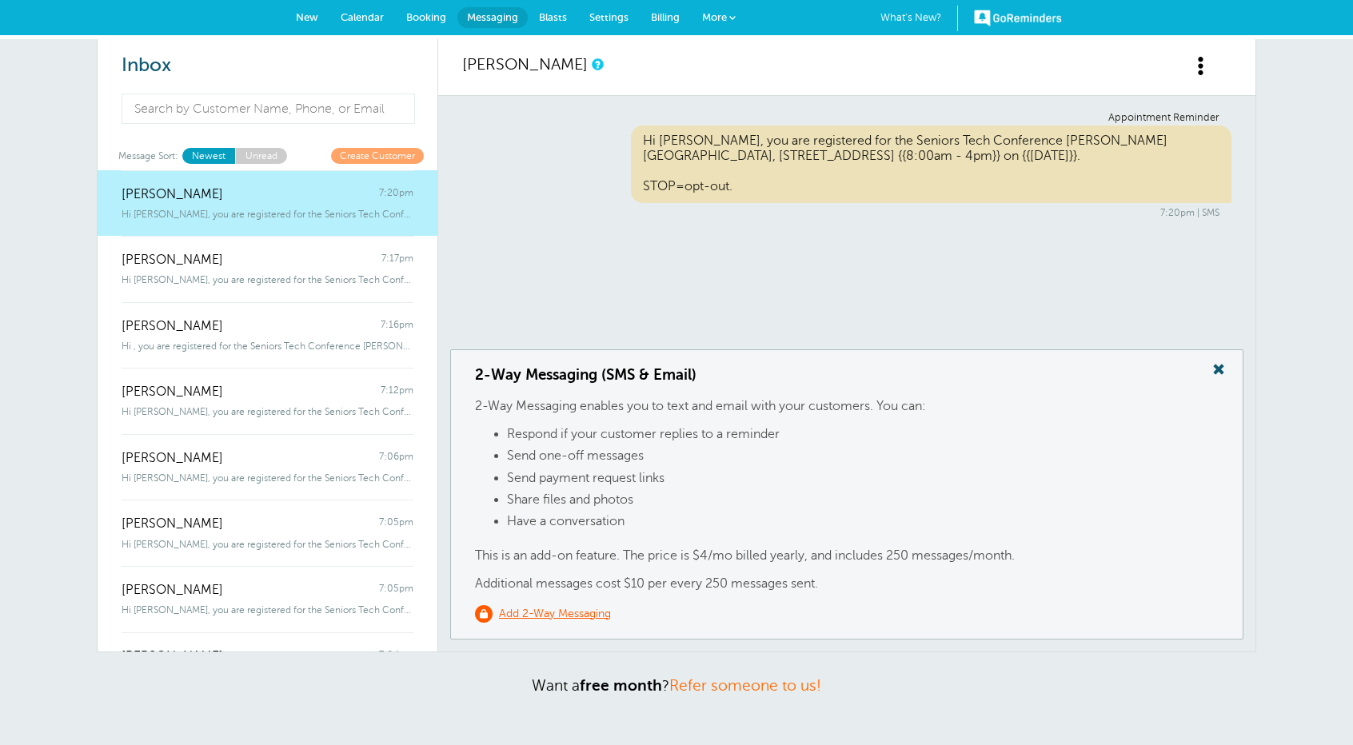
click at [312, 18] on span "New" at bounding box center [307, 17] width 22 height 12
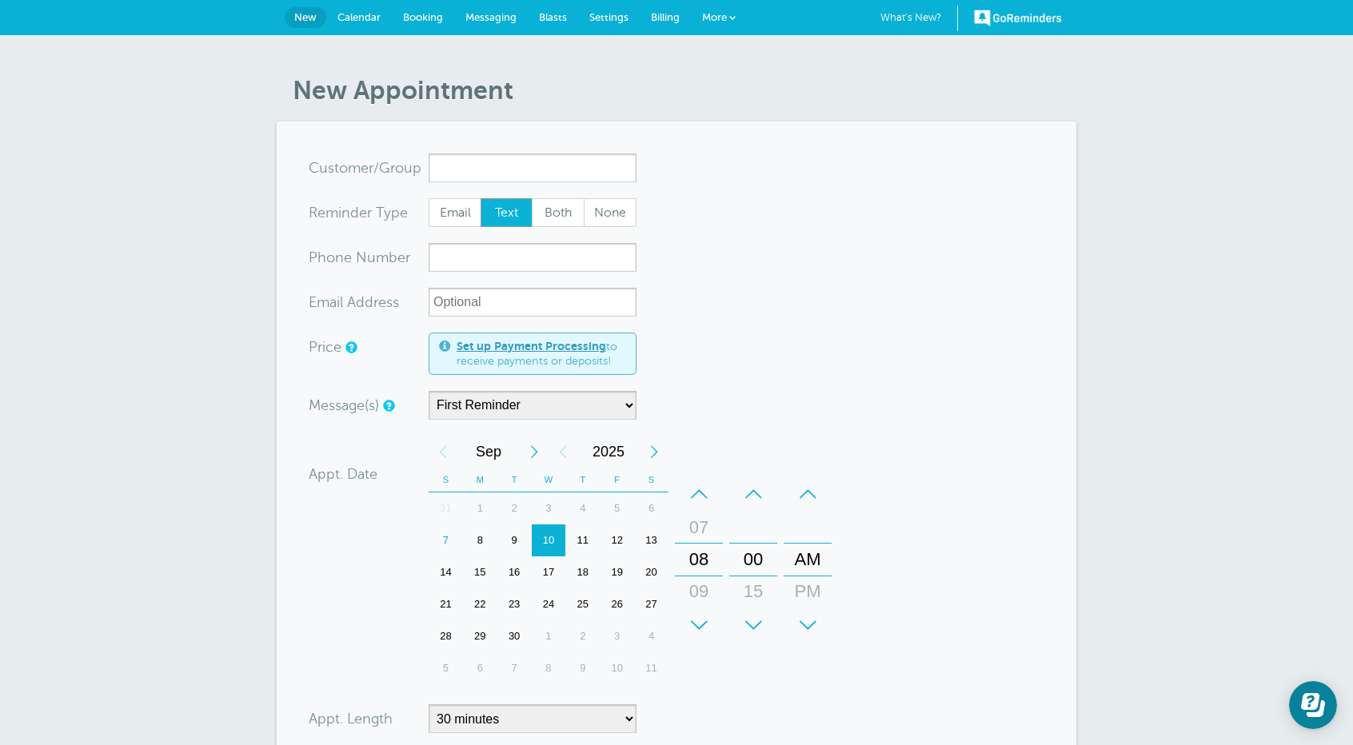
click at [665, 14] on span "Billing" at bounding box center [665, 17] width 29 height 12
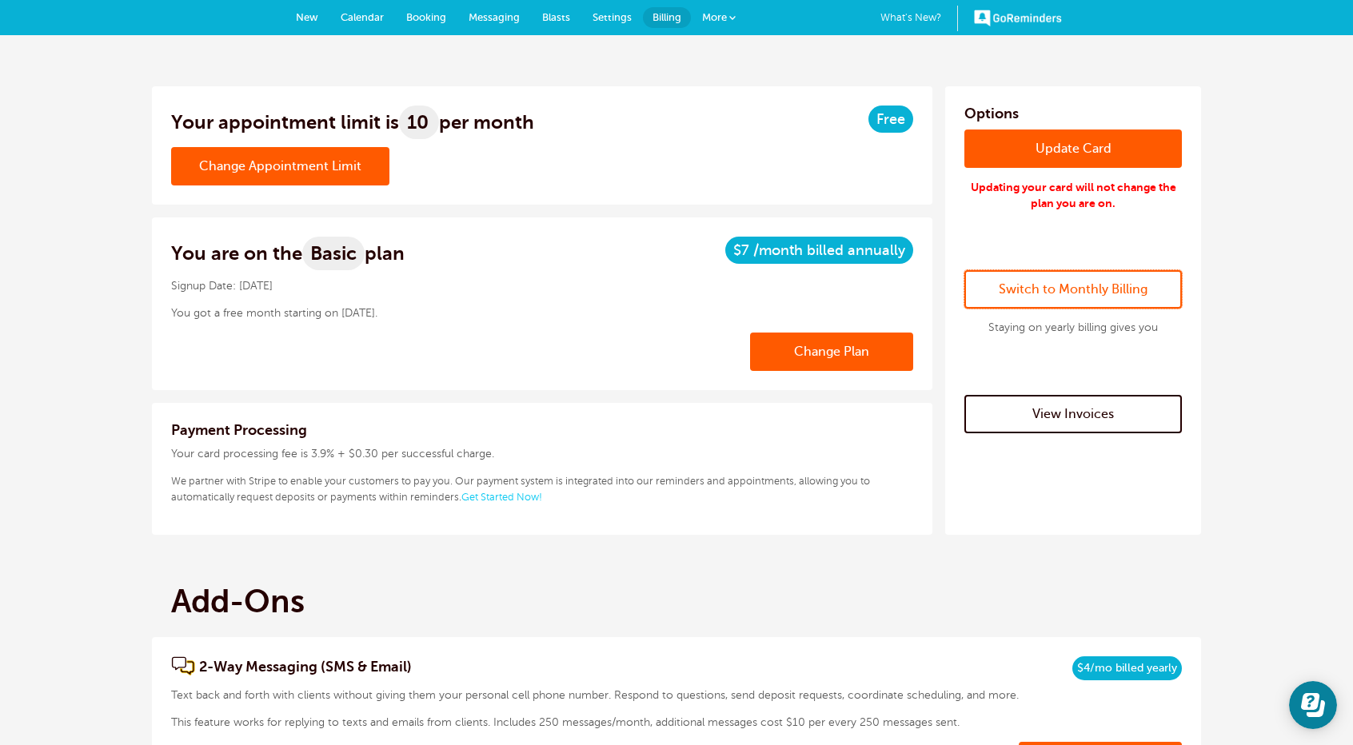
drag, startPoint x: 1074, startPoint y: 297, endPoint x: 821, endPoint y: 82, distance: 332.0
click at [1074, 297] on link "Switch to Monthly Billing" at bounding box center [1073, 289] width 218 height 38
click at [732, 15] on span at bounding box center [732, 17] width 6 height 6
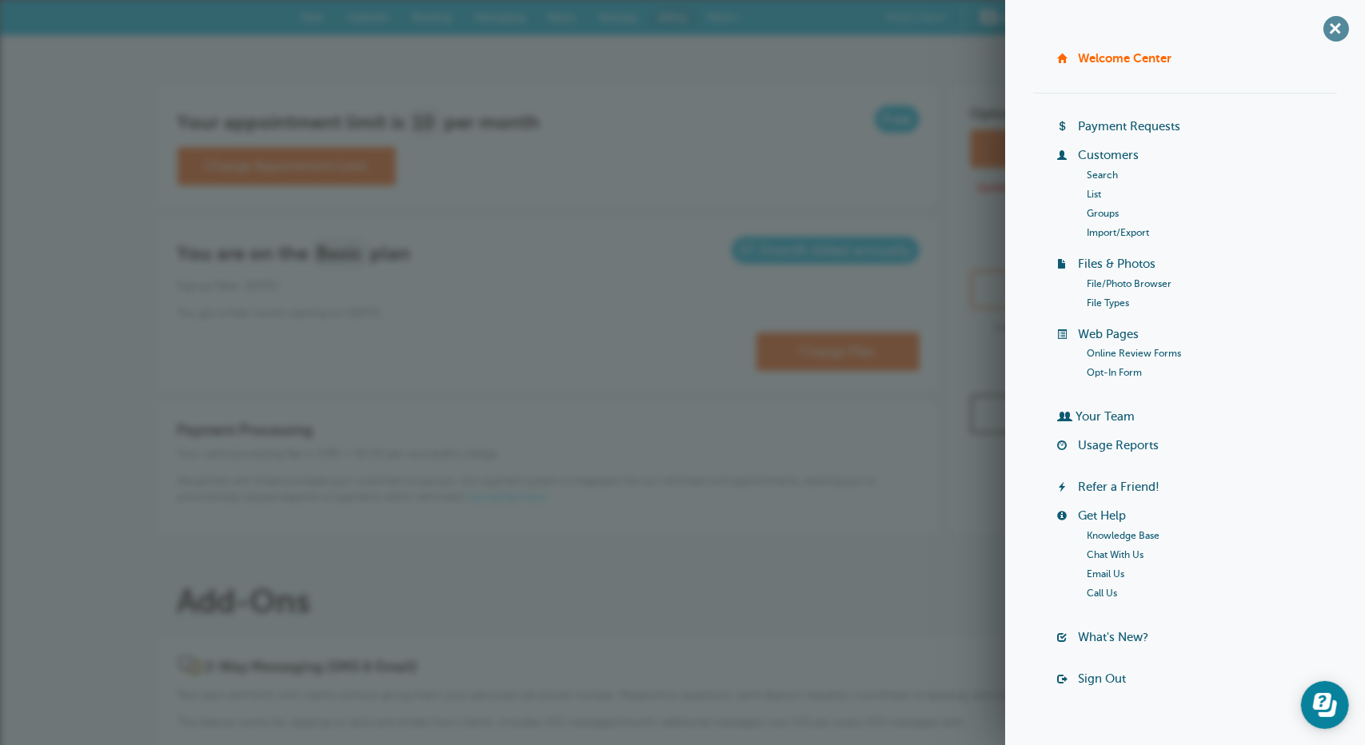
click at [1321, 34] on span "+" at bounding box center [1336, 28] width 36 height 36
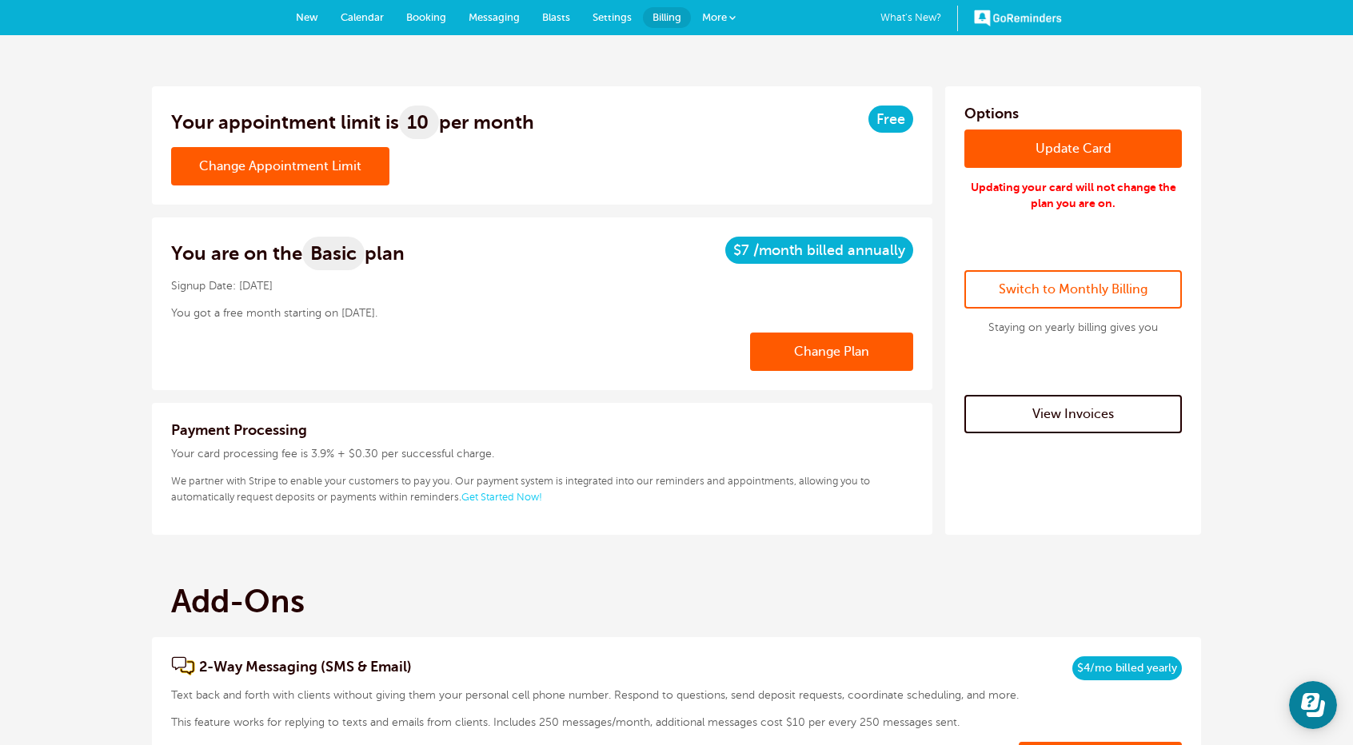
click at [425, 16] on span "Booking" at bounding box center [426, 17] width 40 height 12
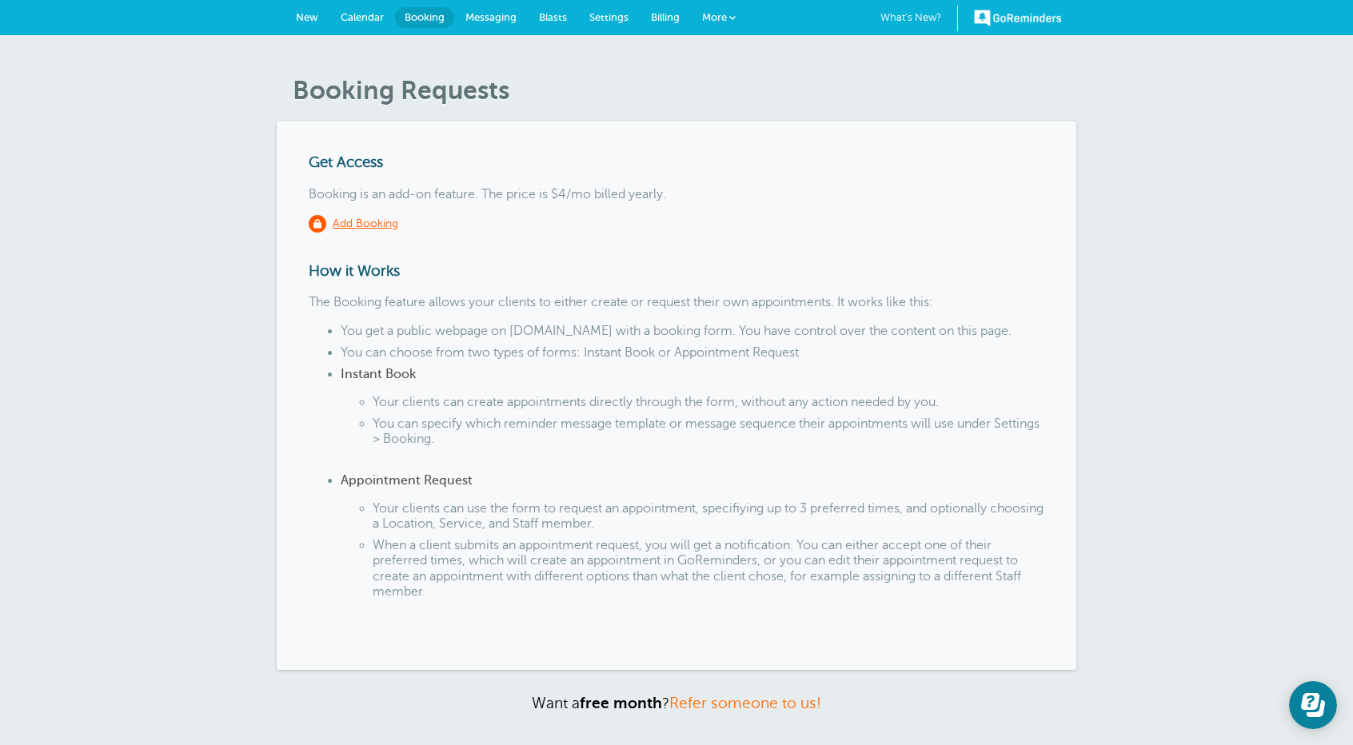
click at [605, 17] on span "Settings" at bounding box center [608, 17] width 39 height 12
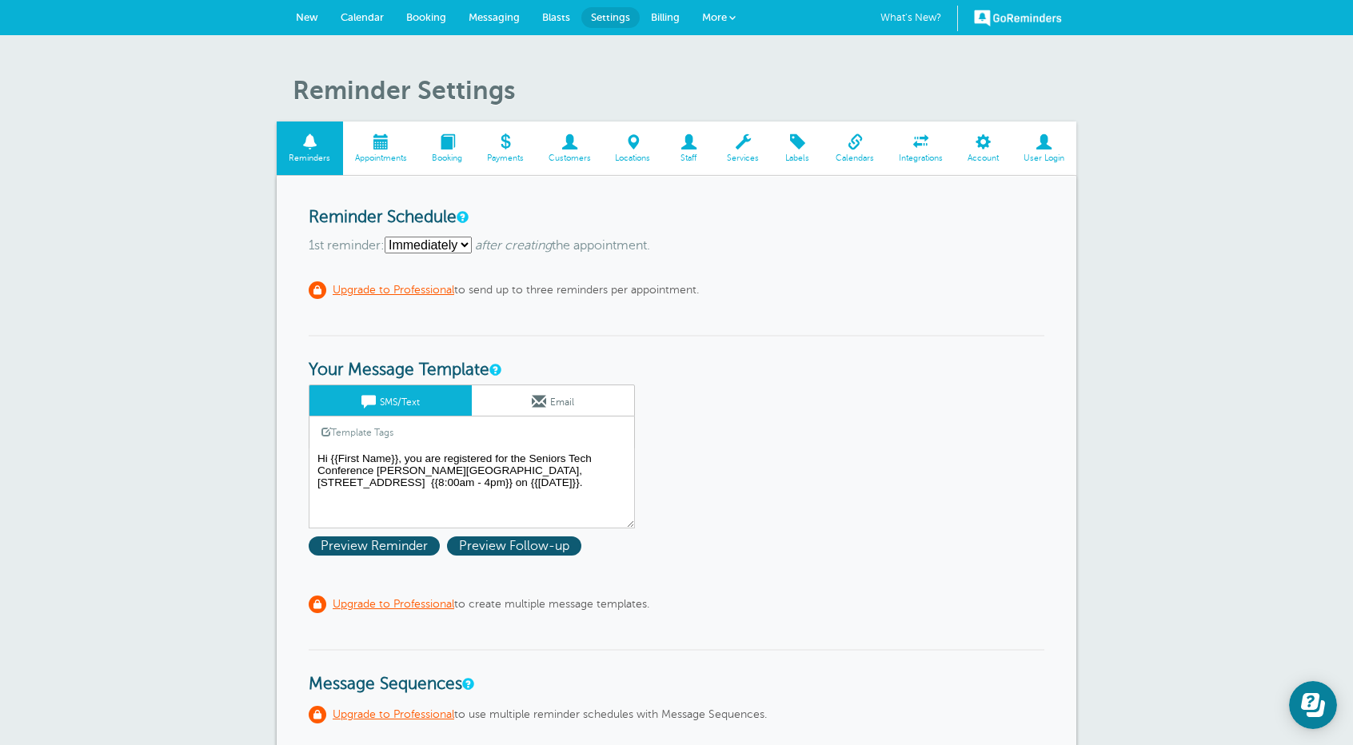
click at [991, 145] on span at bounding box center [983, 141] width 56 height 15
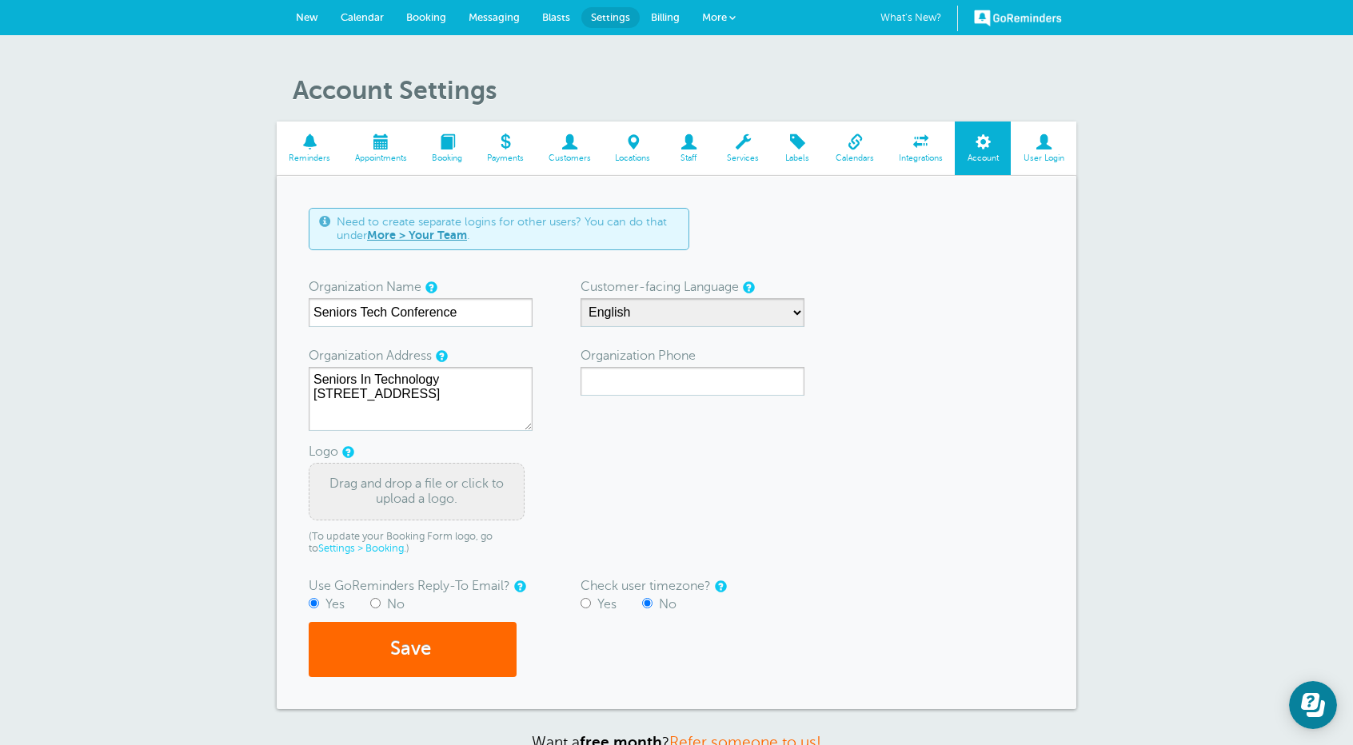
click at [503, 146] on span at bounding box center [505, 141] width 62 height 15
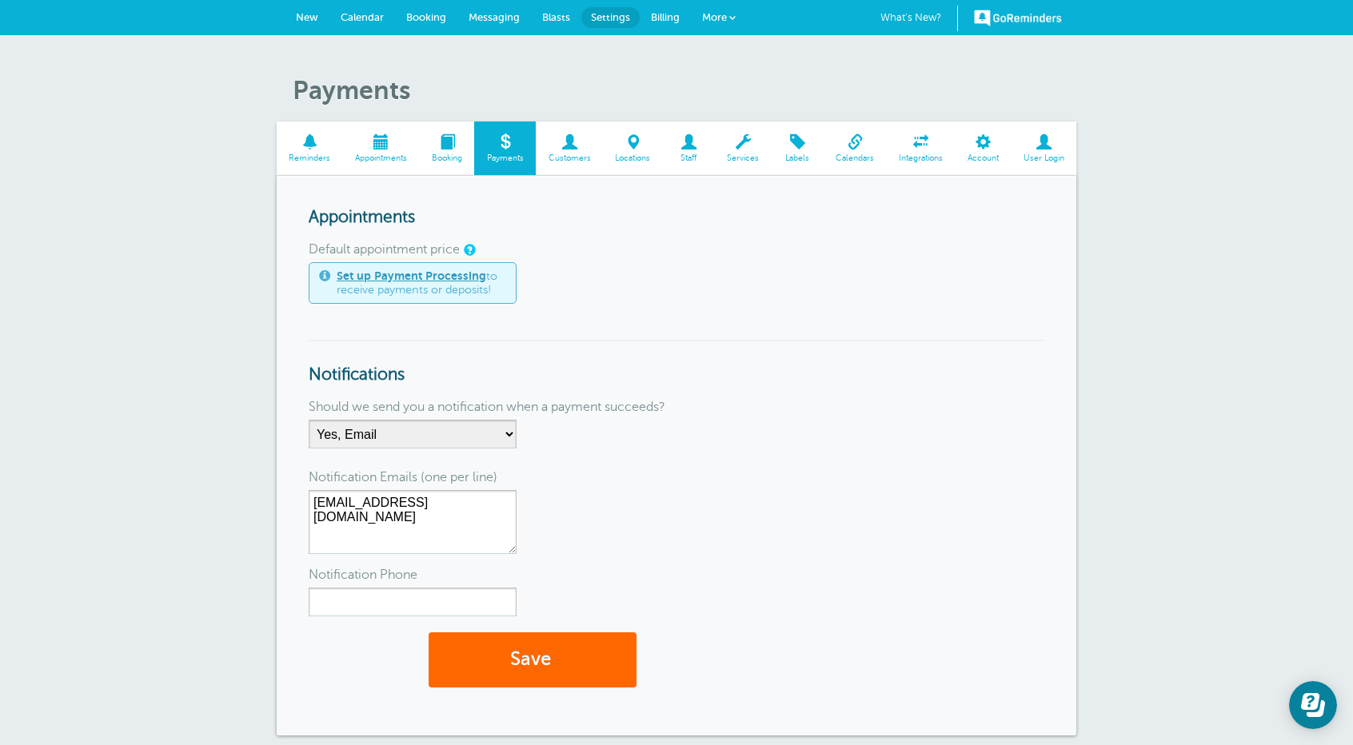
click at [732, 9] on link "More" at bounding box center [719, 18] width 56 height 36
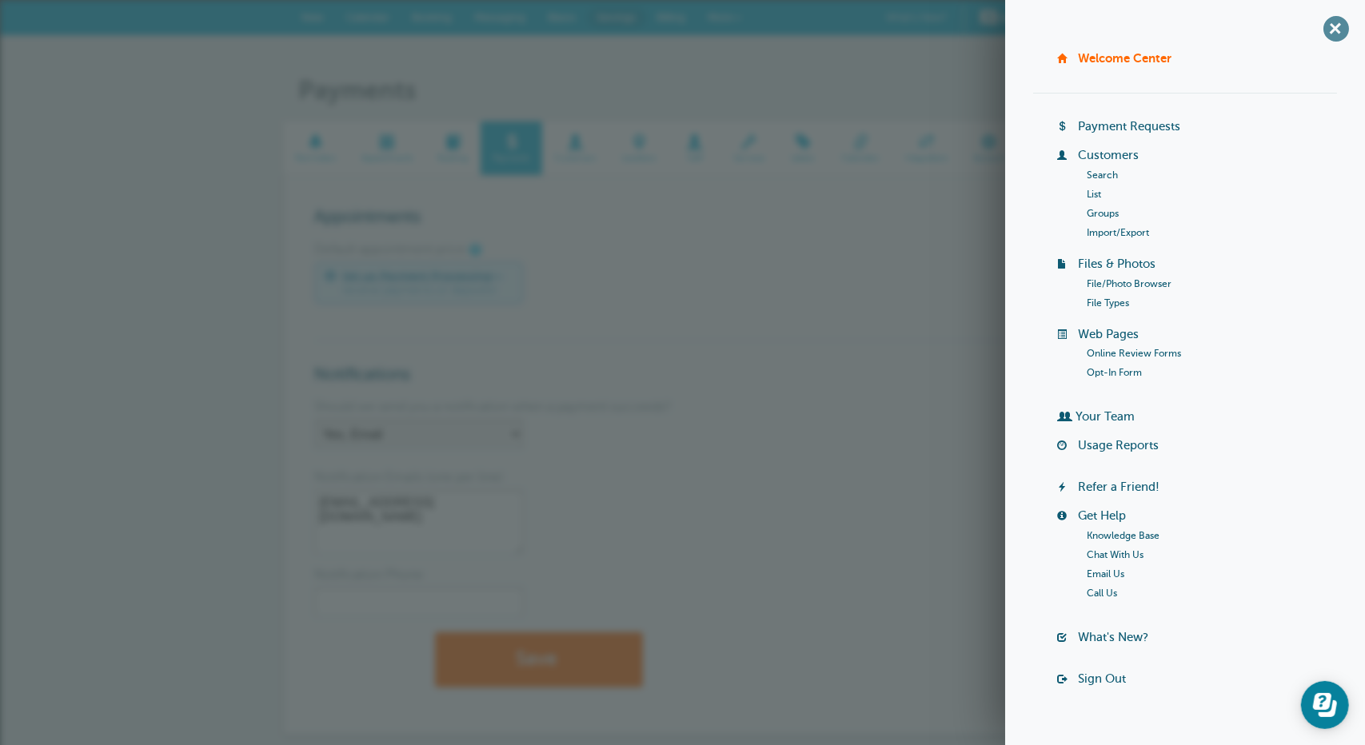
click at [1324, 20] on span "+" at bounding box center [1336, 28] width 36 height 36
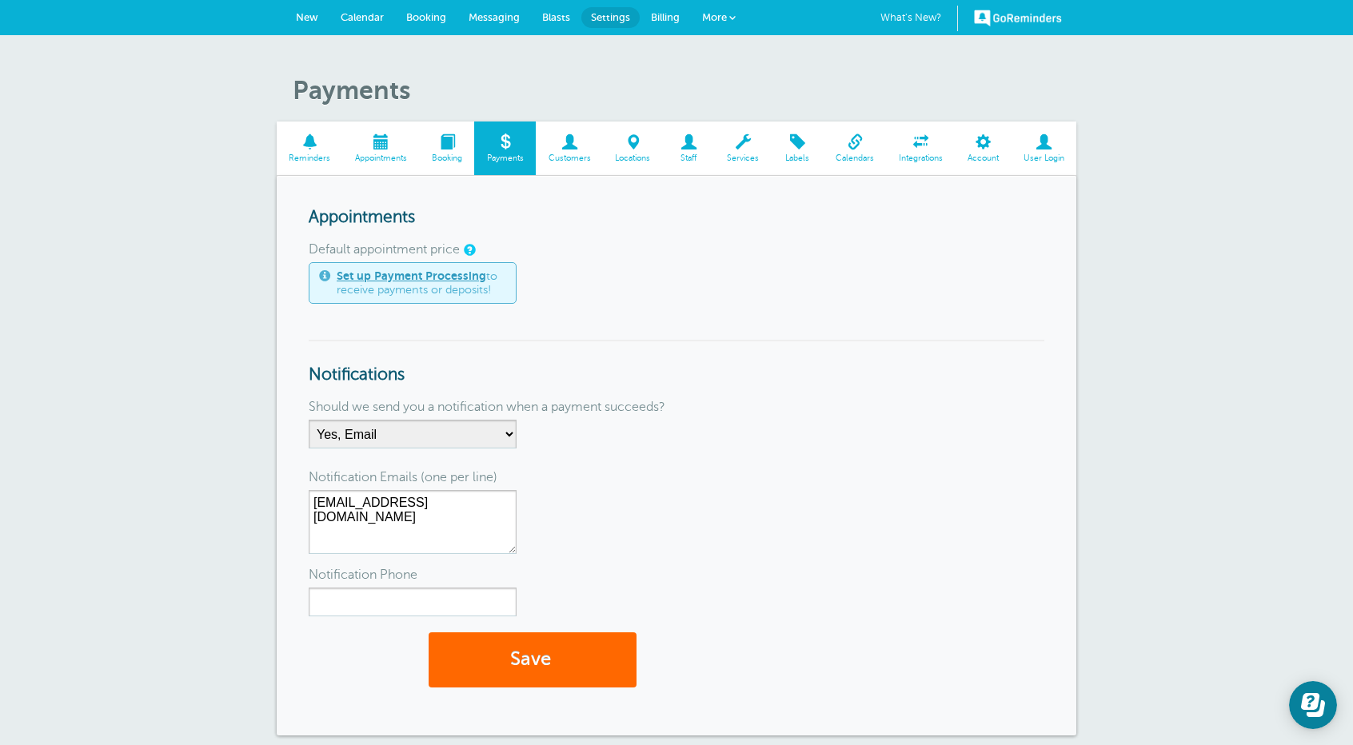
click at [666, 12] on span "Billing" at bounding box center [665, 17] width 29 height 12
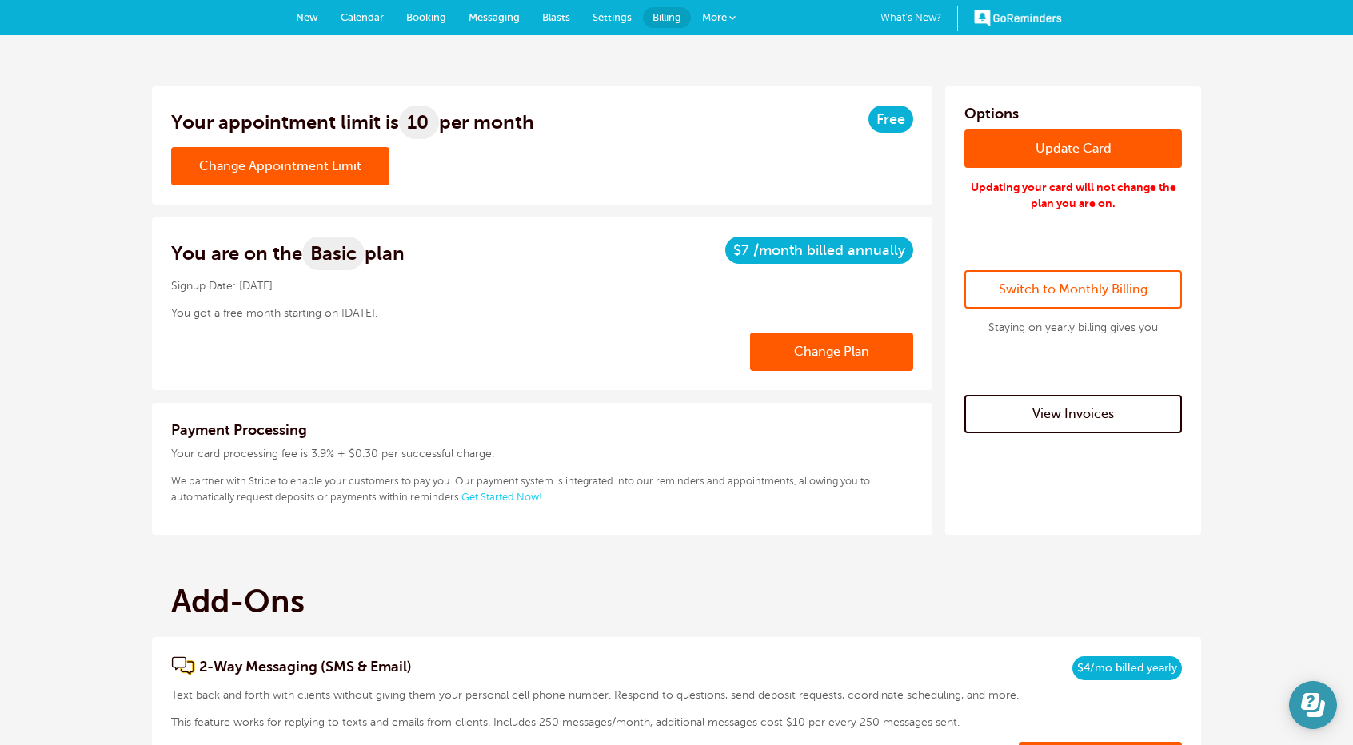
click at [1306, 708] on icon "Open Learn | Contact Us" at bounding box center [1310, 701] width 18 height 17
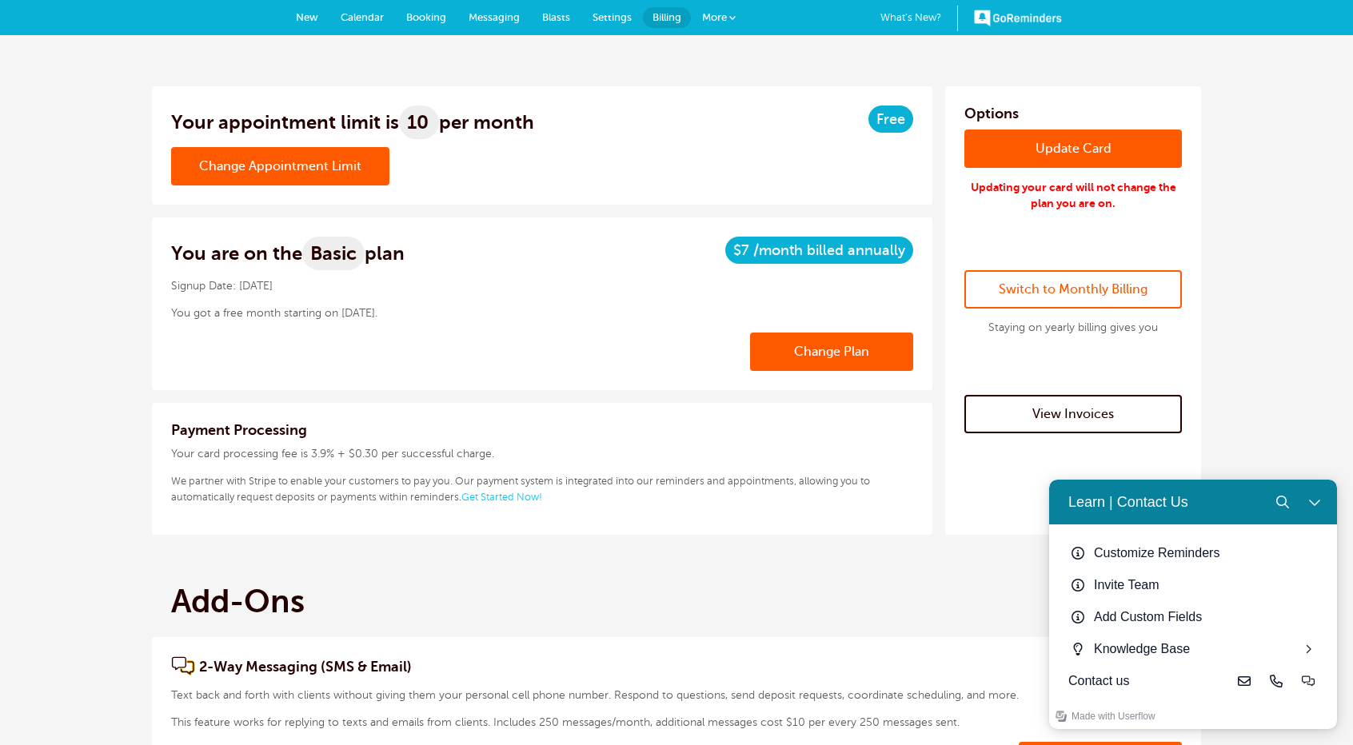
drag, startPoint x: 1314, startPoint y: 504, endPoint x: 1291, endPoint y: 480, distance: 33.4
click at [1312, 501] on icon "Close Learn | Contact Us" at bounding box center [1314, 502] width 13 height 13
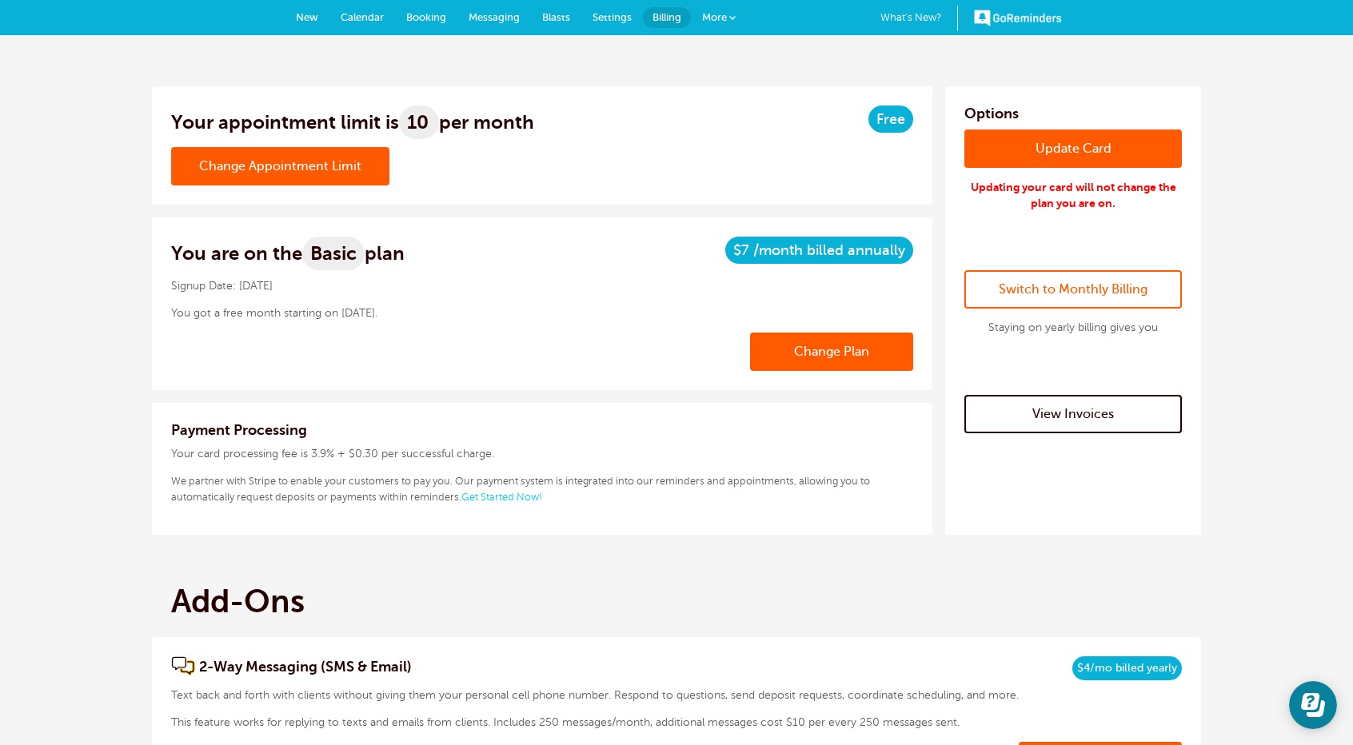
click at [1017, 14] on link "GoReminders" at bounding box center [1018, 17] width 88 height 35
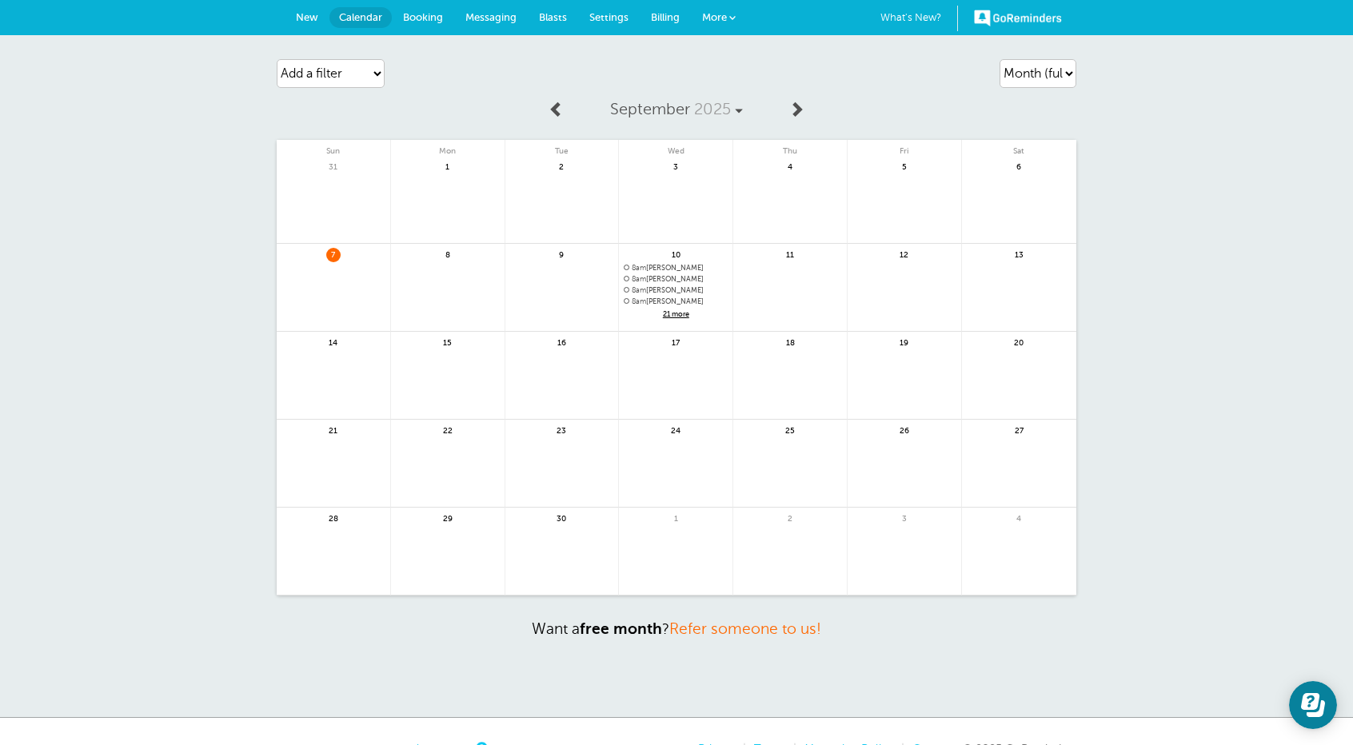
click at [908, 22] on link "What's New?" at bounding box center [919, 19] width 78 height 26
click at [709, 14] on span "More" at bounding box center [714, 17] width 25 height 12
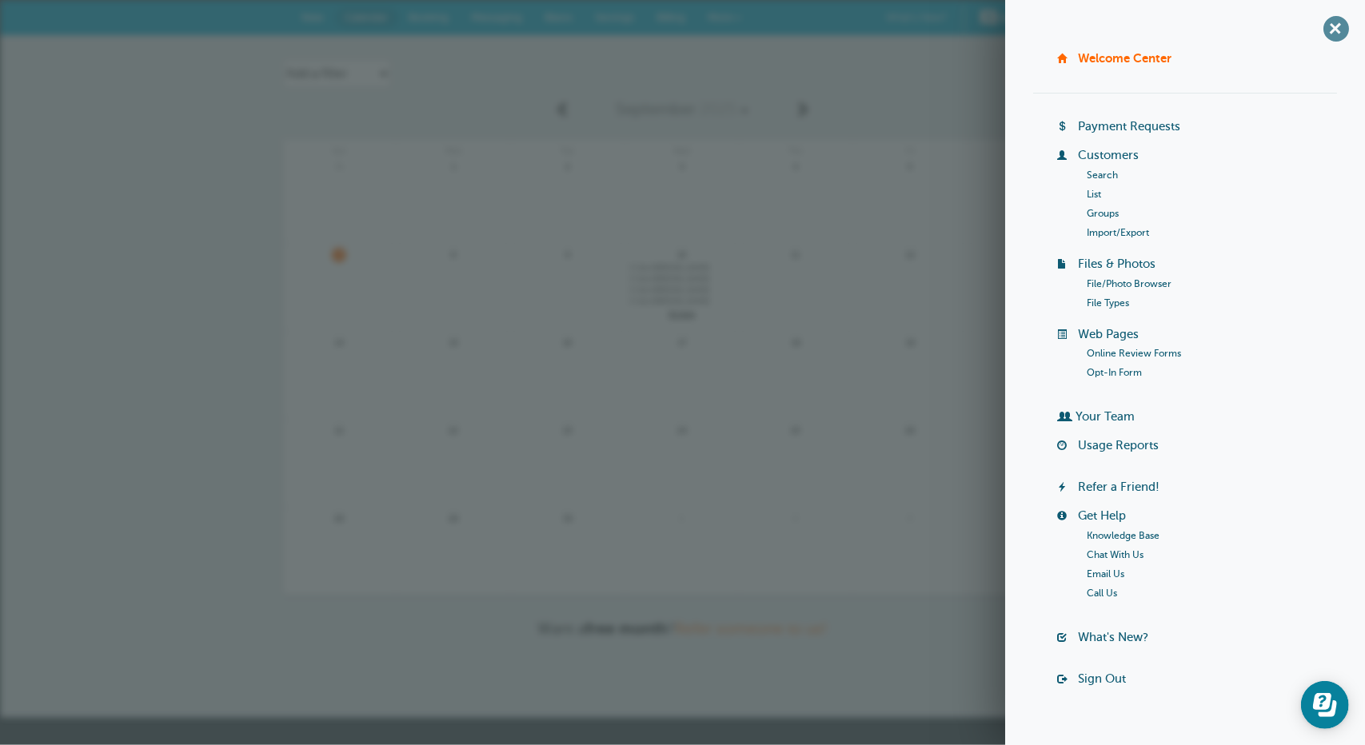
click at [1328, 29] on span "+" at bounding box center [1336, 28] width 36 height 36
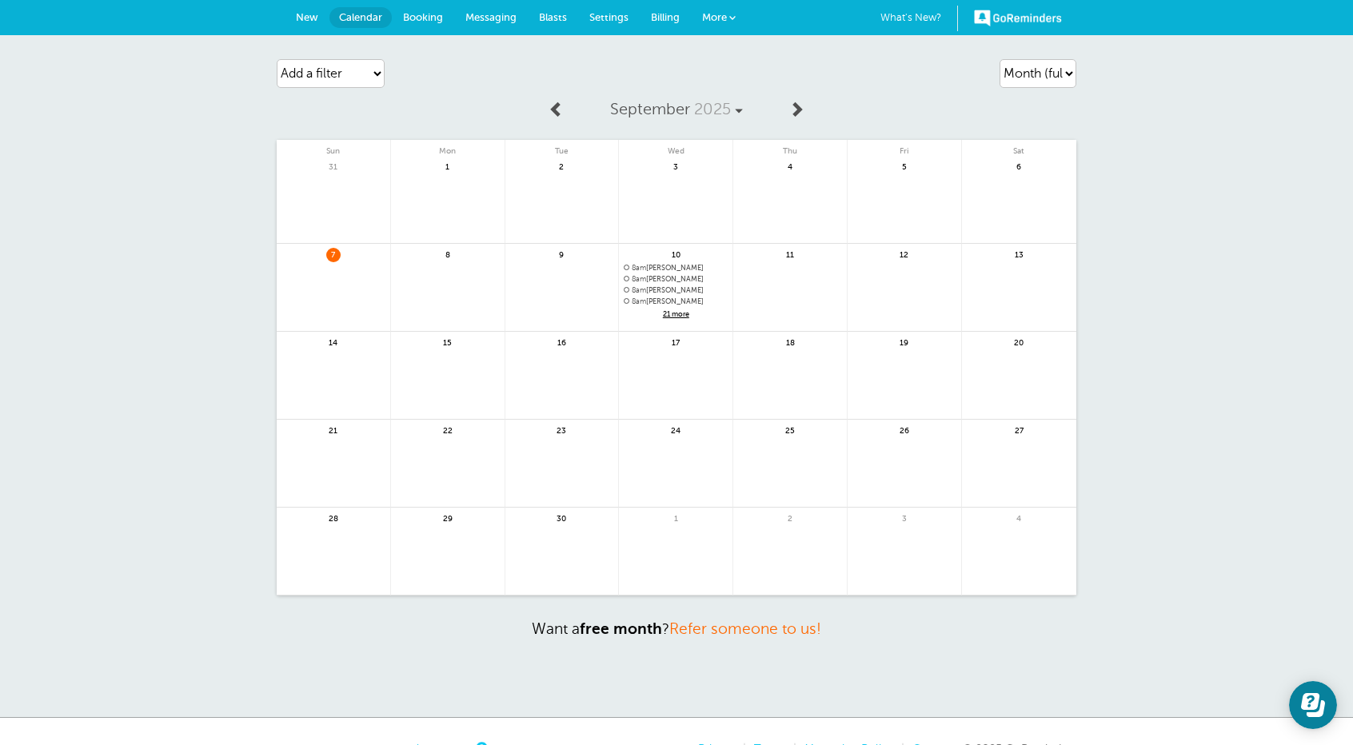
click at [307, 18] on span "New" at bounding box center [307, 17] width 22 height 12
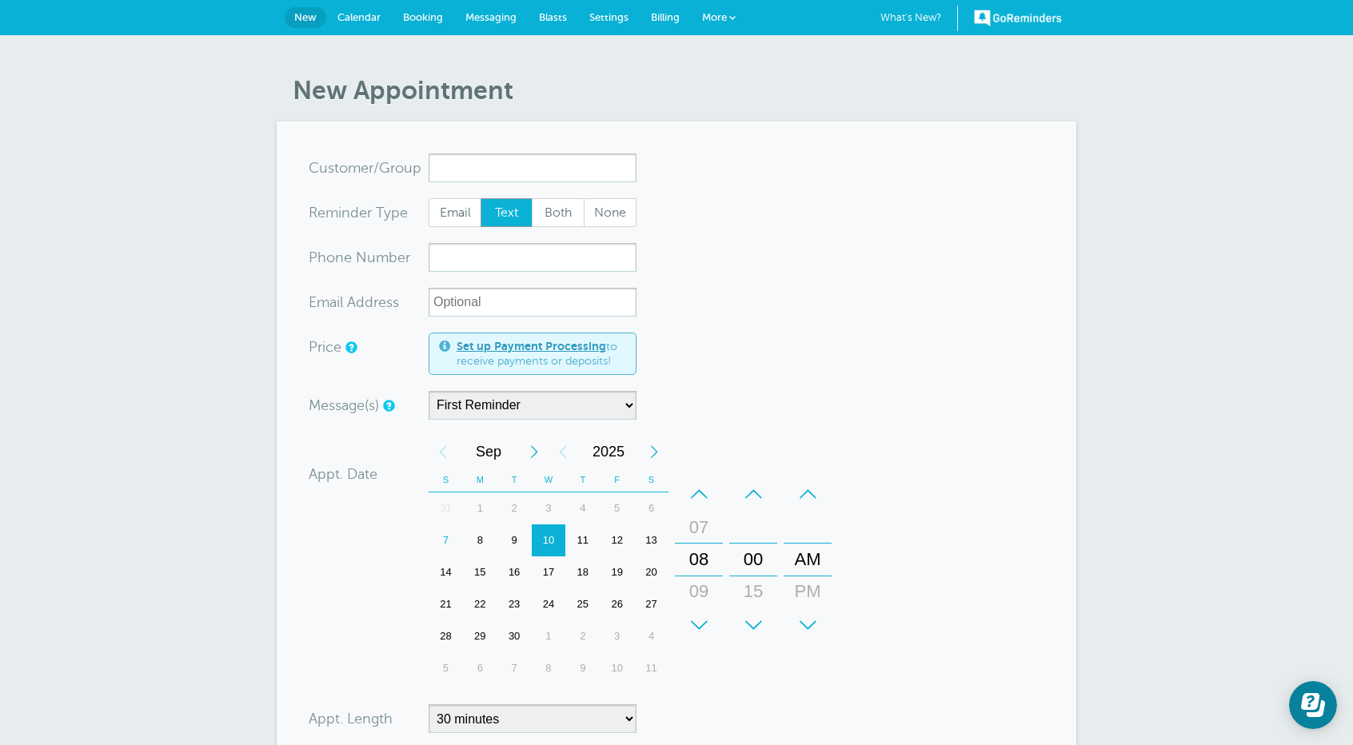
click at [505, 17] on span "Messaging" at bounding box center [490, 17] width 51 height 12
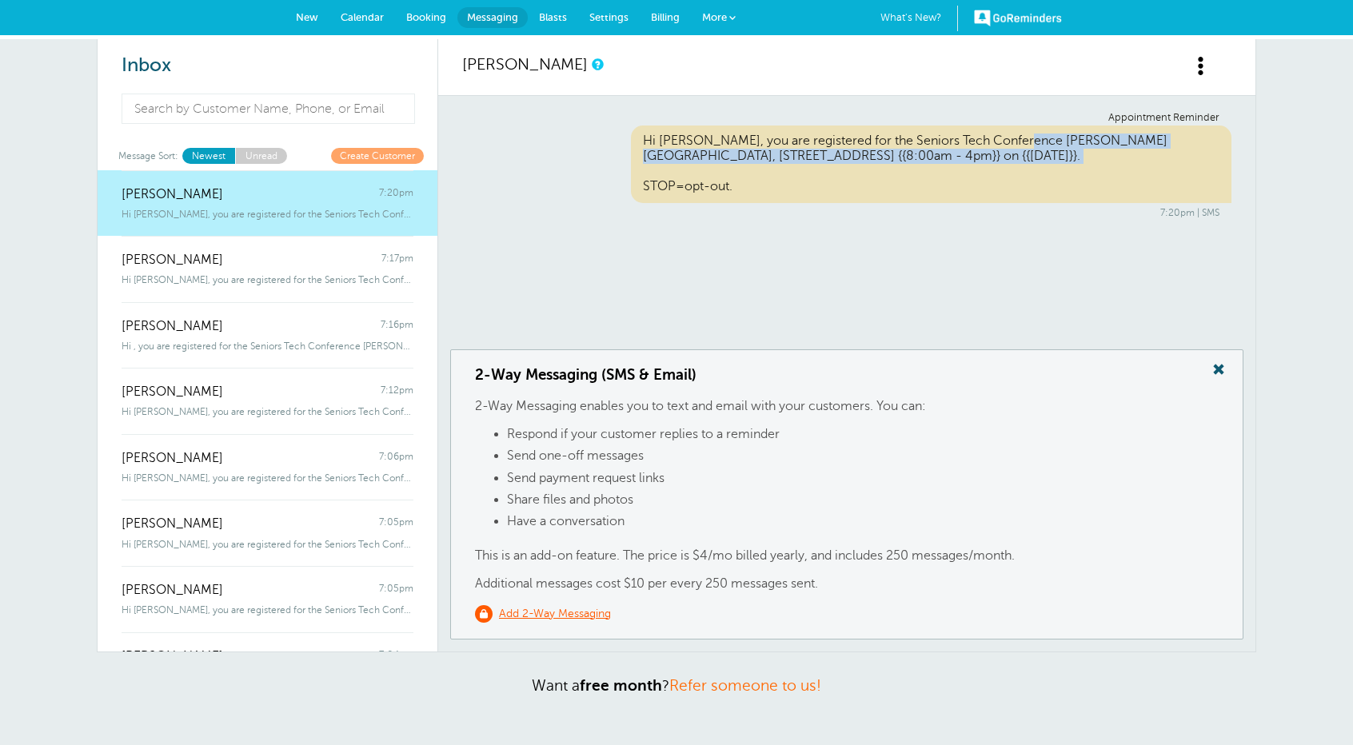
drag, startPoint x: 725, startPoint y: 140, endPoint x: 1099, endPoint y: 166, distance: 375.2
click at [1099, 166] on div "Hi [PERSON_NAME], you are registered for the Seniors Tech Conference [PERSON_NA…" at bounding box center [931, 165] width 601 height 78
copy div "you are registered for the Seniors Tech Conference [PERSON_NAME][GEOGRAPHIC_DAT…"
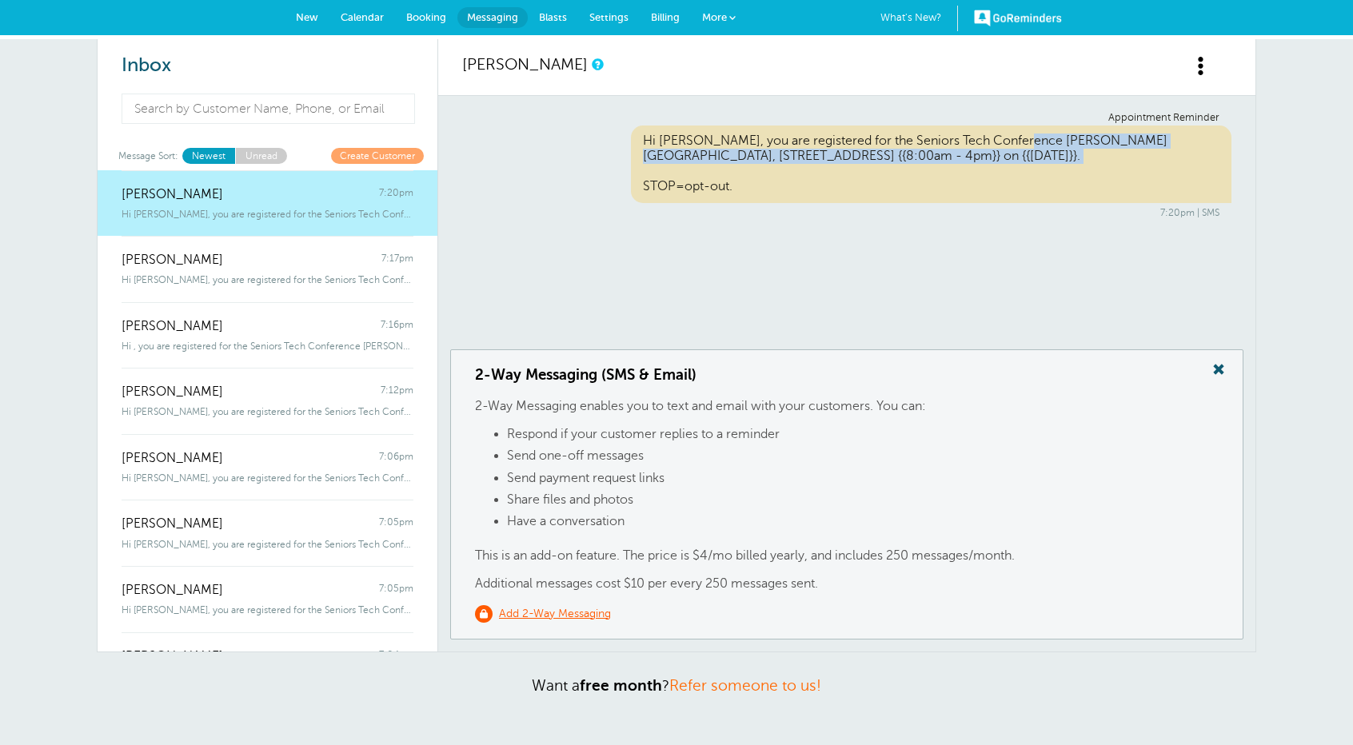
drag, startPoint x: 865, startPoint y: 159, endPoint x: 845, endPoint y: 149, distance: 22.5
click at [865, 159] on div "Hi [PERSON_NAME], you are registered for the Seniors Tech Conference [PERSON_NA…" at bounding box center [931, 165] width 601 height 78
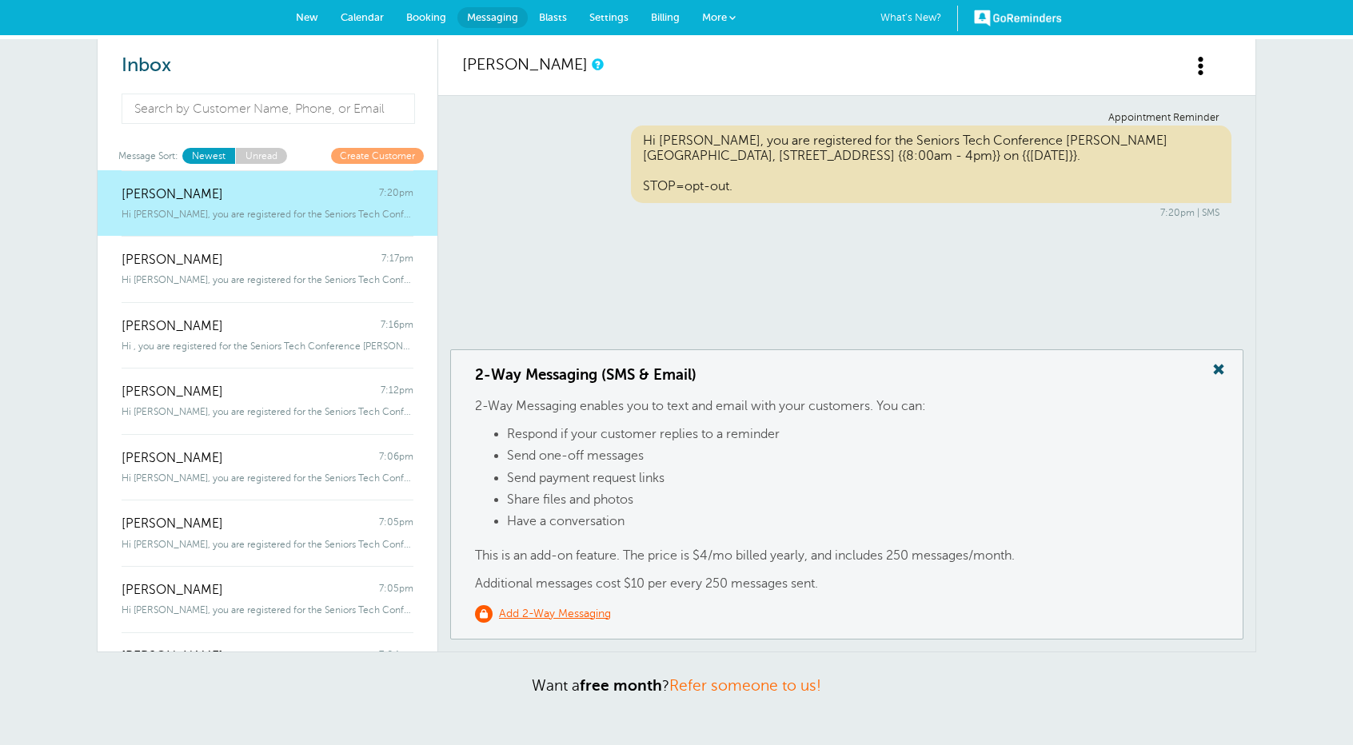
drag, startPoint x: 723, startPoint y: 138, endPoint x: 1128, endPoint y: 158, distance: 406.0
click at [1128, 158] on div "Hi [PERSON_NAME], you are registered for the Seniors Tech Conference [PERSON_NA…" at bounding box center [931, 165] width 601 height 78
copy div "you are registered for the Seniors Tech Conference [PERSON_NAME][GEOGRAPHIC_DAT…"
drag, startPoint x: 770, startPoint y: 282, endPoint x: 770, endPoint y: 250, distance: 32.0
click at [770, 281] on div "Appointment Reminder Hi [PERSON_NAME], you are registered for the Seniors Tech …" at bounding box center [846, 223] width 817 height 254
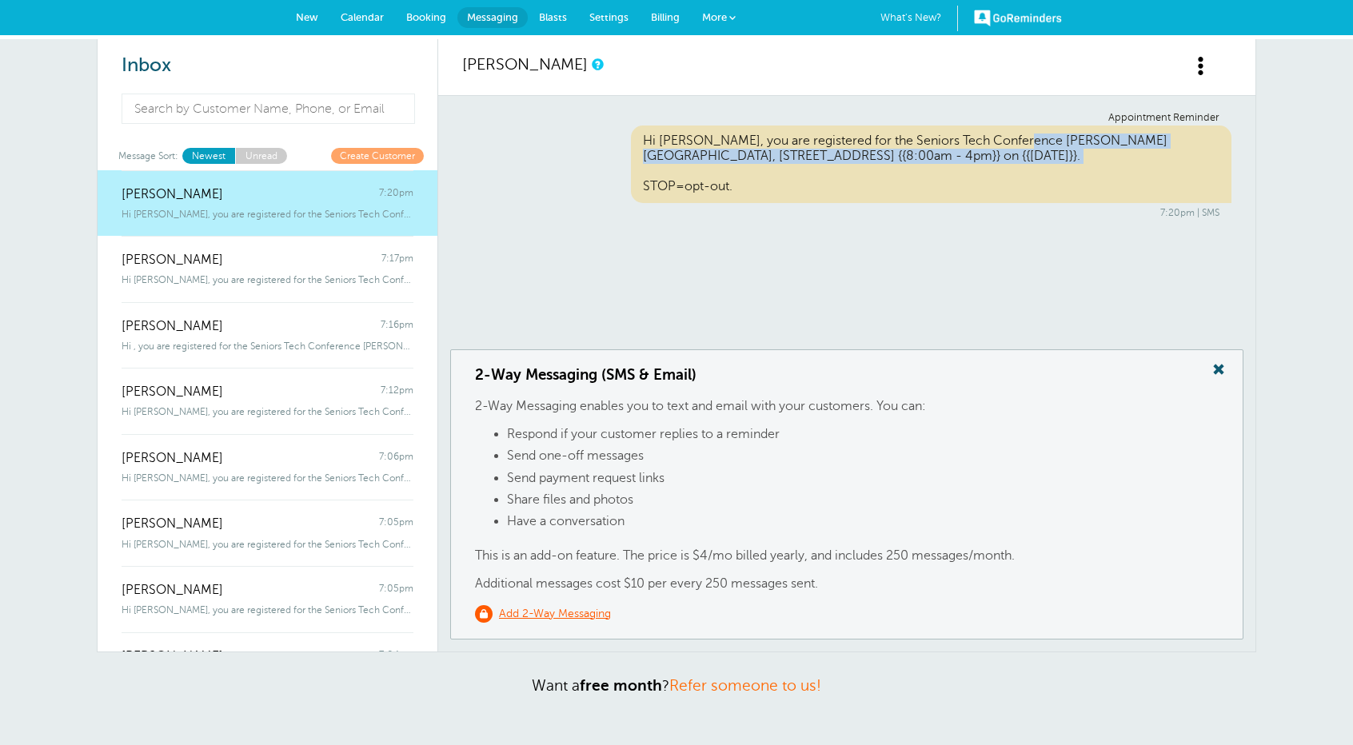
drag, startPoint x: 724, startPoint y: 143, endPoint x: 1082, endPoint y: 168, distance: 359.1
click at [1082, 168] on div "Hi [PERSON_NAME], you are registered for the Seniors Tech Conference [PERSON_NA…" at bounding box center [931, 165] width 601 height 78
copy div "you are registered for the Seniors Tech Conference [PERSON_NAME][GEOGRAPHIC_DAT…"
